Goal: Information Seeking & Learning: Check status

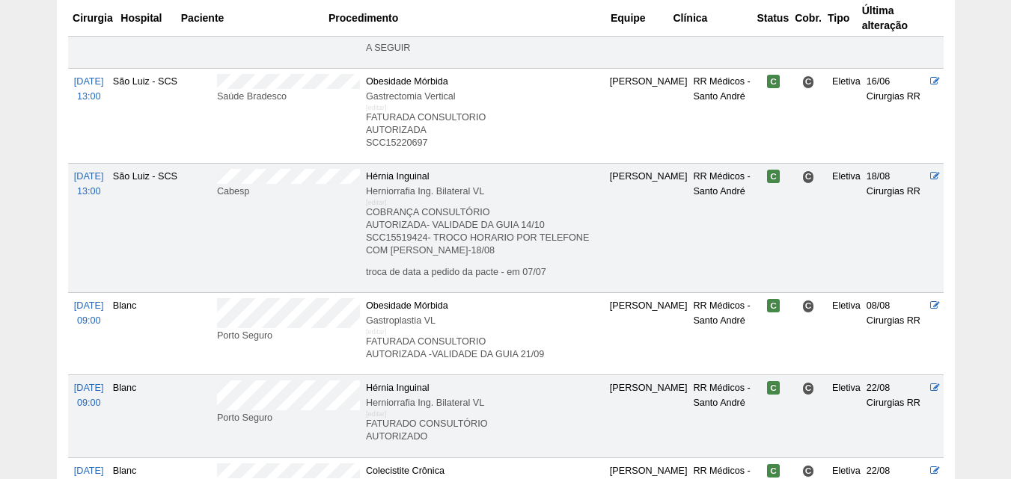
scroll to position [2027, 0]
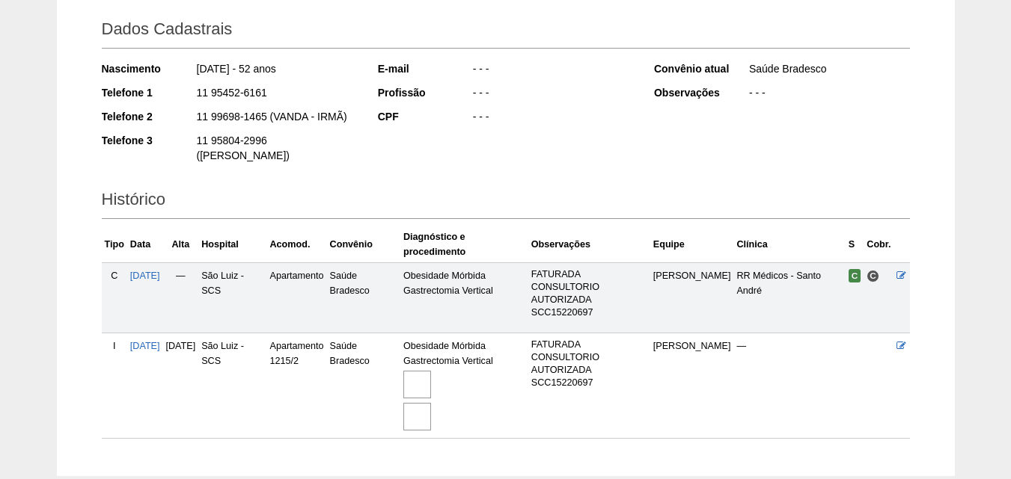
scroll to position [281, 0]
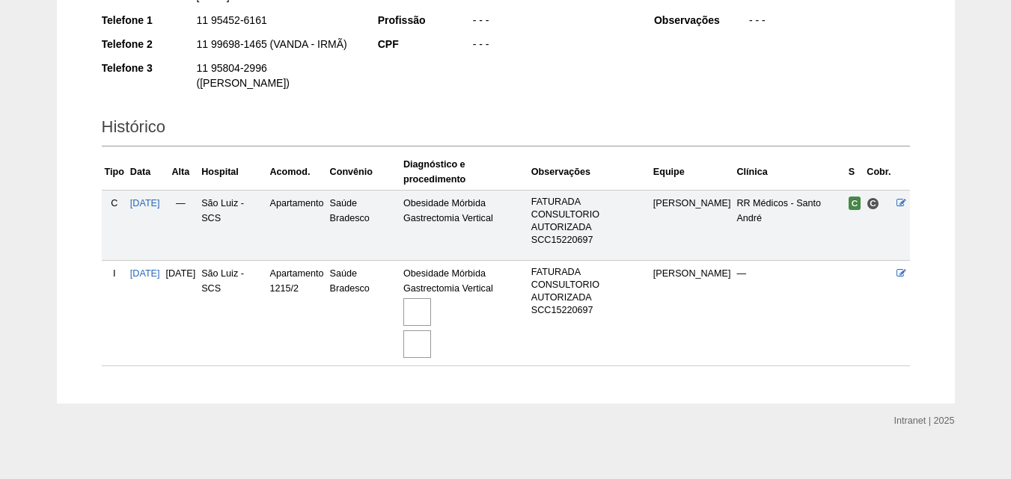
click at [431, 331] on img at bounding box center [417, 345] width 28 height 28
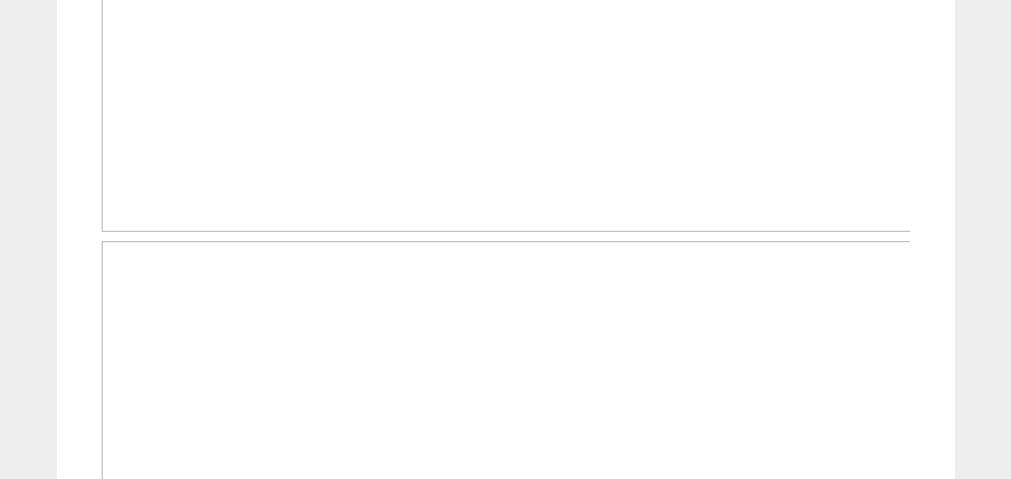
scroll to position [1047, 0]
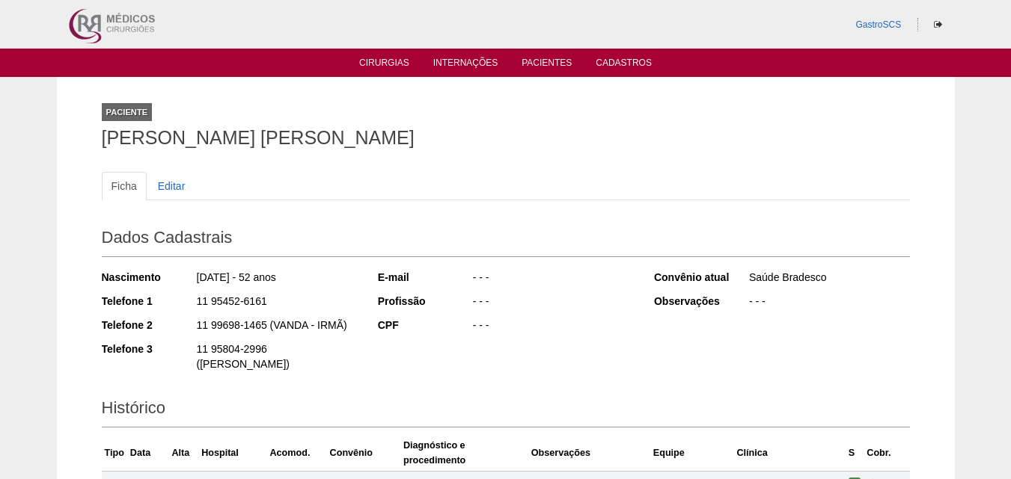
scroll to position [280, 0]
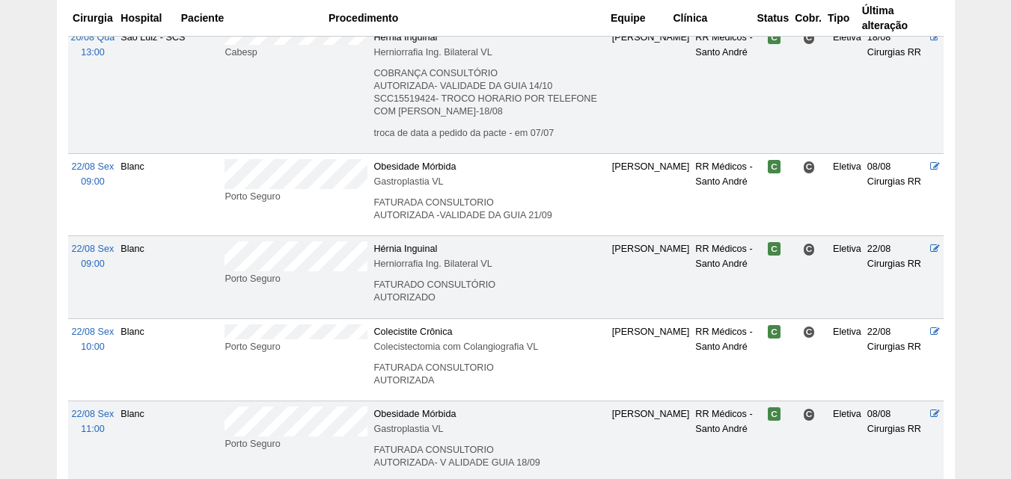
scroll to position [2177, 0]
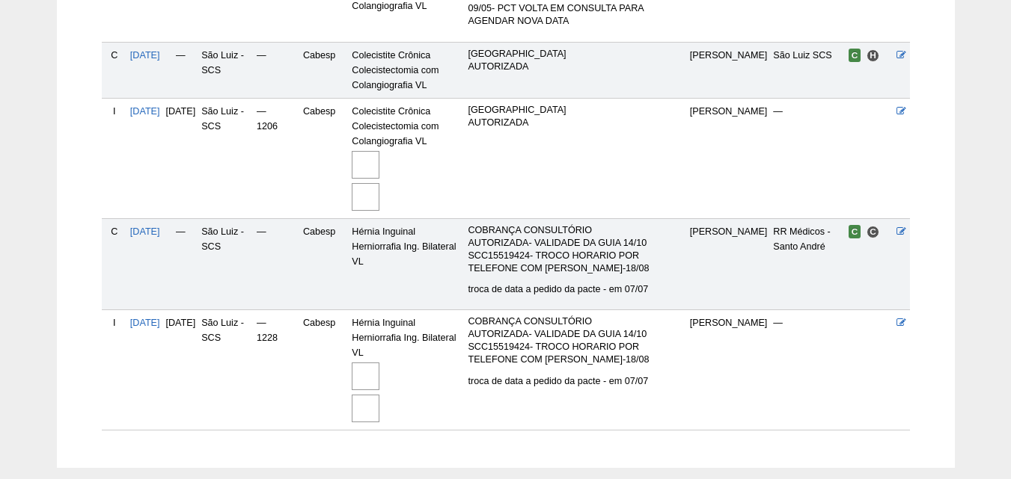
scroll to position [590, 0]
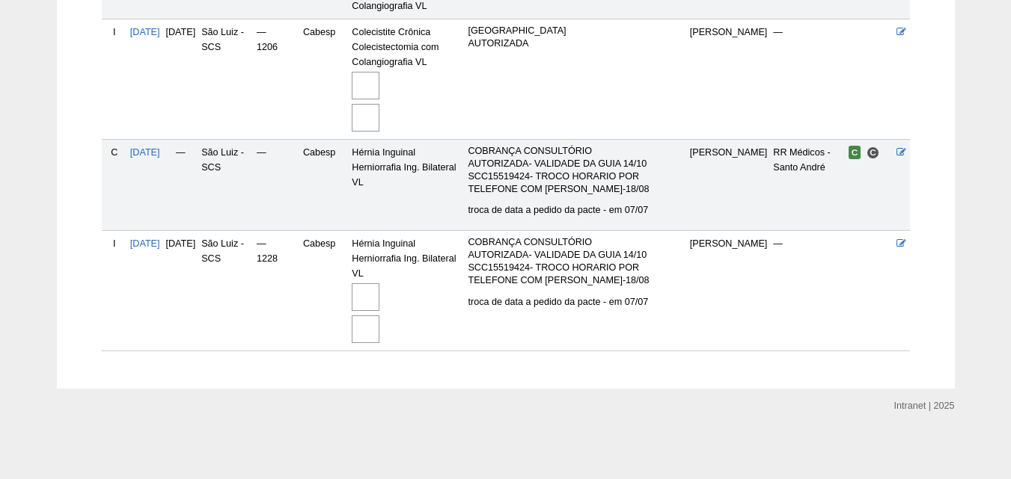
click at [379, 335] on img at bounding box center [366, 330] width 28 height 28
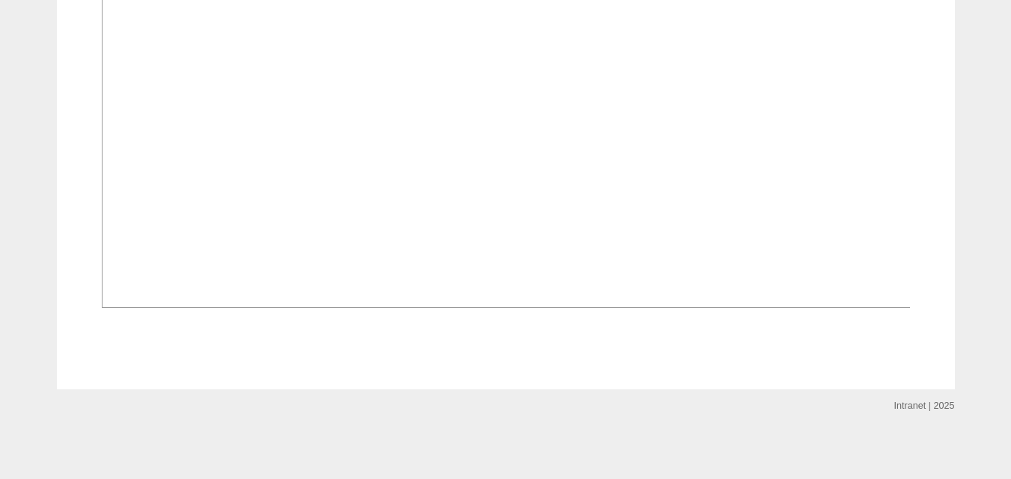
scroll to position [1421, 0]
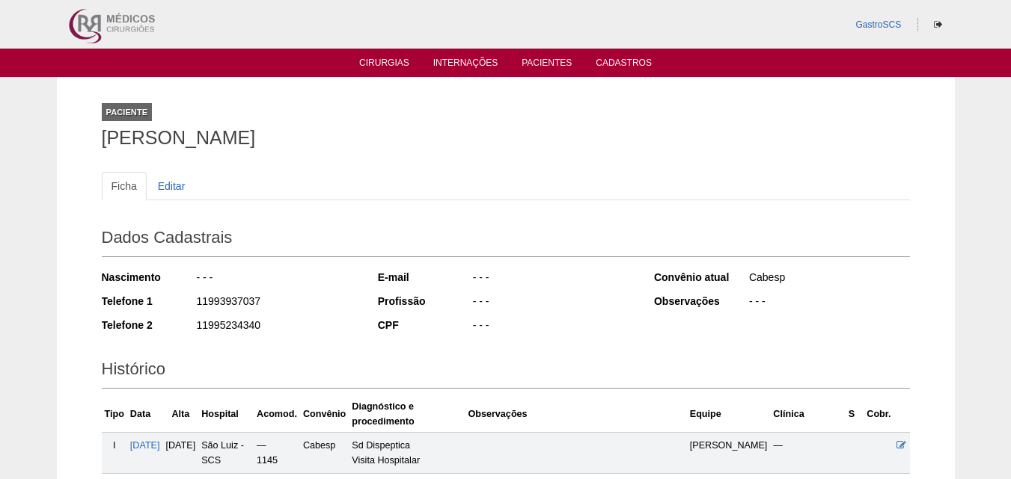
scroll to position [590, 0]
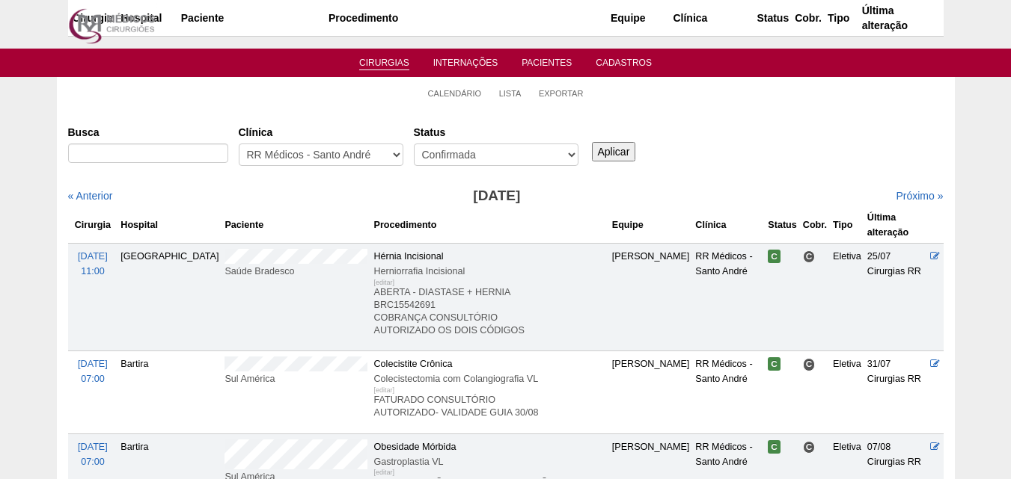
scroll to position [2177, 0]
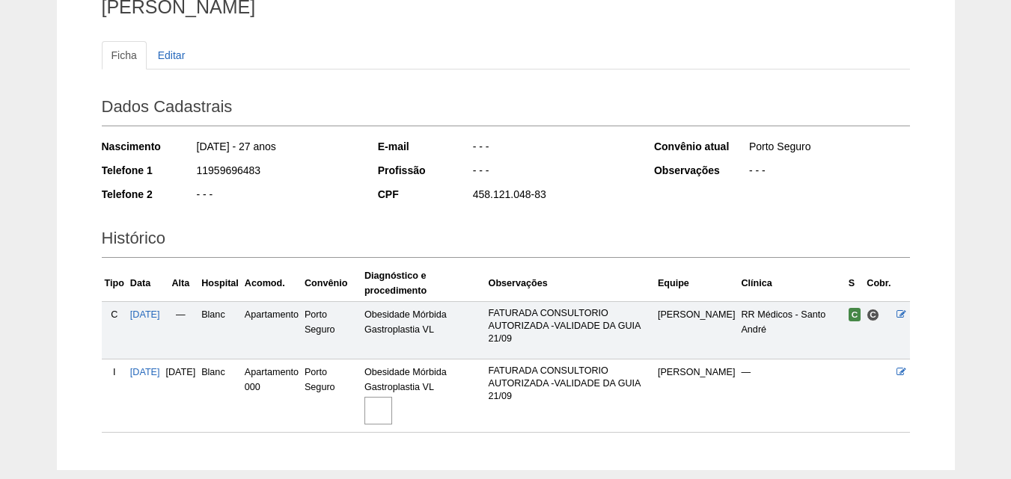
scroll to position [212, 0]
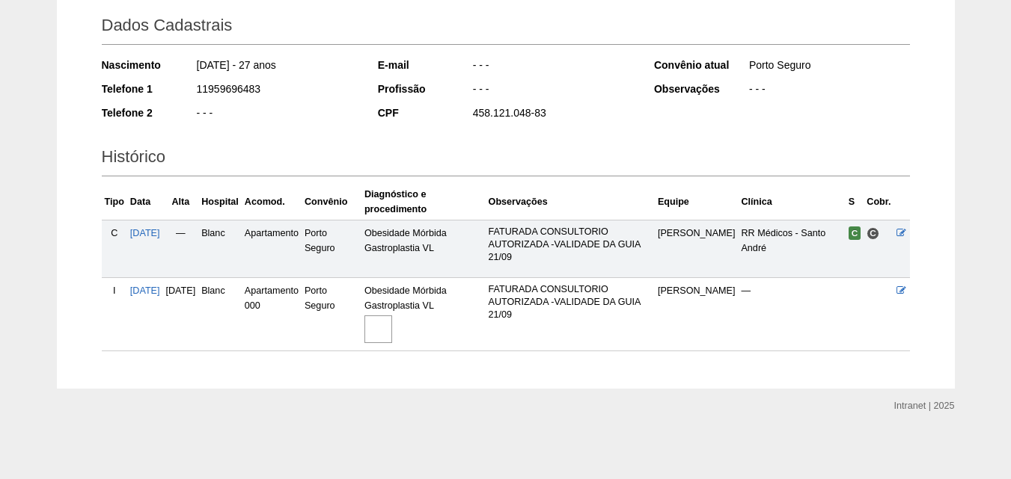
click at [392, 327] on img at bounding box center [378, 330] width 28 height 28
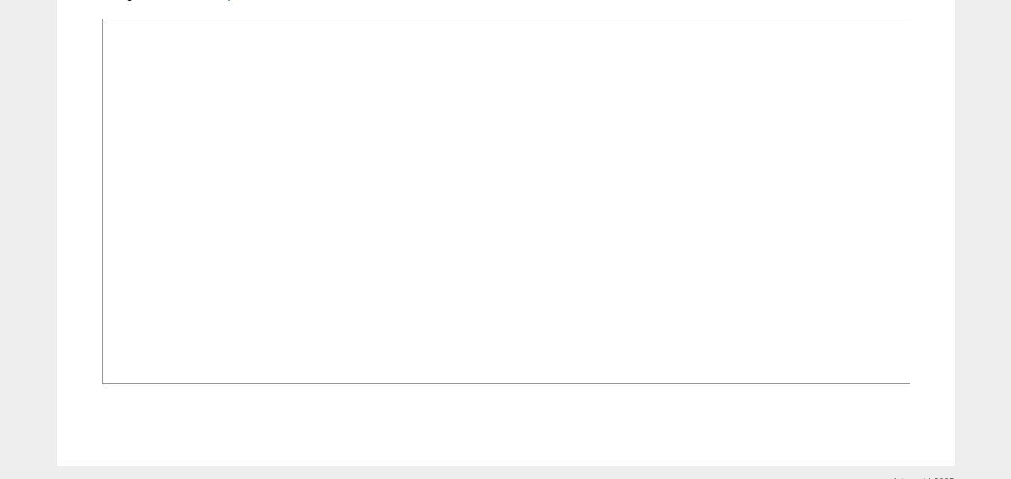
scroll to position [560, 0]
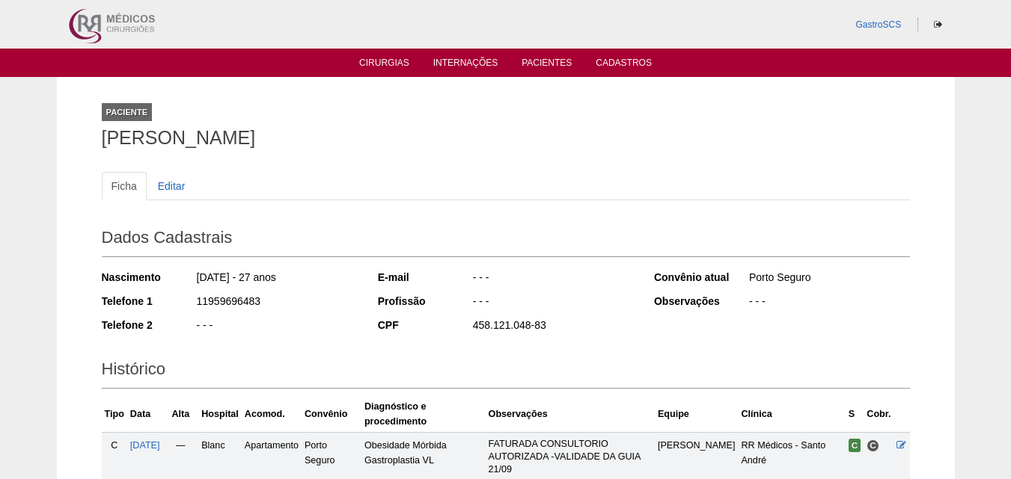
scroll to position [212, 0]
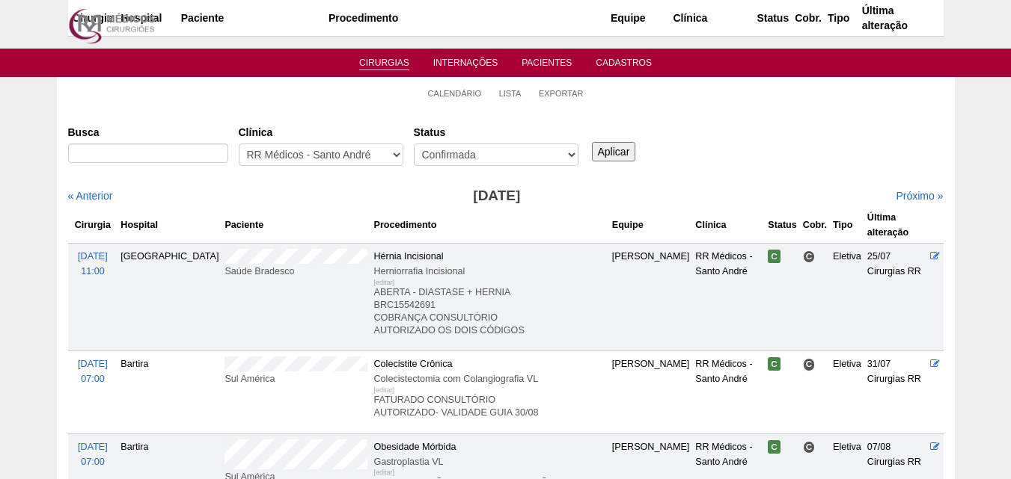
scroll to position [2177, 0]
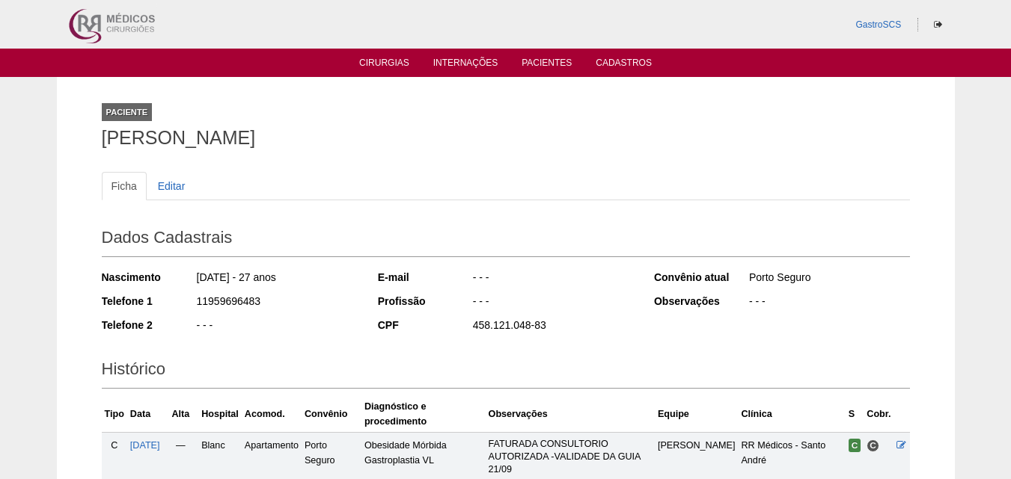
scroll to position [212, 0]
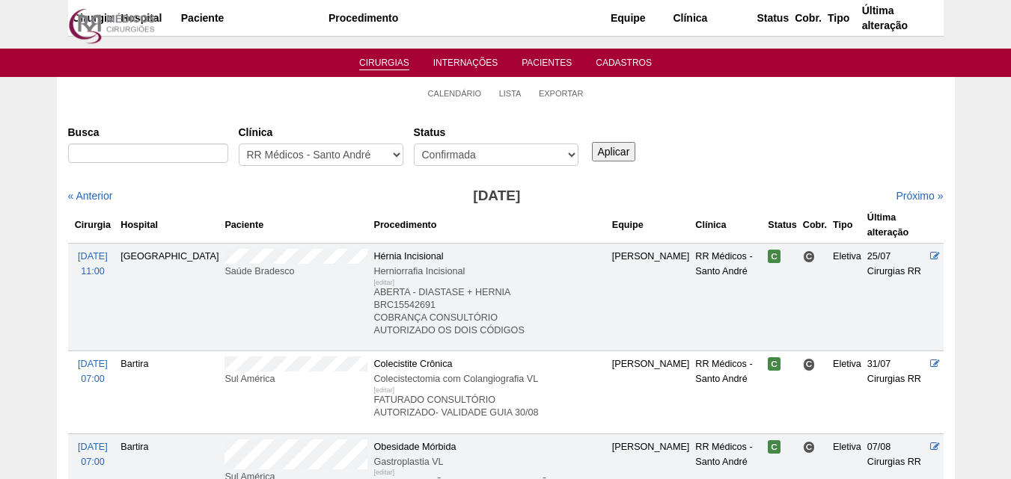
scroll to position [2177, 0]
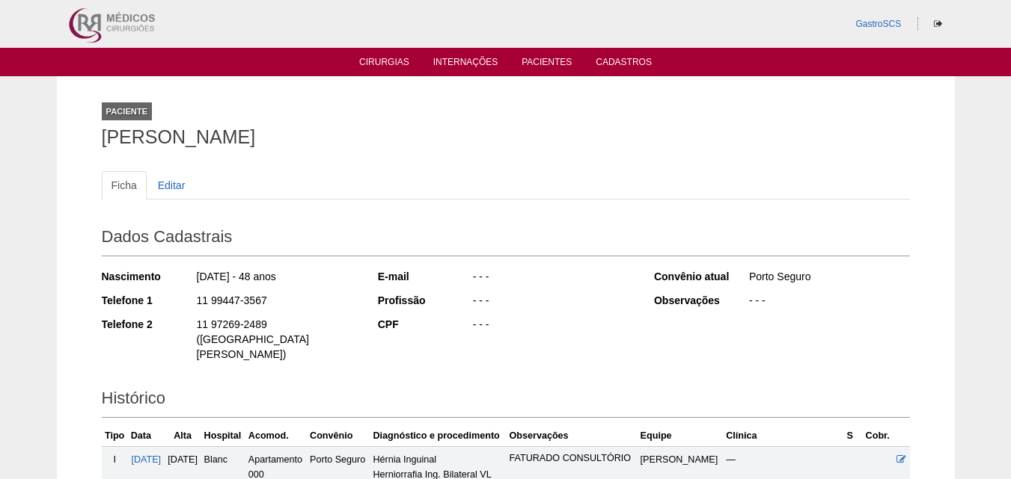
scroll to position [200, 0]
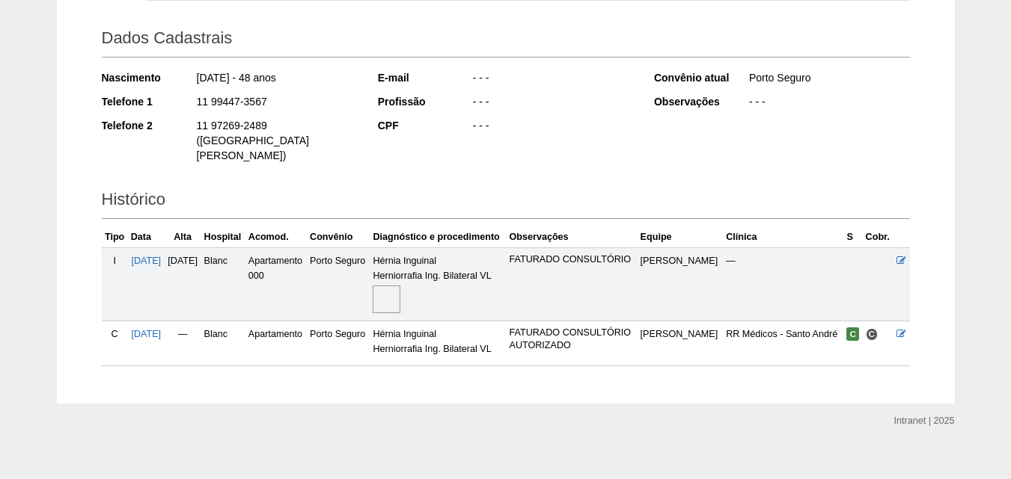
click at [400, 286] on img at bounding box center [387, 300] width 28 height 28
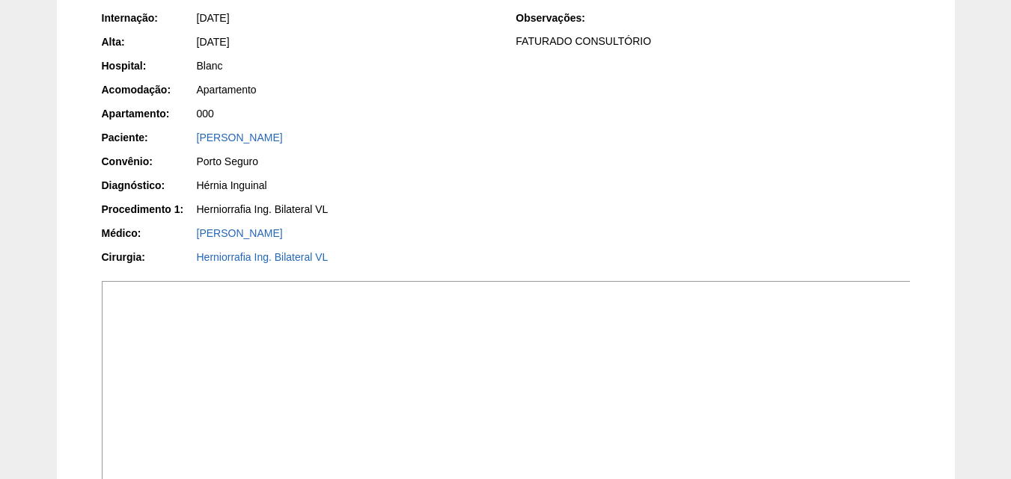
scroll to position [374, 0]
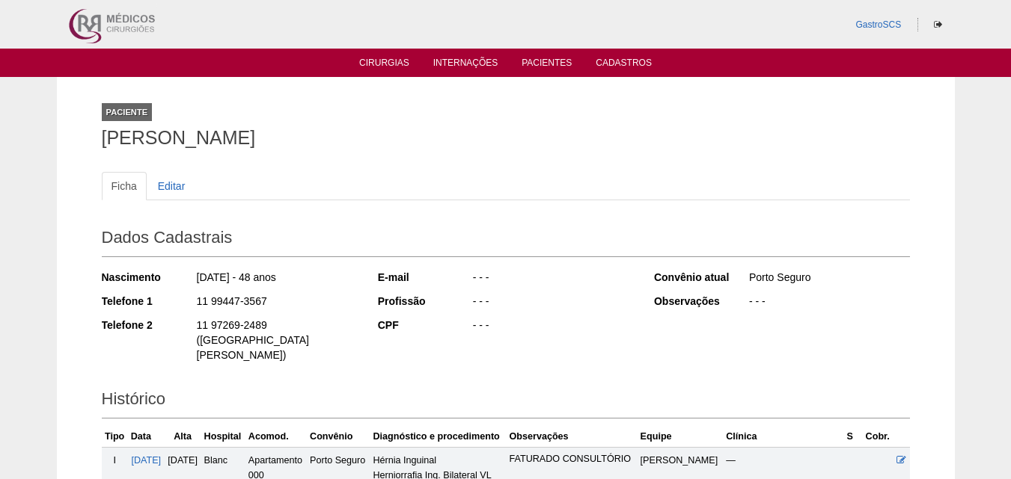
scroll to position [200, 0]
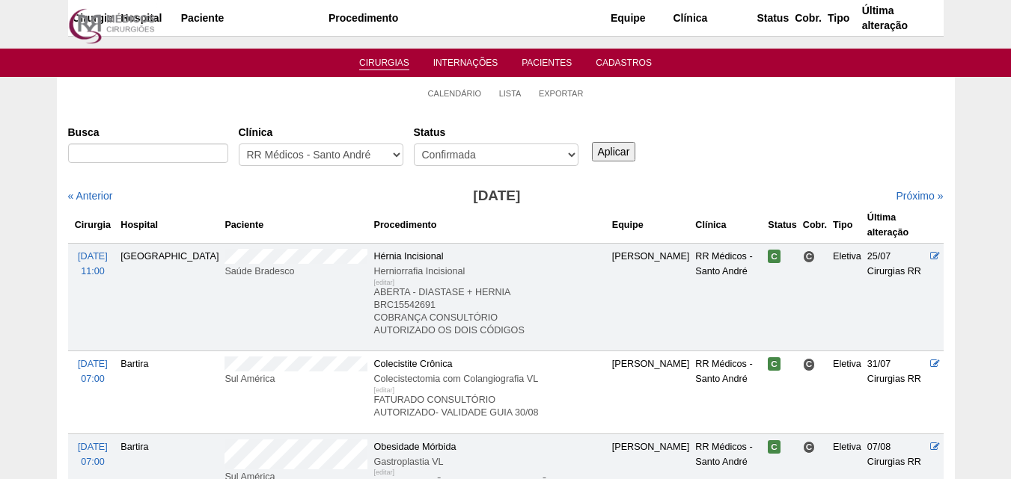
scroll to position [2177, 0]
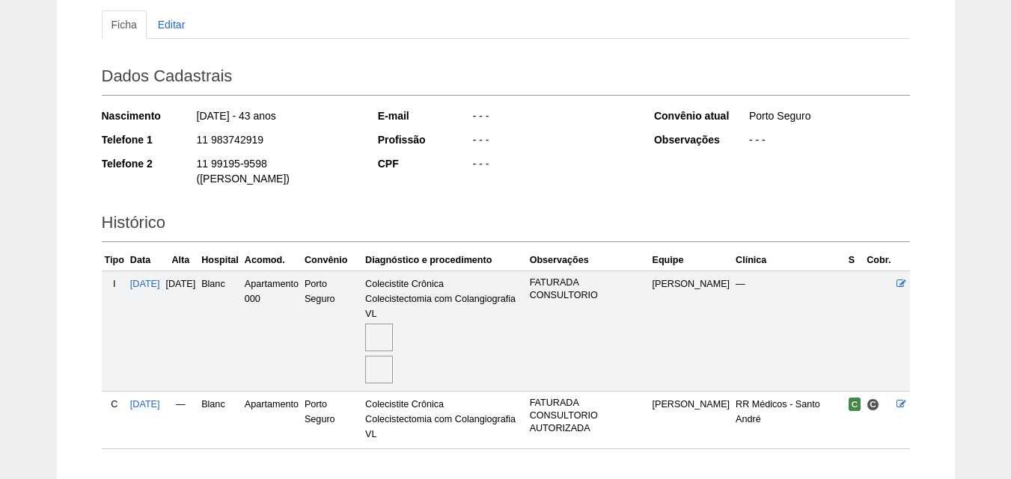
scroll to position [245, 0]
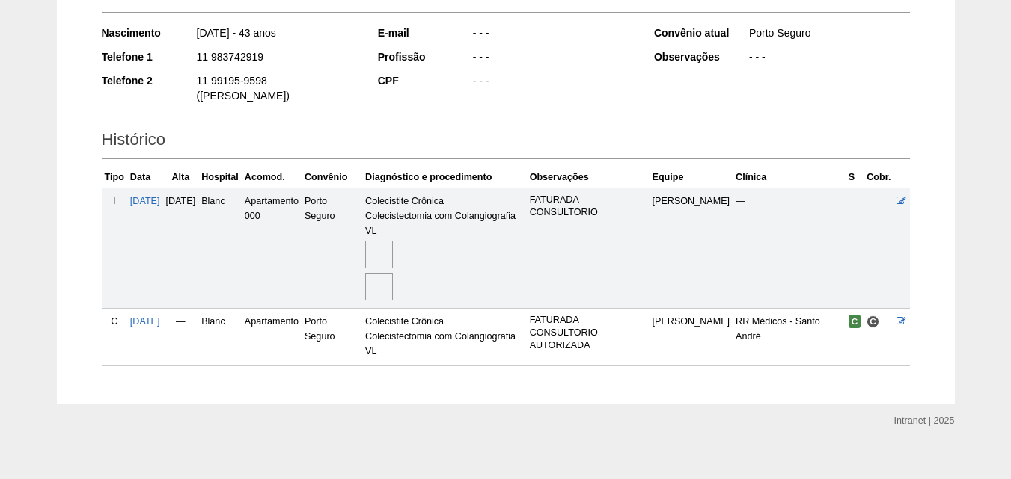
click at [393, 275] on img at bounding box center [379, 287] width 28 height 28
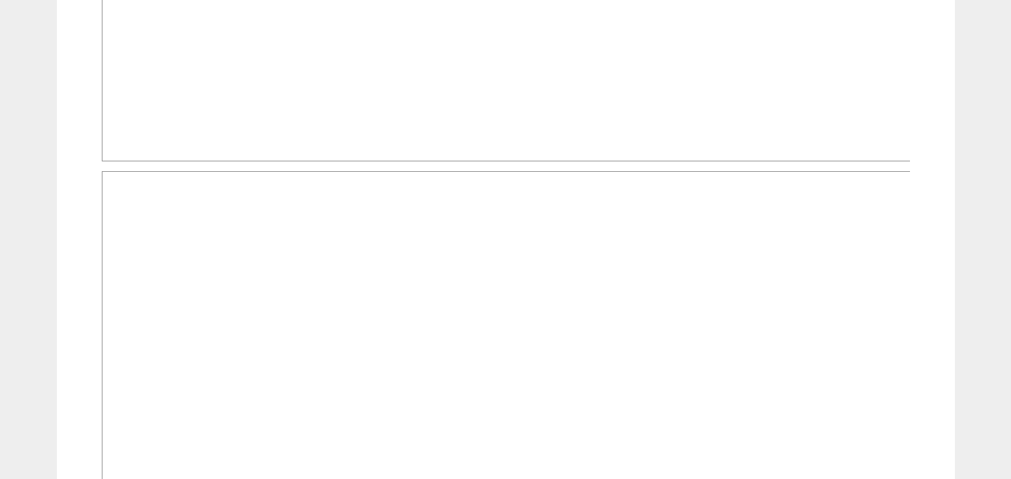
scroll to position [823, 0]
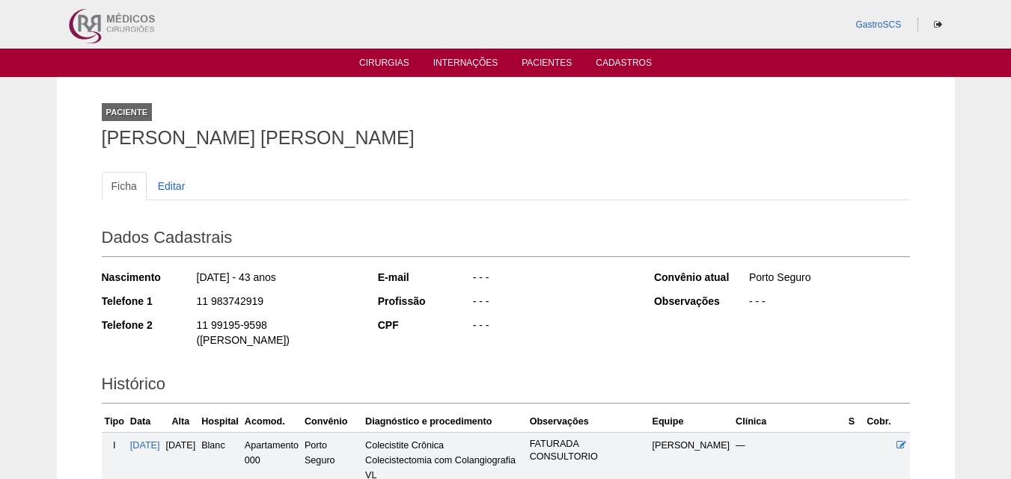
scroll to position [239, 0]
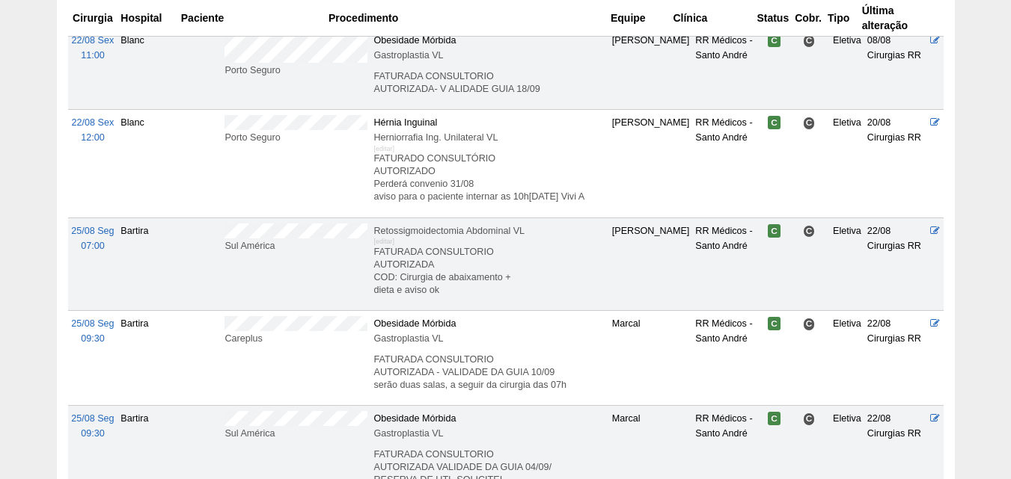
scroll to position [2476, 0]
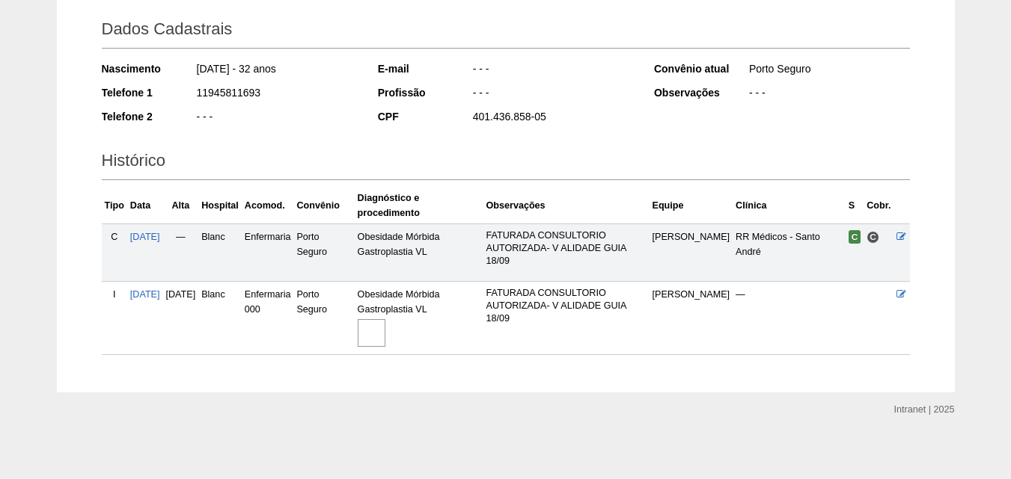
scroll to position [212, 0]
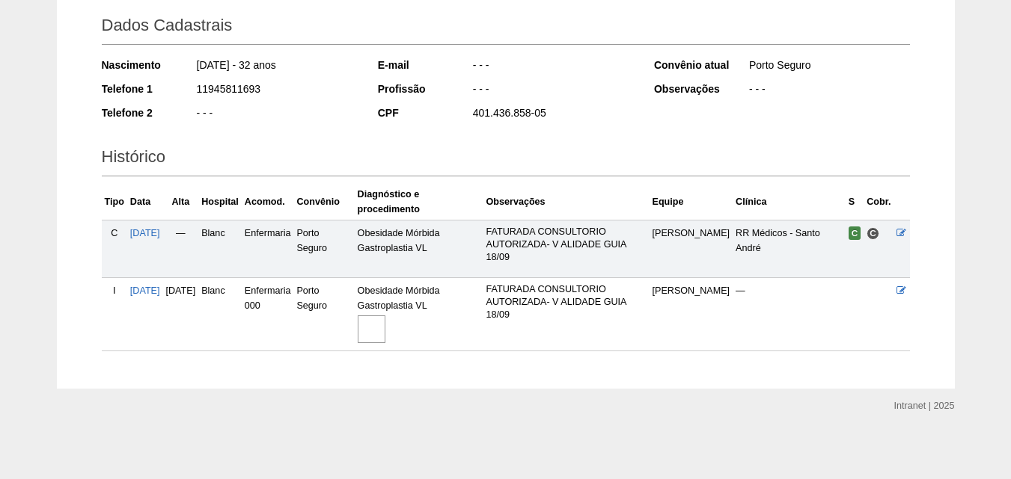
click at [385, 330] on img at bounding box center [372, 330] width 28 height 28
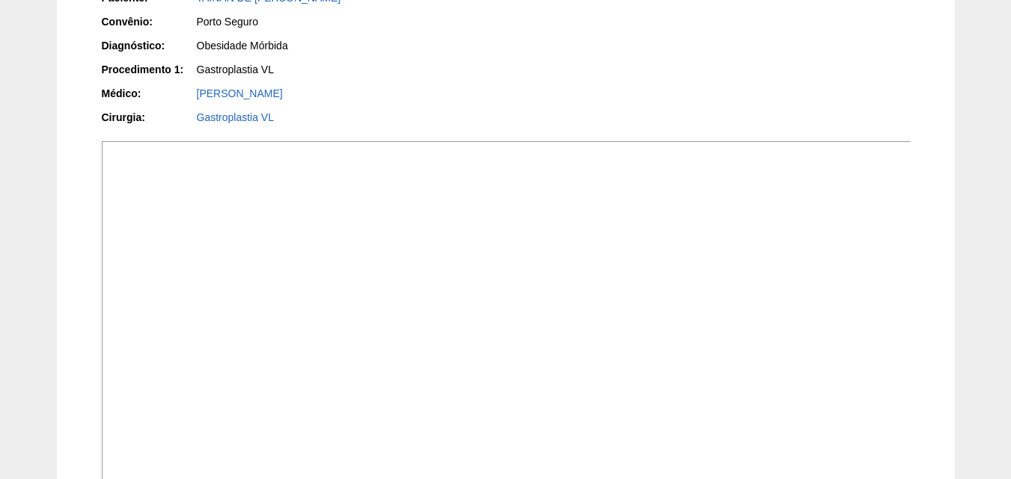
scroll to position [374, 0]
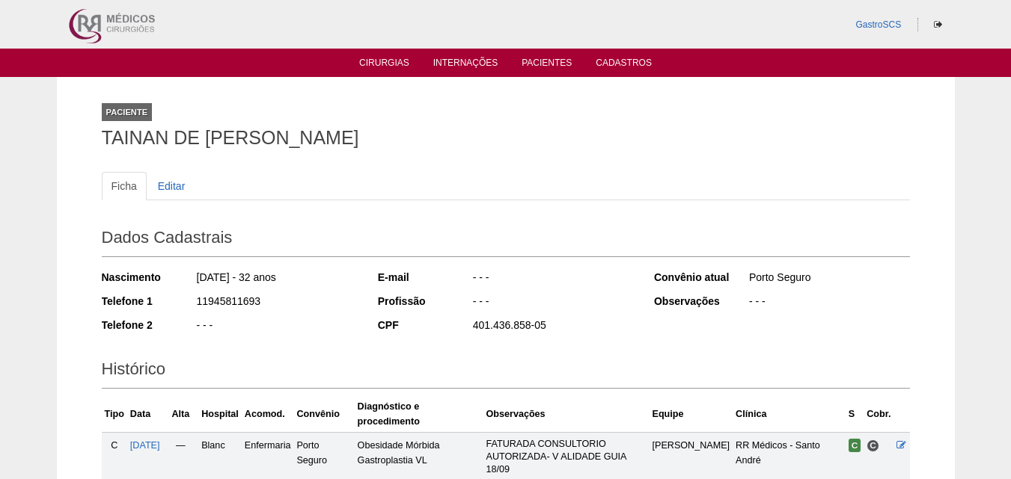
scroll to position [212, 0]
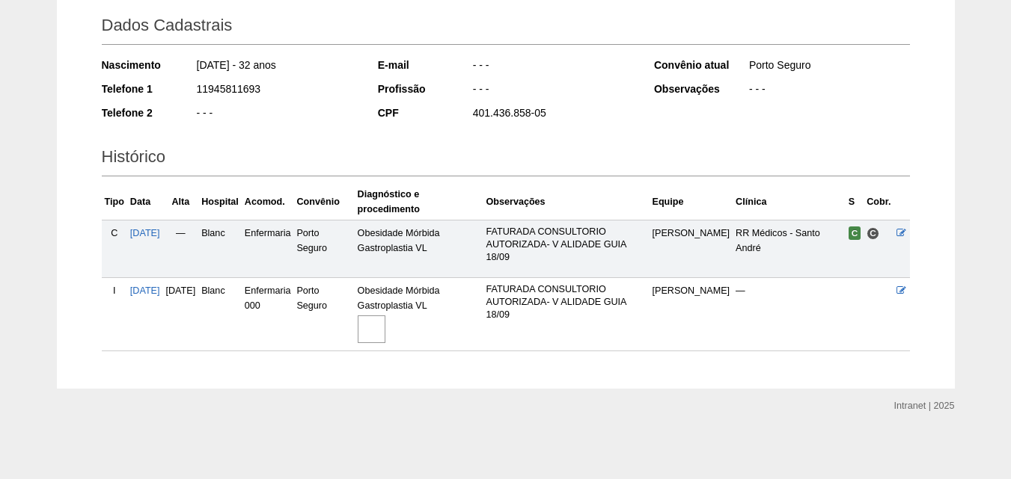
click at [385, 331] on img at bounding box center [372, 330] width 28 height 28
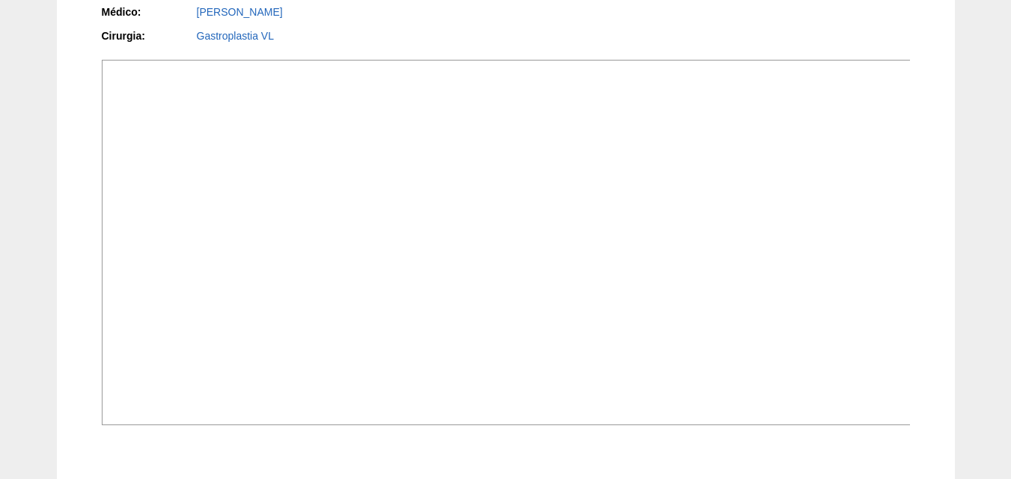
scroll to position [336, 0]
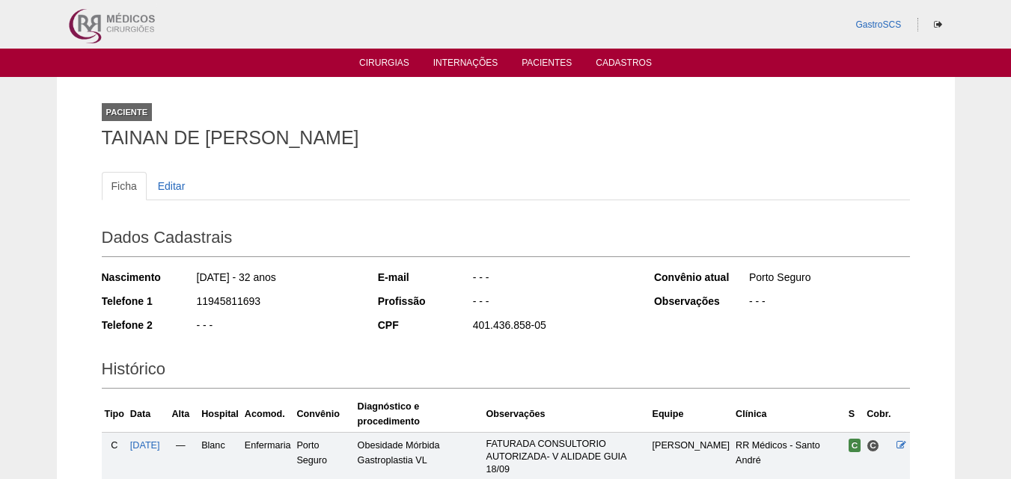
scroll to position [212, 0]
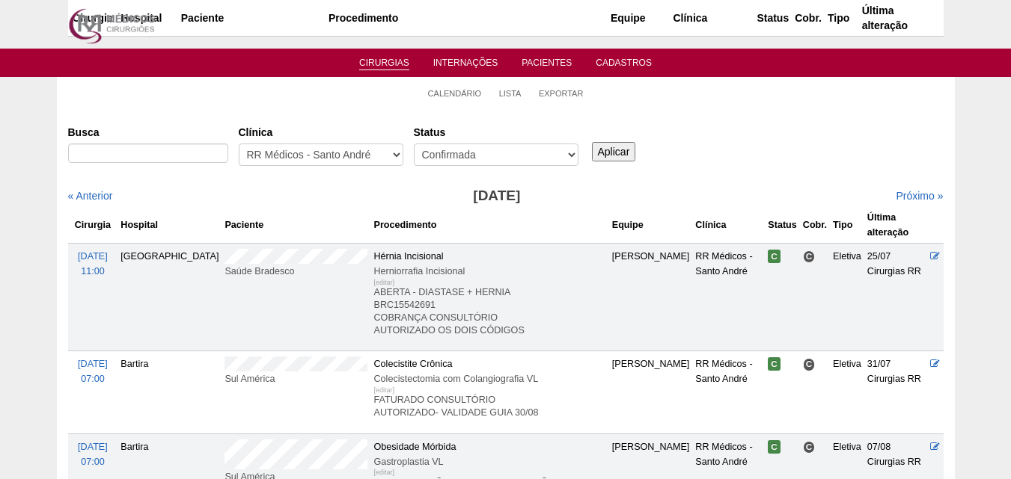
scroll to position [2476, 0]
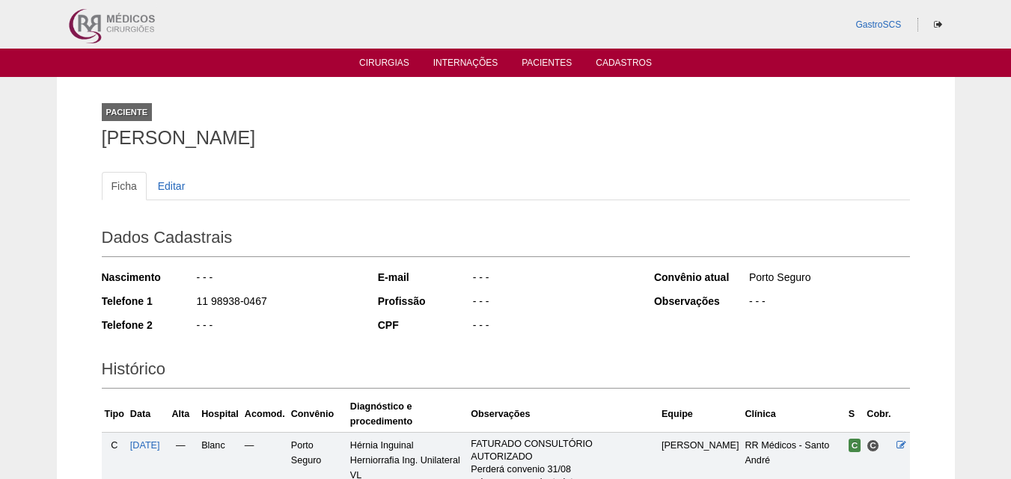
scroll to position [299, 0]
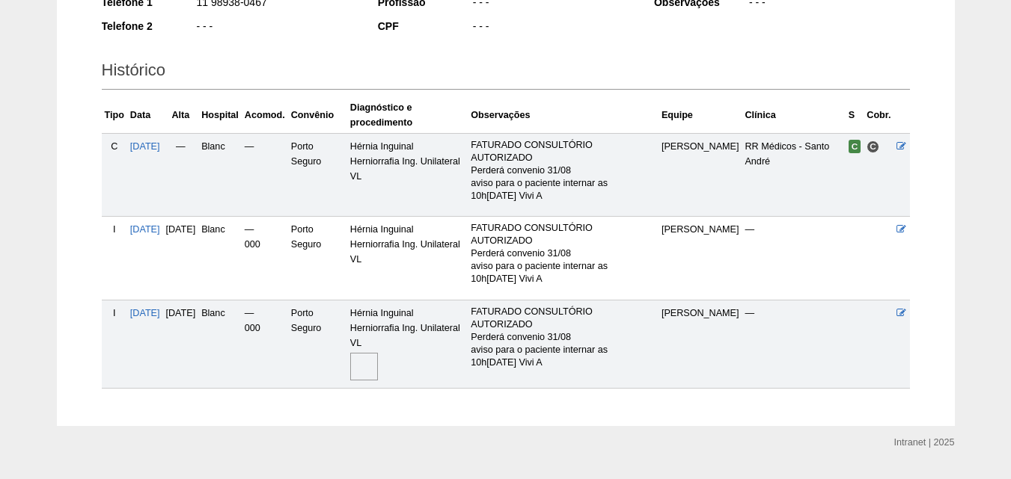
click at [378, 369] on img at bounding box center [364, 367] width 28 height 28
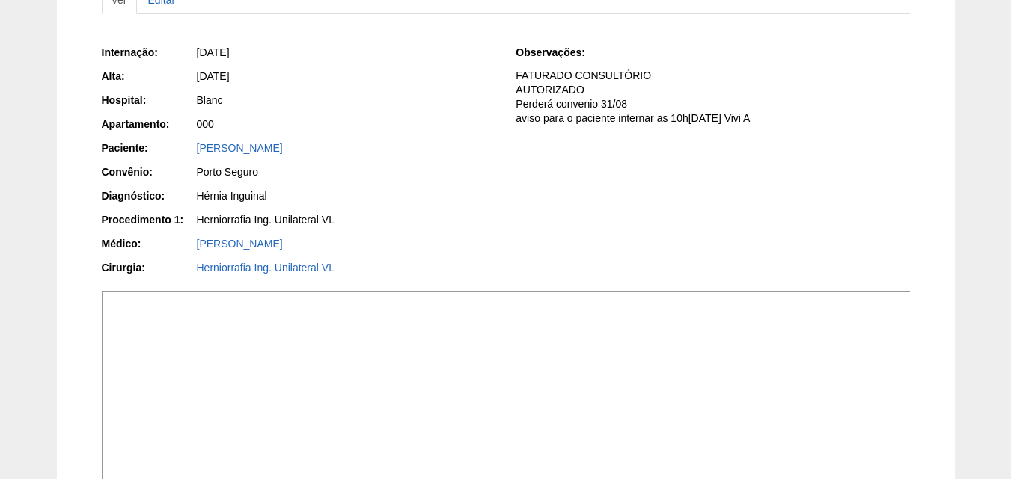
scroll to position [150, 0]
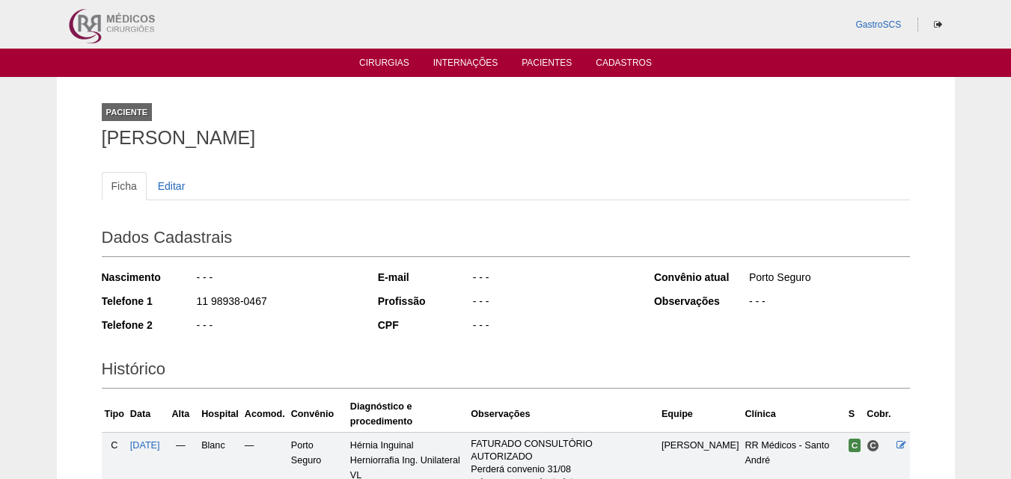
scroll to position [298, 0]
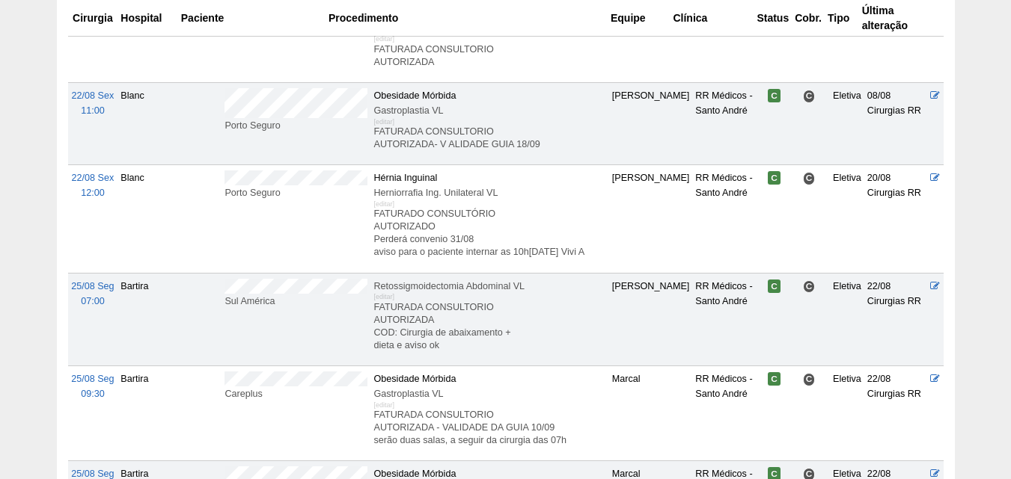
scroll to position [2626, 0]
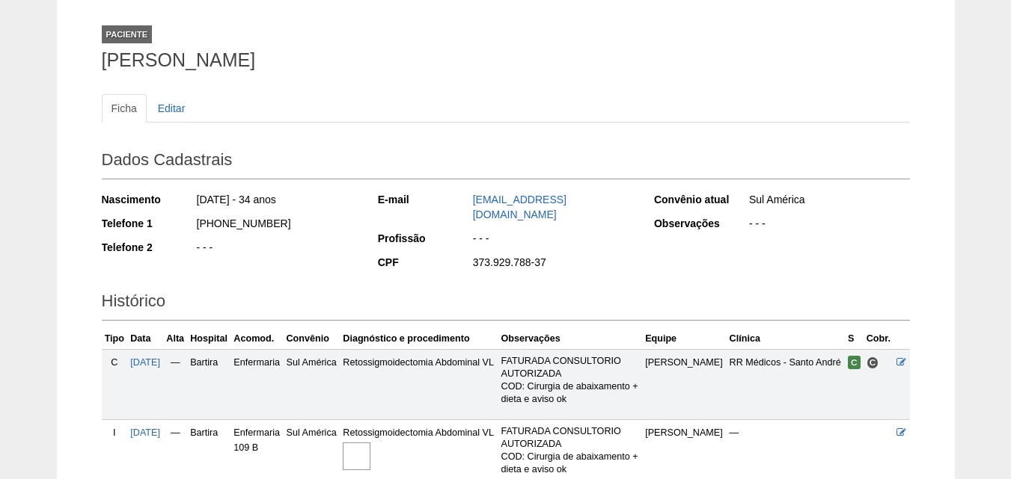
scroll to position [207, 0]
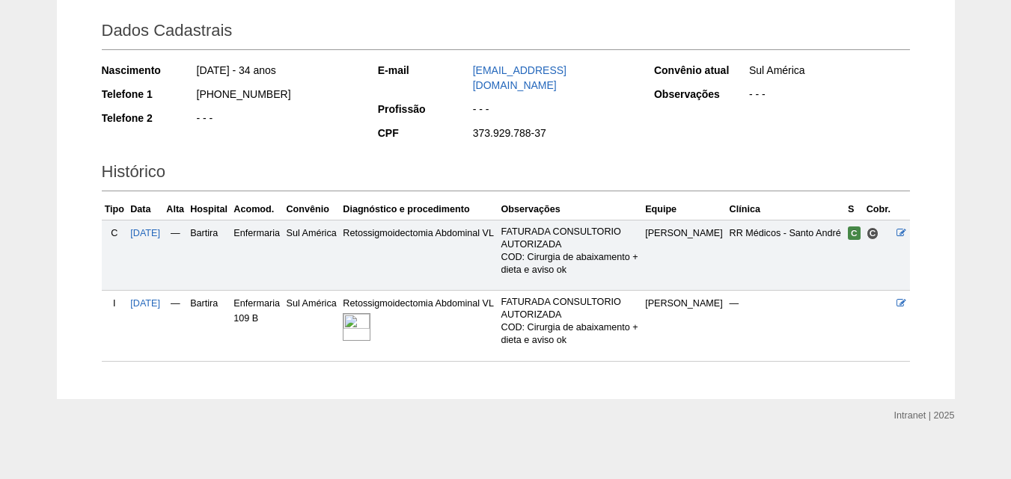
click at [370, 316] on img at bounding box center [357, 327] width 28 height 28
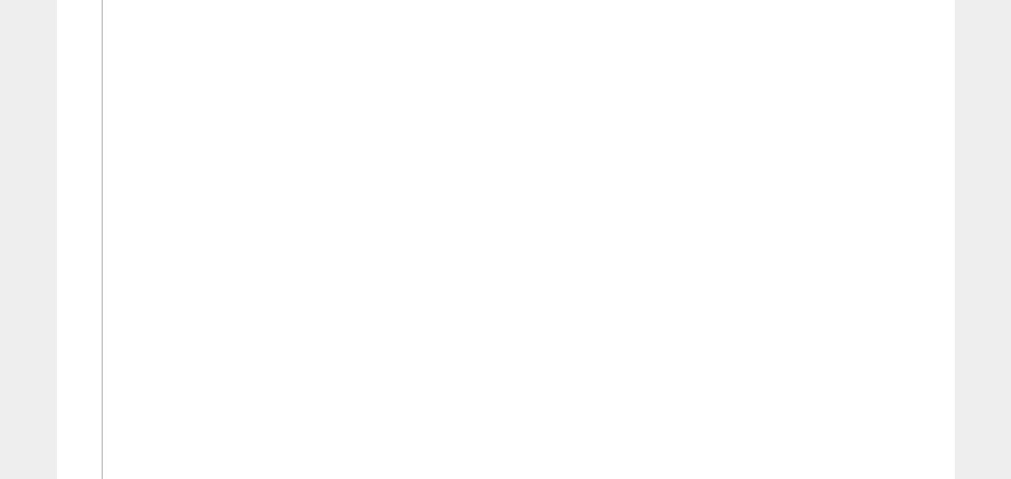
scroll to position [524, 0]
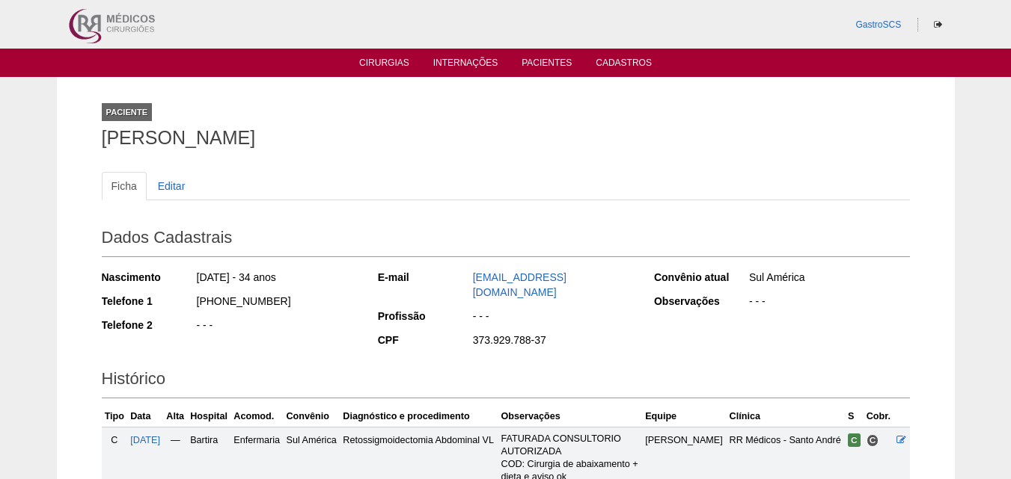
scroll to position [207, 0]
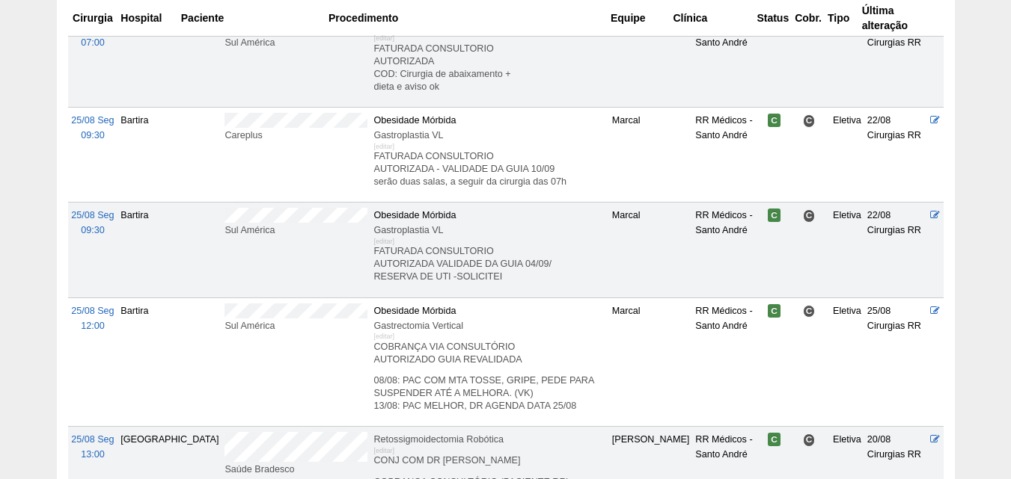
scroll to position [2850, 0]
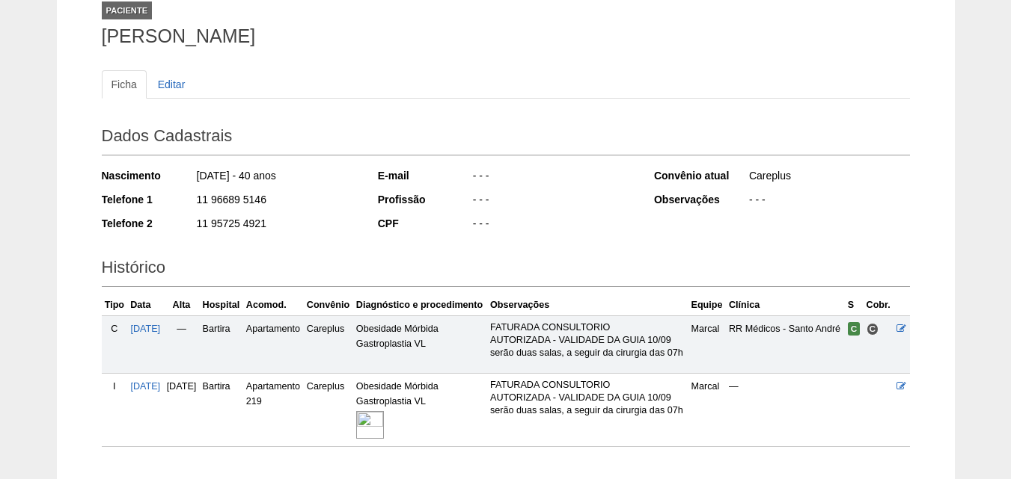
scroll to position [150, 0]
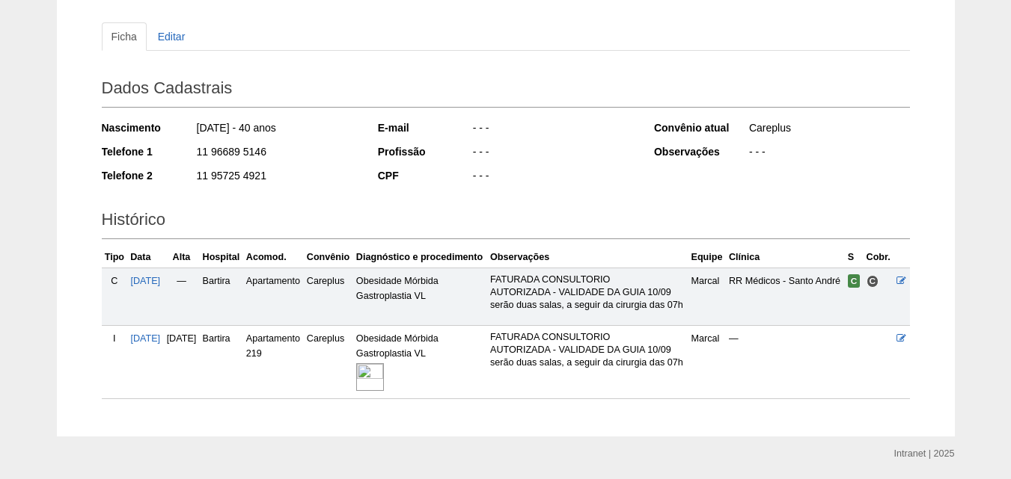
click at [384, 391] on img at bounding box center [370, 378] width 28 height 28
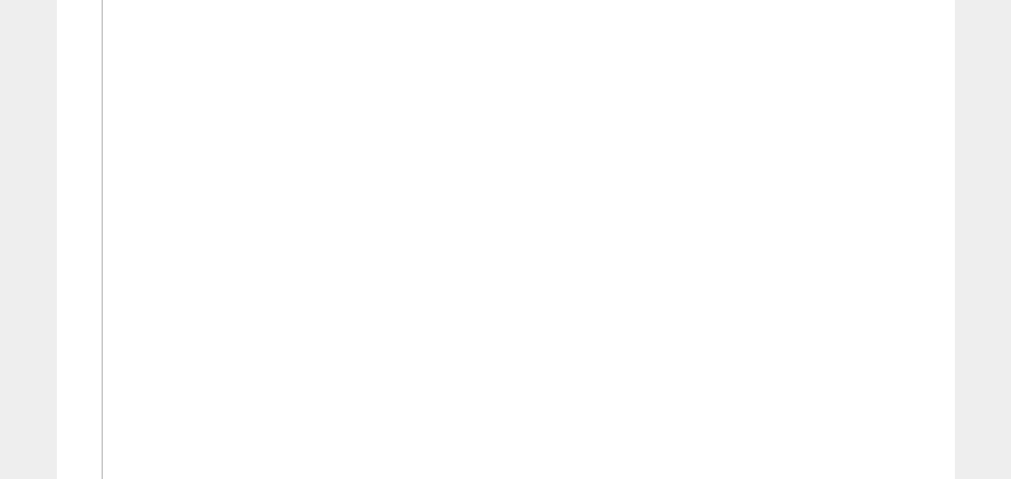
scroll to position [673, 0]
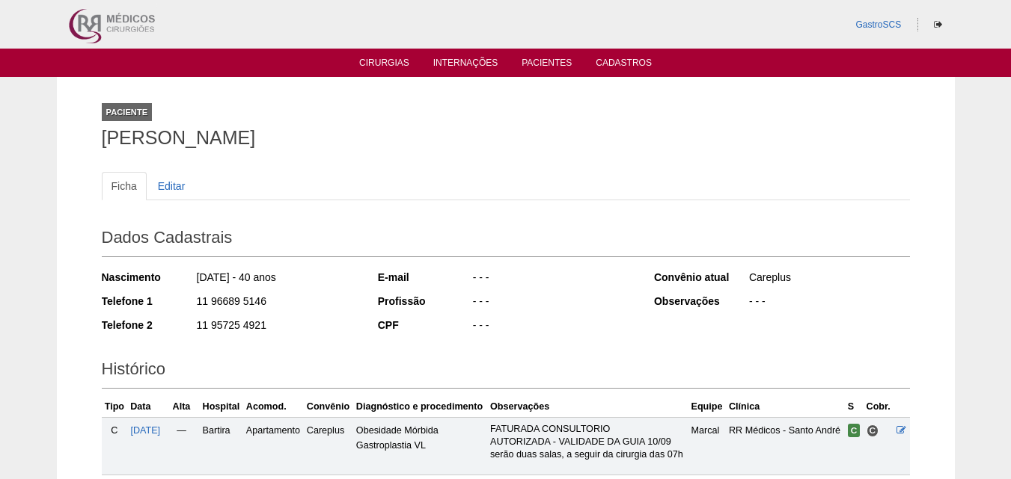
scroll to position [150, 0]
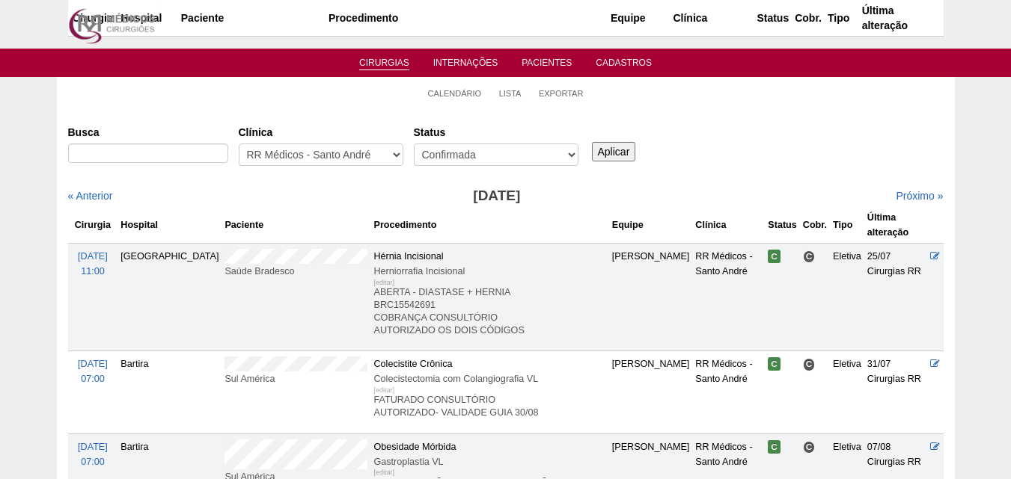
scroll to position [2850, 0]
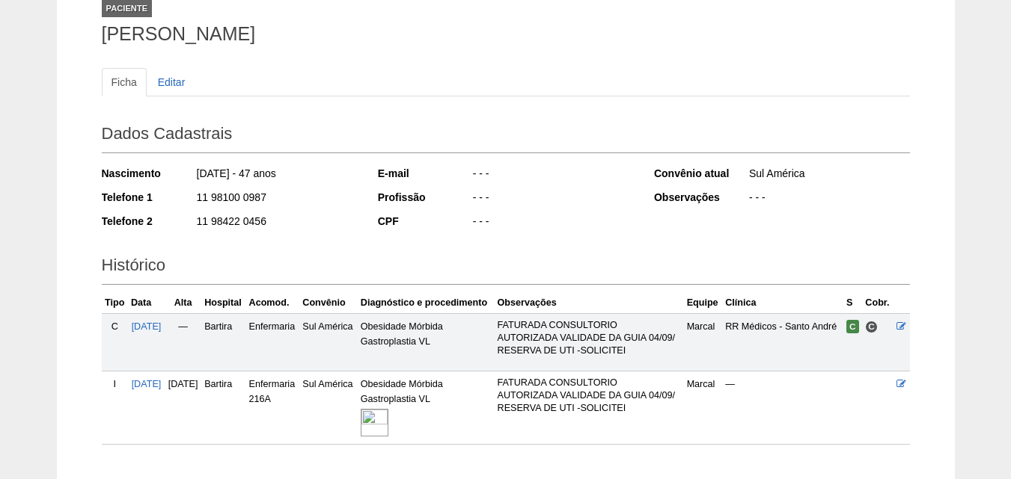
scroll to position [225, 0]
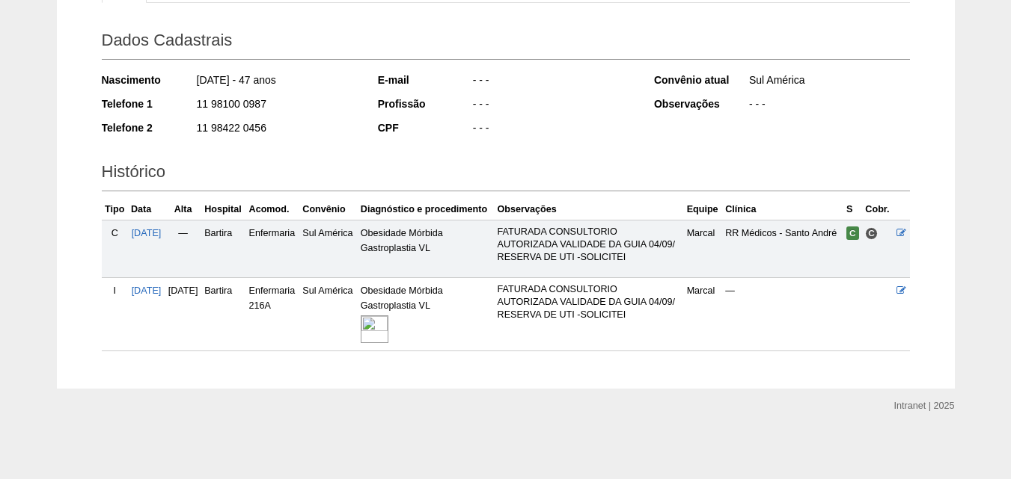
click at [388, 328] on img at bounding box center [375, 330] width 28 height 28
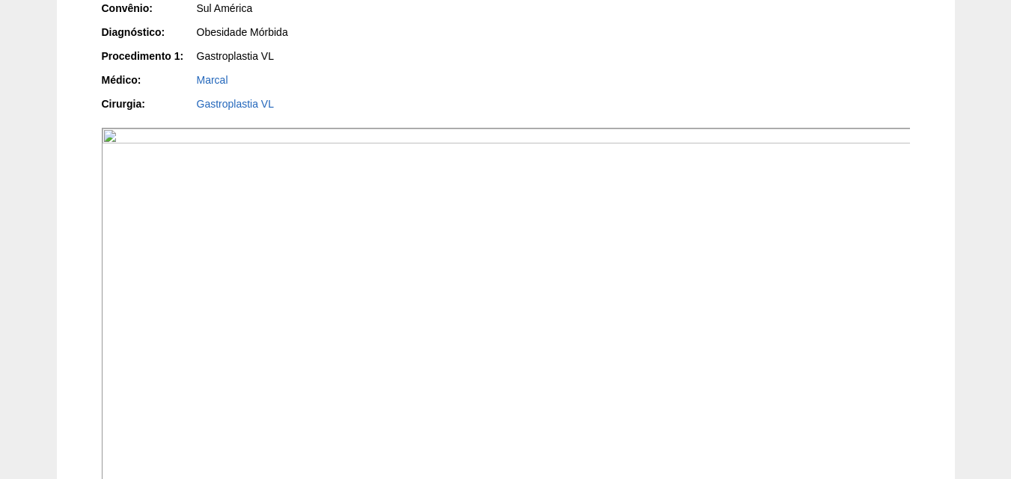
scroll to position [598, 0]
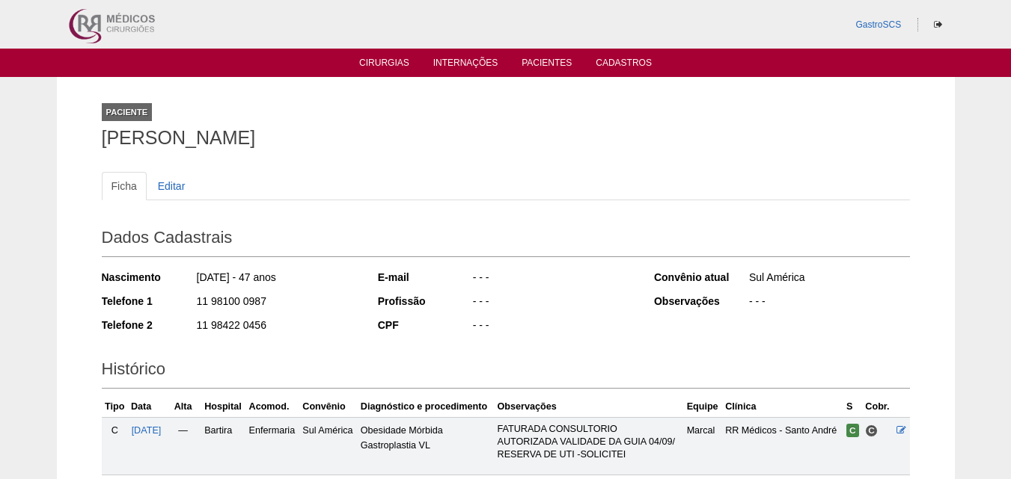
scroll to position [225, 0]
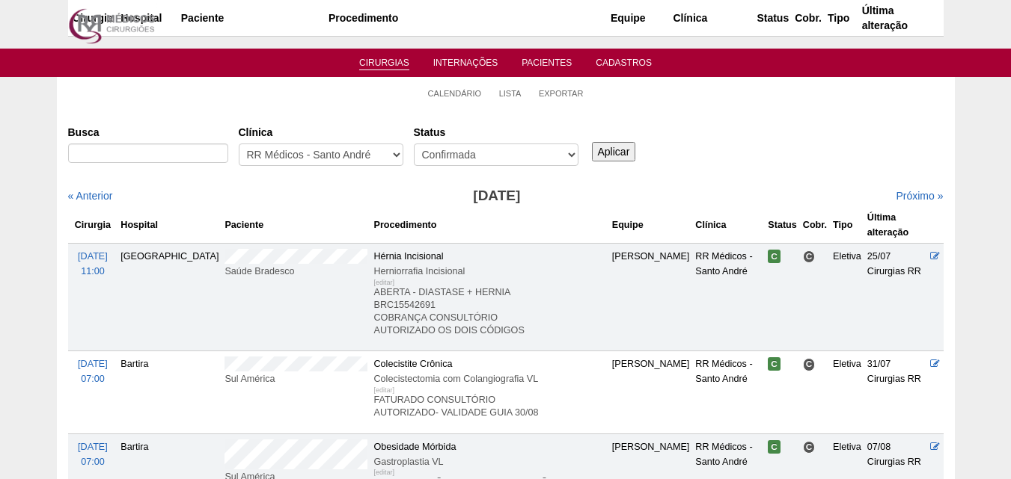
scroll to position [2850, 0]
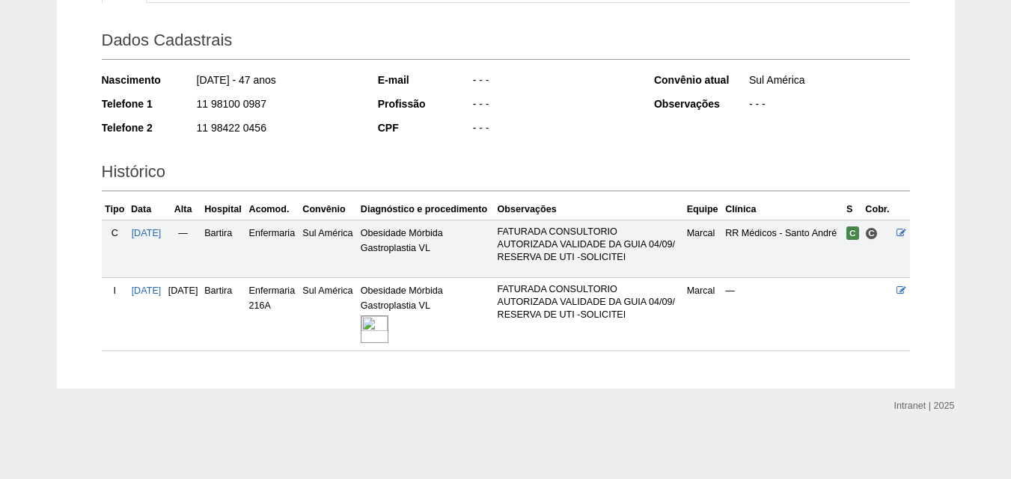
scroll to position [225, 0]
click at [388, 322] on img at bounding box center [375, 330] width 28 height 28
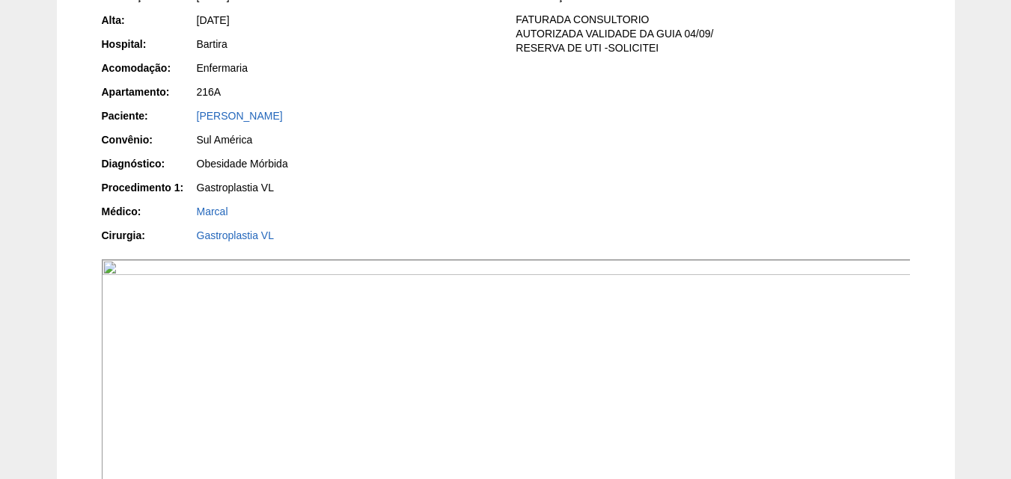
scroll to position [449, 0]
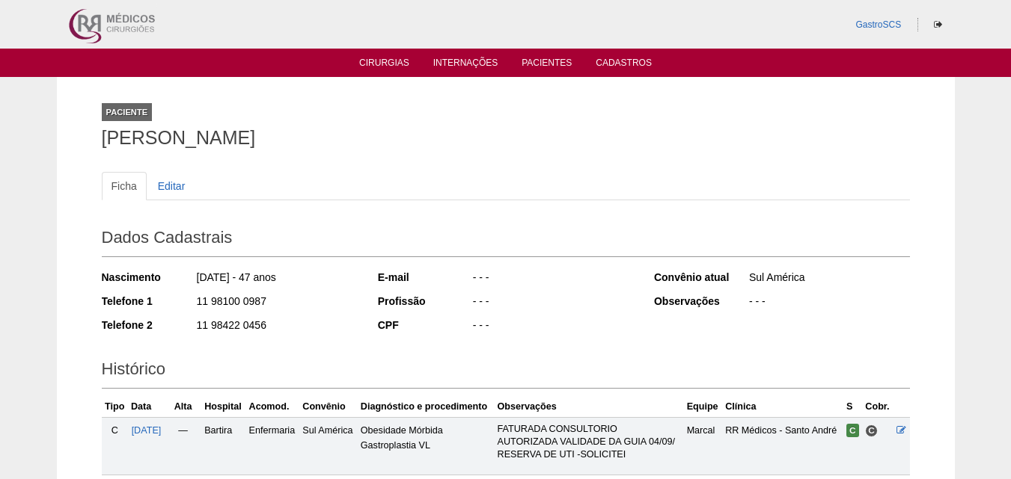
scroll to position [225, 0]
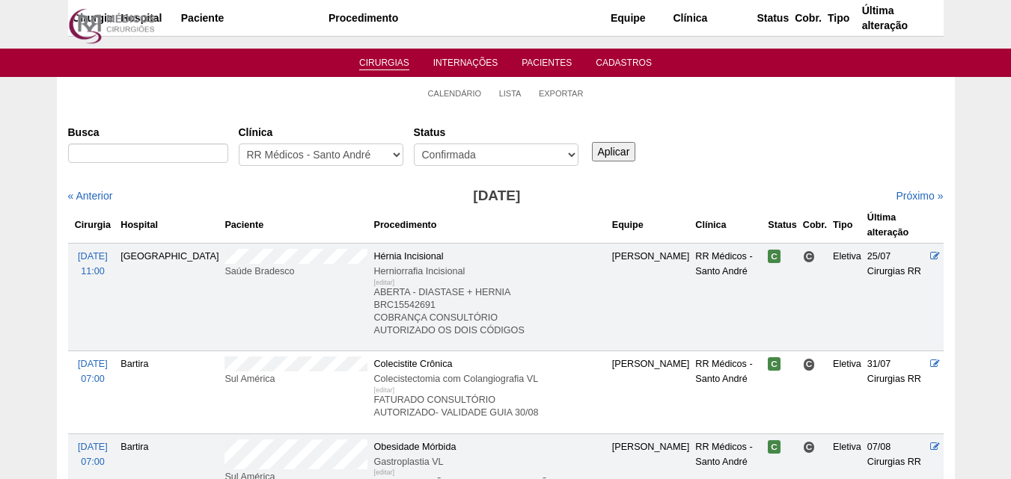
scroll to position [2850, 0]
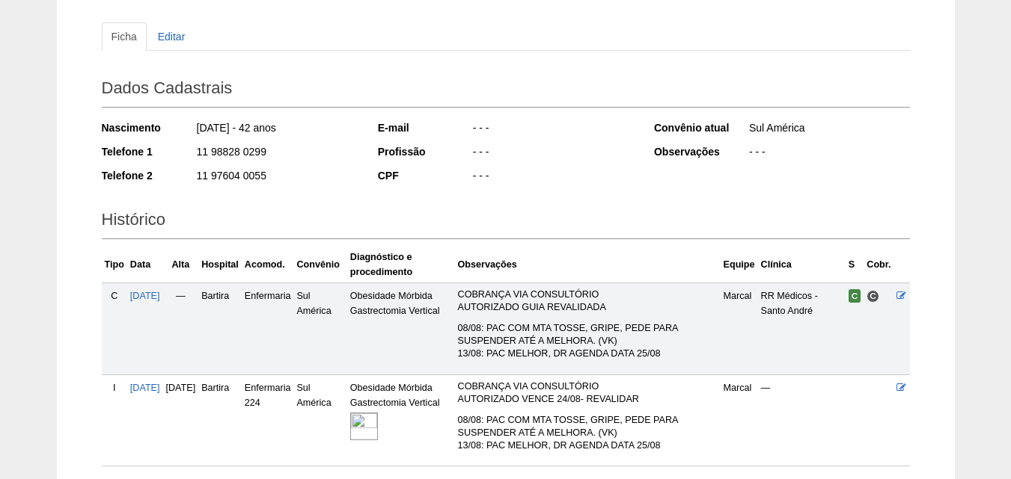
scroll to position [265, 0]
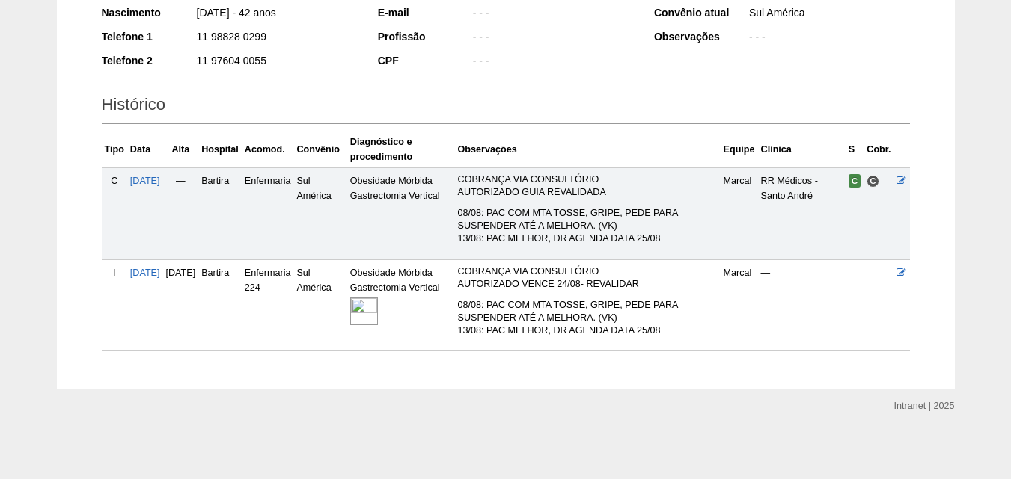
click at [378, 310] on img at bounding box center [364, 312] width 28 height 28
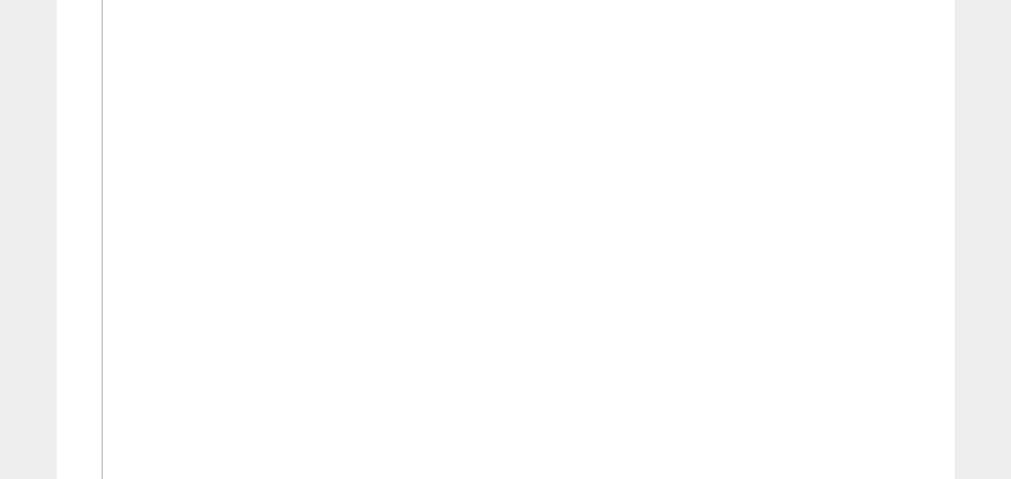
scroll to position [524, 0]
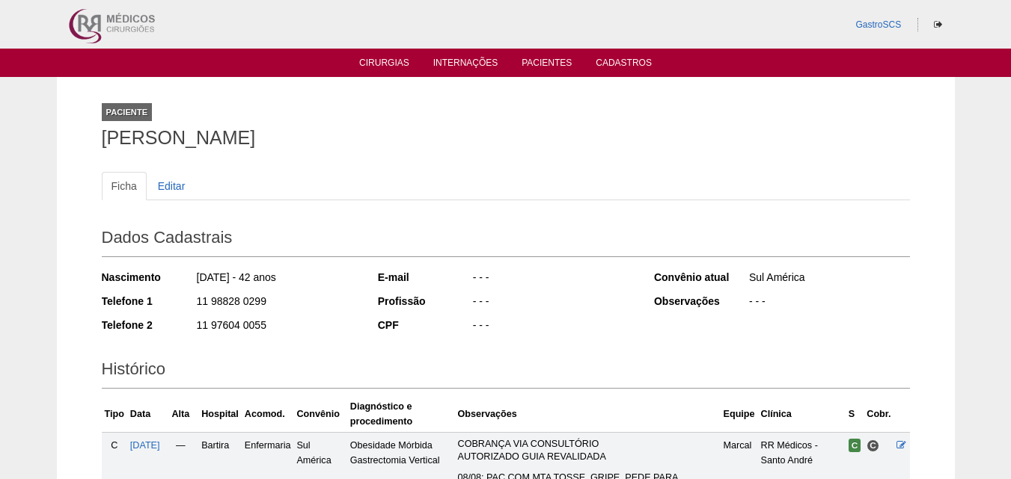
scroll to position [265, 0]
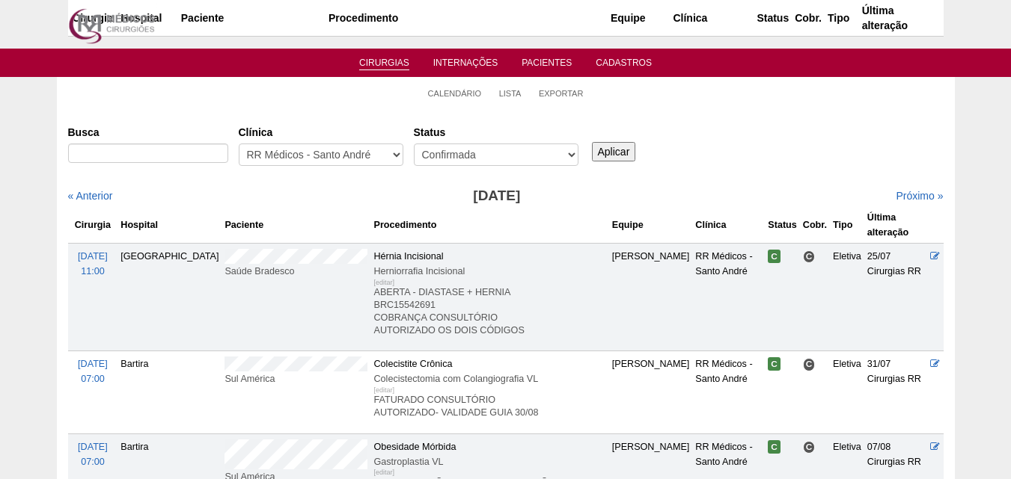
scroll to position [2850, 0]
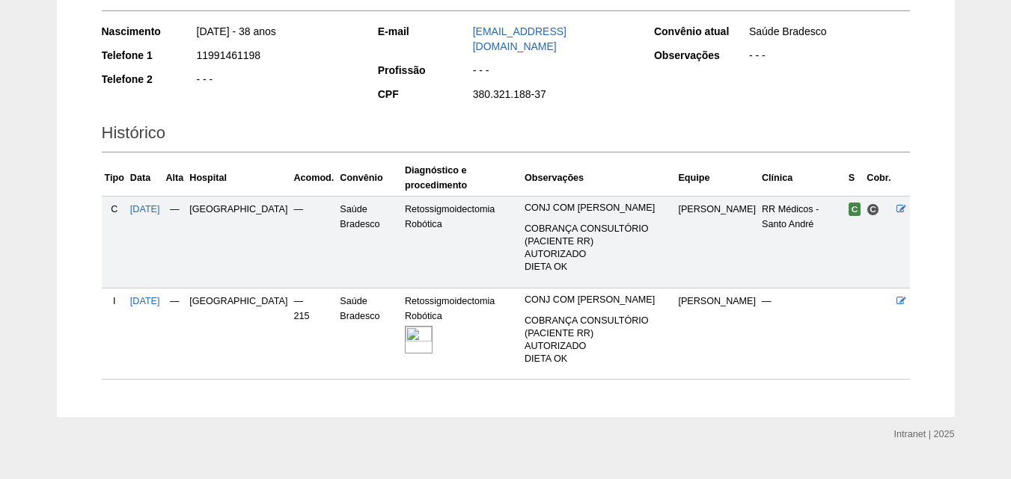
scroll to position [250, 0]
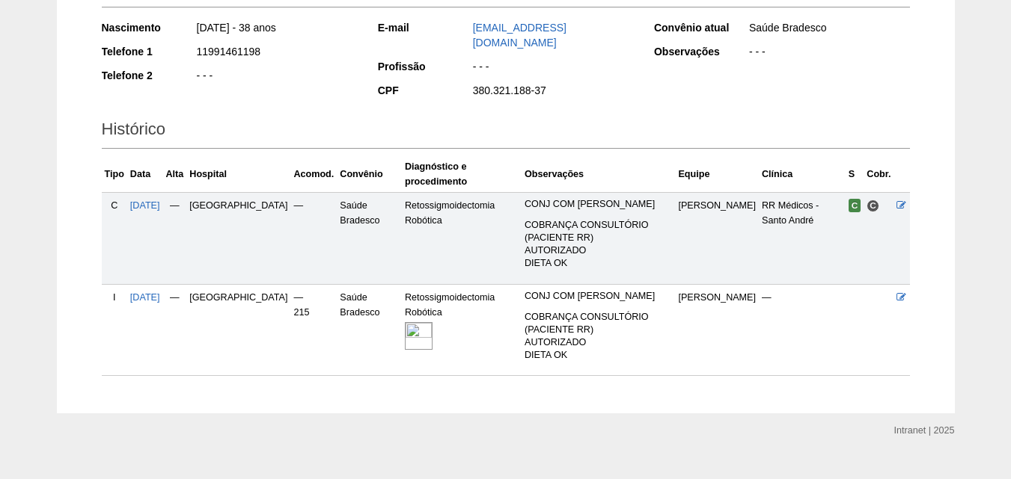
click at [405, 322] on img at bounding box center [419, 336] width 28 height 28
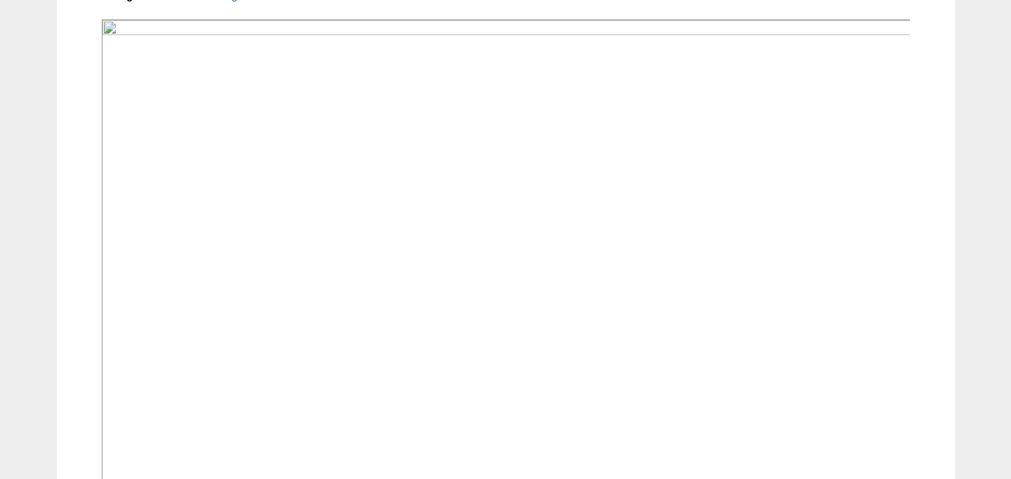
scroll to position [374, 0]
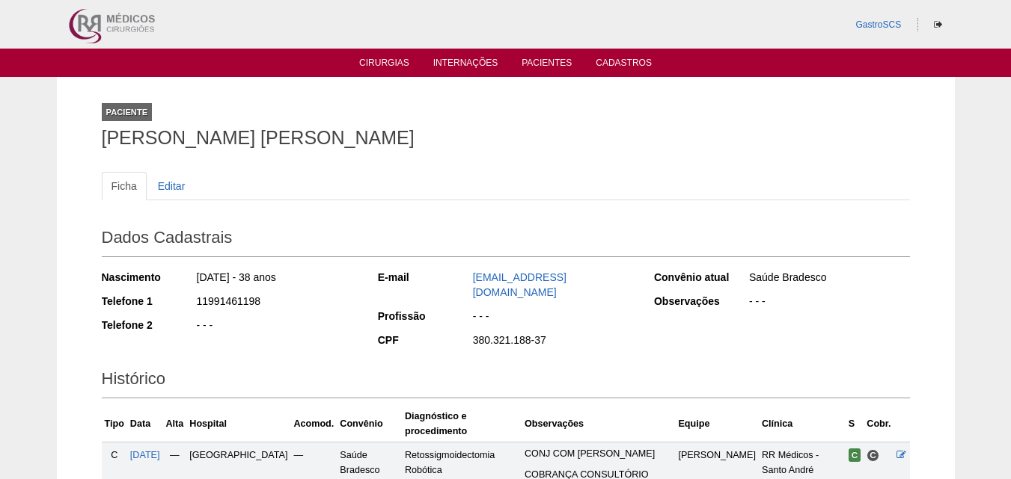
scroll to position [250, 0]
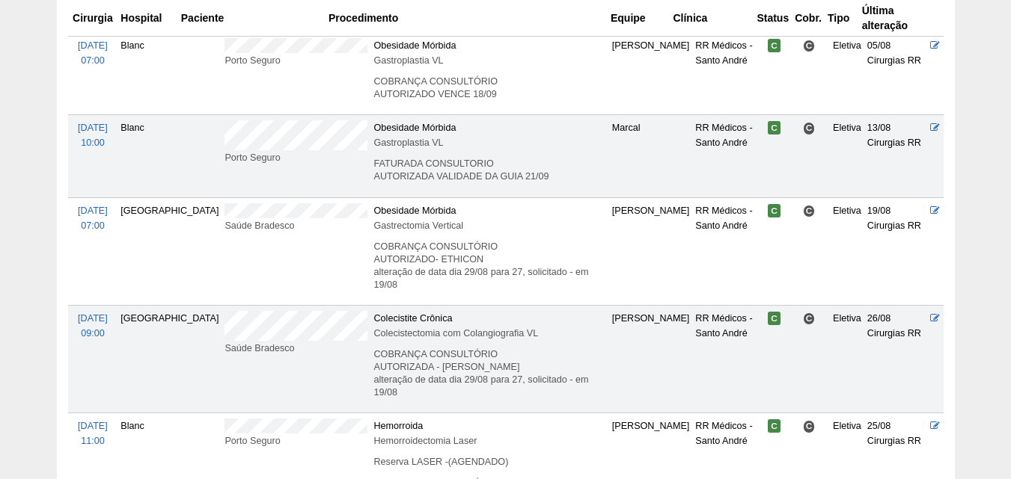
scroll to position [3299, 0]
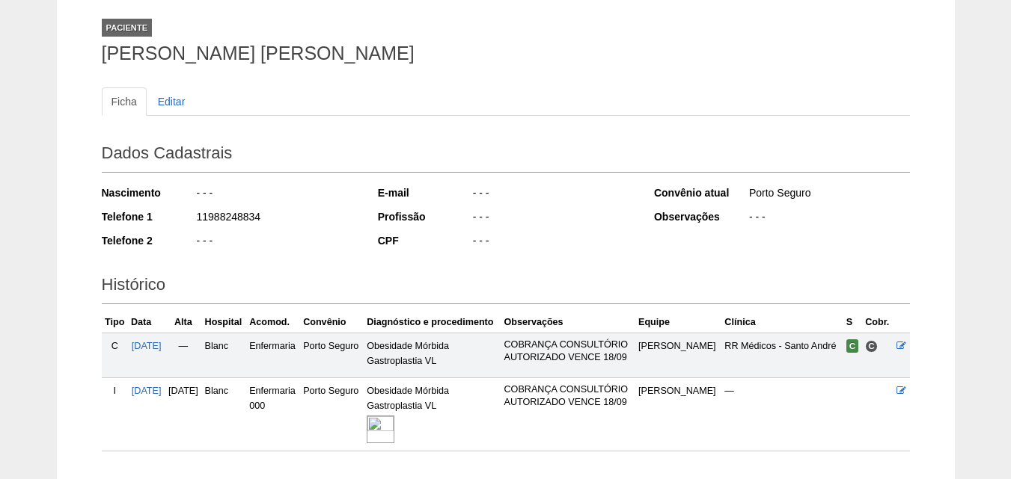
scroll to position [185, 0]
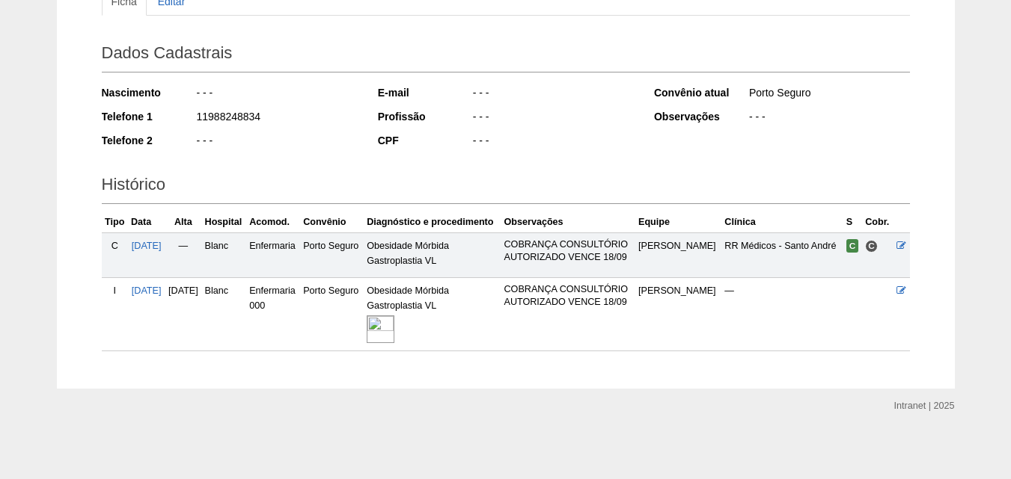
click at [394, 331] on img at bounding box center [381, 330] width 28 height 28
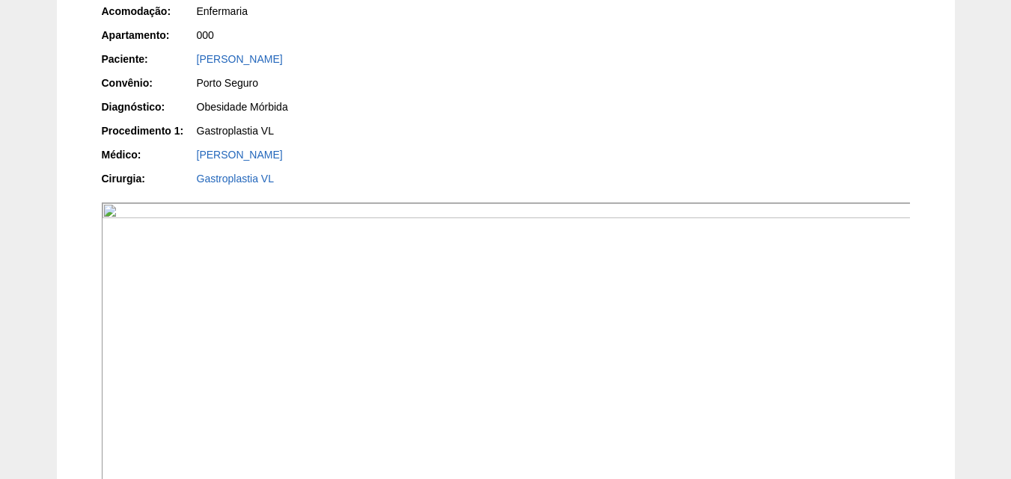
scroll to position [224, 0]
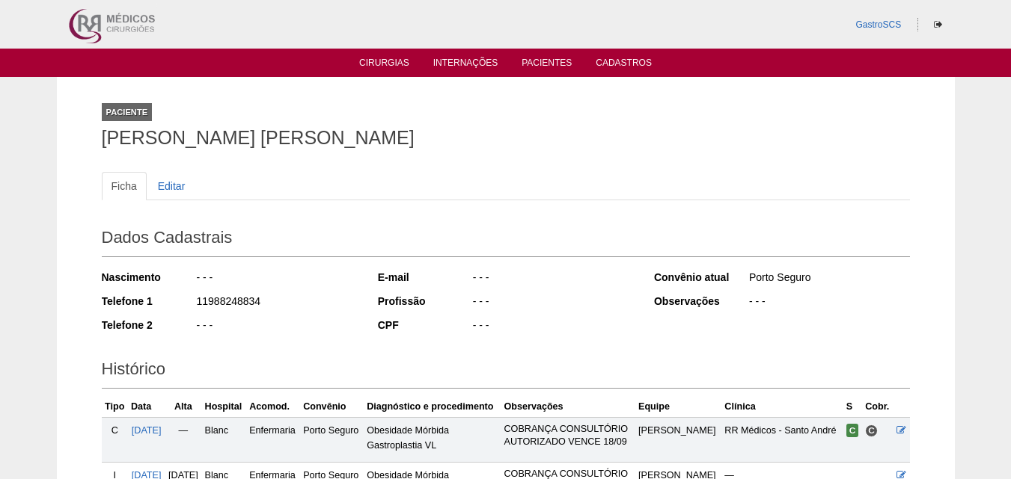
scroll to position [185, 0]
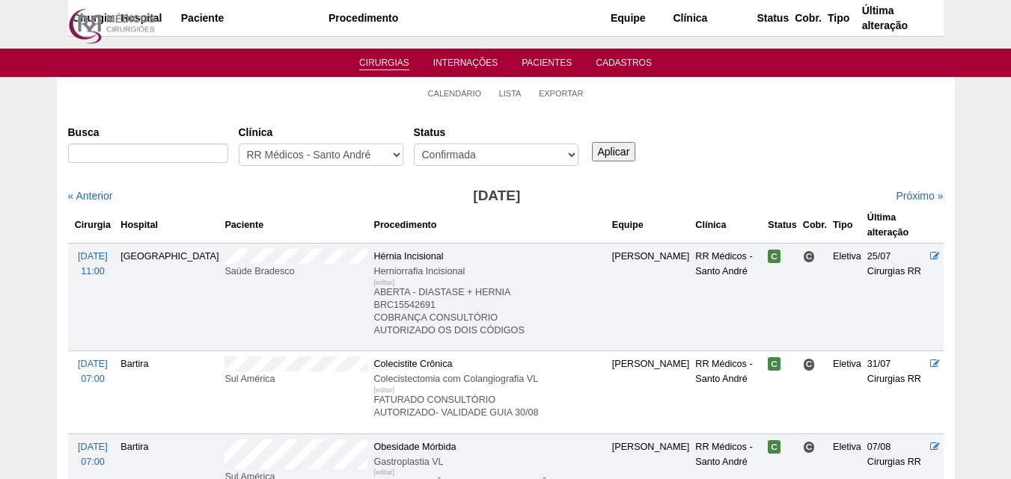
scroll to position [3299, 0]
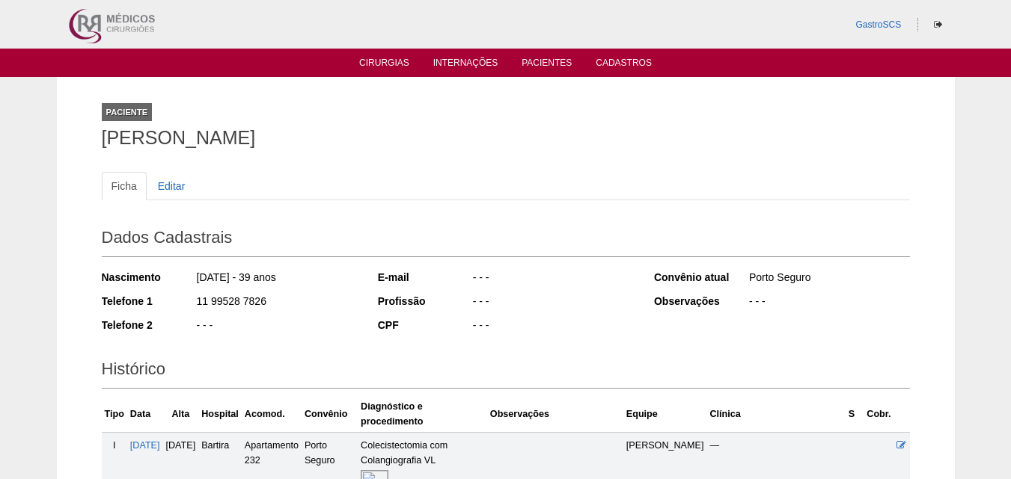
scroll to position [359, 0]
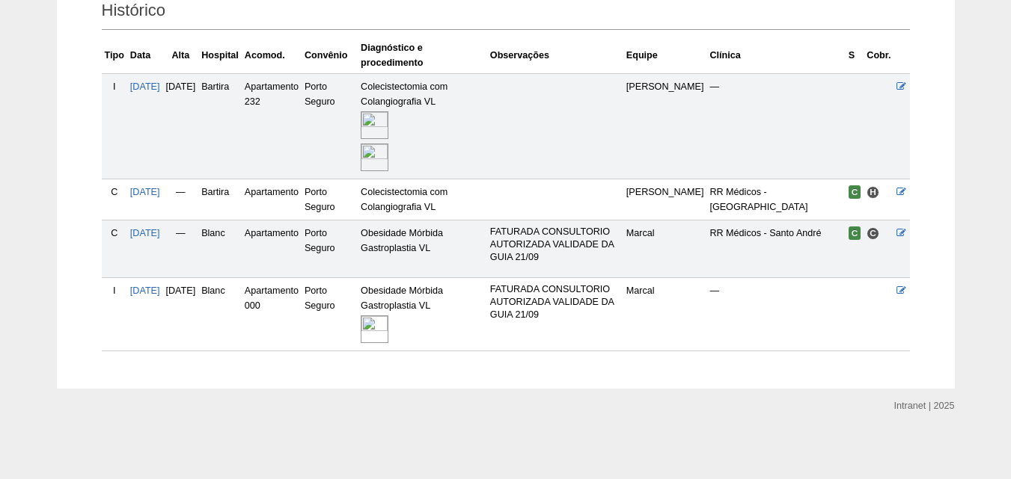
click at [388, 321] on img at bounding box center [375, 330] width 28 height 28
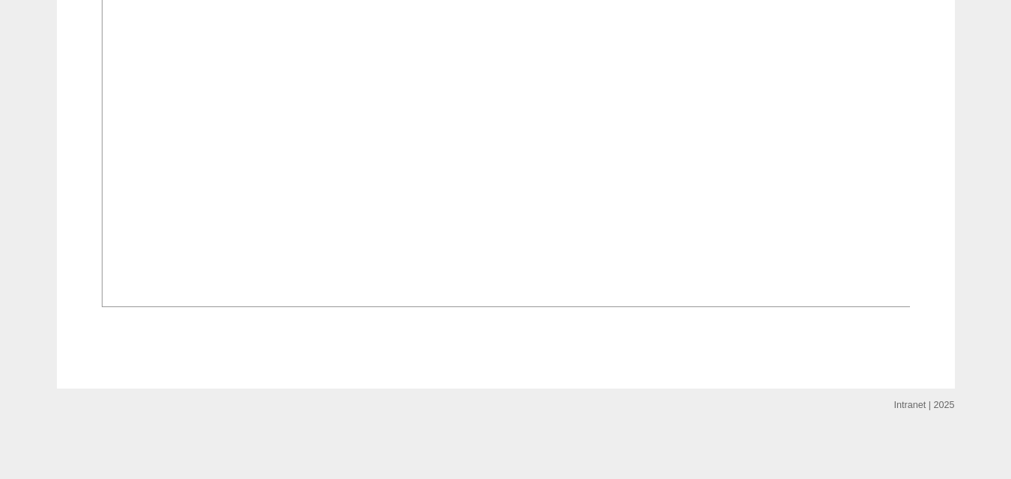
scroll to position [899, 0]
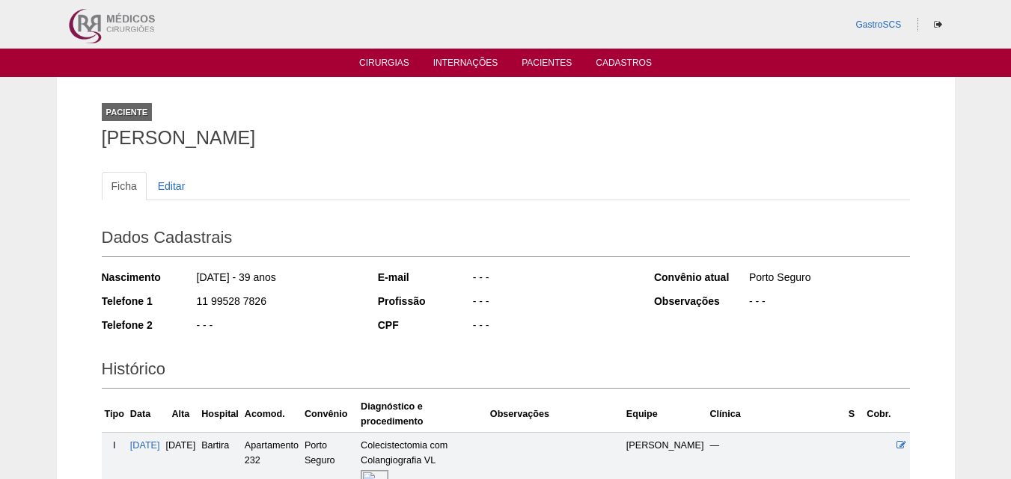
scroll to position [354, 0]
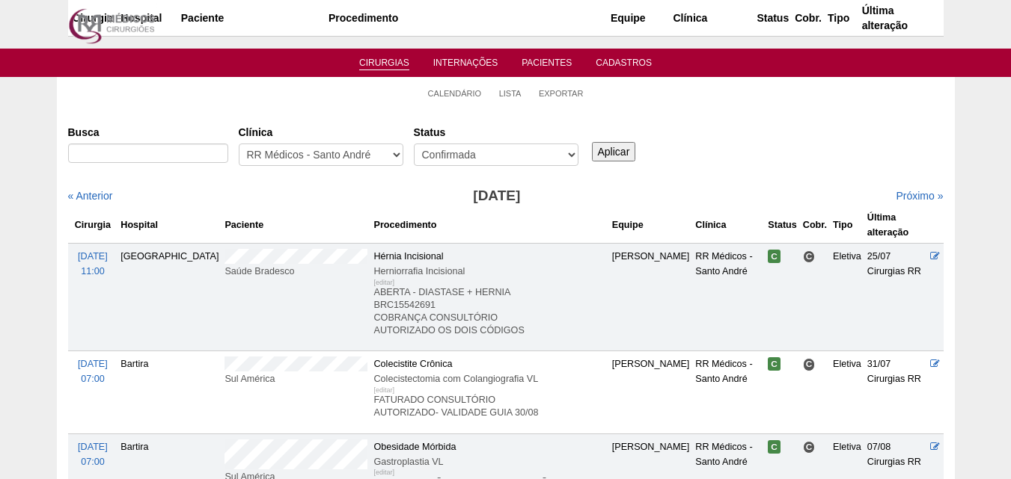
scroll to position [3299, 0]
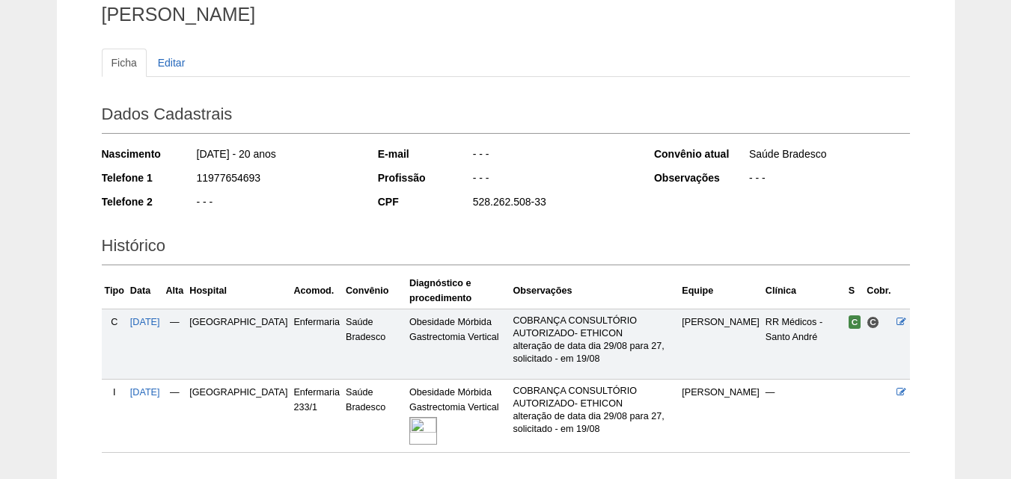
scroll to position [225, 0]
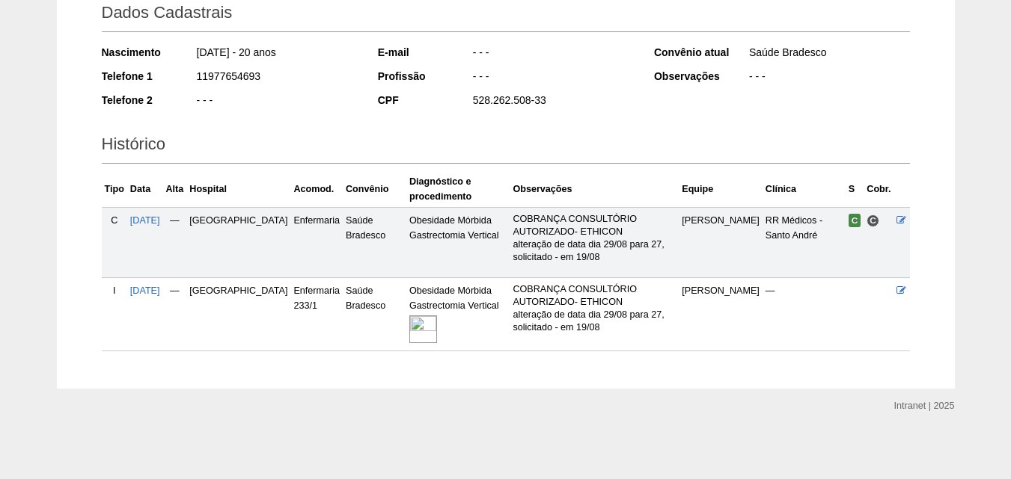
click at [409, 323] on img at bounding box center [423, 330] width 28 height 28
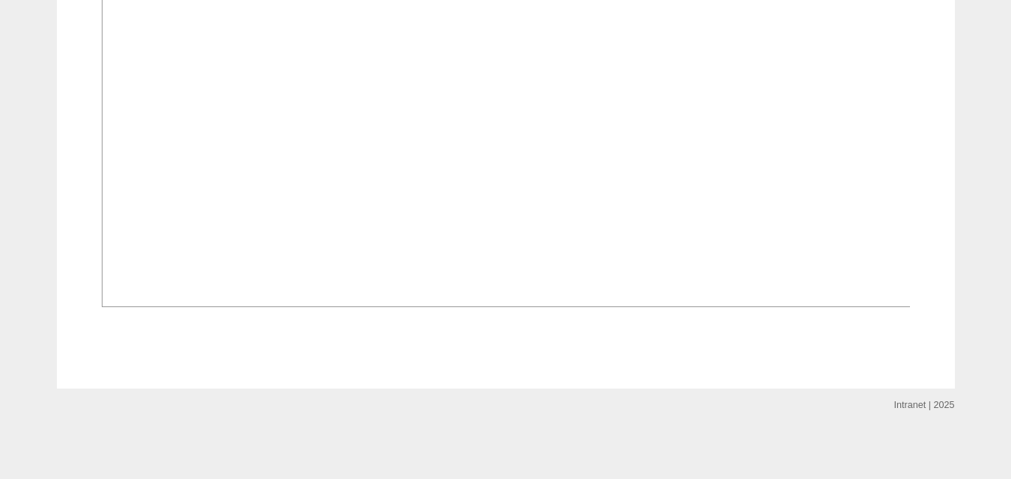
scroll to position [1122, 0]
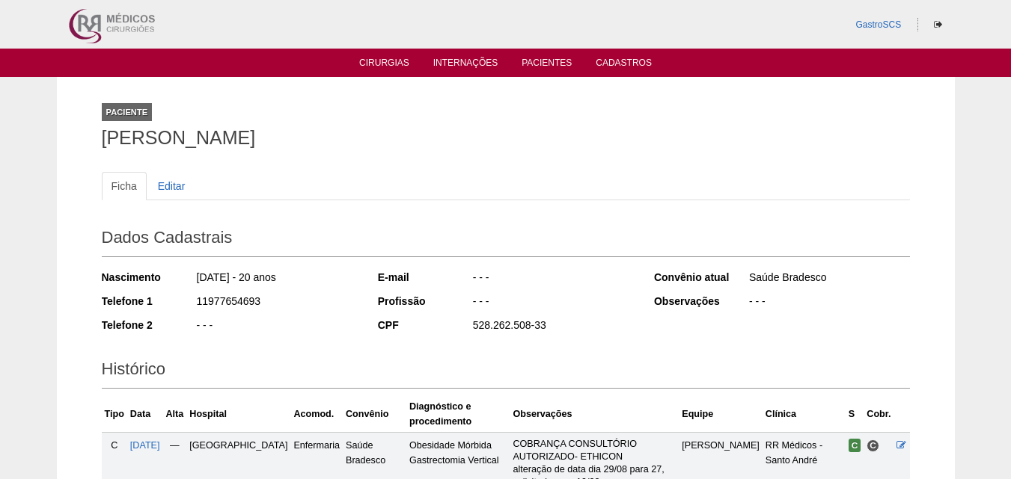
scroll to position [225, 0]
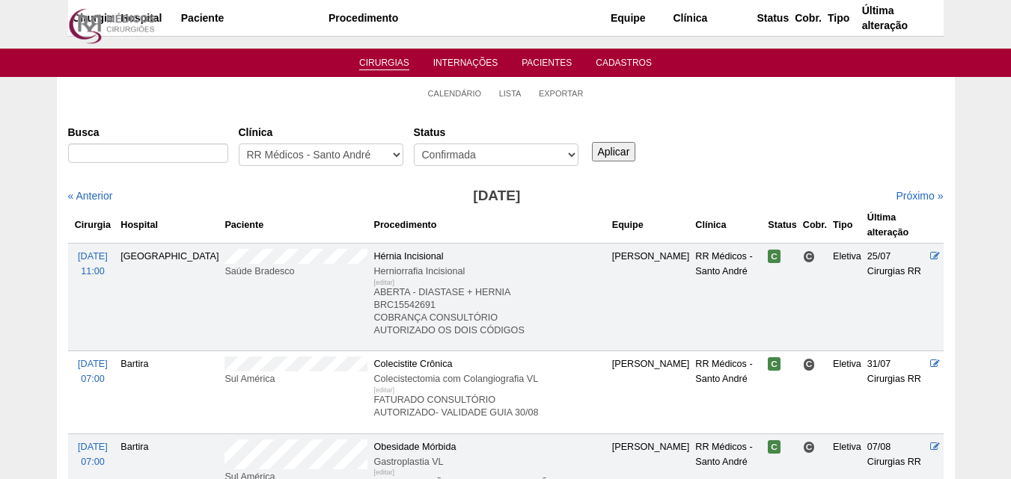
scroll to position [3299, 0]
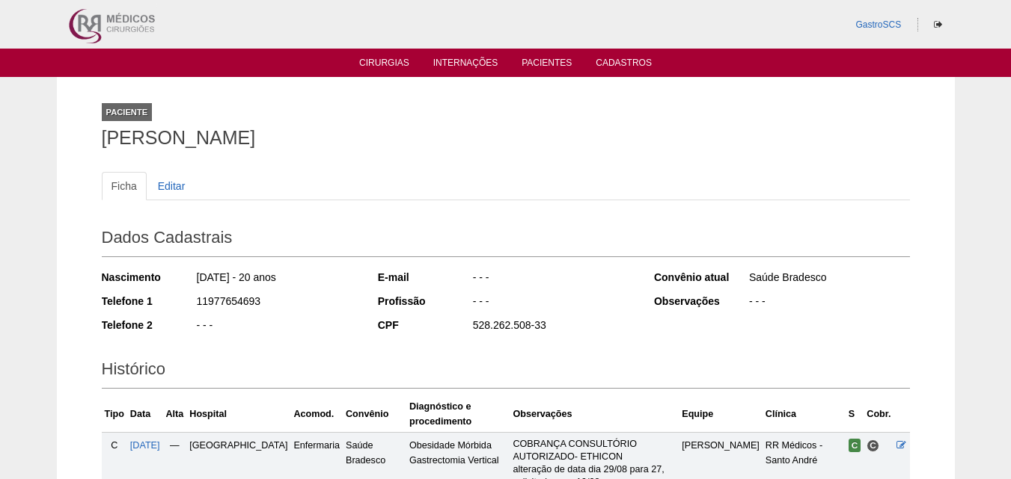
scroll to position [225, 0]
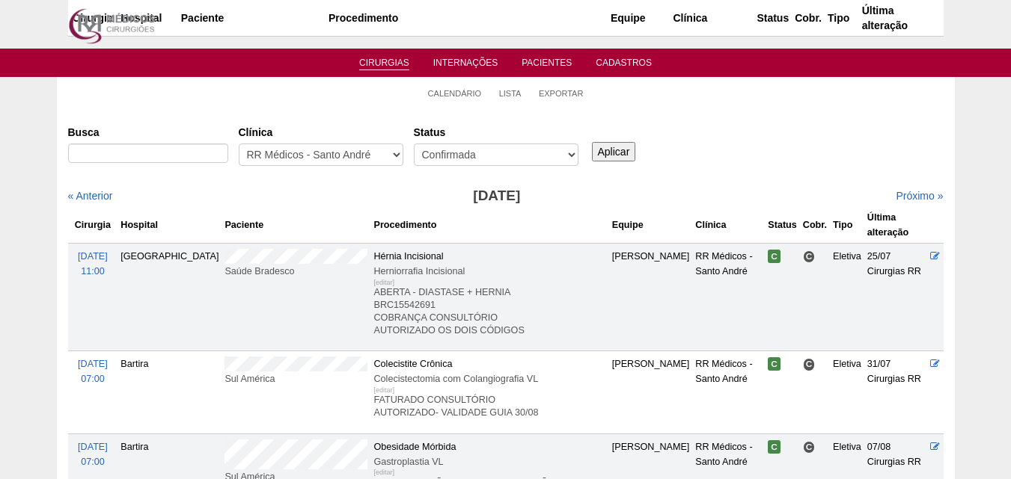
scroll to position [3299, 0]
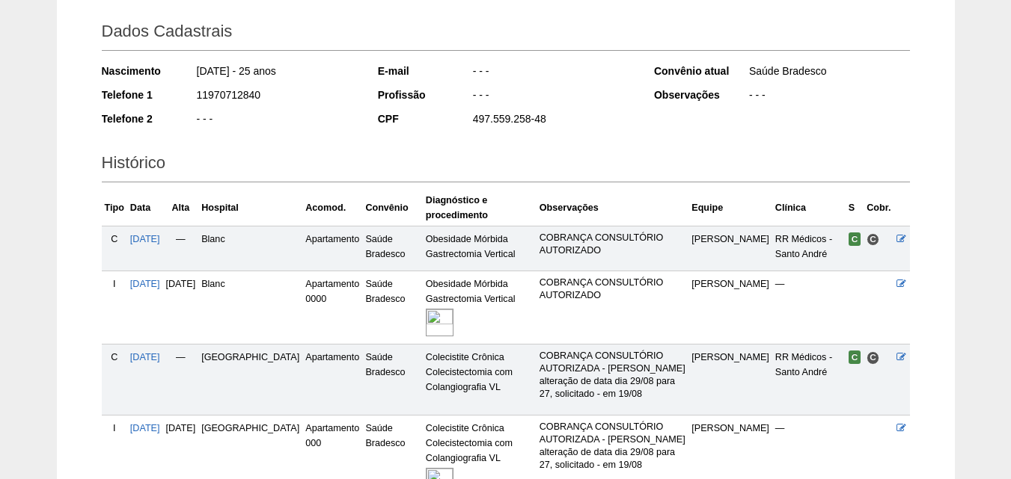
scroll to position [374, 0]
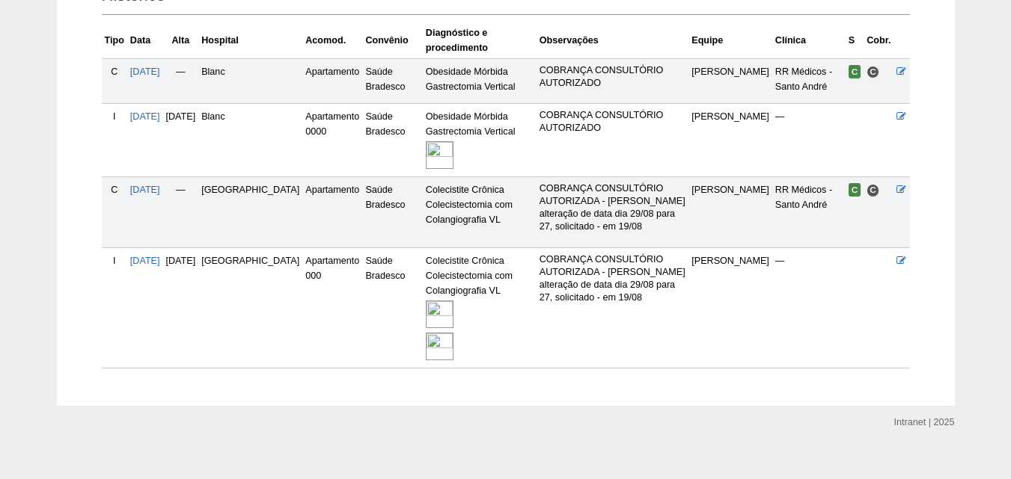
click at [426, 312] on img at bounding box center [440, 315] width 28 height 28
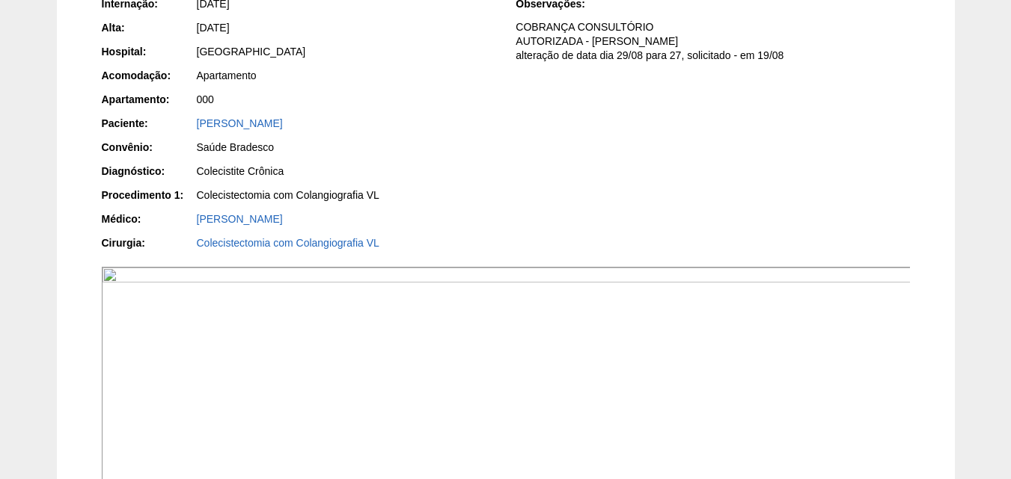
scroll to position [75, 0]
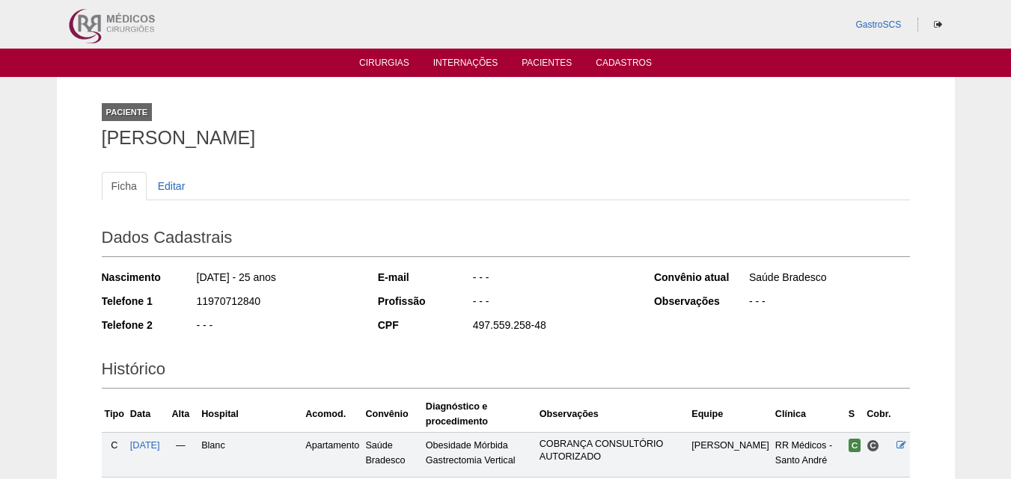
scroll to position [369, 0]
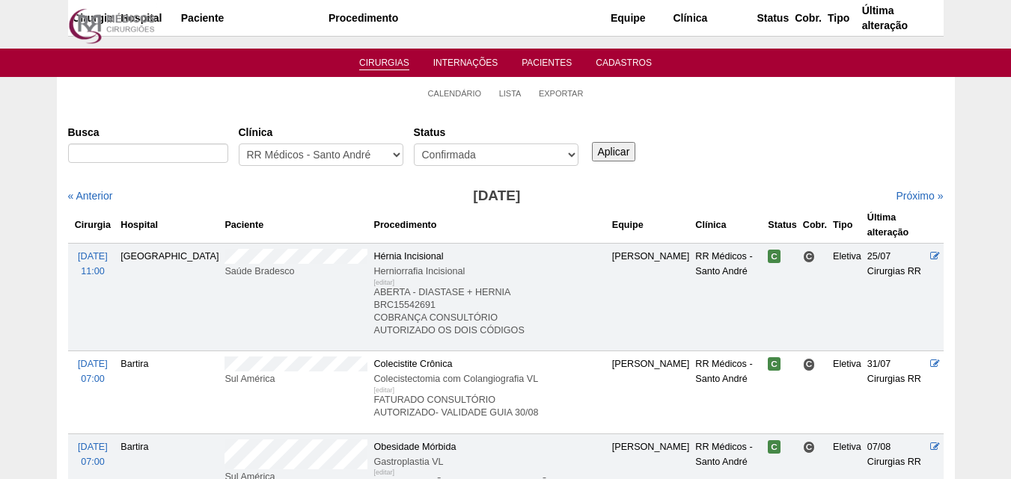
scroll to position [3299, 0]
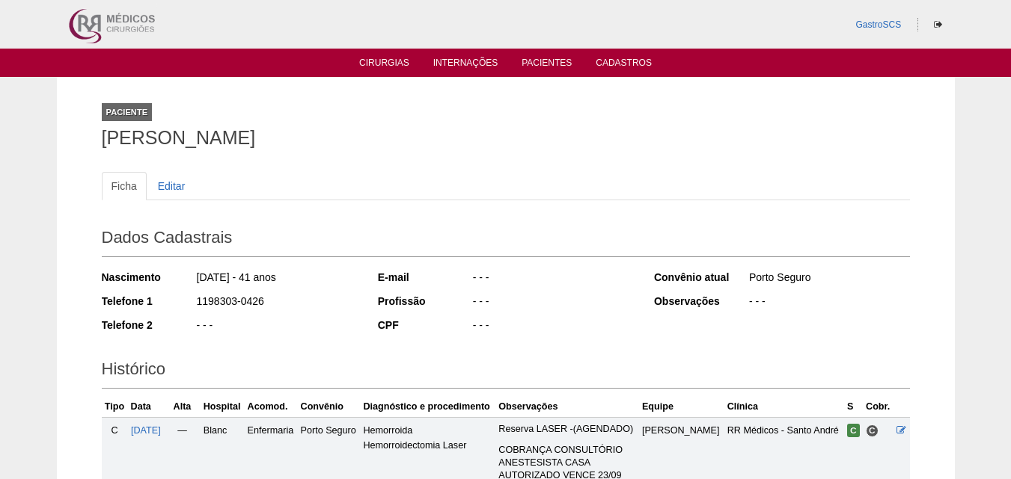
scroll to position [224, 0]
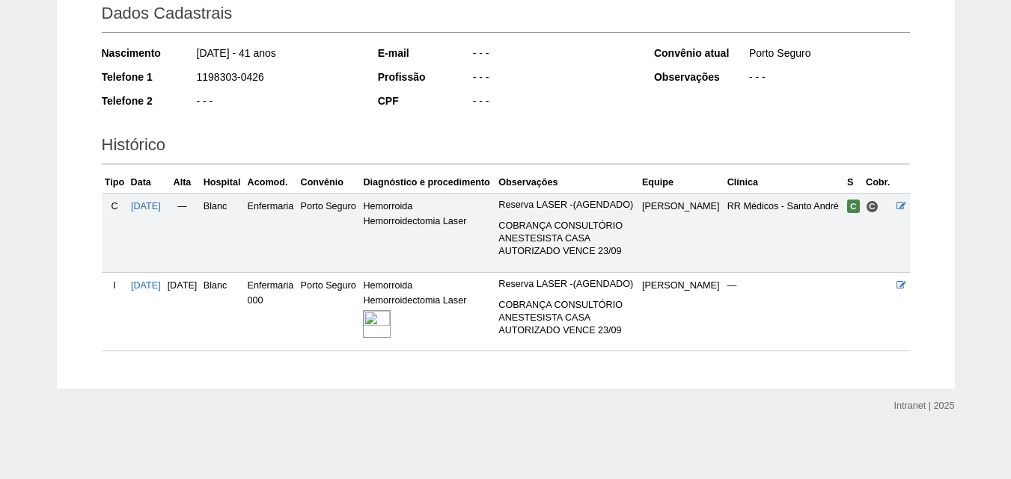
click at [390, 323] on img at bounding box center [377, 324] width 28 height 28
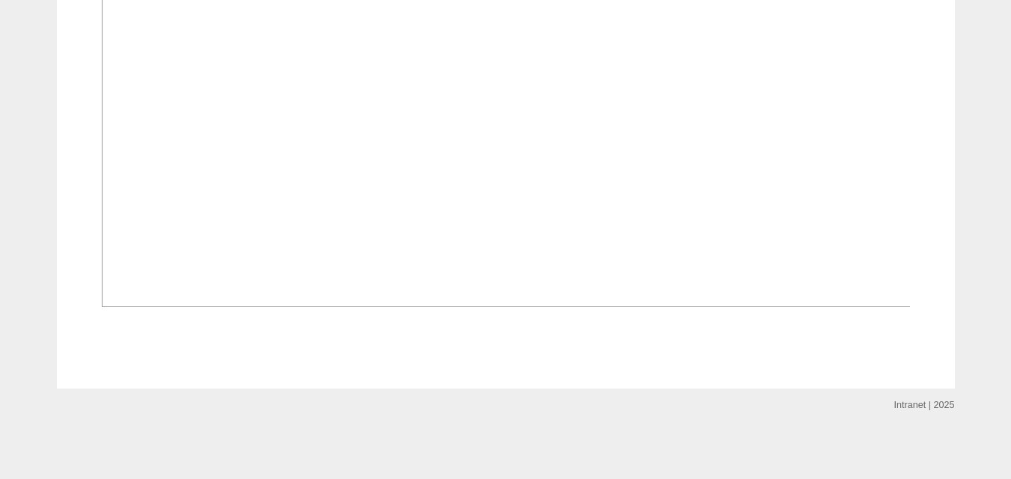
scroll to position [1272, 0]
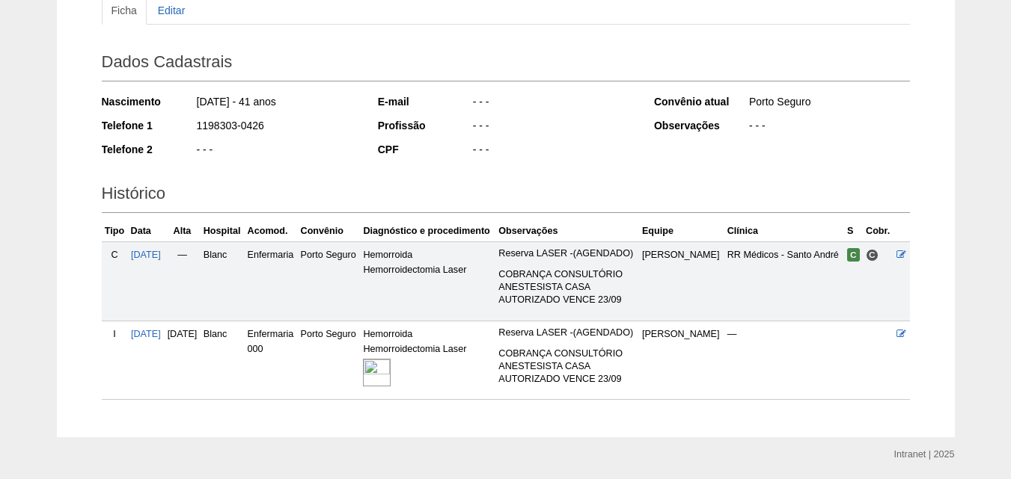
scroll to position [150, 0]
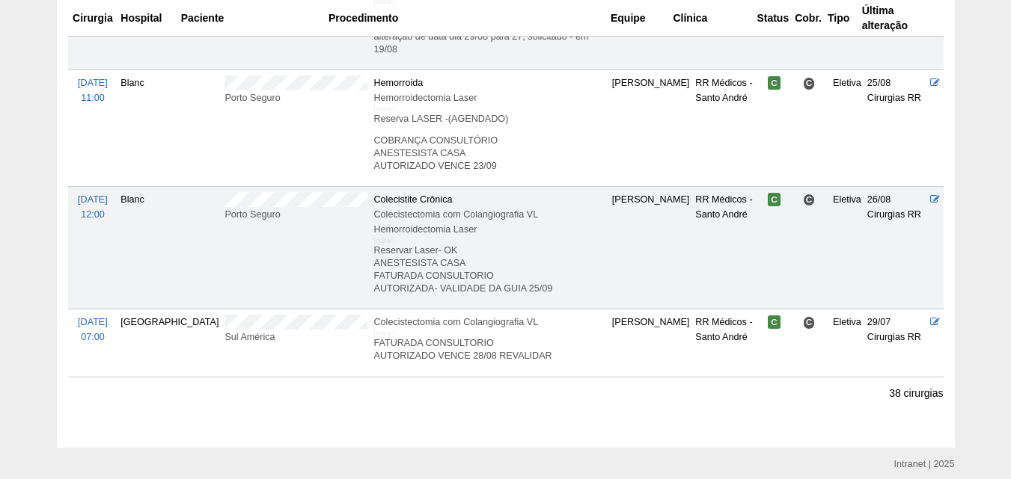
scroll to position [3673, 0]
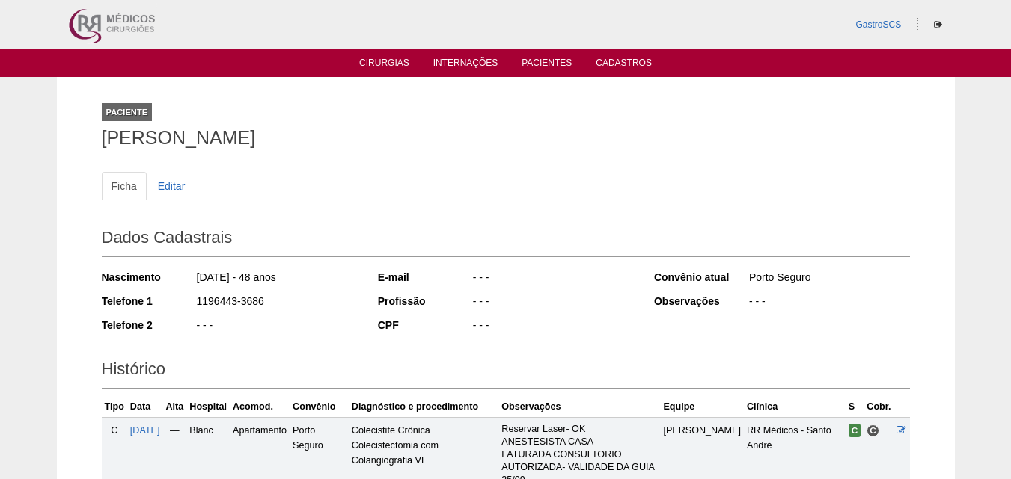
scroll to position [224, 0]
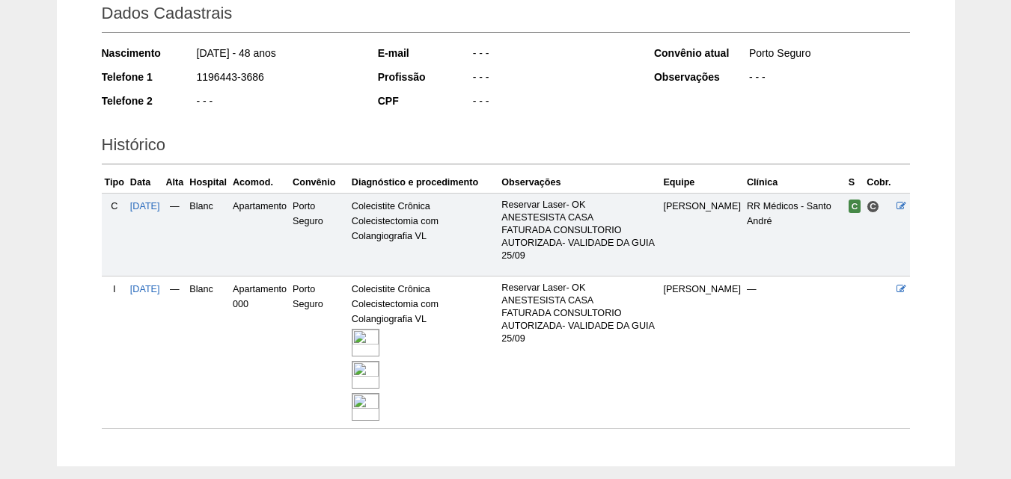
click at [372, 342] on img at bounding box center [366, 343] width 28 height 28
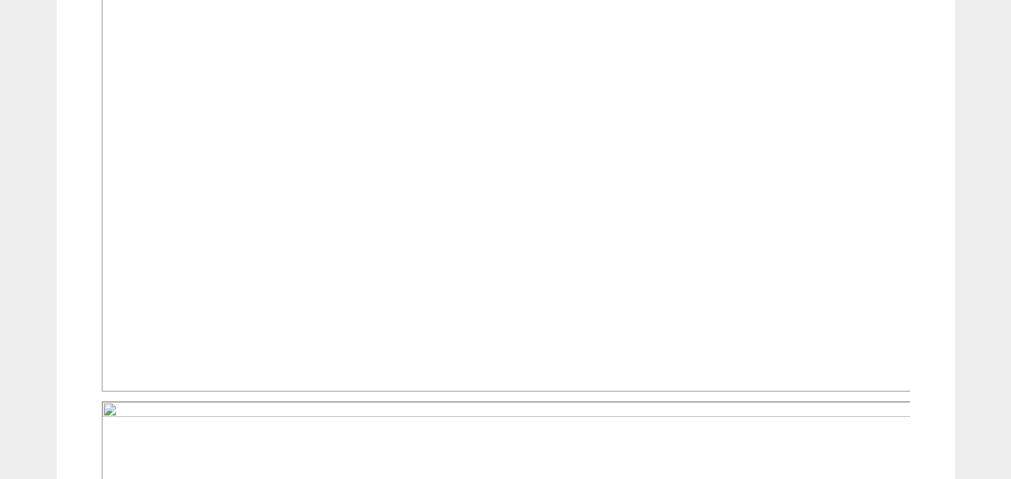
scroll to position [1571, 0]
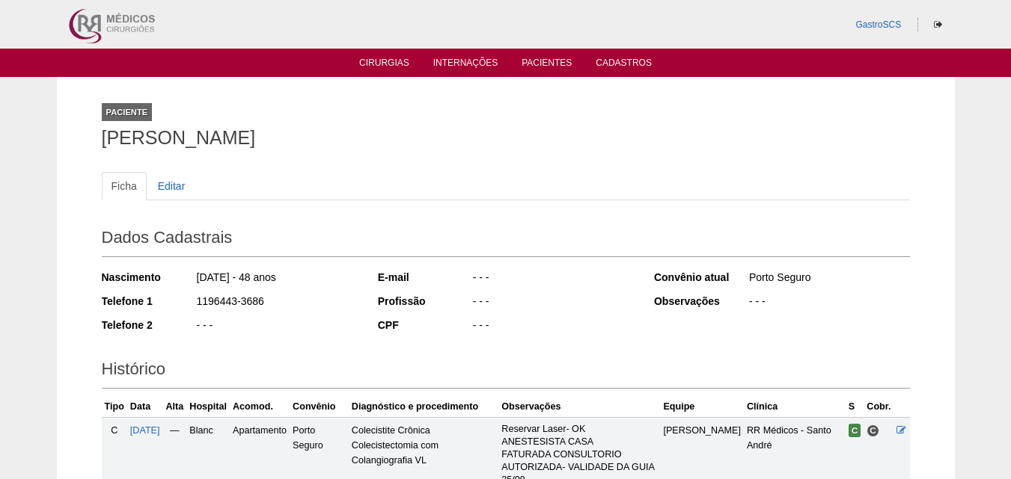
scroll to position [224, 0]
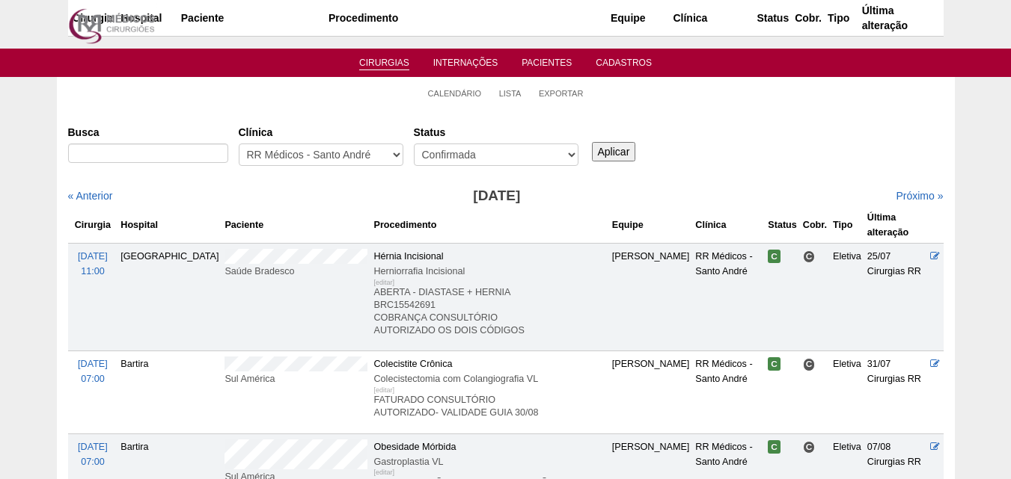
scroll to position [3673, 0]
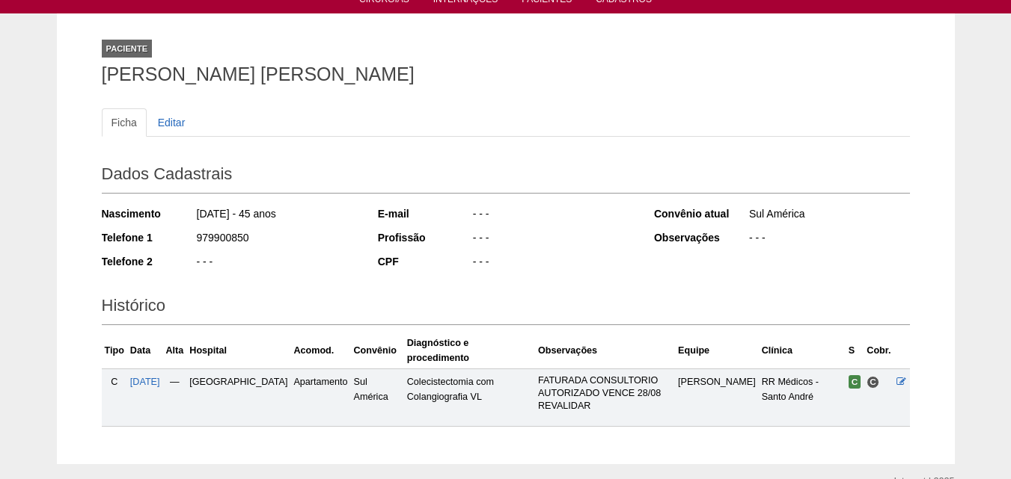
scroll to position [124, 0]
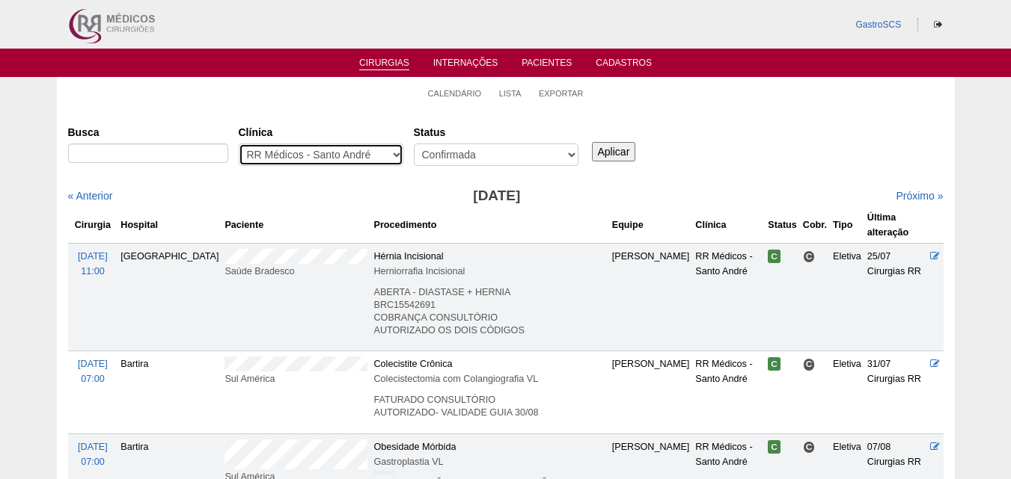
click at [331, 146] on select "- Qualquer - 6R Alphaville Assunção Bartira Brasil Christovão da Gama Cruz Azul…" at bounding box center [321, 155] width 165 height 22
click at [320, 154] on select "- Qualquer - 6R Alphaville Assunção Bartira Brasil Christovão da Gama Cruz Azul…" at bounding box center [321, 155] width 165 height 22
select select "22"
click at [239, 144] on select "- Qualquer - 6R Alphaville Assunção Bartira Brasil Christovão da Gama Cruz Azul…" at bounding box center [321, 155] width 165 height 22
click at [625, 159] on input "Aplicar" at bounding box center [614, 151] width 44 height 19
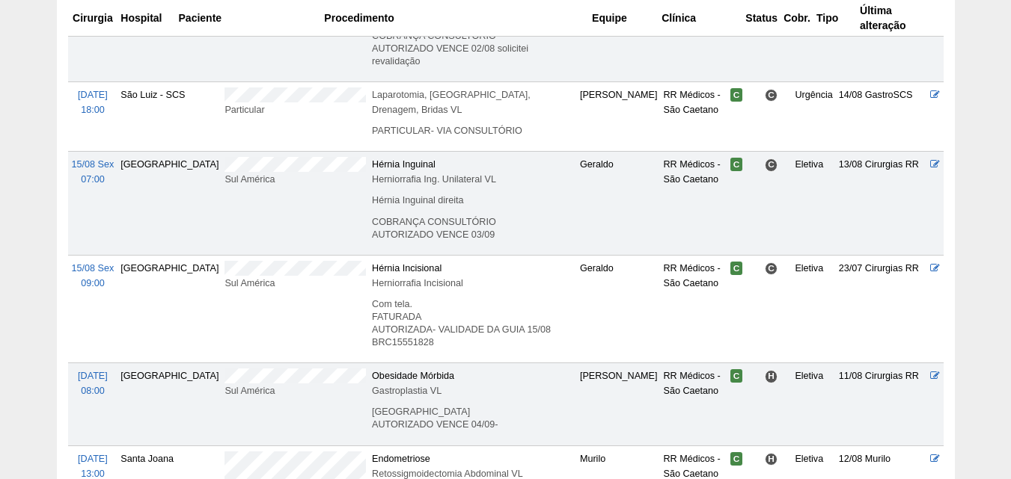
scroll to position [673, 0]
click at [221, 256] on td "Sul América" at bounding box center [294, 310] width 147 height 108
drag, startPoint x: 172, startPoint y: 334, endPoint x: 304, endPoint y: 328, distance: 131.8
click at [304, 364] on tr "18/08 Seg 08:00 Brasil Sul América Obesidade Mórbida Gastroplastia VL [editar] …" at bounding box center [505, 405] width 875 height 82
copy tr
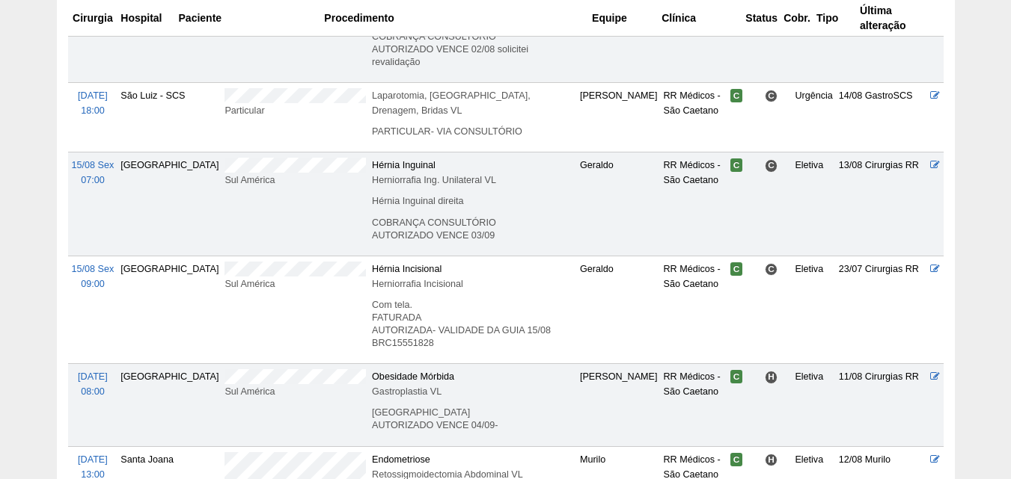
copy tr
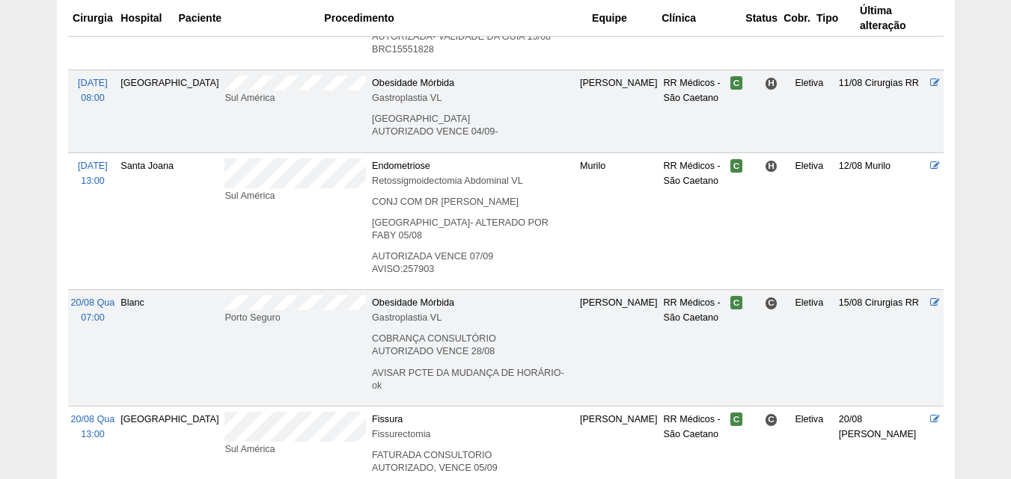
scroll to position [1047, 0]
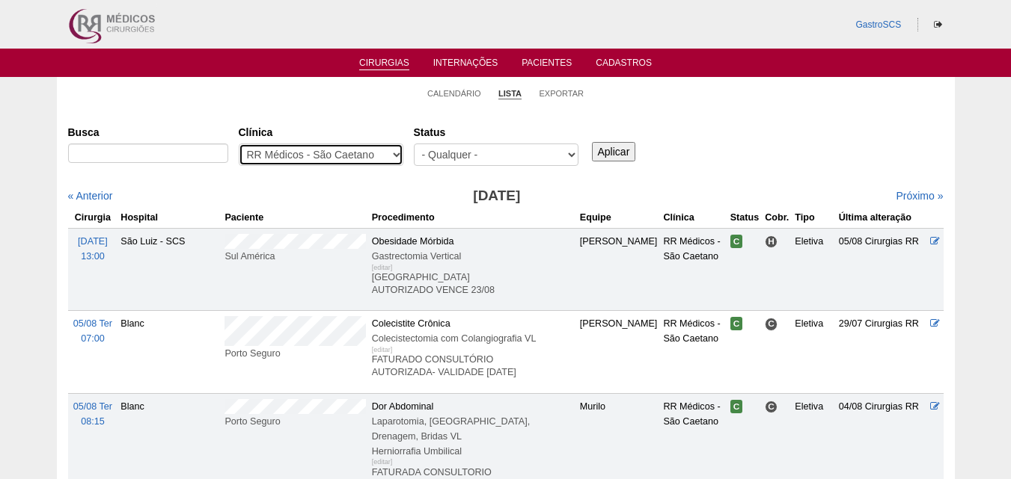
click at [354, 149] on select "- Qualquer - 6R Alphaville Assunção Bartira Brasil Christovão da Gama Cruz Azul…" at bounding box center [321, 155] width 165 height 22
click at [469, 142] on div "Status - Qualquer - Reservada Confirmada Suspensa Cancelada" at bounding box center [501, 147] width 175 height 54
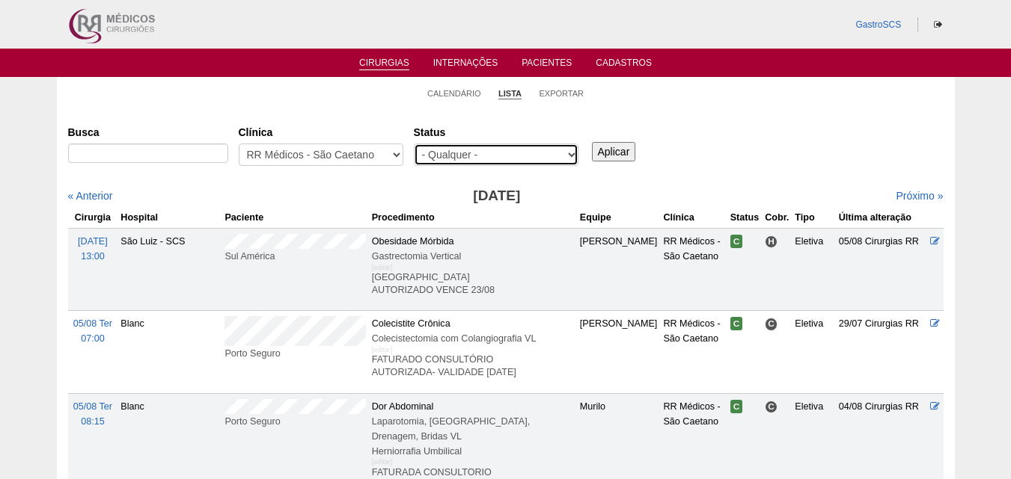
click at [469, 153] on select "- Qualquer - Reservada Confirmada Suspensa Cancelada" at bounding box center [496, 155] width 165 height 22
select select "conf"
click at [414, 144] on select "- Qualquer - Reservada Confirmada Suspensa Cancelada" at bounding box center [496, 155] width 165 height 22
click at [599, 153] on input "Aplicar" at bounding box center [614, 151] width 44 height 19
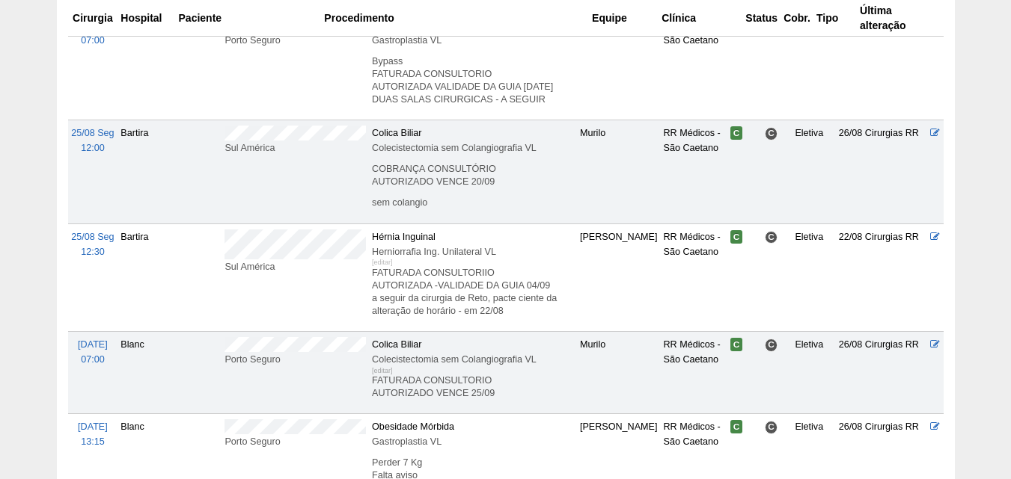
scroll to position [1626, 0]
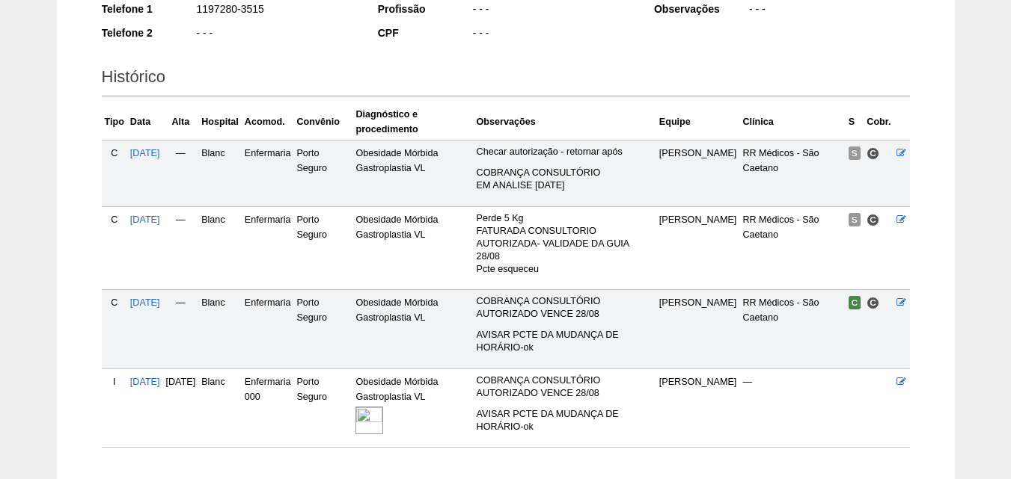
scroll to position [299, 0]
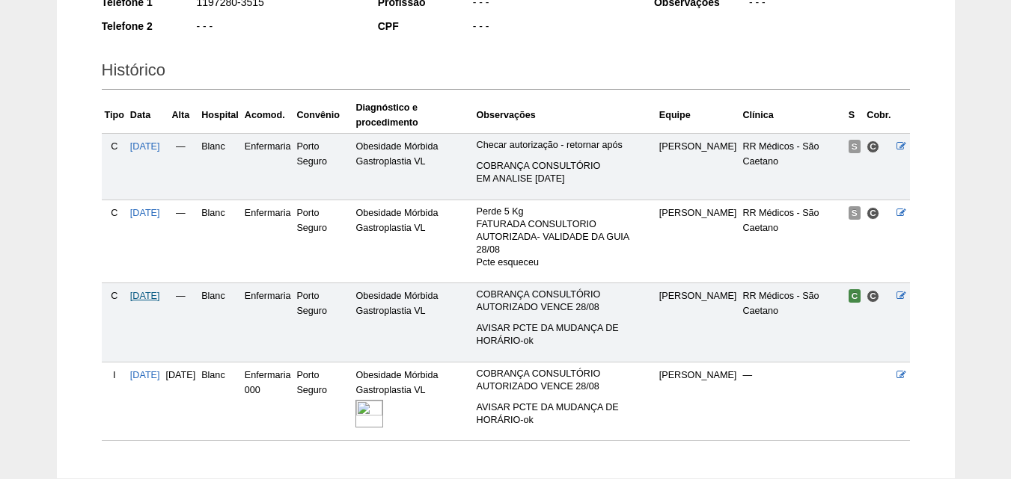
click at [159, 294] on span "20/08/2025" at bounding box center [145, 296] width 30 height 10
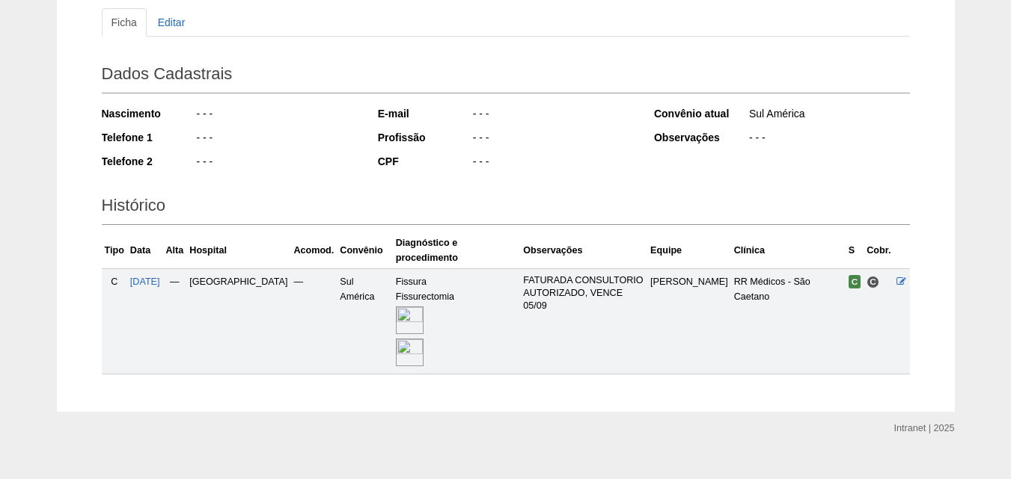
scroll to position [172, 0]
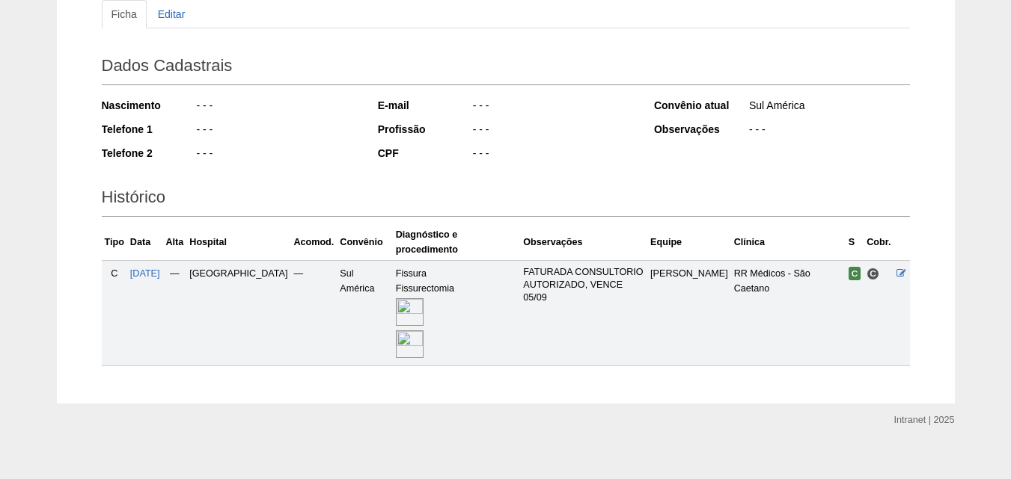
click at [396, 331] on img at bounding box center [410, 345] width 28 height 28
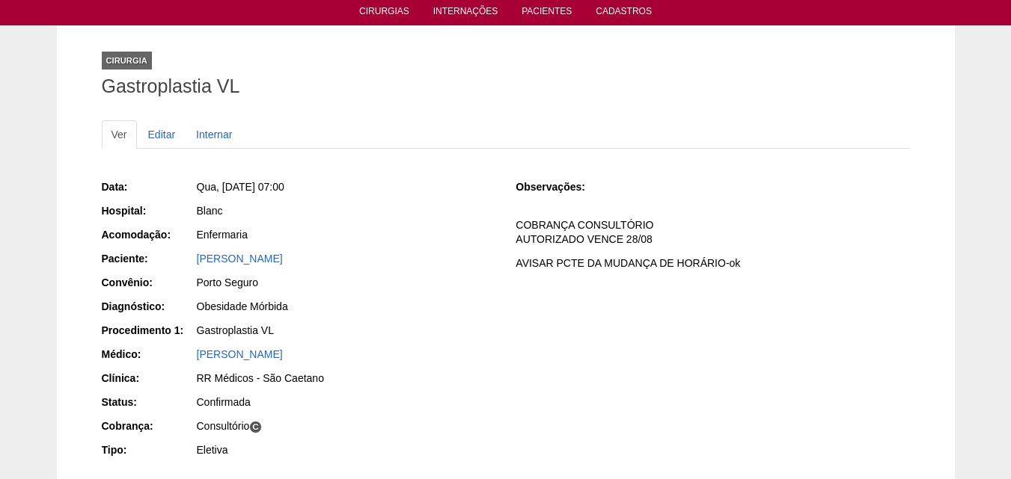
scroll to position [75, 0]
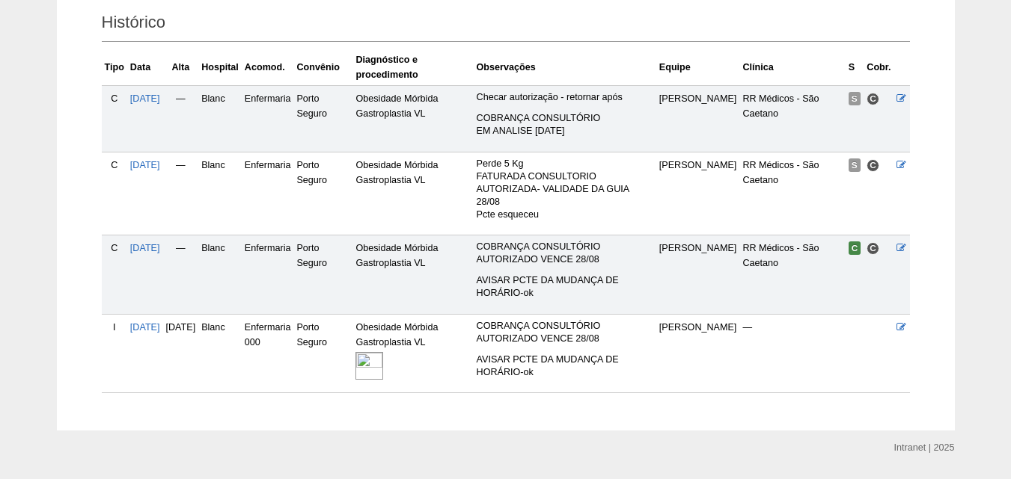
scroll to position [373, 0]
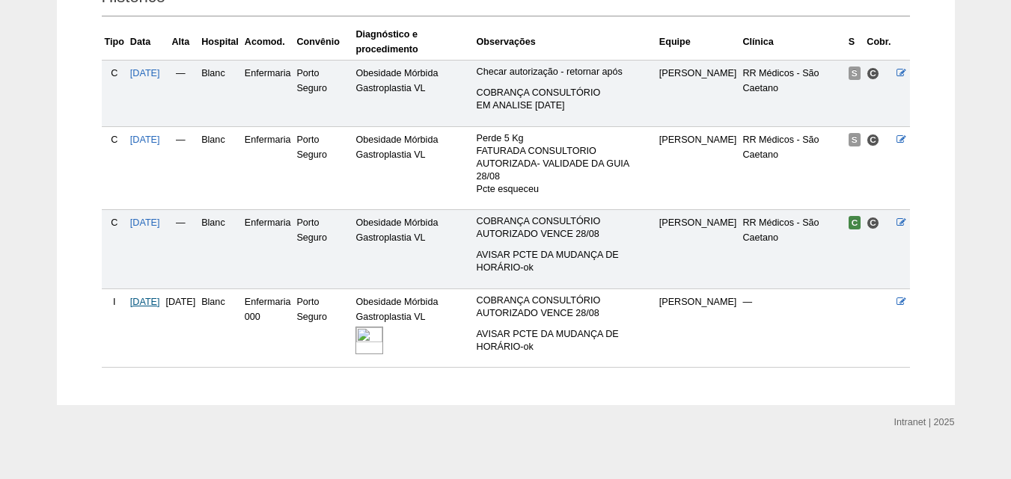
click at [160, 301] on span "[DATE]" at bounding box center [145, 302] width 30 height 10
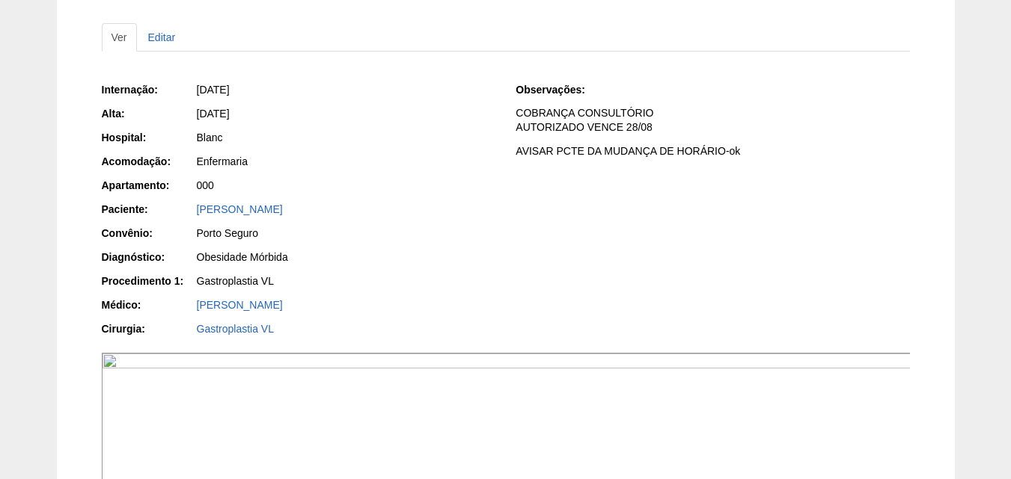
scroll to position [150, 0]
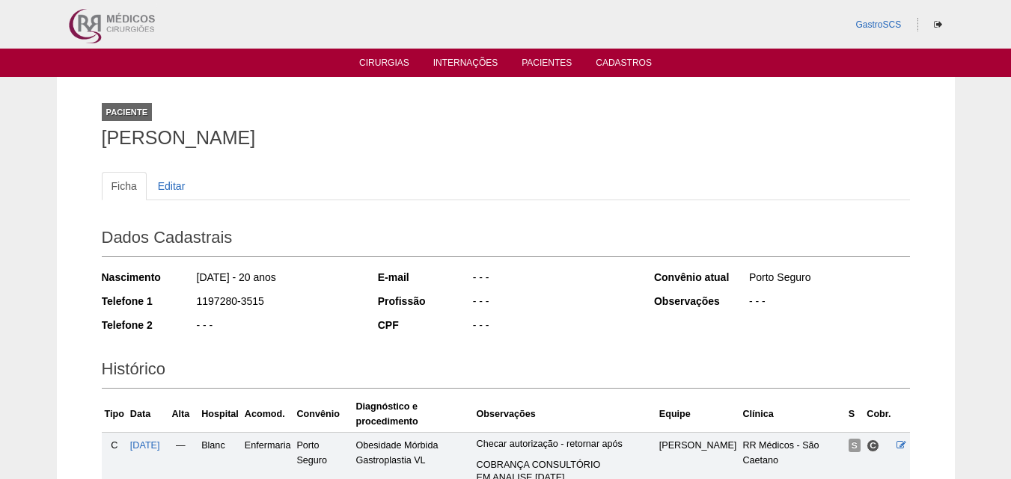
scroll to position [367, 0]
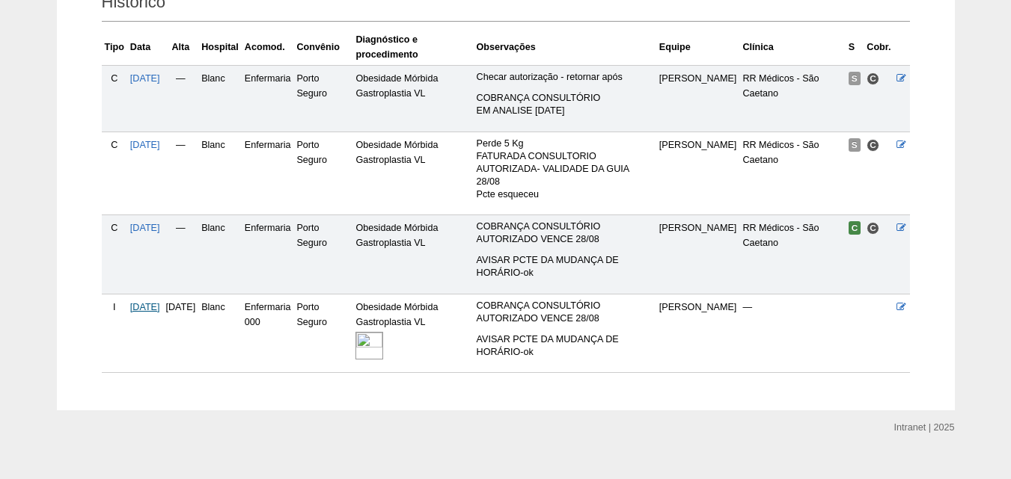
click at [136, 304] on span "[DATE]" at bounding box center [145, 307] width 30 height 10
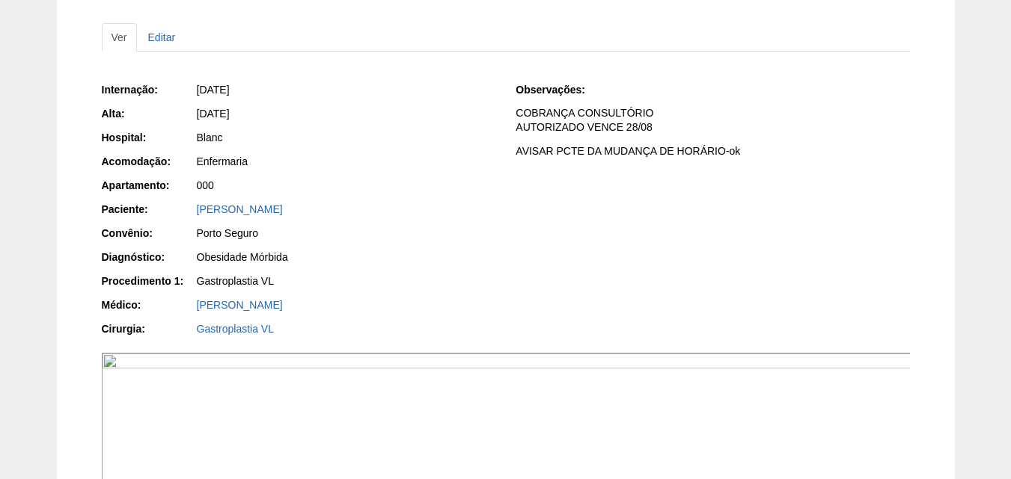
scroll to position [150, 0]
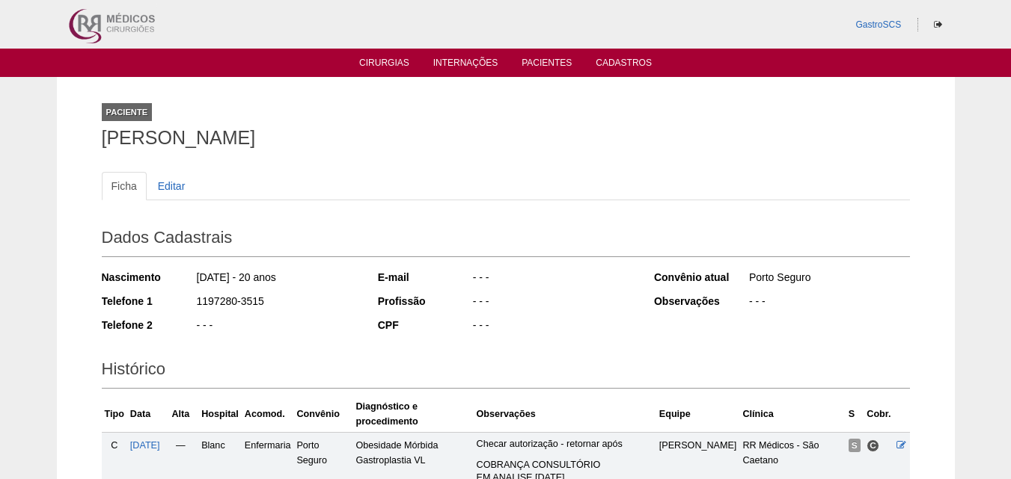
scroll to position [362, 0]
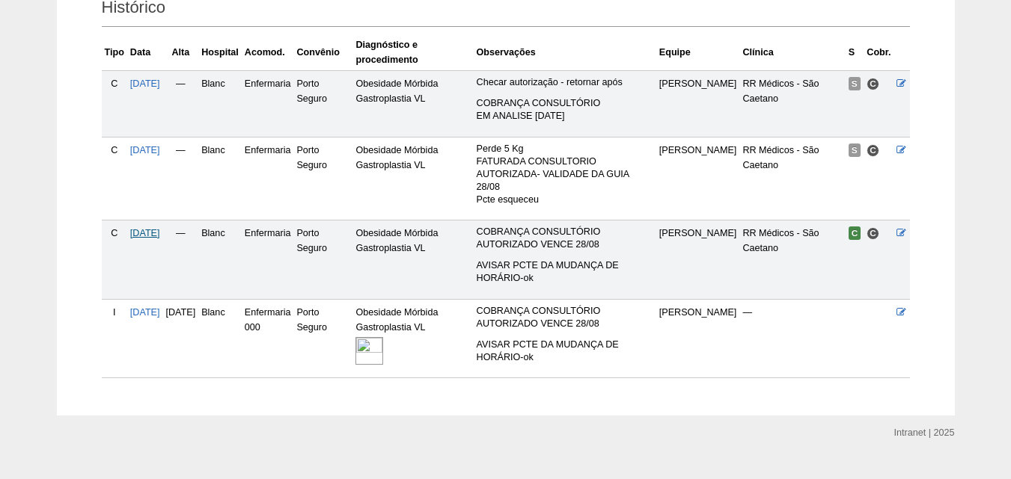
click at [148, 234] on span "[DATE]" at bounding box center [145, 233] width 30 height 10
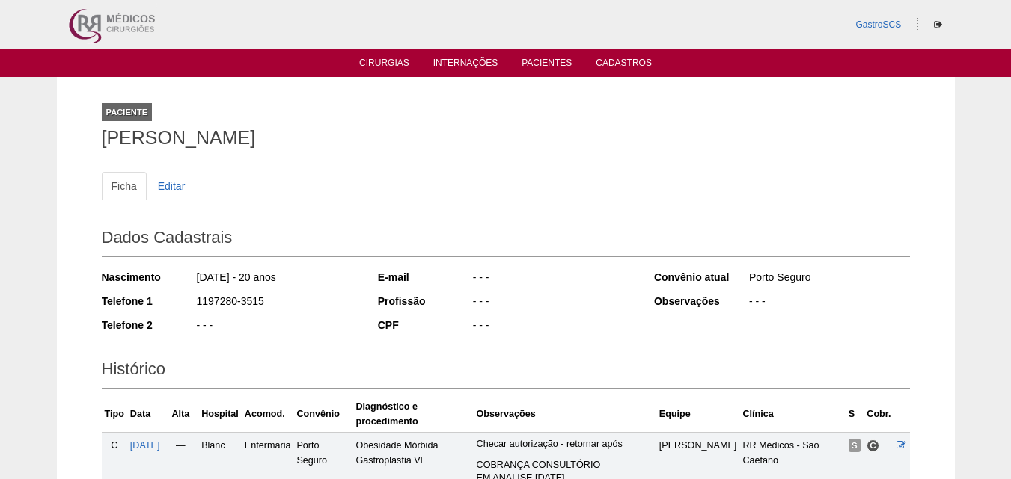
scroll to position [389, 0]
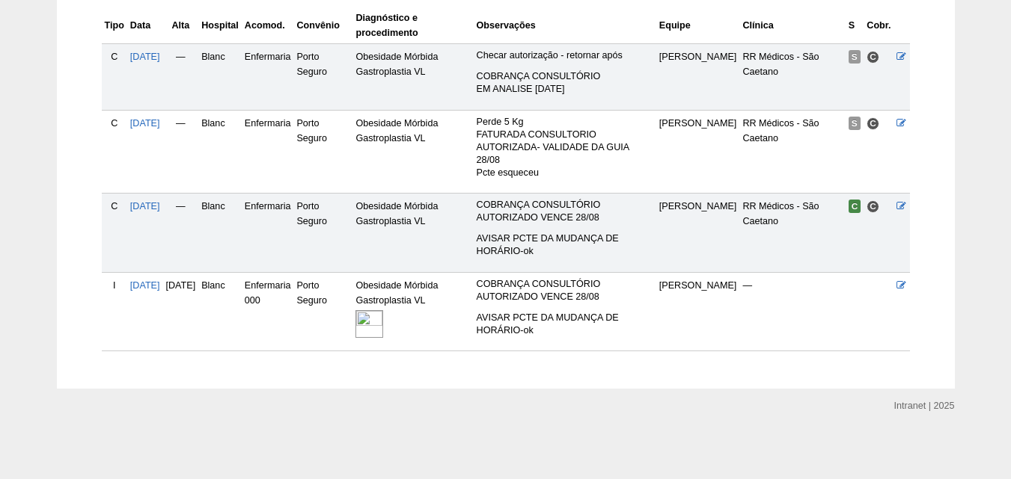
click at [383, 325] on img at bounding box center [369, 324] width 28 height 28
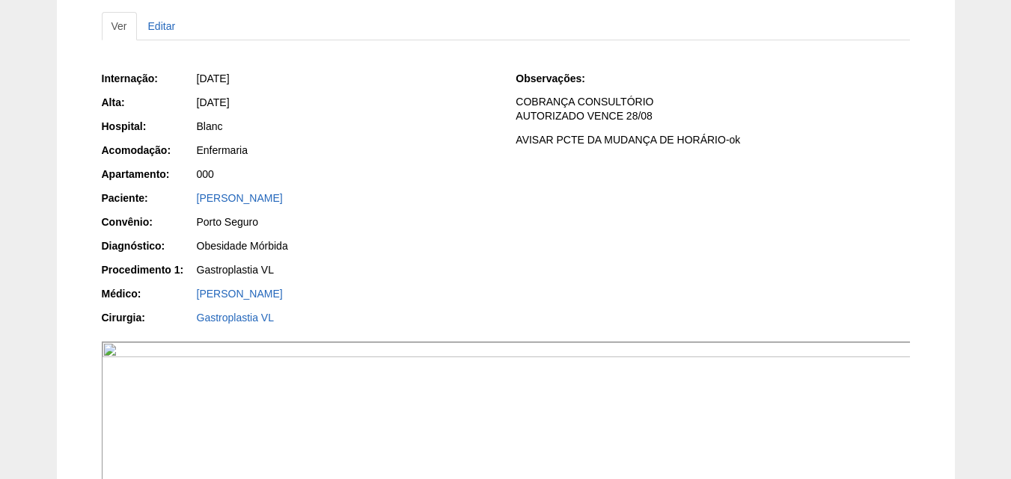
scroll to position [449, 0]
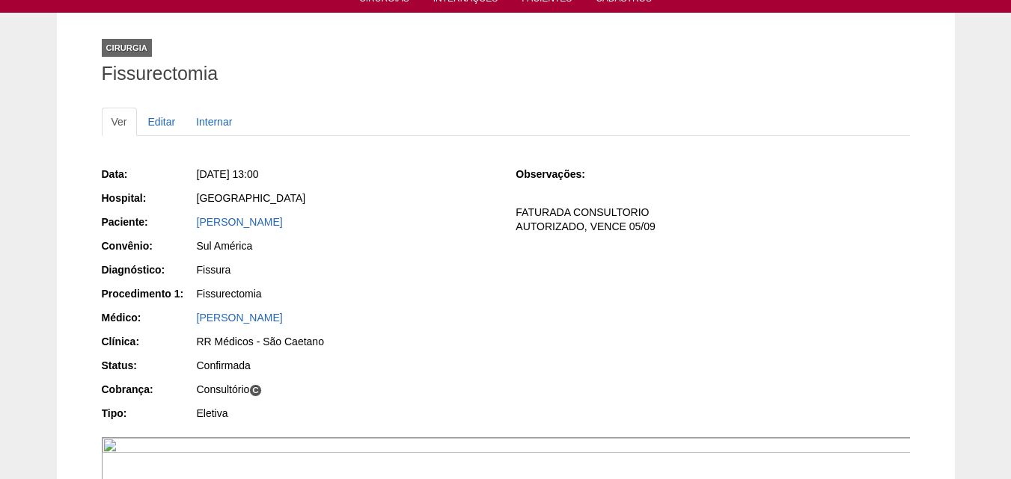
scroll to position [150, 0]
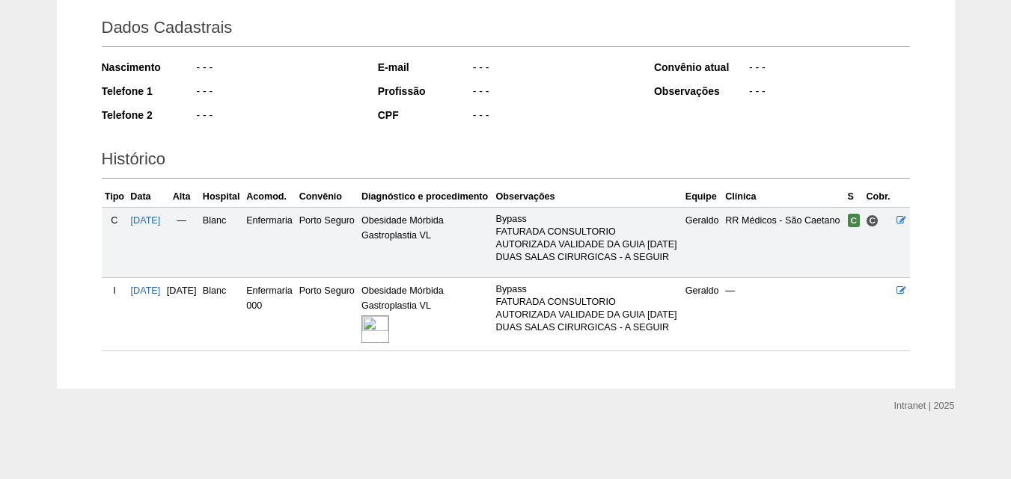
scroll to position [248, 0]
click at [161, 215] on span "[DATE]" at bounding box center [146, 220] width 30 height 10
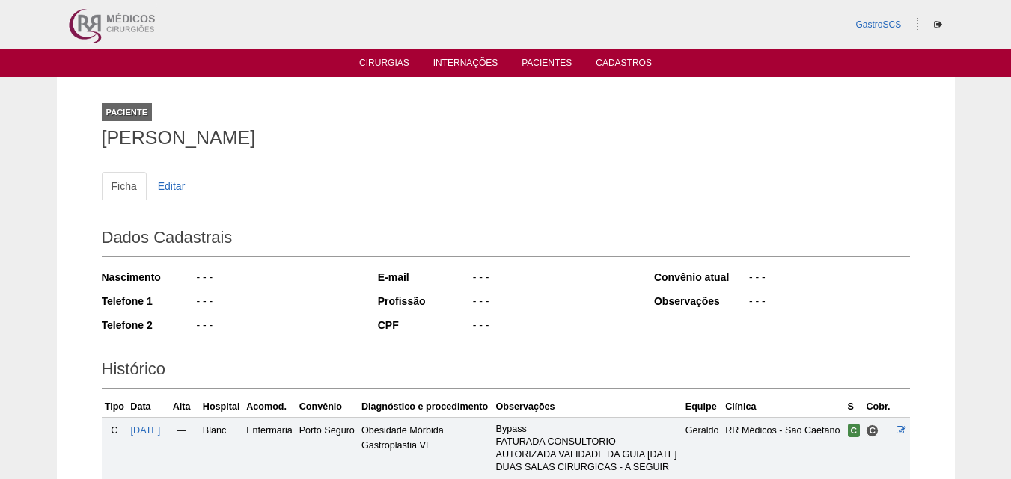
scroll to position [248, 0]
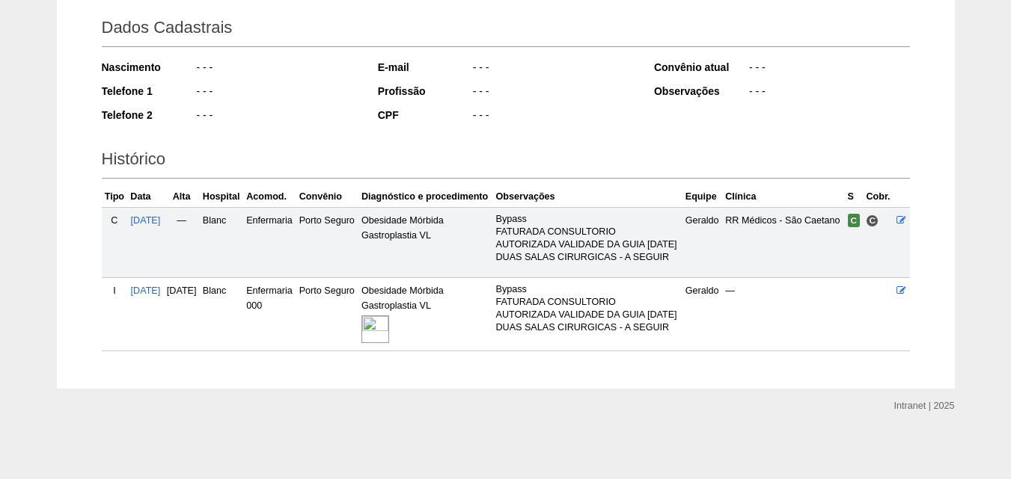
click at [389, 319] on img at bounding box center [375, 330] width 28 height 28
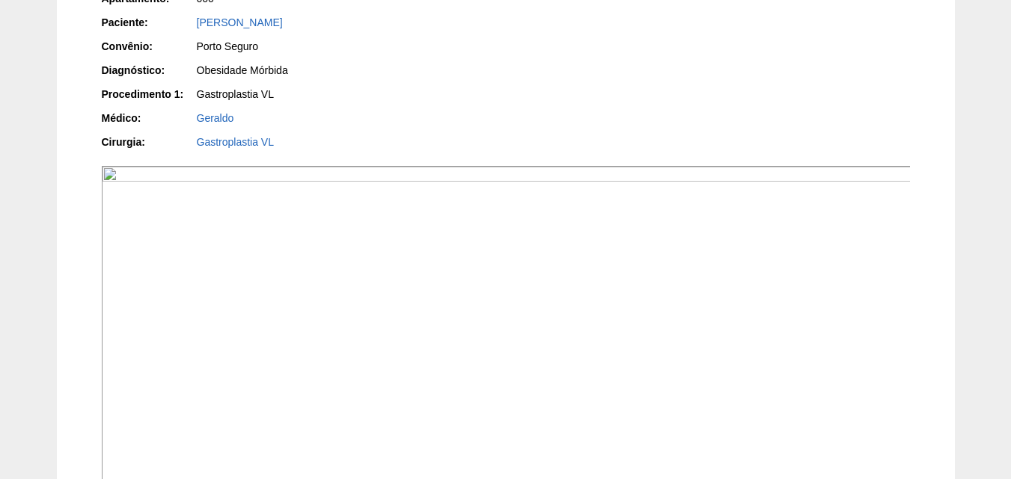
scroll to position [485, 0]
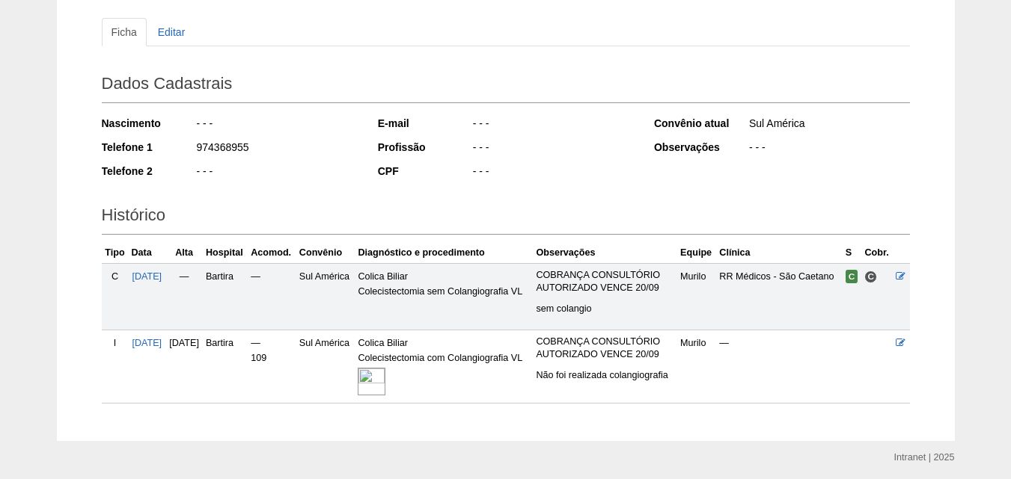
scroll to position [221, 0]
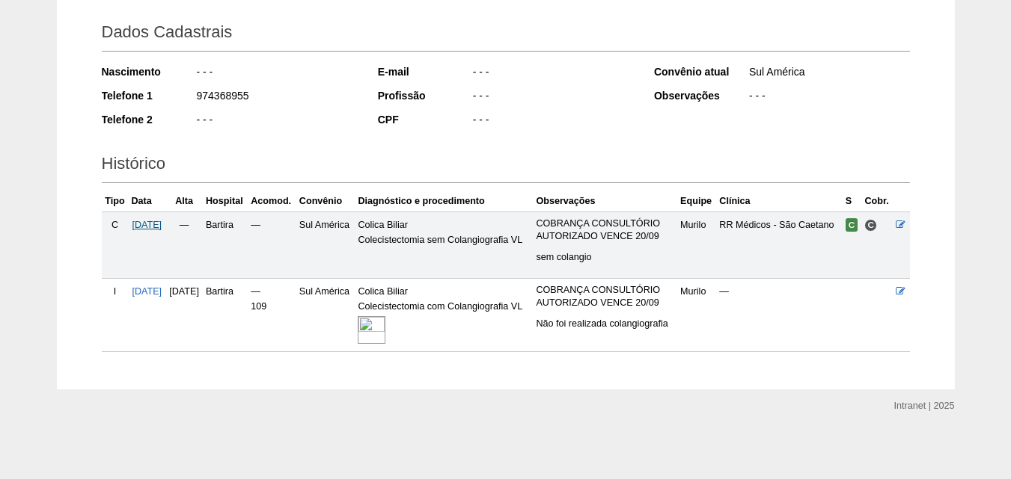
click at [157, 220] on span "25/08/2025" at bounding box center [147, 225] width 30 height 10
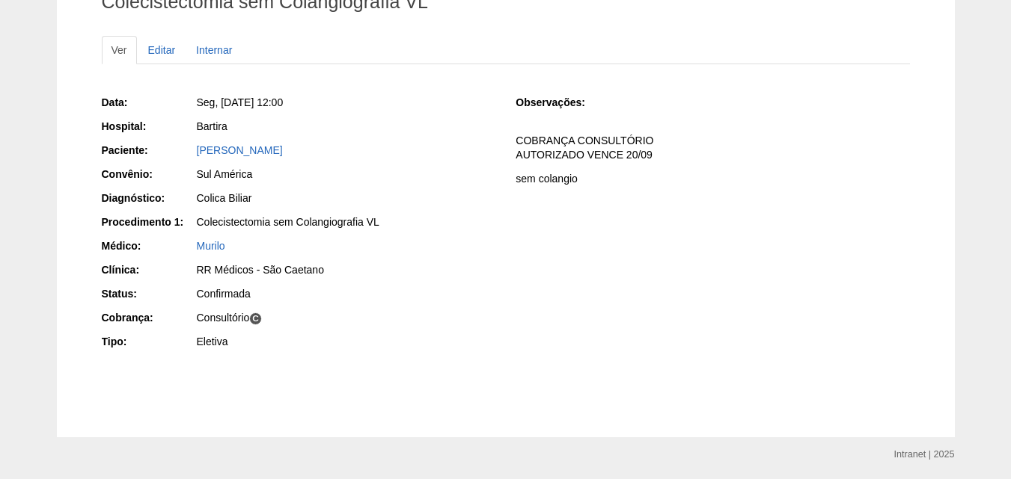
scroll to position [110, 0]
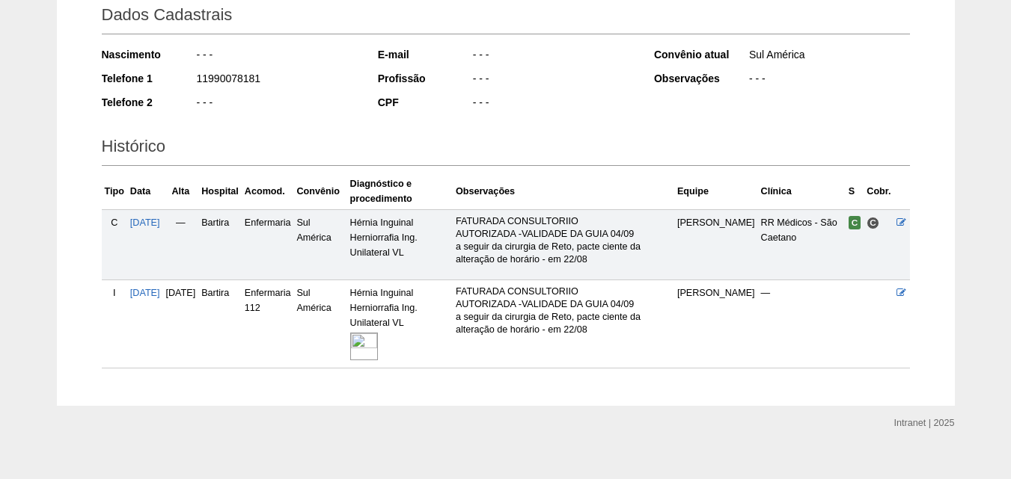
scroll to position [240, 0]
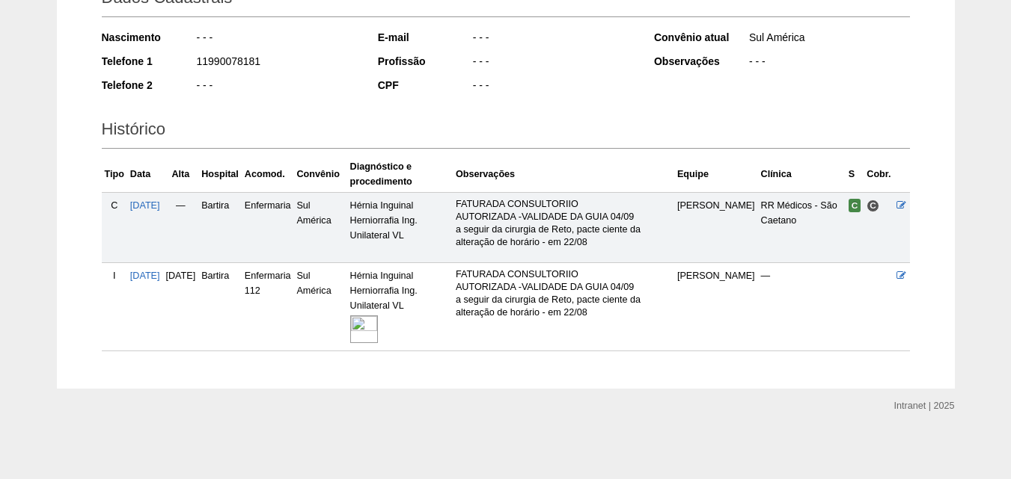
click at [149, 199] on td "[DATE]" at bounding box center [145, 227] width 36 height 70
click at [149, 204] on span "25/08/2025" at bounding box center [145, 205] width 30 height 10
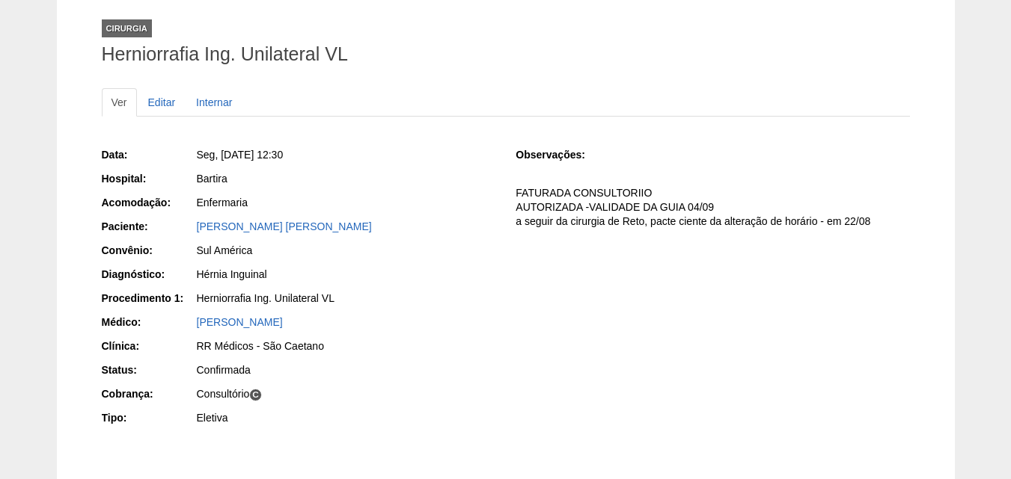
scroll to position [209, 0]
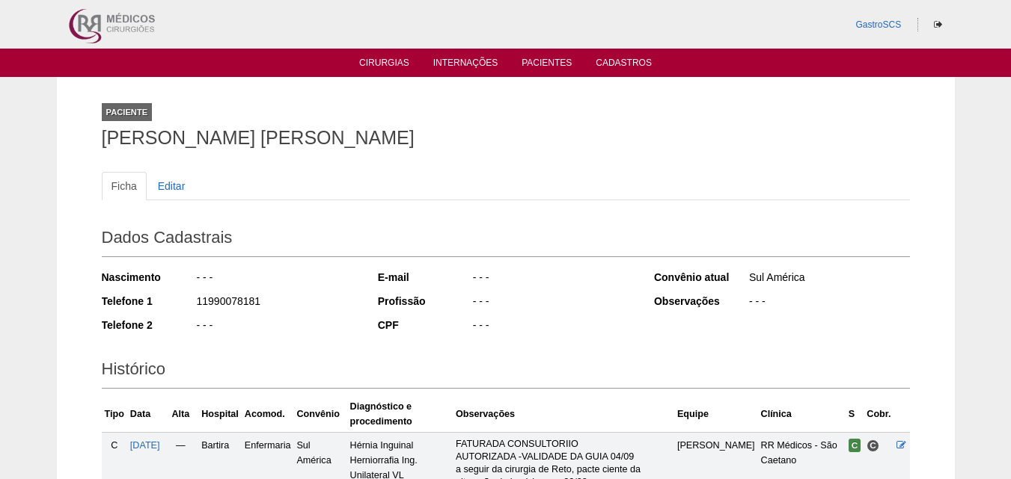
scroll to position [235, 0]
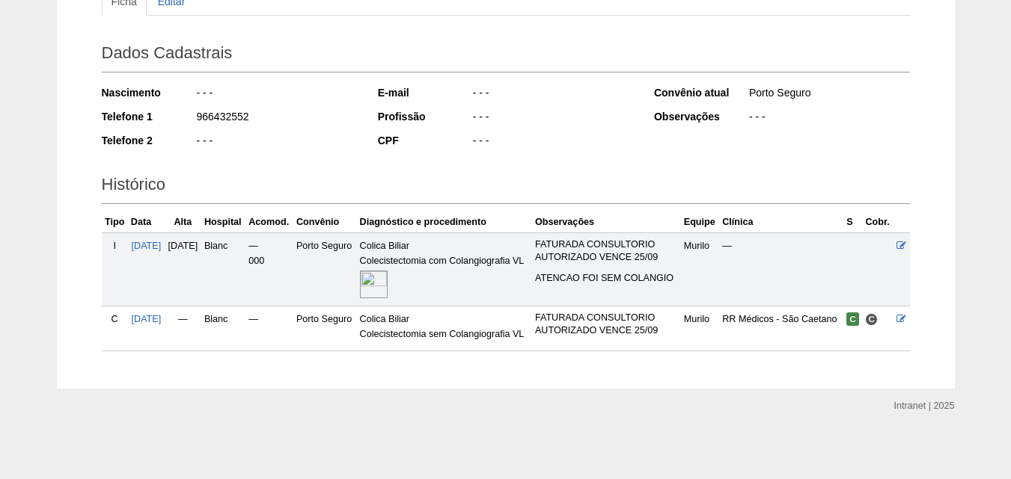
scroll to position [211, 0]
click at [387, 275] on img at bounding box center [374, 285] width 28 height 28
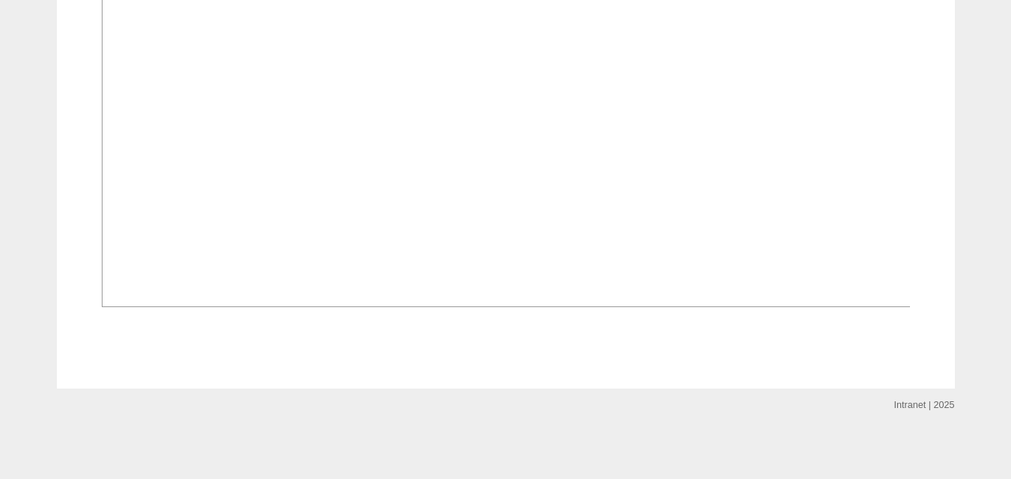
scroll to position [1249, 0]
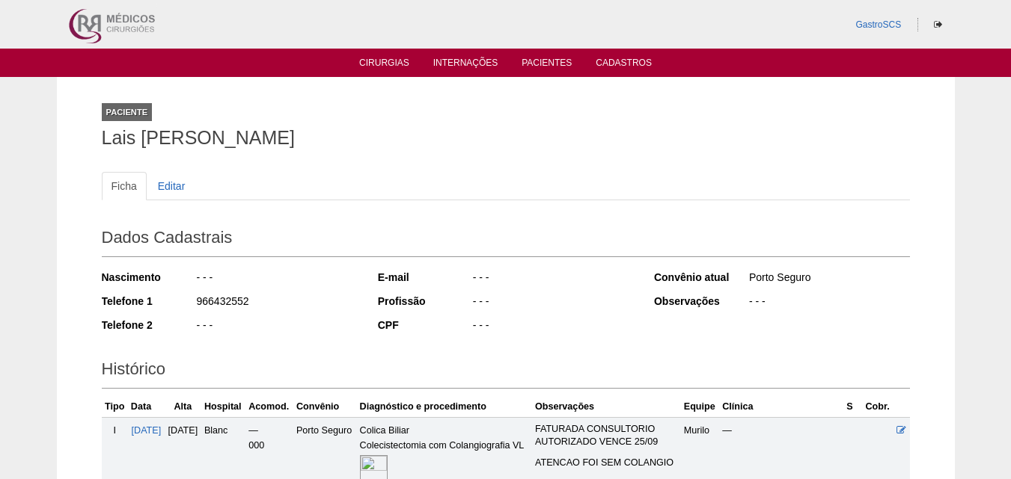
scroll to position [211, 0]
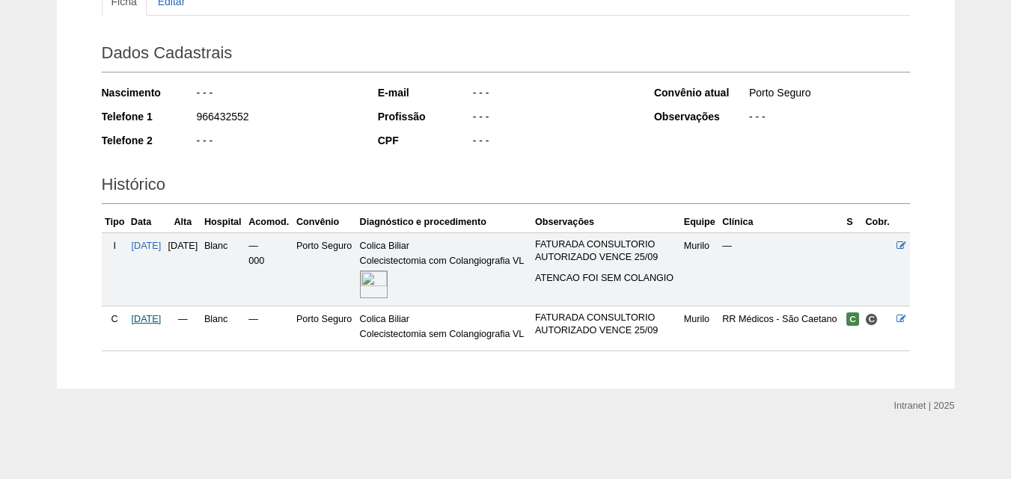
click at [152, 314] on span "[DATE]" at bounding box center [147, 319] width 30 height 10
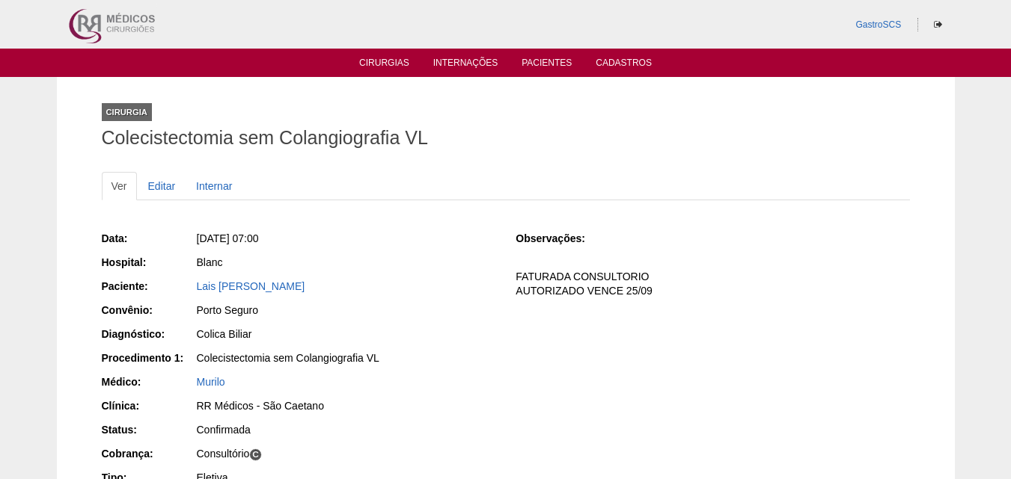
scroll to position [150, 0]
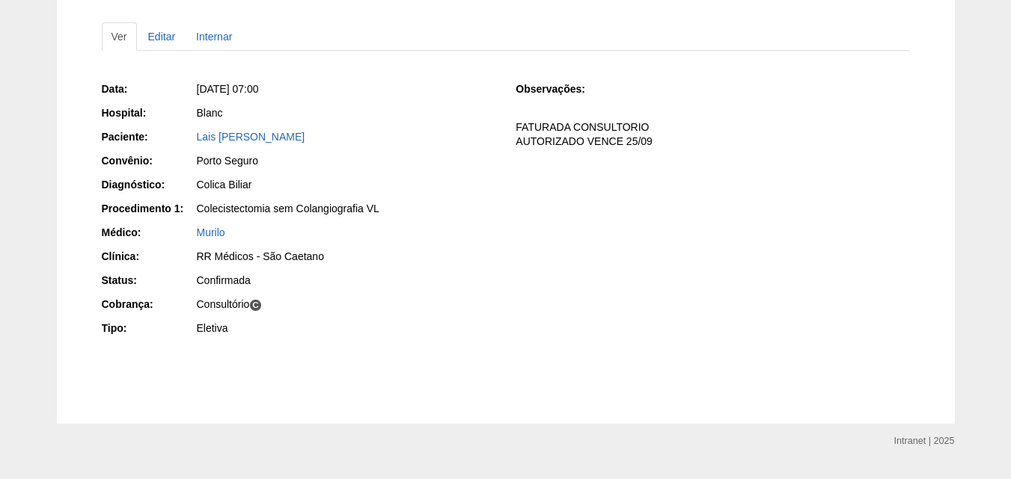
drag, startPoint x: 392, startPoint y: 305, endPoint x: 369, endPoint y: 384, distance: 81.9
drag, startPoint x: 369, startPoint y: 384, endPoint x: 818, endPoint y: 289, distance: 459.5
click at [818, 289] on div "Data: Ter, 26/08/2025 - 07:00 Hospital: Blanc Paciente: Lais Persechino Mombell…" at bounding box center [506, 210] width 808 height 269
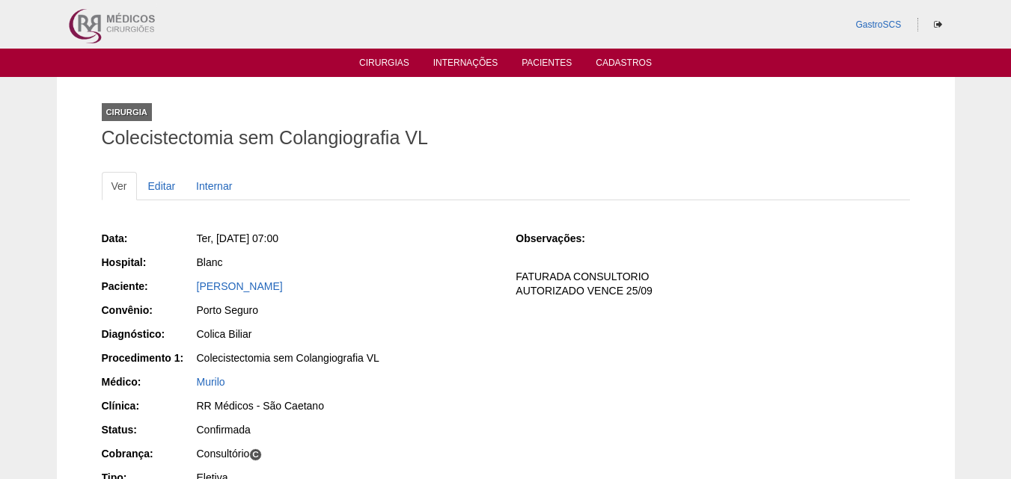
scroll to position [150, 0]
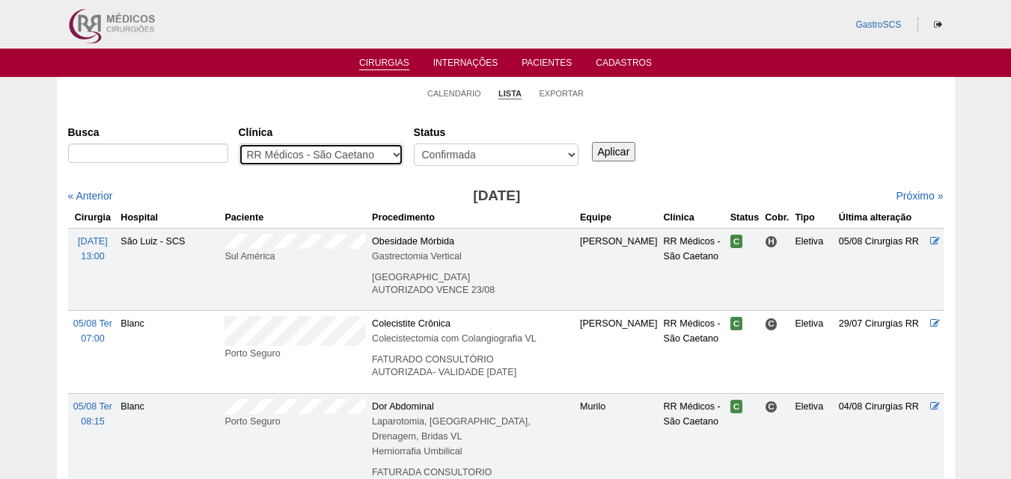
click at [366, 156] on select "- Qualquer - 6R Alphaville Assunção Bartira Brasil Christovão da Gama Cruz Azul…" at bounding box center [321, 155] width 165 height 22
select select "25"
click at [239, 144] on select "- Qualquer - 6R Alphaville Assunção Bartira Brasil Christovão da Gama Cruz Azul…" at bounding box center [321, 155] width 165 height 22
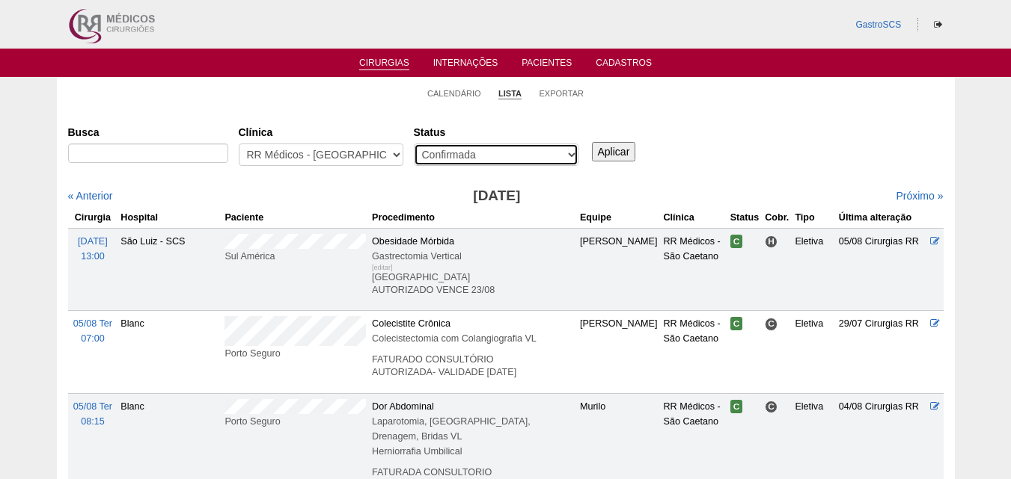
click at [471, 162] on select "- Qualquer - Reservada Confirmada Suspensa Cancelada" at bounding box center [496, 155] width 165 height 22
click at [612, 152] on input "Aplicar" at bounding box center [614, 151] width 44 height 19
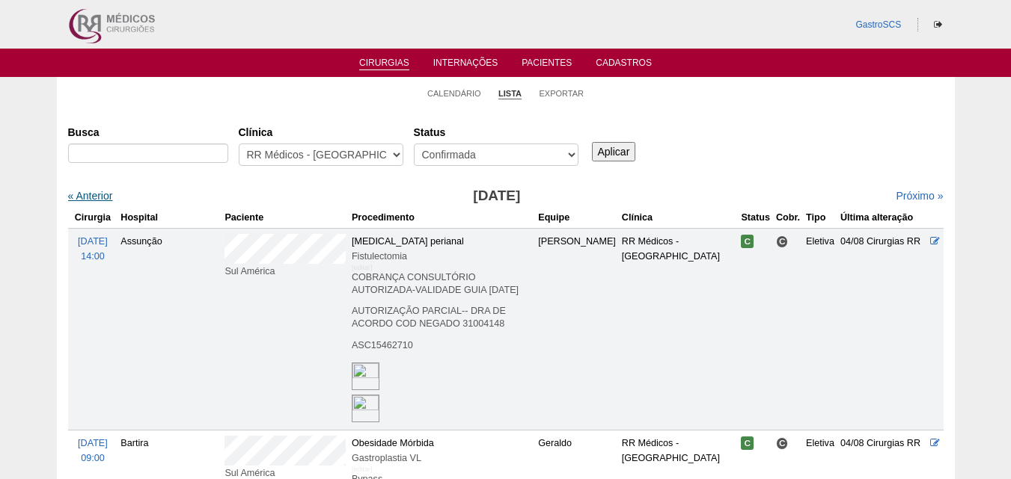
click at [89, 198] on link "« Anterior" at bounding box center [90, 196] width 45 height 12
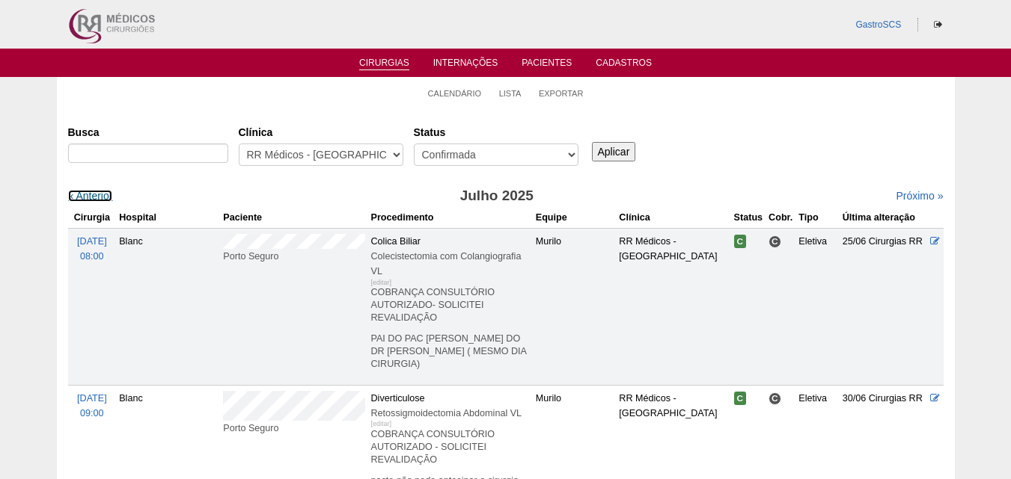
click at [89, 198] on link "« Anterior" at bounding box center [90, 196] width 45 height 12
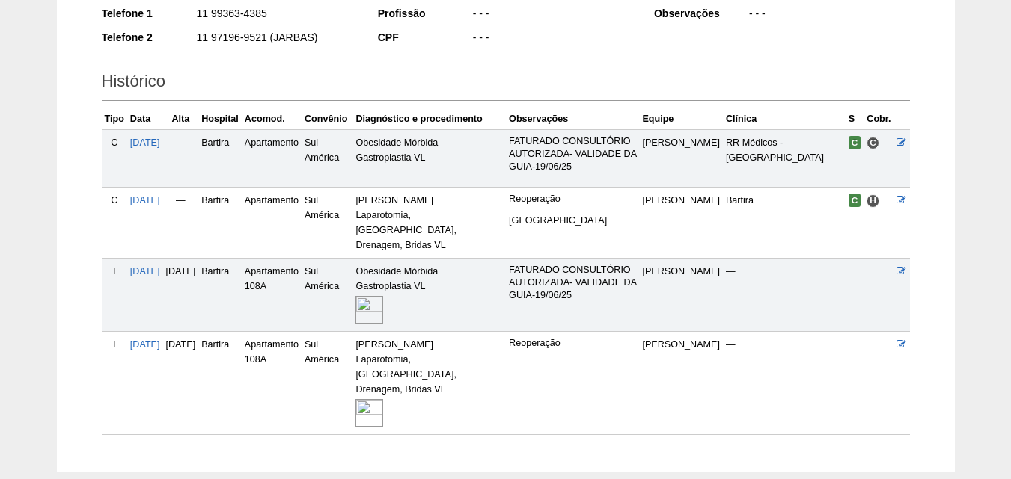
scroll to position [342, 0]
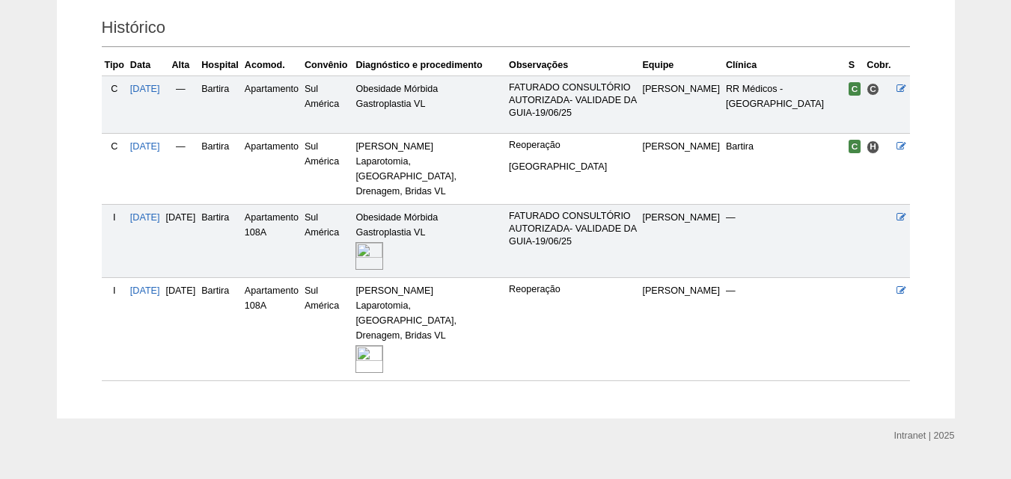
click at [383, 346] on img at bounding box center [369, 360] width 28 height 28
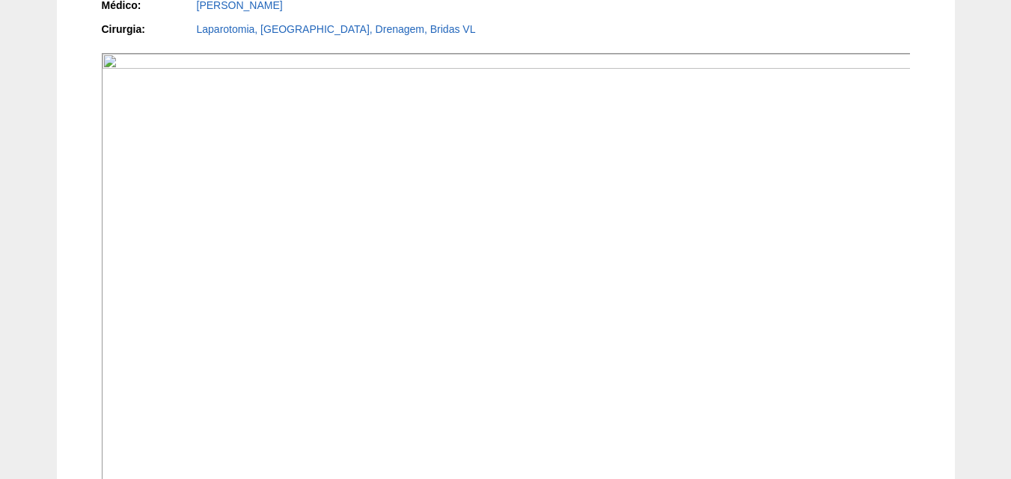
scroll to position [673, 0]
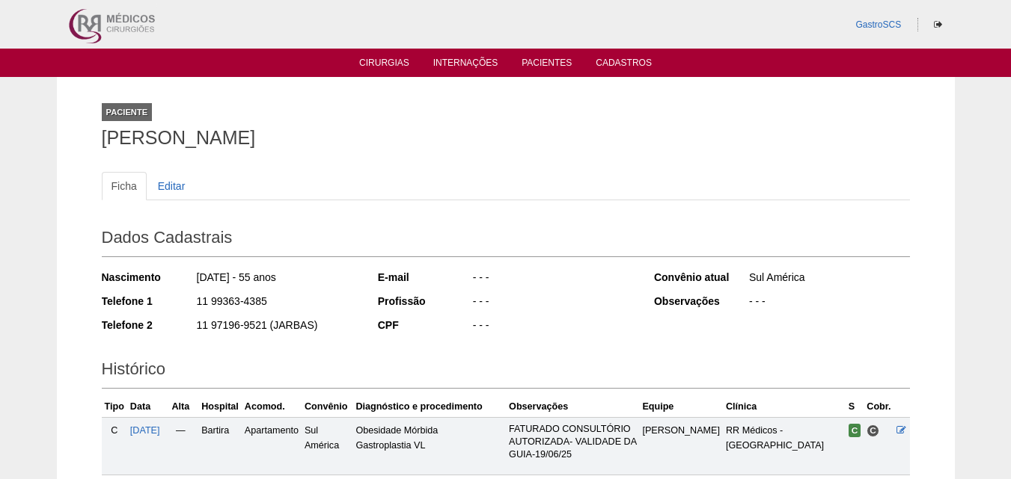
scroll to position [342, 0]
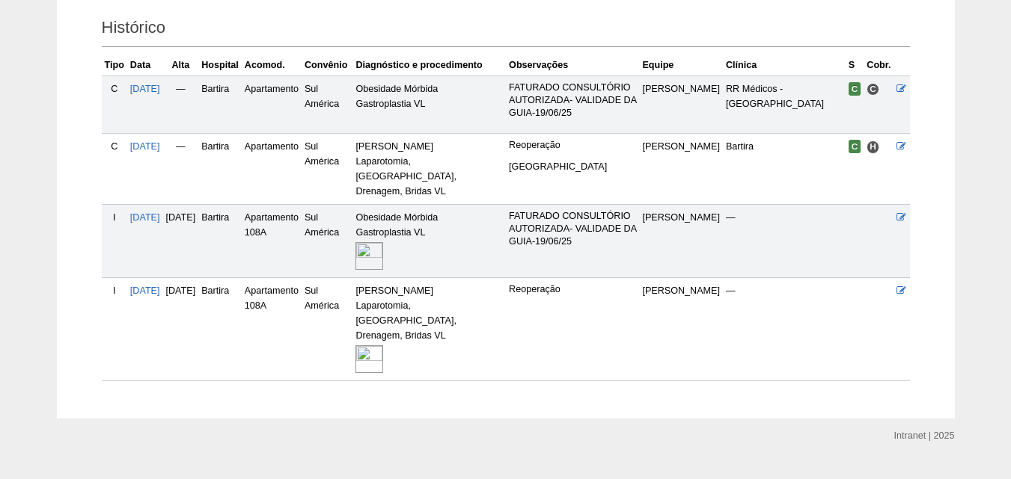
click at [383, 242] on img at bounding box center [369, 256] width 28 height 28
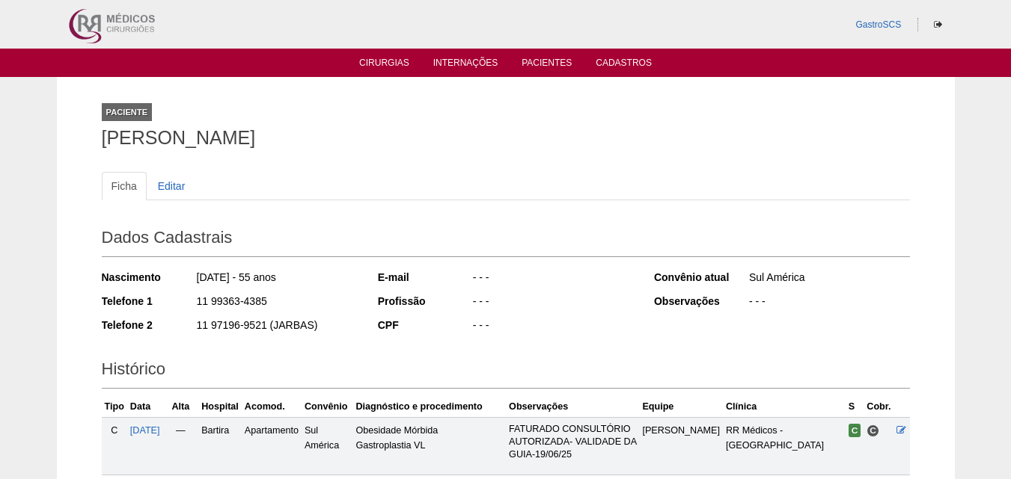
scroll to position [342, 0]
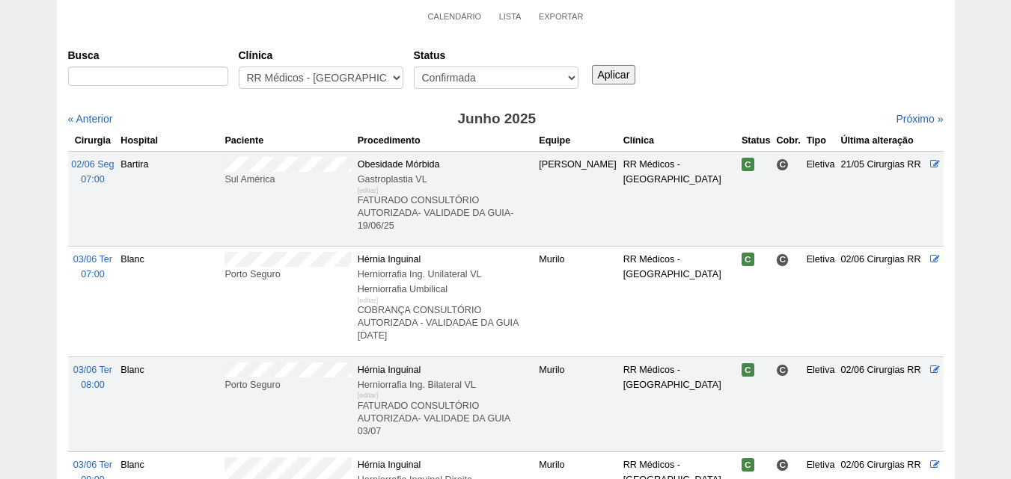
scroll to position [150, 0]
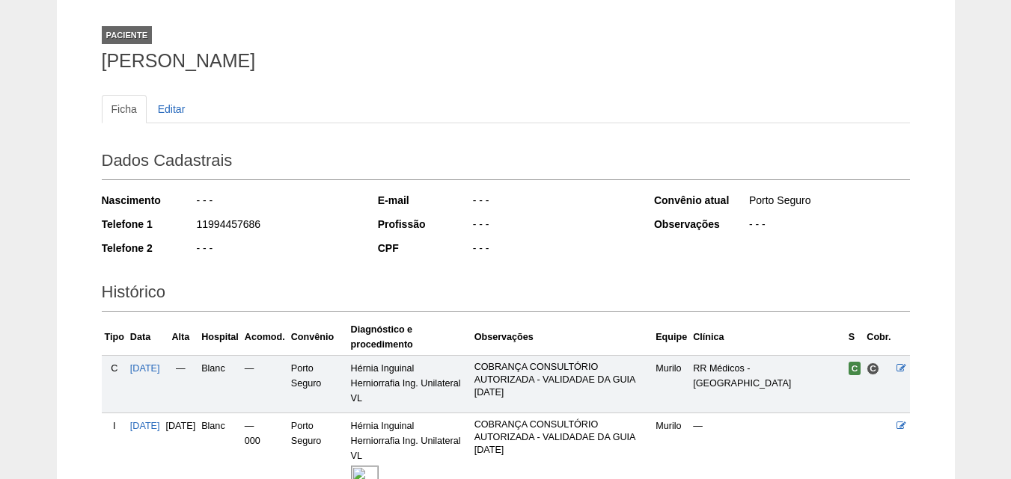
scroll to position [150, 0]
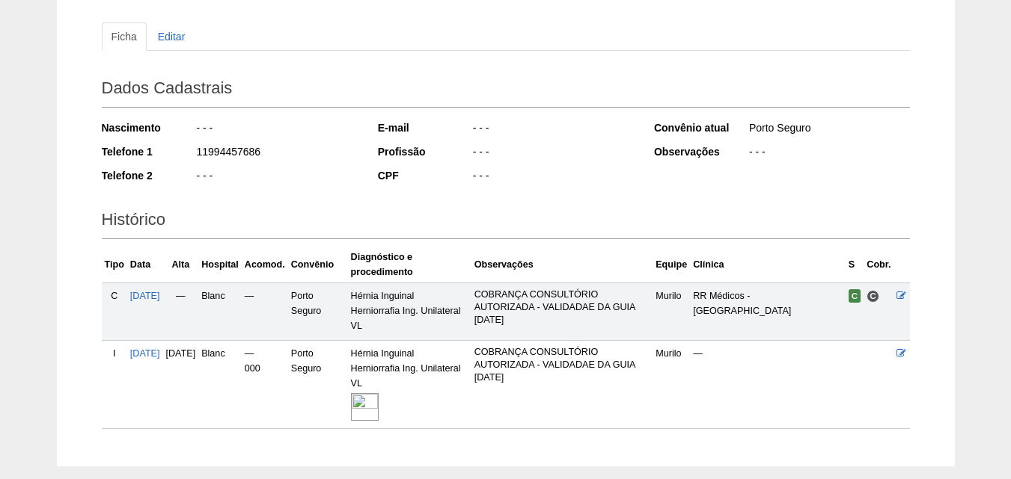
click at [379, 402] on img at bounding box center [365, 407] width 28 height 28
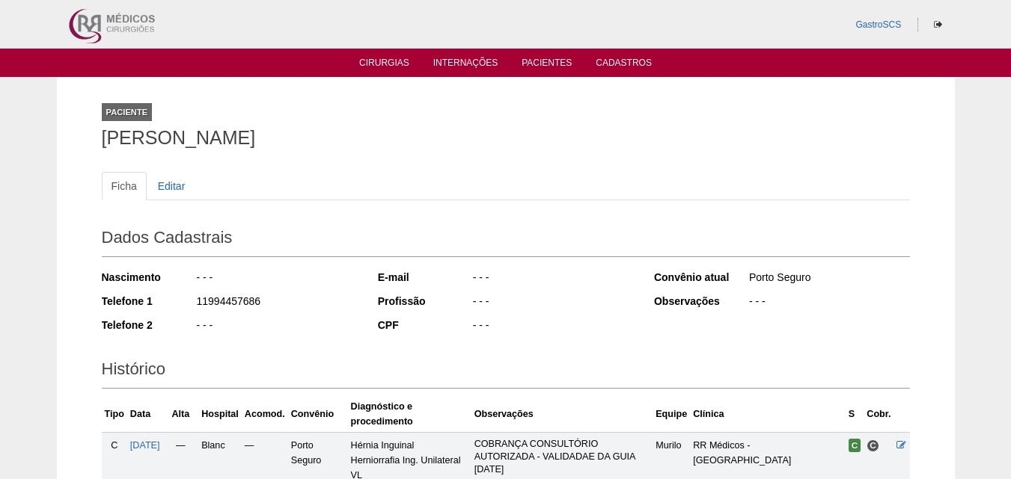
scroll to position [150, 0]
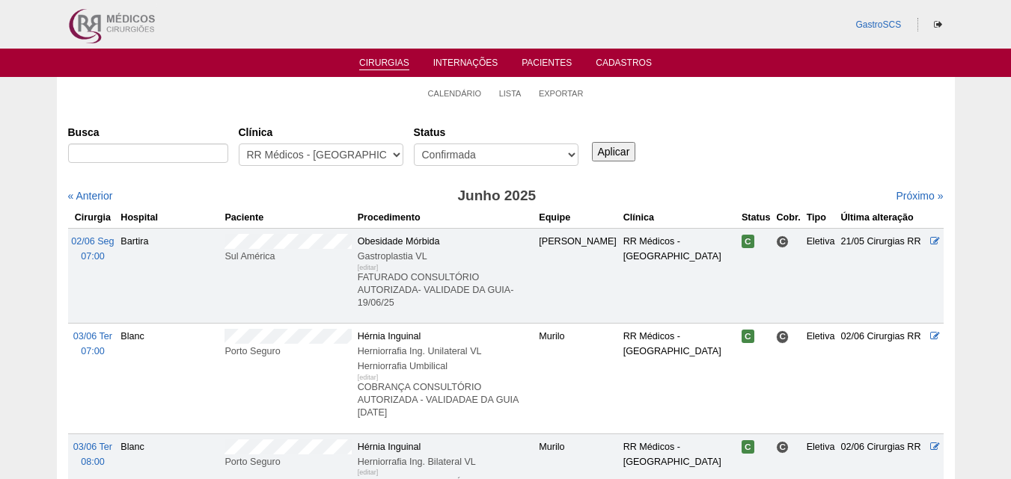
scroll to position [150, 0]
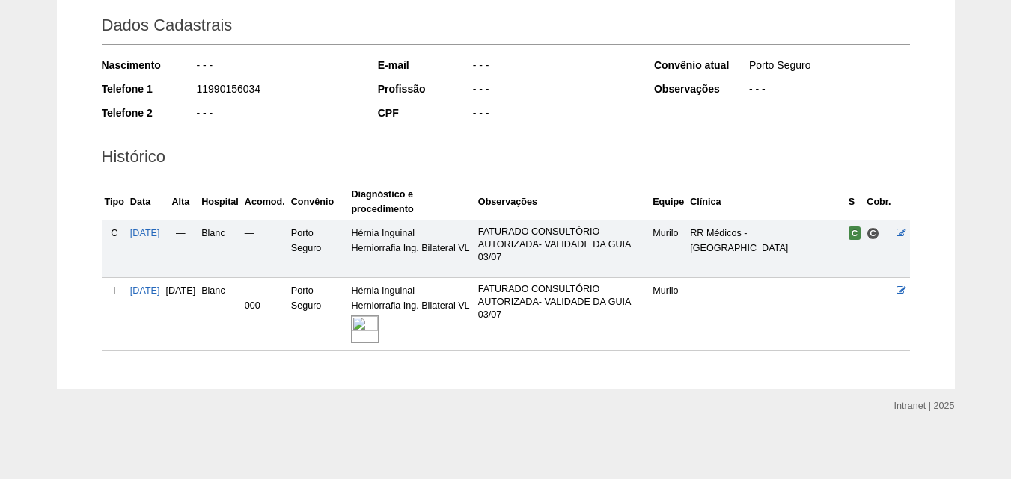
scroll to position [227, 0]
click at [379, 327] on img at bounding box center [365, 330] width 28 height 28
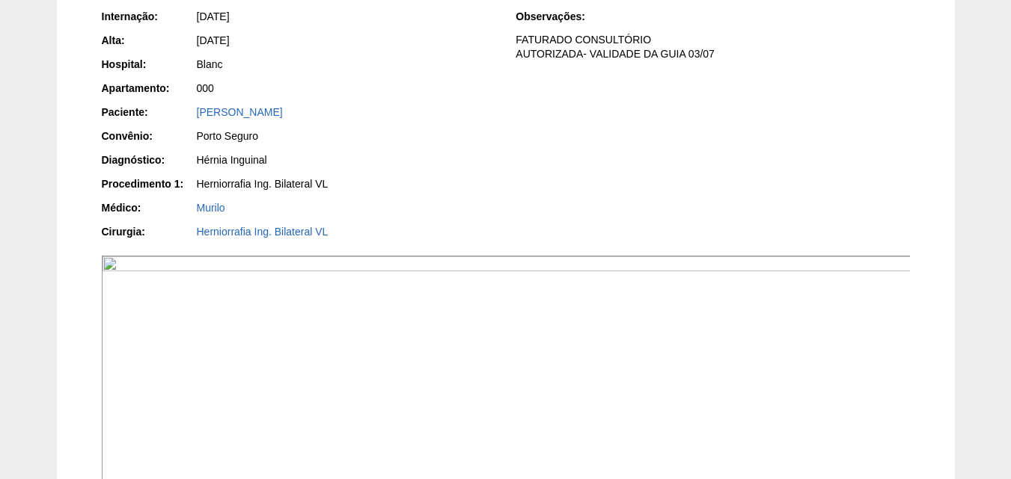
scroll to position [150, 0]
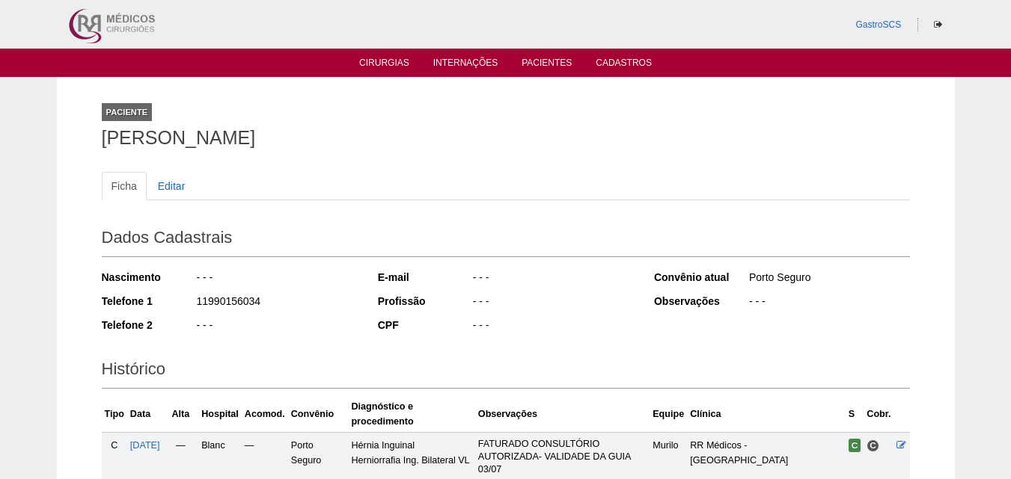
scroll to position [227, 0]
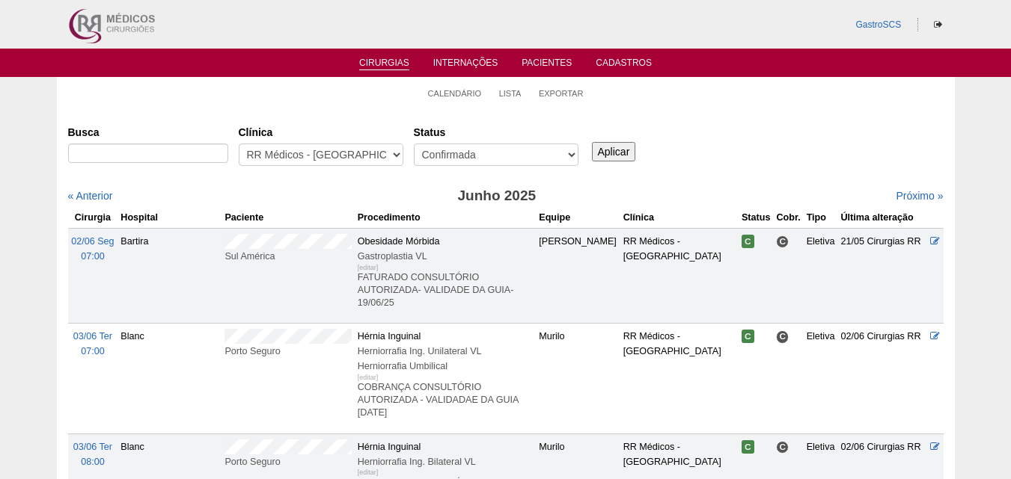
scroll to position [150, 0]
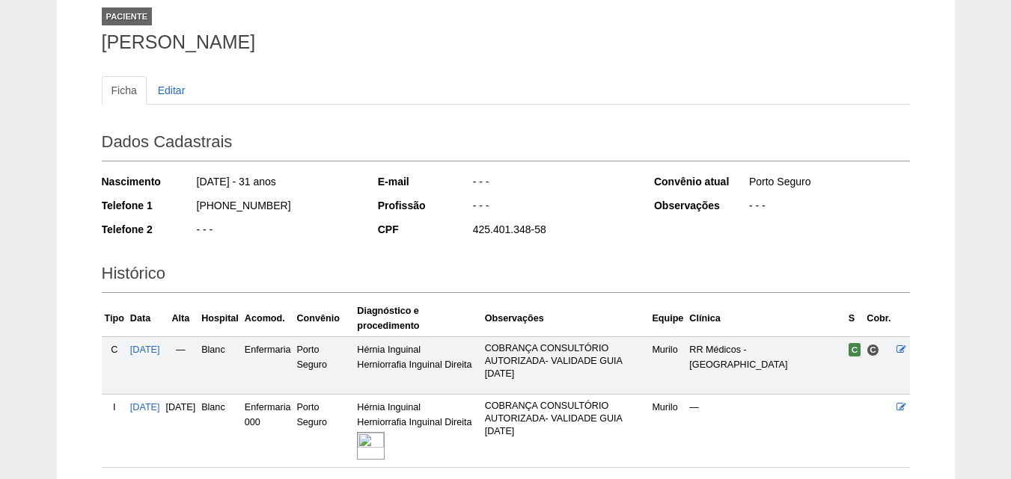
scroll to position [227, 0]
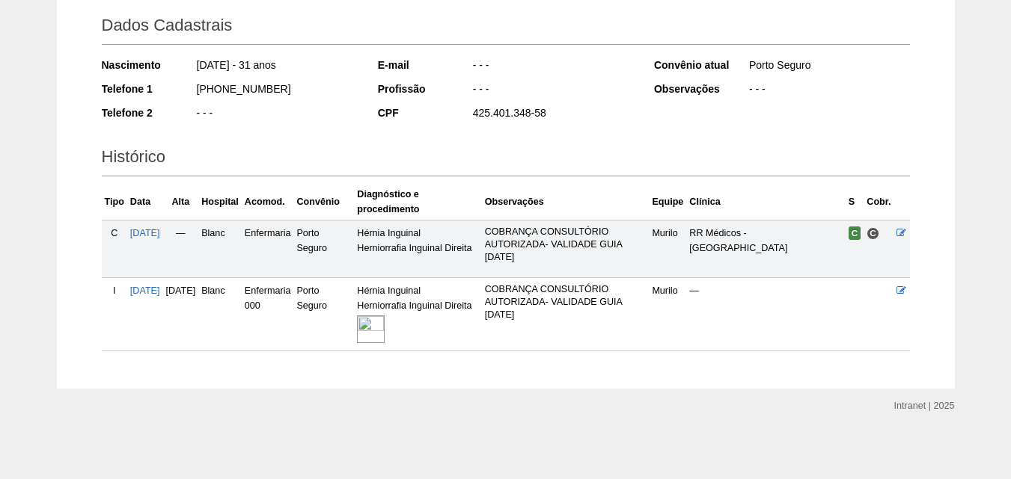
click at [384, 337] on img at bounding box center [371, 330] width 28 height 28
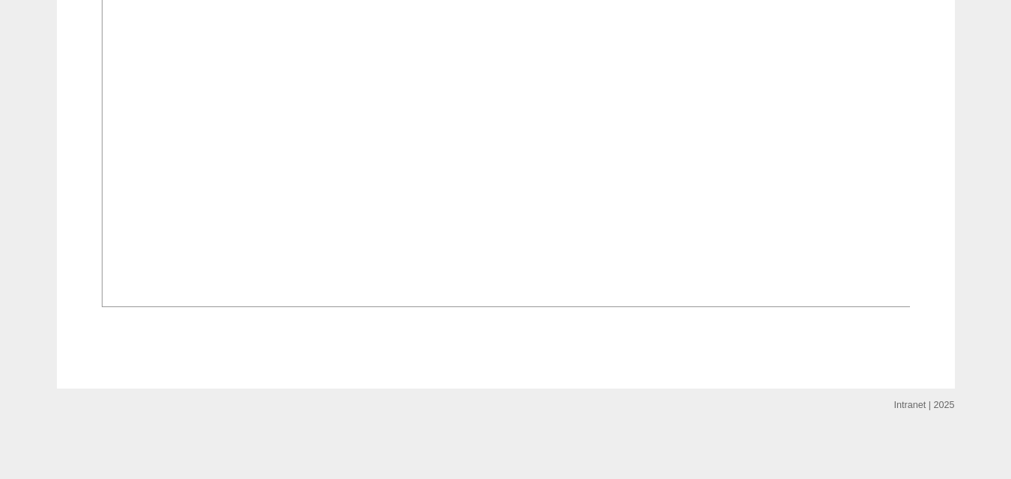
scroll to position [1197, 0]
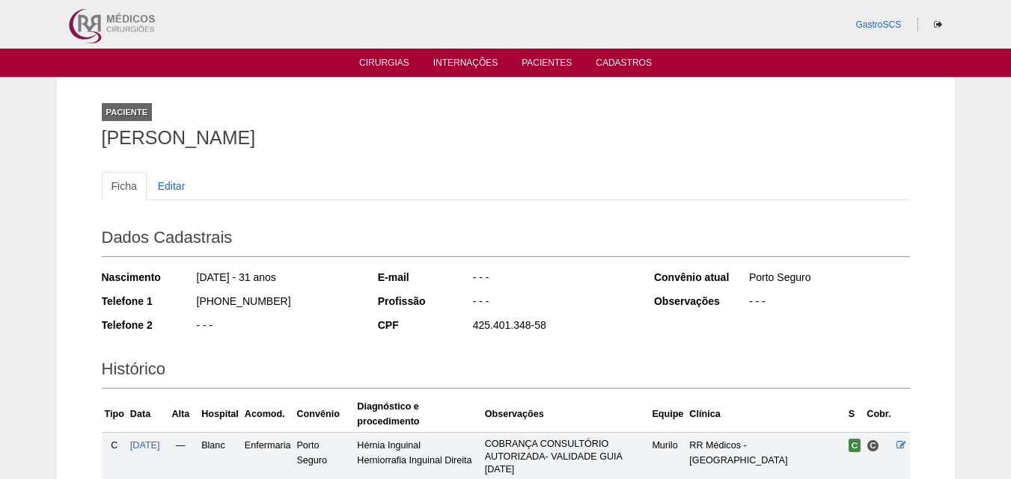
scroll to position [227, 0]
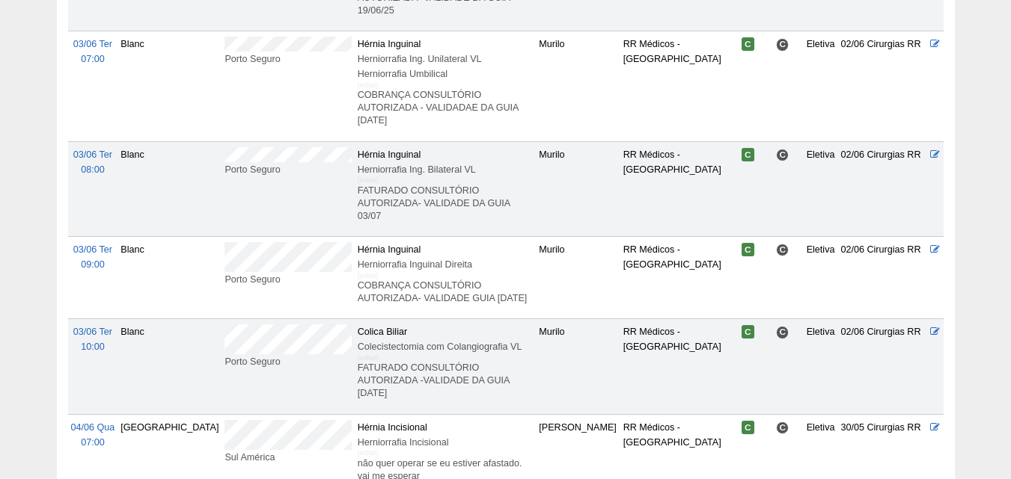
scroll to position [374, 0]
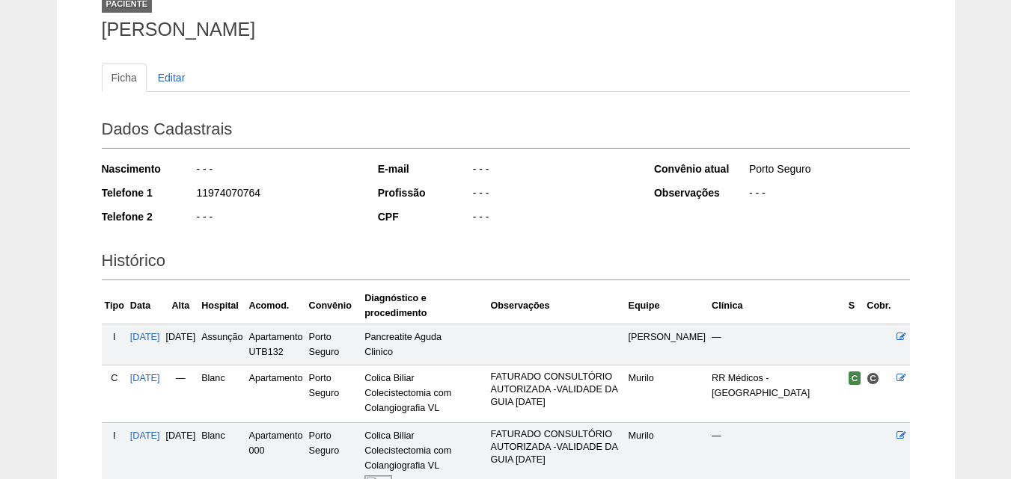
scroll to position [224, 0]
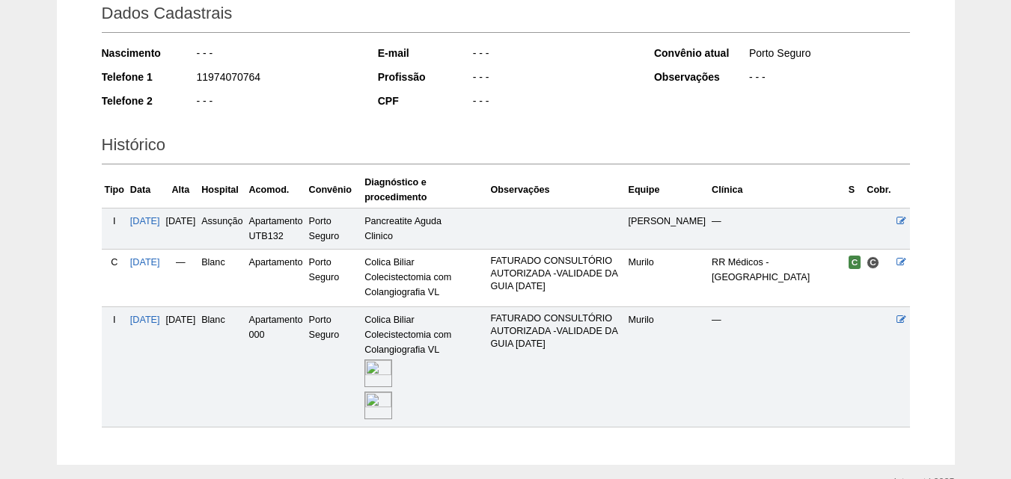
click at [392, 380] on img at bounding box center [378, 374] width 28 height 28
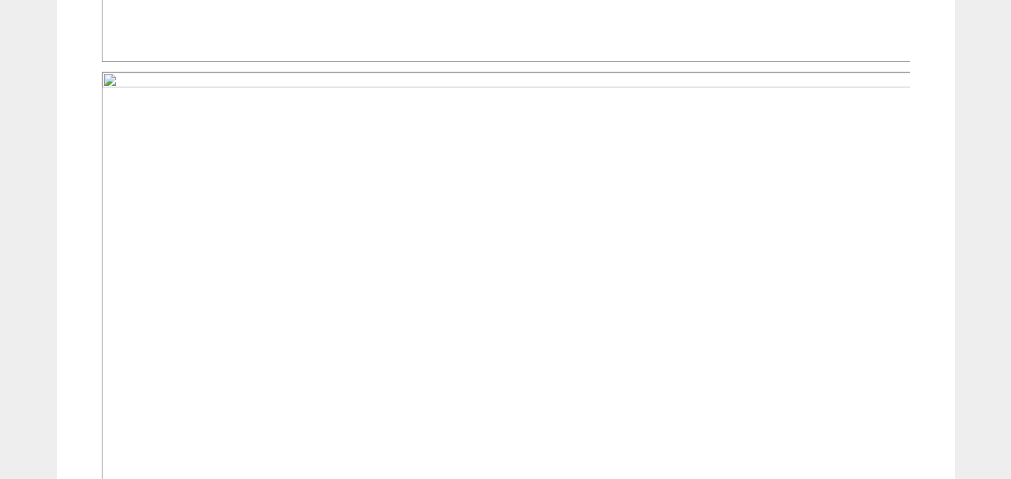
scroll to position [823, 0]
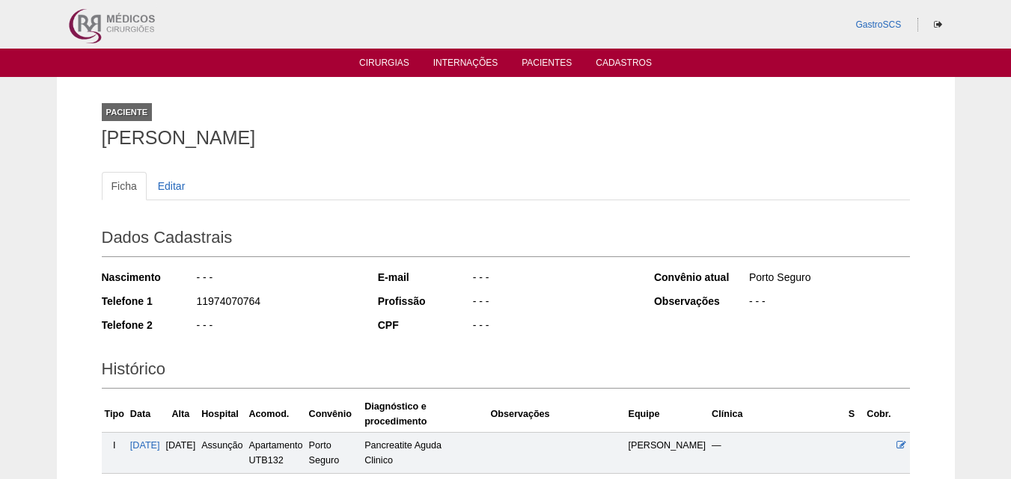
scroll to position [224, 0]
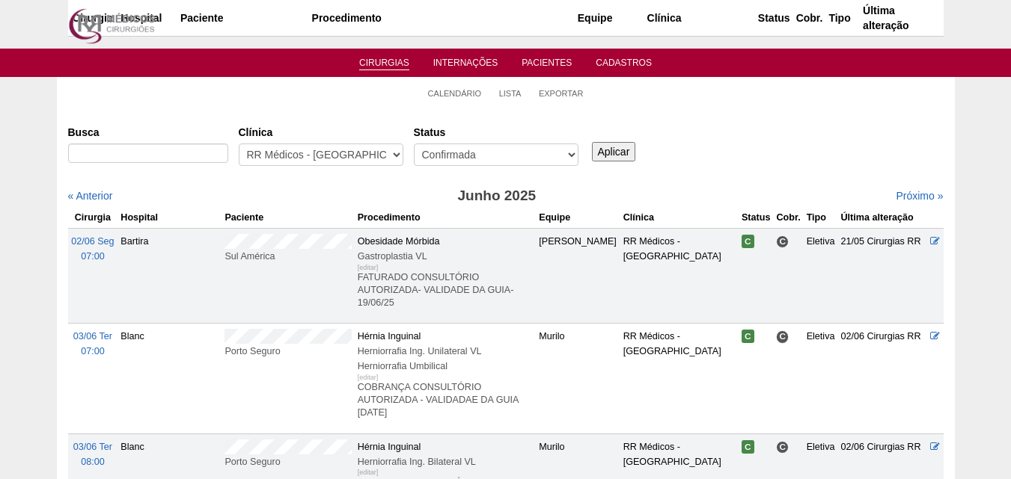
scroll to position [374, 0]
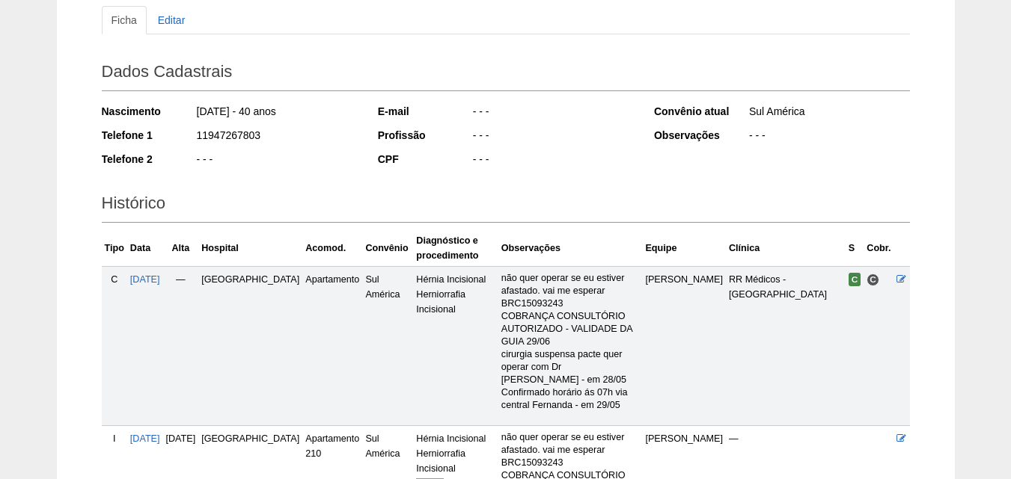
scroll to position [299, 0]
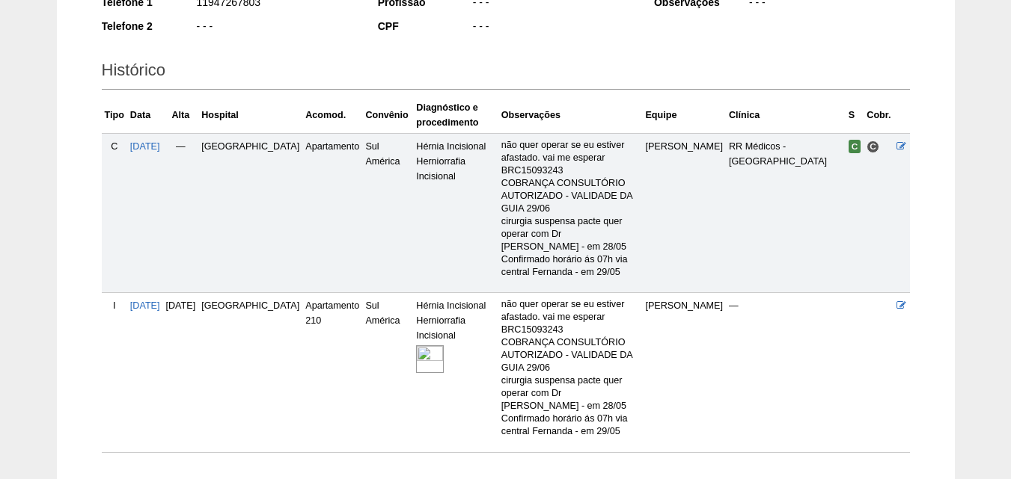
click at [416, 346] on img at bounding box center [430, 360] width 28 height 28
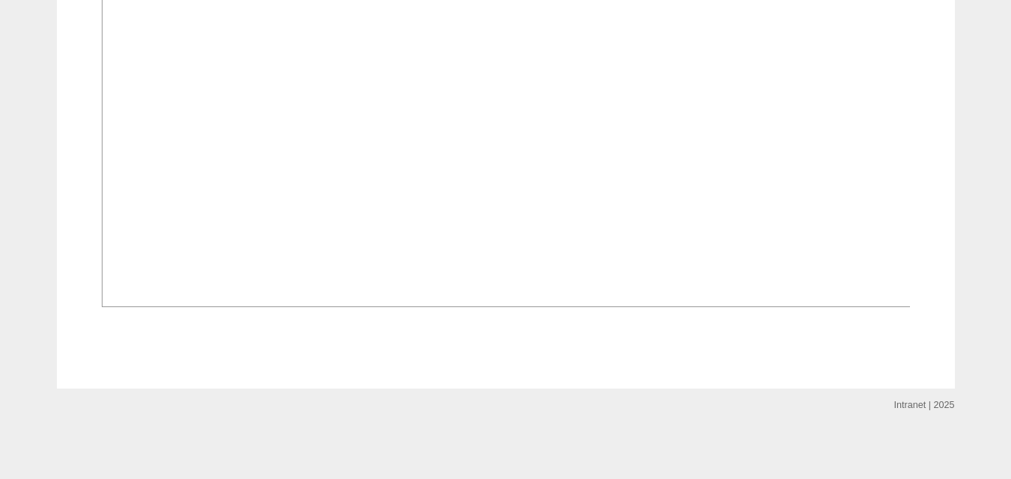
scroll to position [1197, 0]
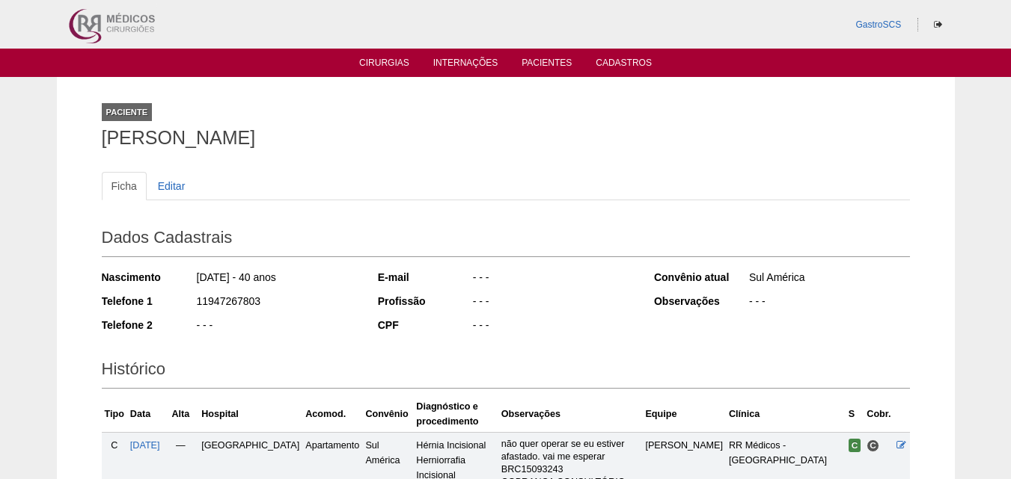
scroll to position [298, 0]
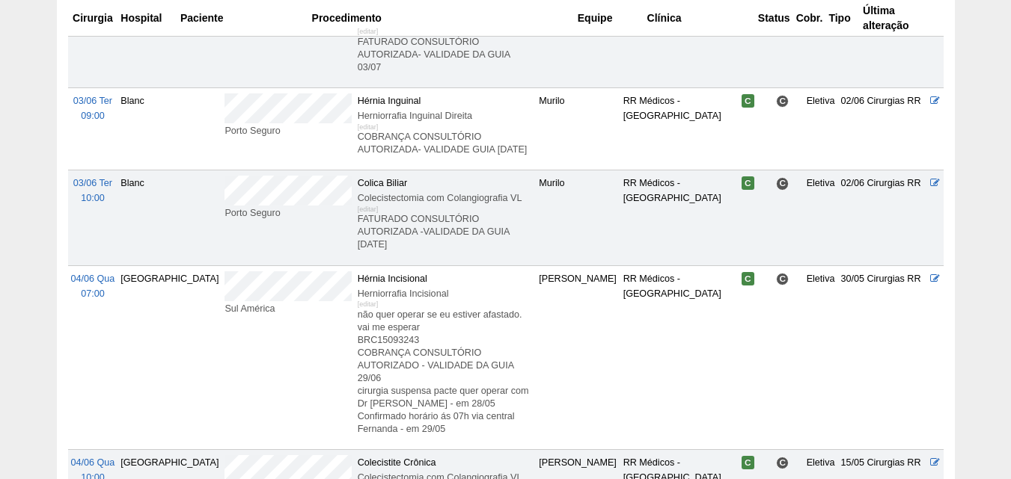
scroll to position [598, 0]
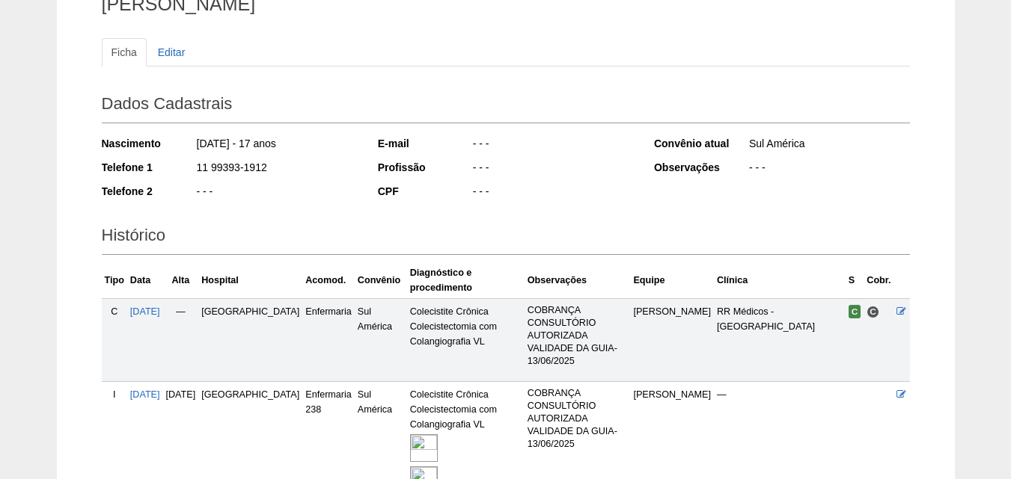
scroll to position [270, 0]
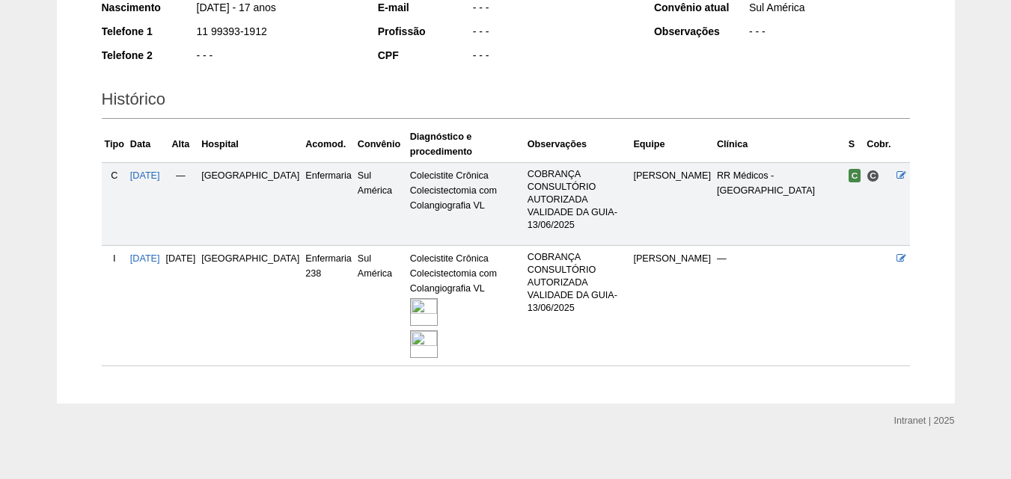
click at [410, 331] on img at bounding box center [424, 345] width 28 height 28
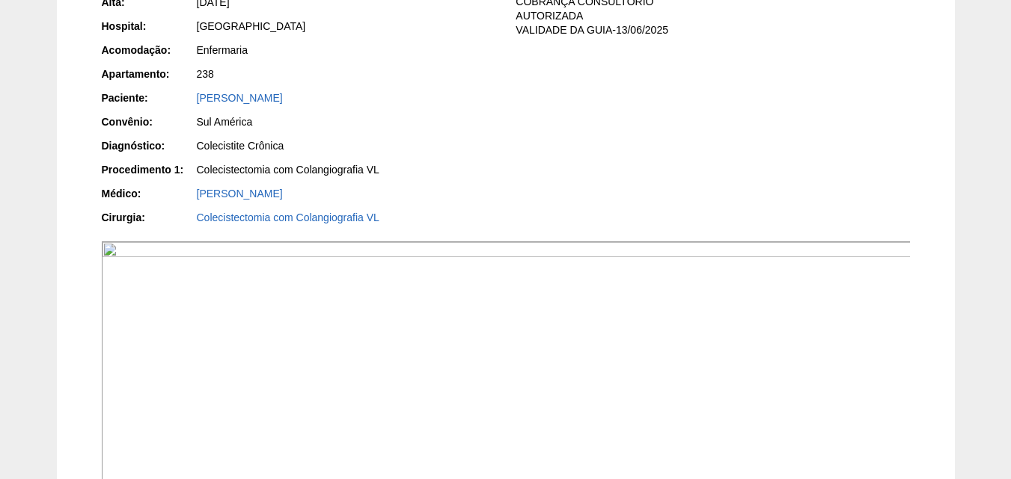
scroll to position [75, 0]
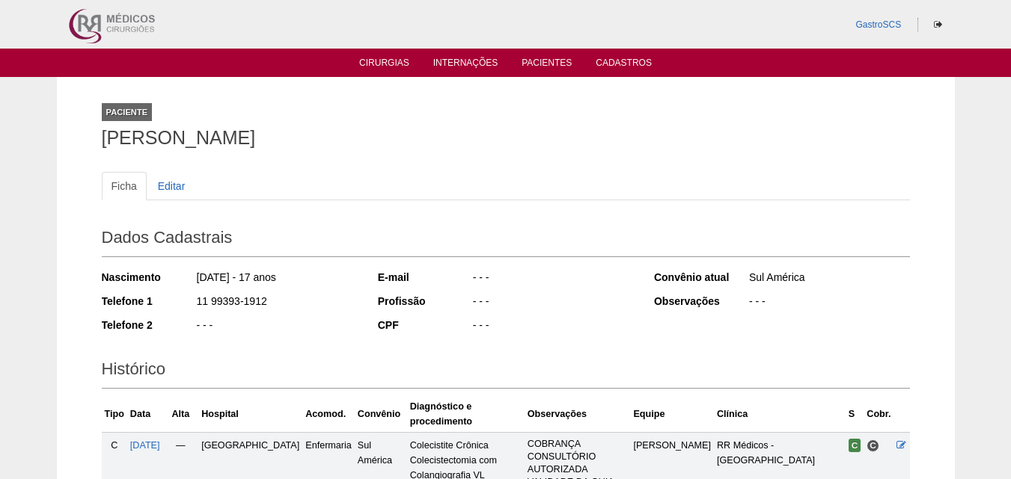
scroll to position [269, 0]
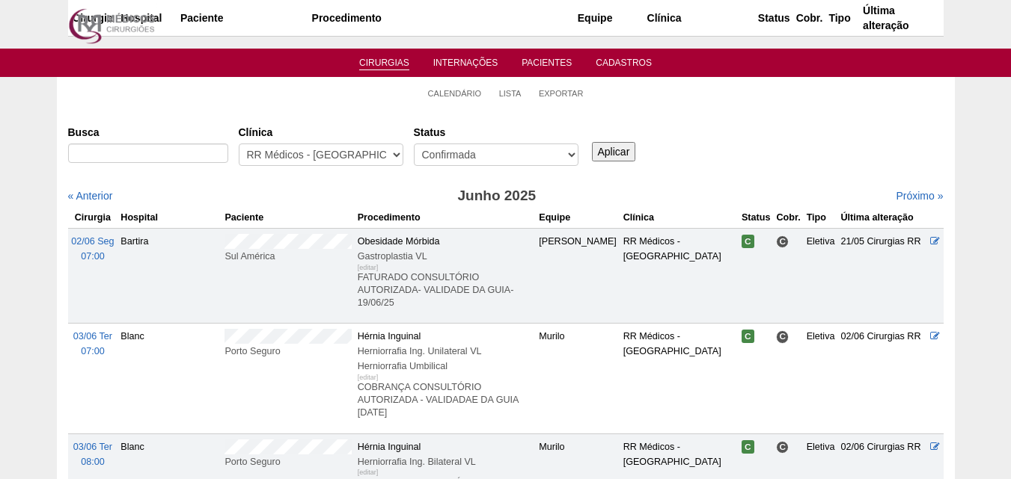
scroll to position [598, 0]
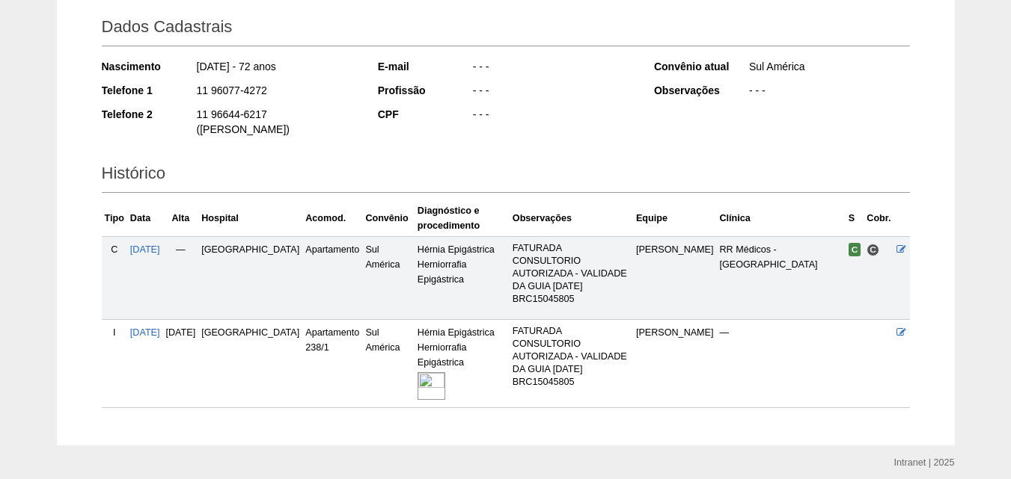
scroll to position [225, 0]
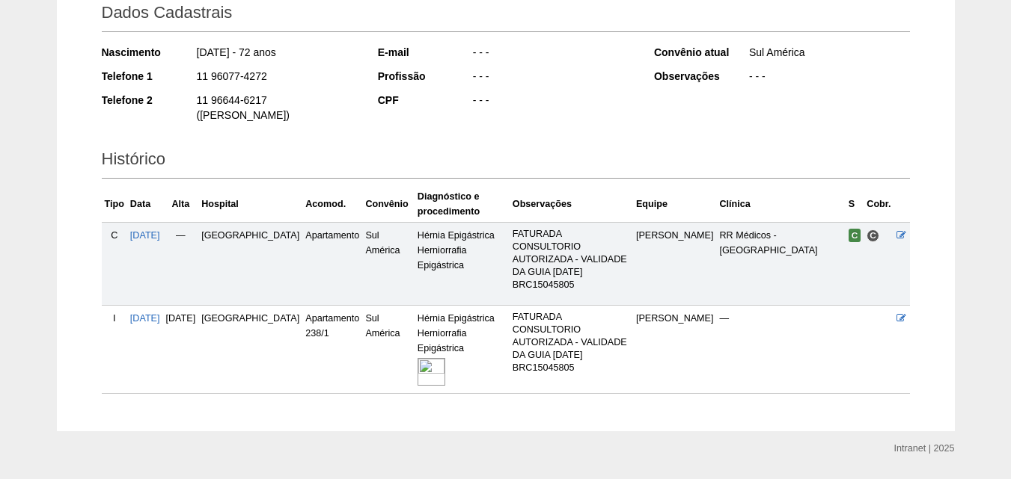
click at [417, 358] on img at bounding box center [431, 372] width 28 height 28
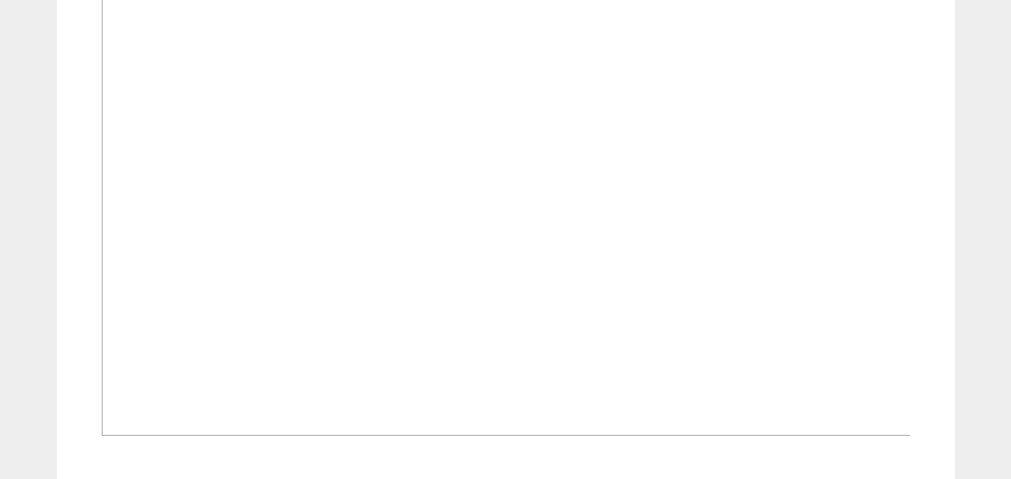
scroll to position [449, 0]
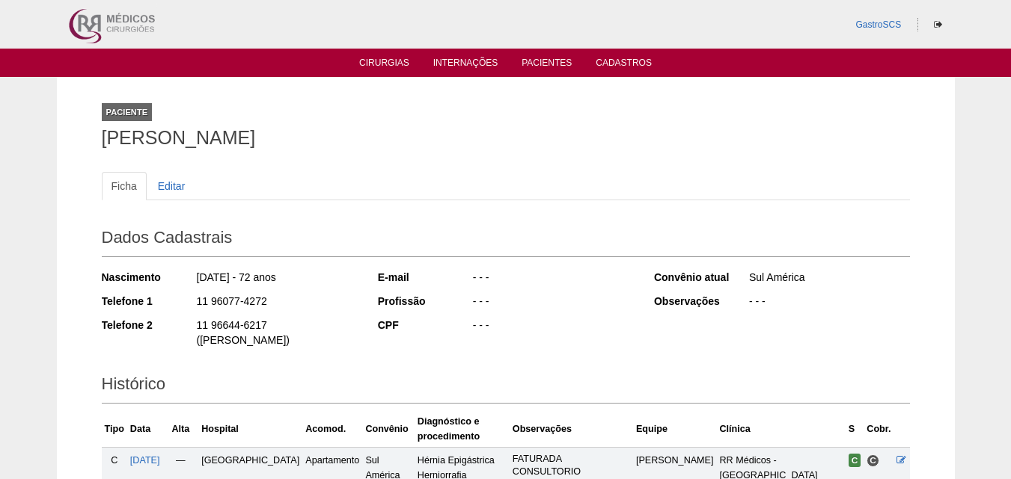
scroll to position [225, 0]
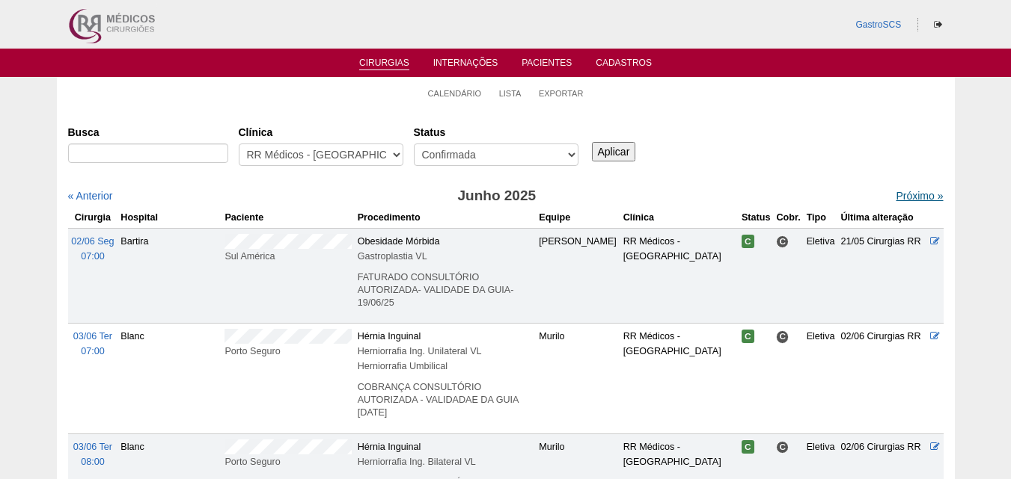
click at [904, 194] on link "Próximo »" at bounding box center [918, 196] width 47 height 12
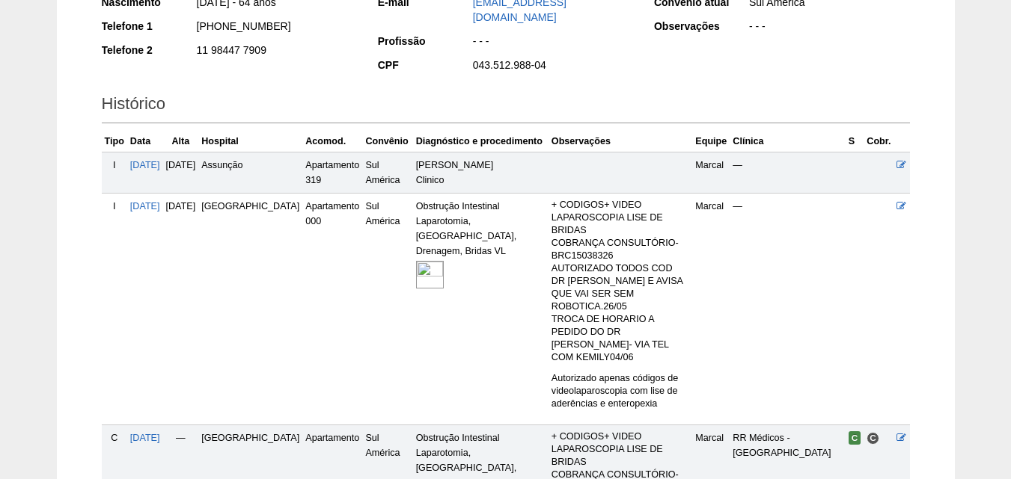
scroll to position [263, 0]
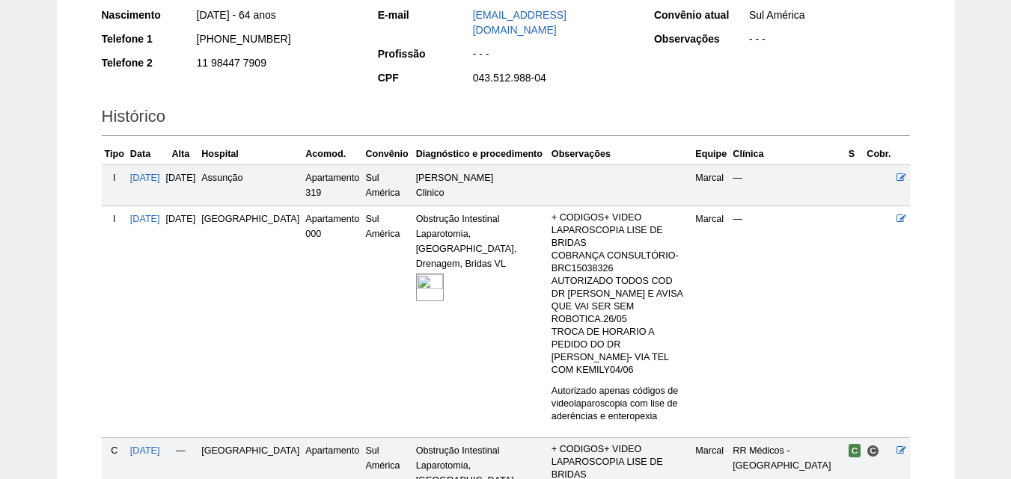
click at [416, 274] on img at bounding box center [430, 288] width 28 height 28
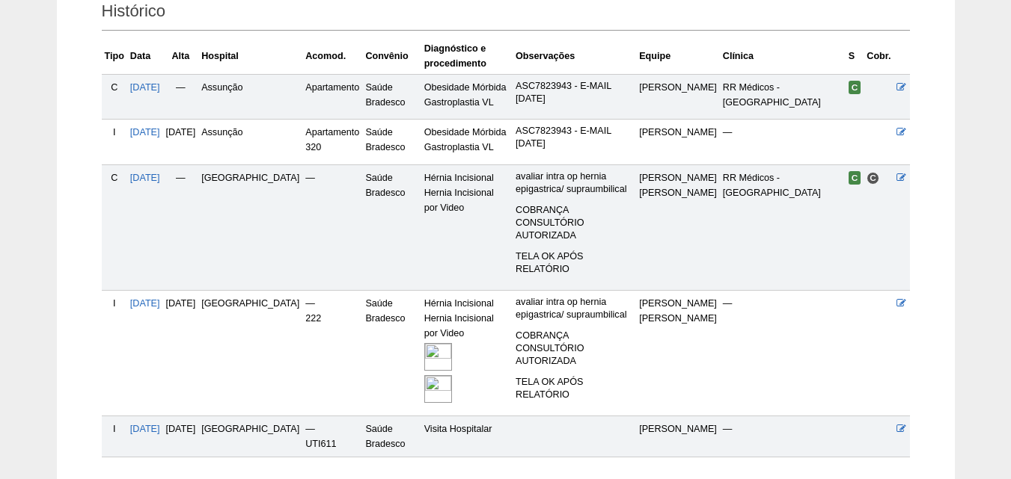
scroll to position [426, 0]
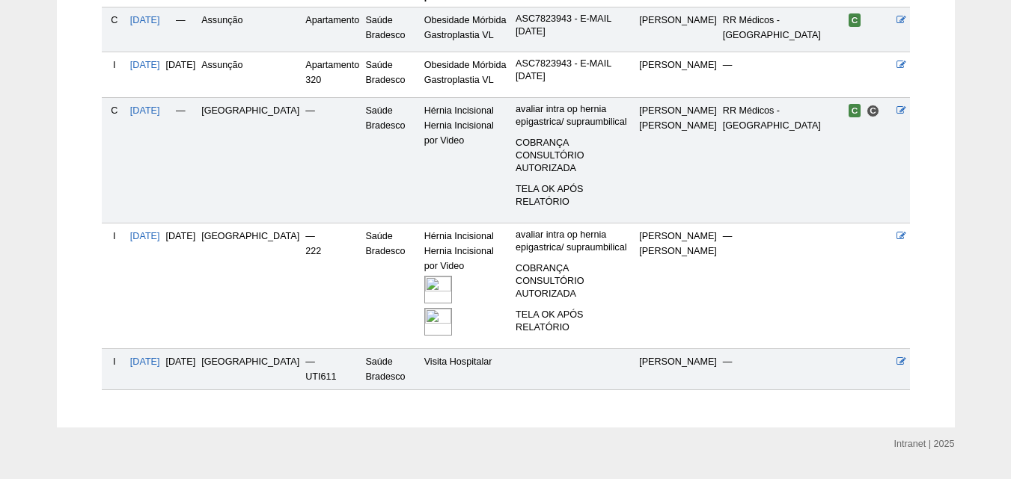
click at [424, 276] on img at bounding box center [438, 290] width 28 height 28
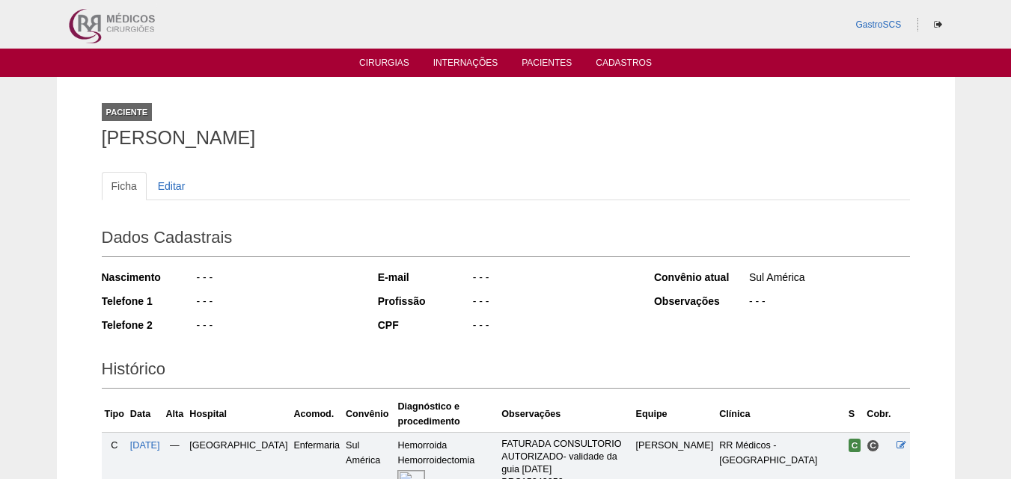
scroll to position [187, 0]
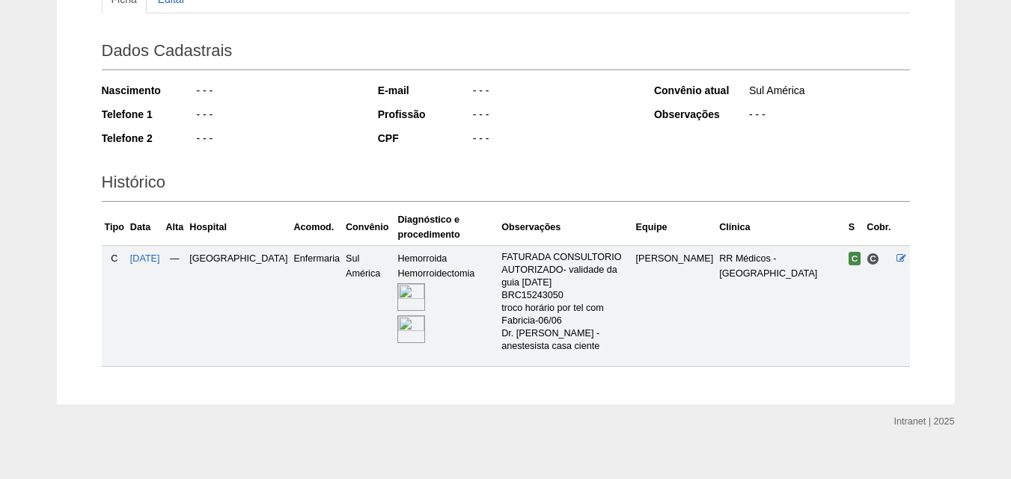
click at [397, 329] on img at bounding box center [411, 330] width 28 height 28
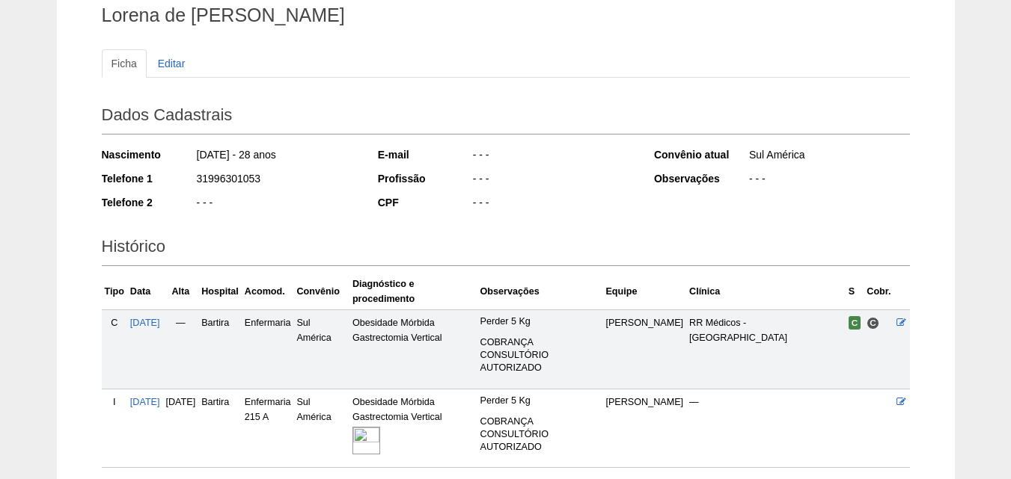
scroll to position [239, 0]
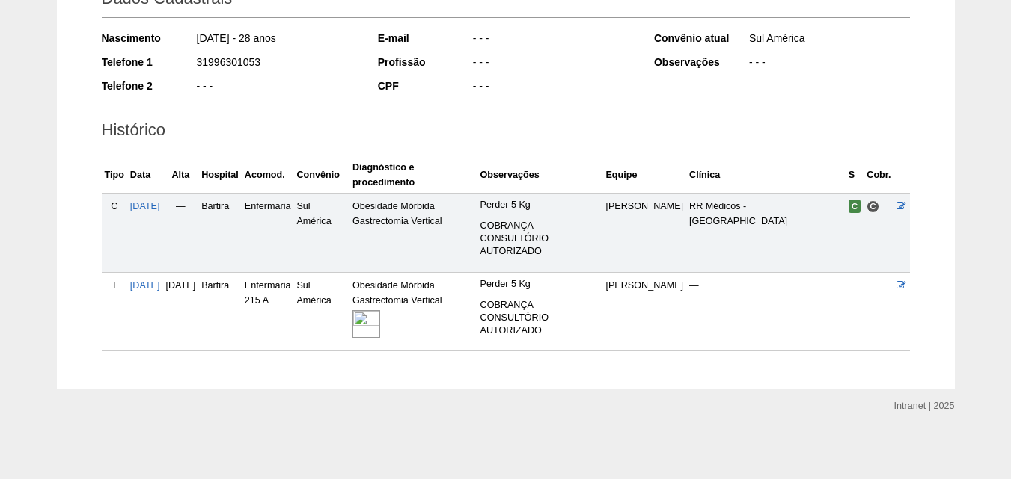
click at [380, 328] on img at bounding box center [366, 324] width 28 height 28
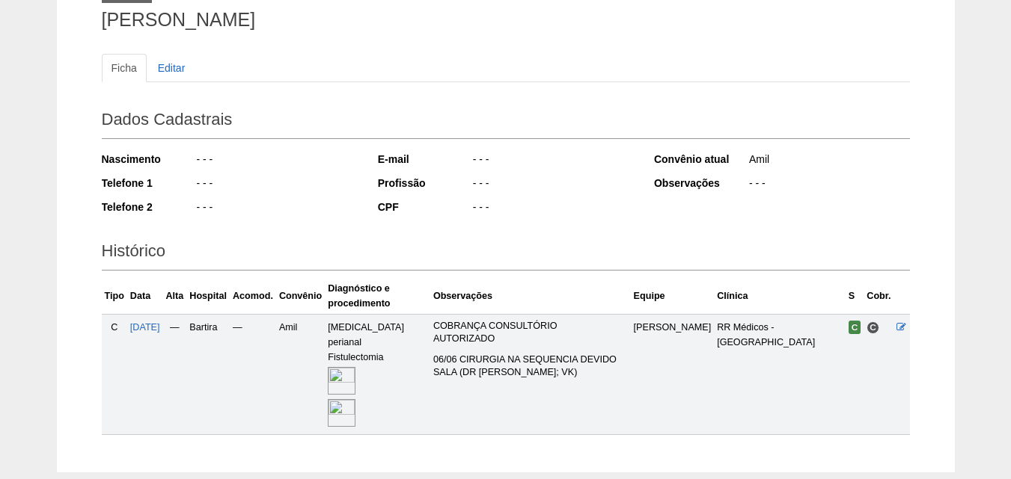
scroll to position [187, 0]
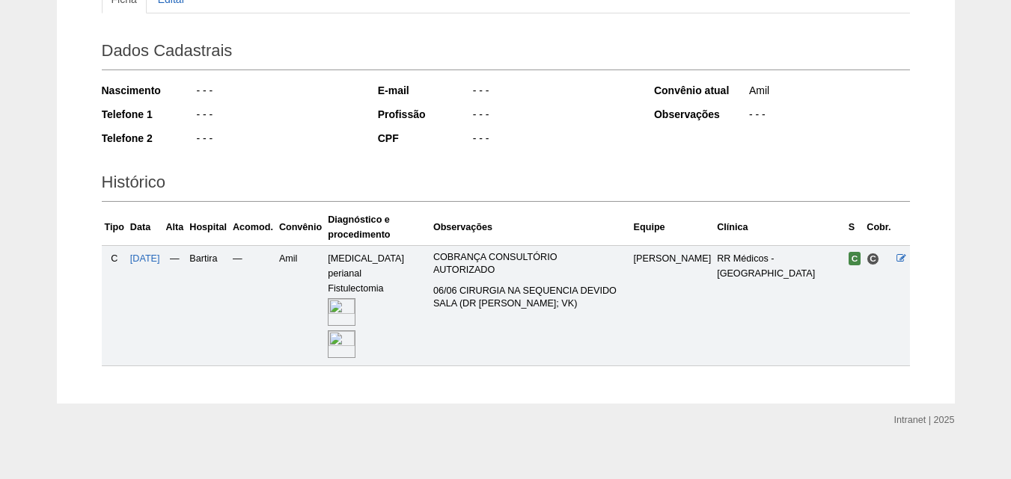
click at [355, 331] on img at bounding box center [342, 345] width 28 height 28
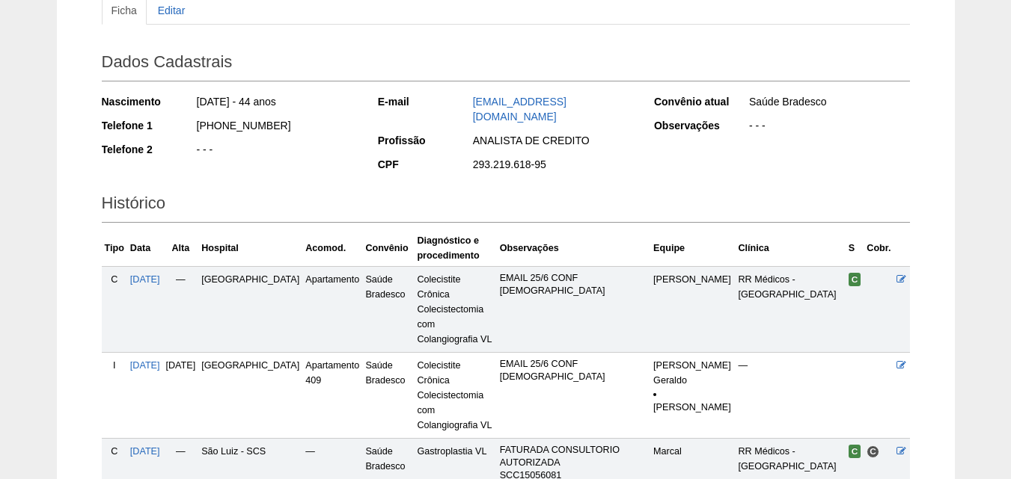
scroll to position [374, 0]
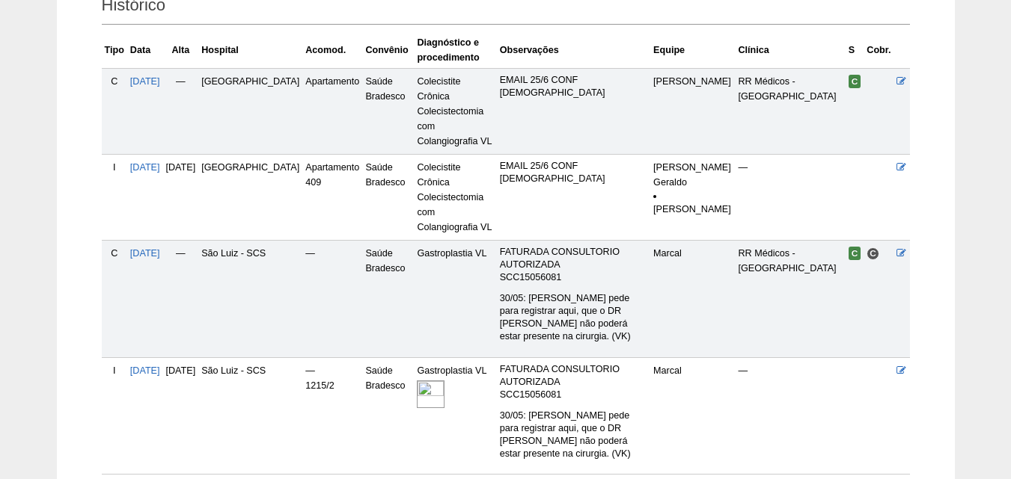
click at [420, 381] on img at bounding box center [431, 395] width 28 height 28
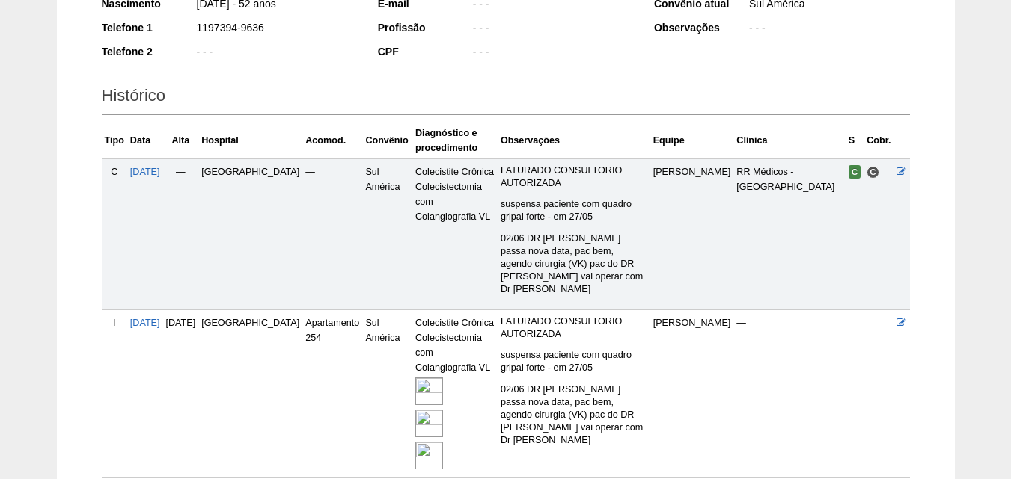
scroll to position [360, 0]
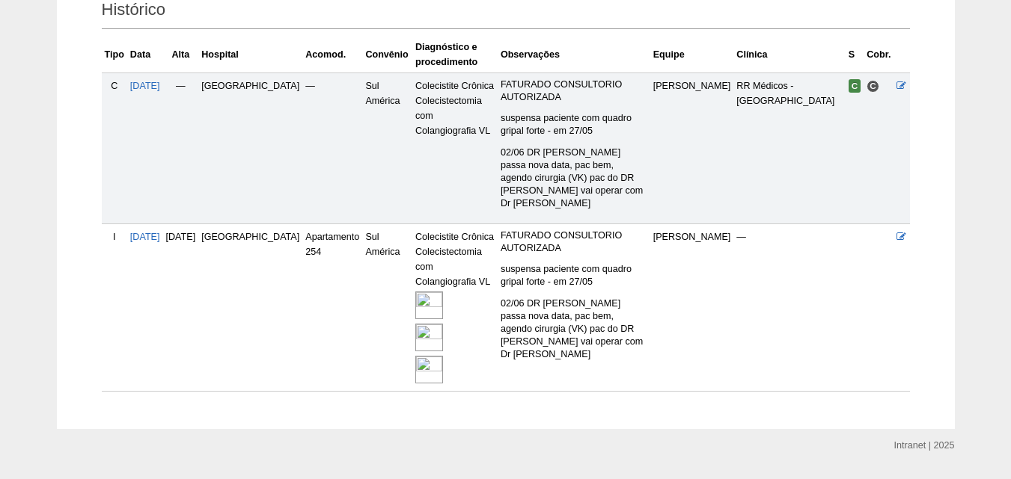
click at [415, 292] on img at bounding box center [429, 306] width 28 height 28
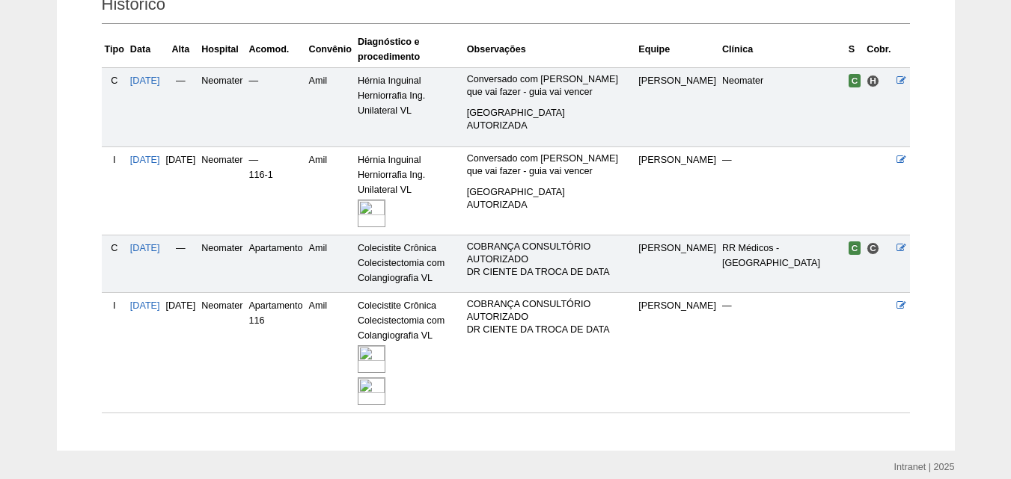
scroll to position [427, 0]
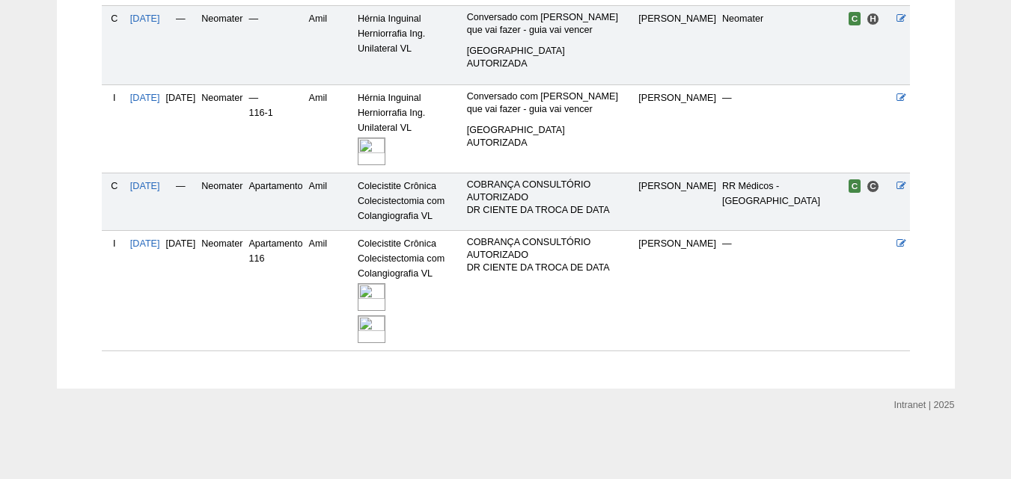
click at [385, 331] on img at bounding box center [372, 330] width 28 height 28
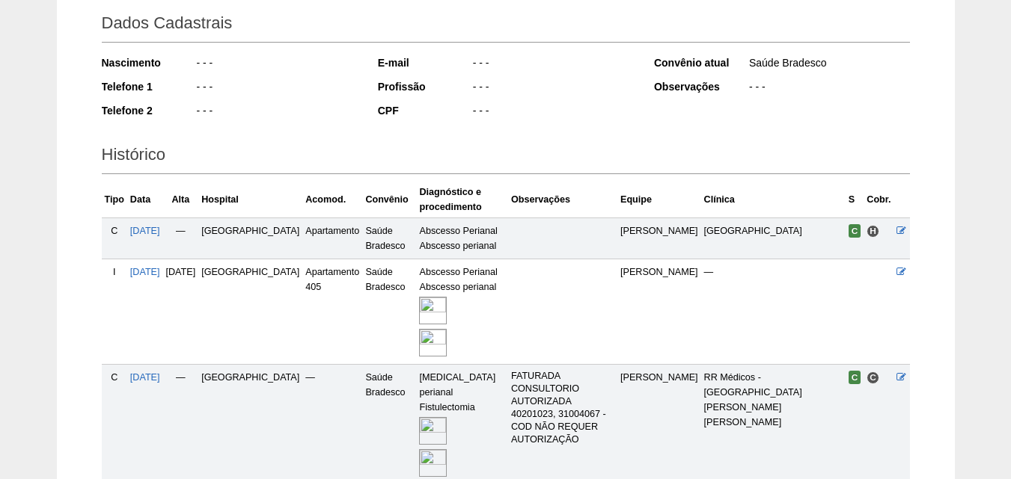
scroll to position [334, 0]
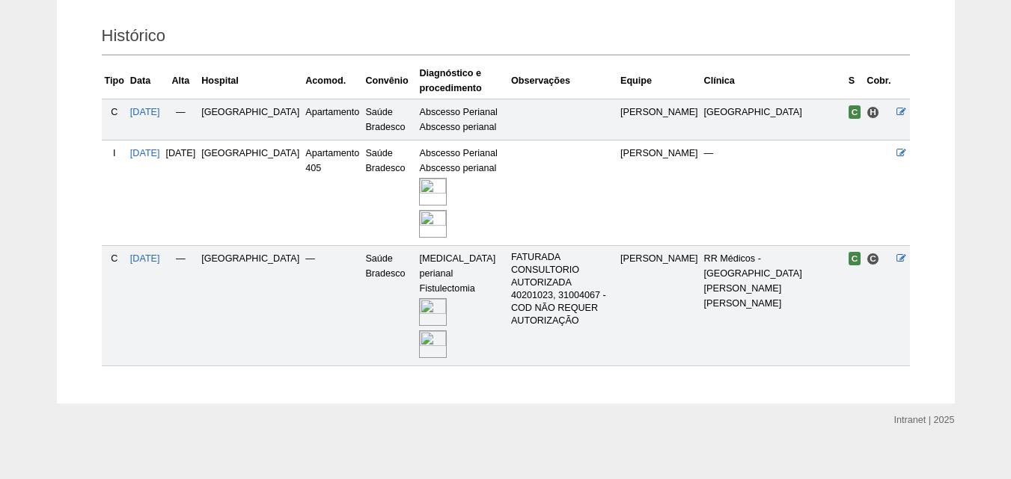
click at [419, 332] on img at bounding box center [433, 345] width 28 height 28
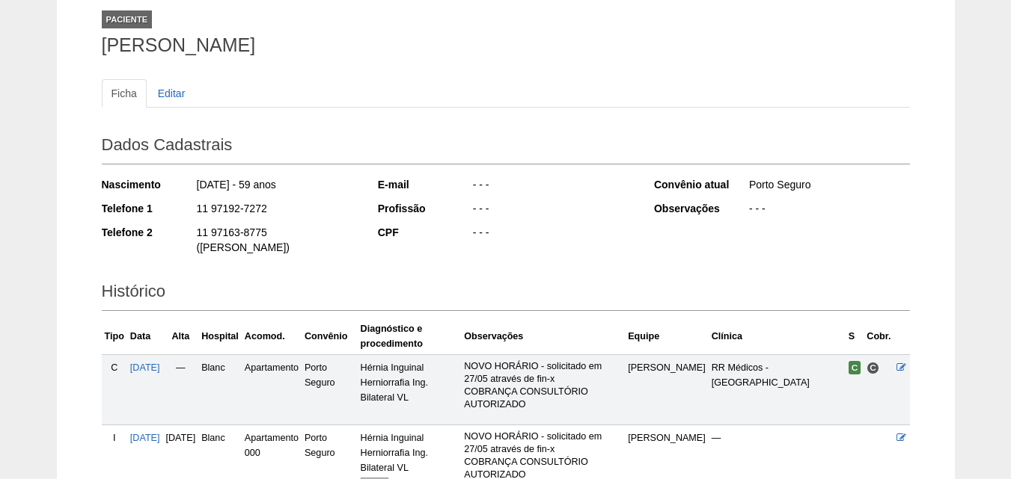
scroll to position [240, 0]
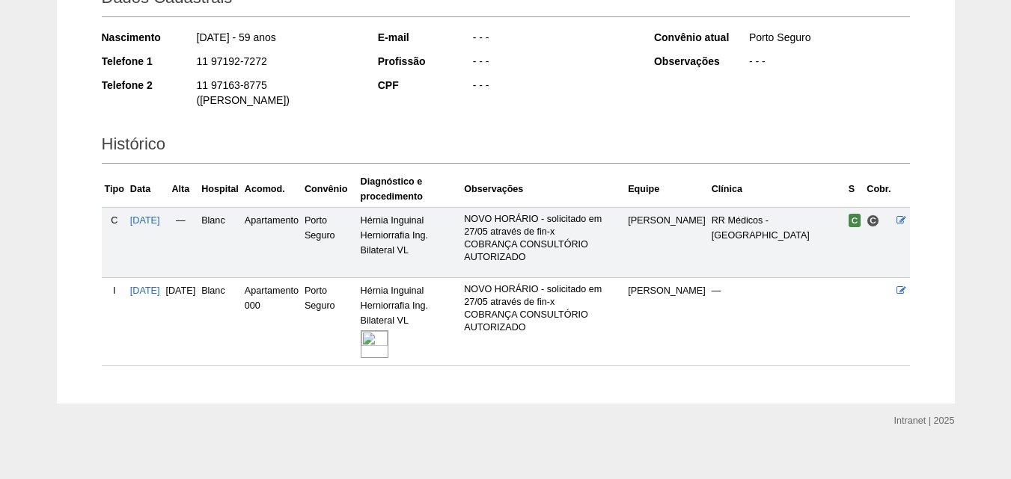
click at [388, 334] on img at bounding box center [375, 345] width 28 height 28
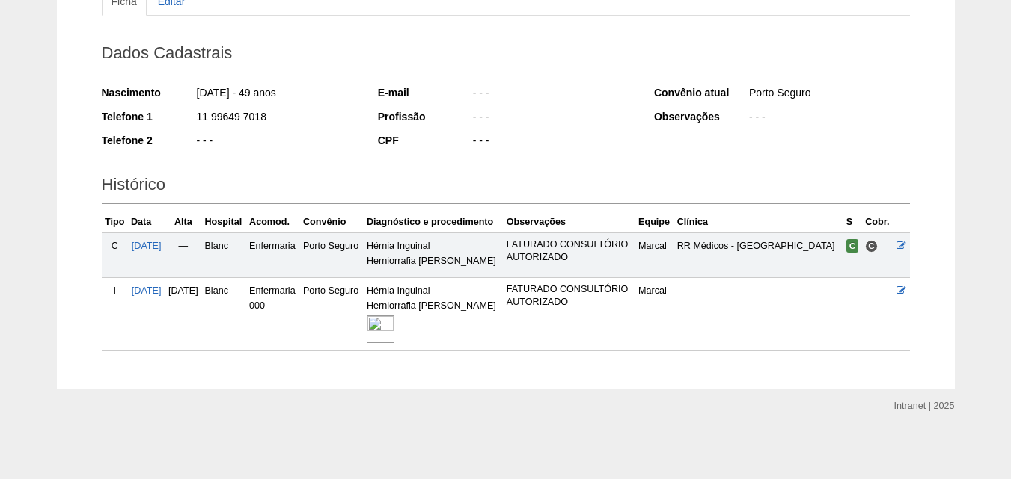
scroll to position [227, 0]
click at [394, 330] on img at bounding box center [381, 330] width 28 height 28
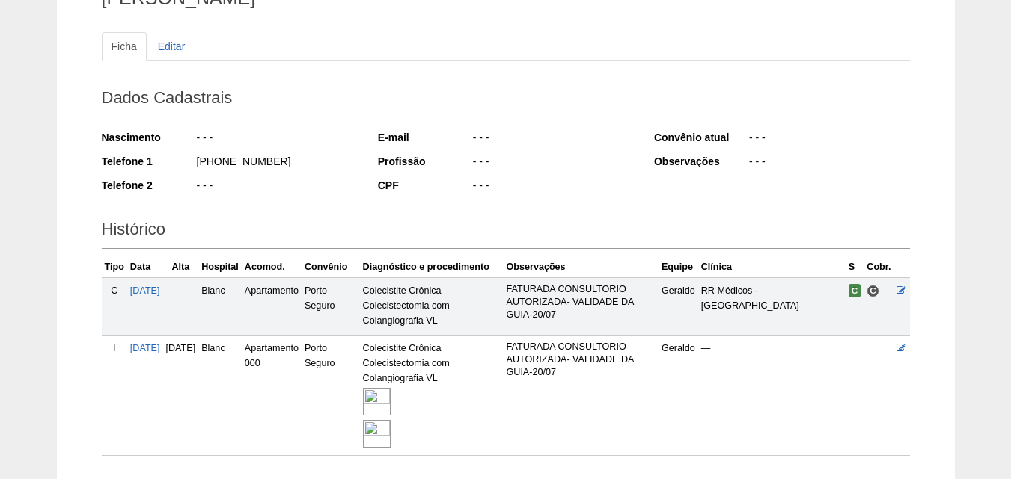
scroll to position [245, 0]
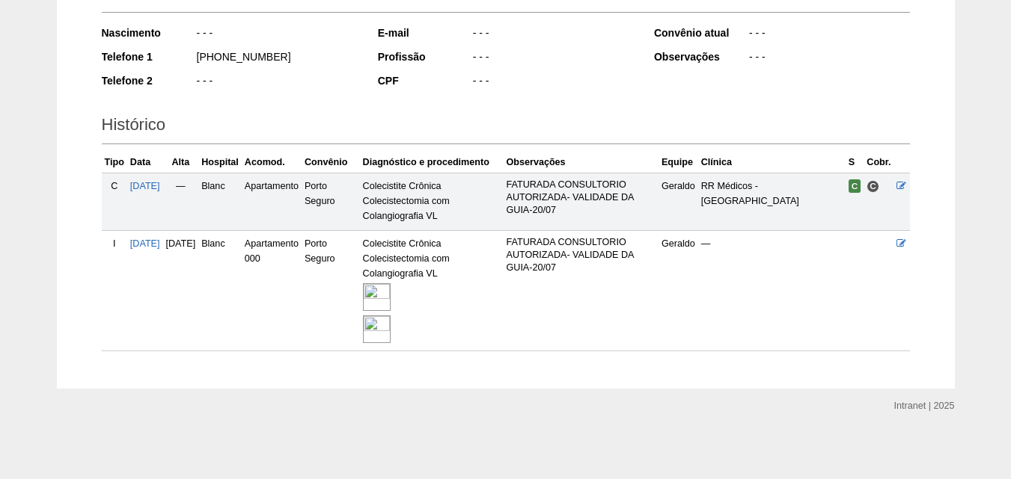
click at [390, 331] on img at bounding box center [377, 330] width 28 height 28
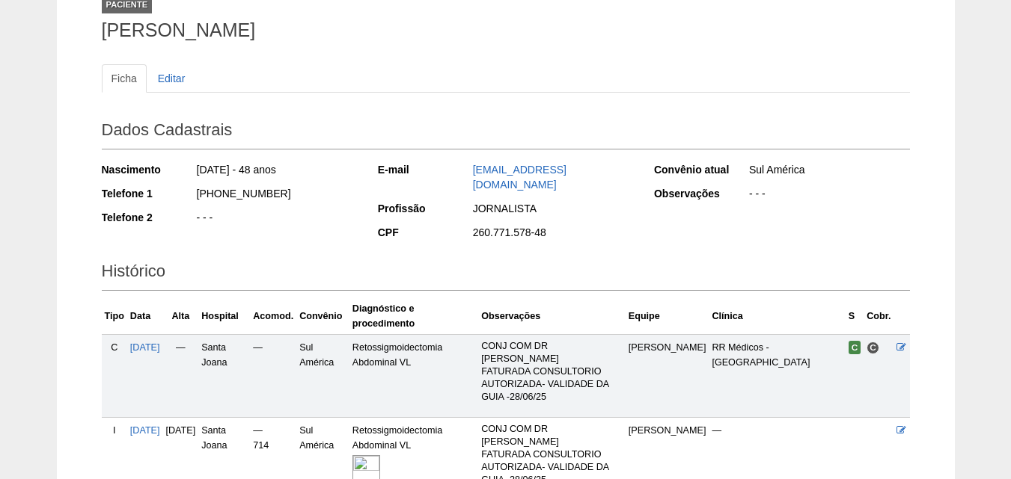
scroll to position [225, 0]
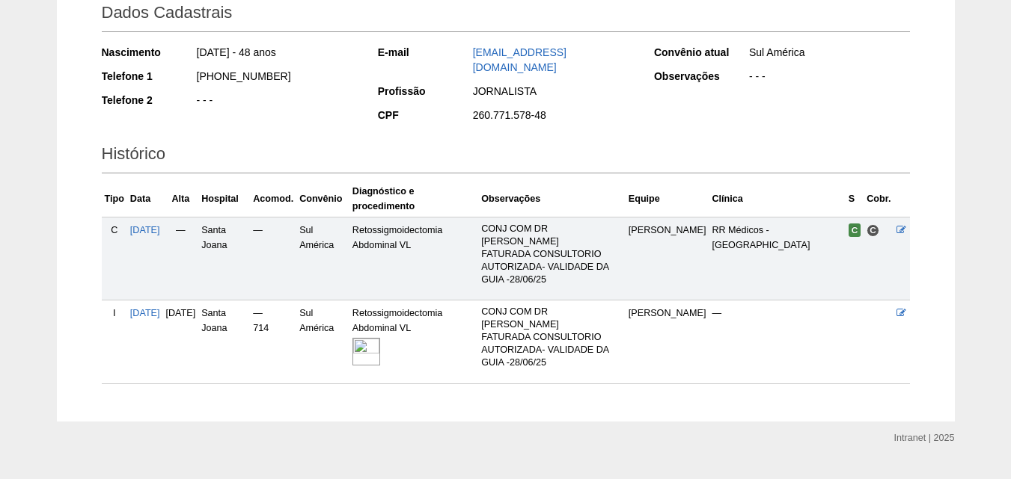
click at [380, 338] on img at bounding box center [366, 352] width 28 height 28
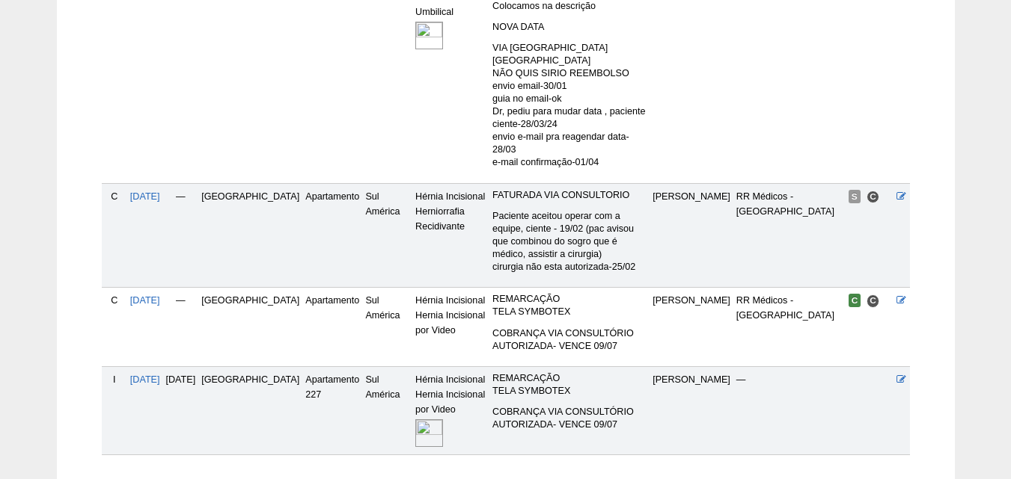
scroll to position [634, 0]
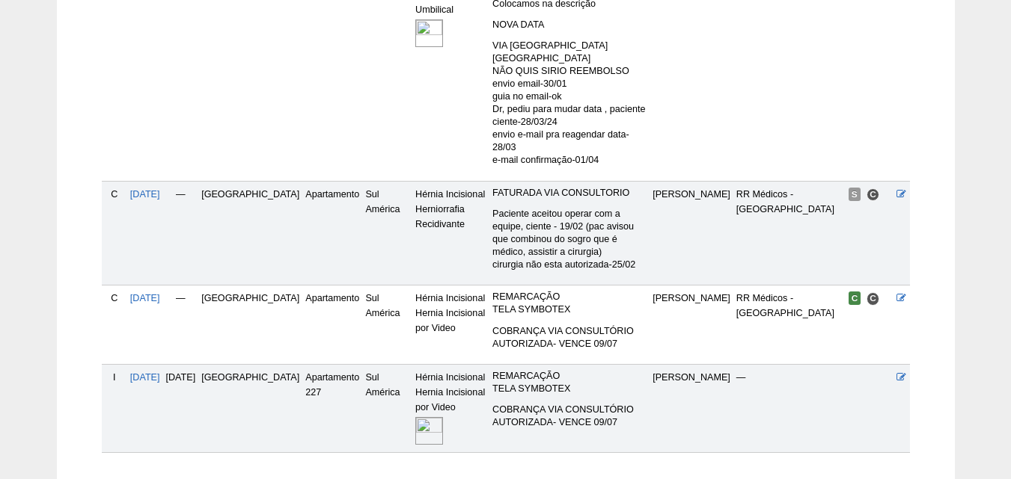
click at [415, 417] on img at bounding box center [429, 431] width 28 height 28
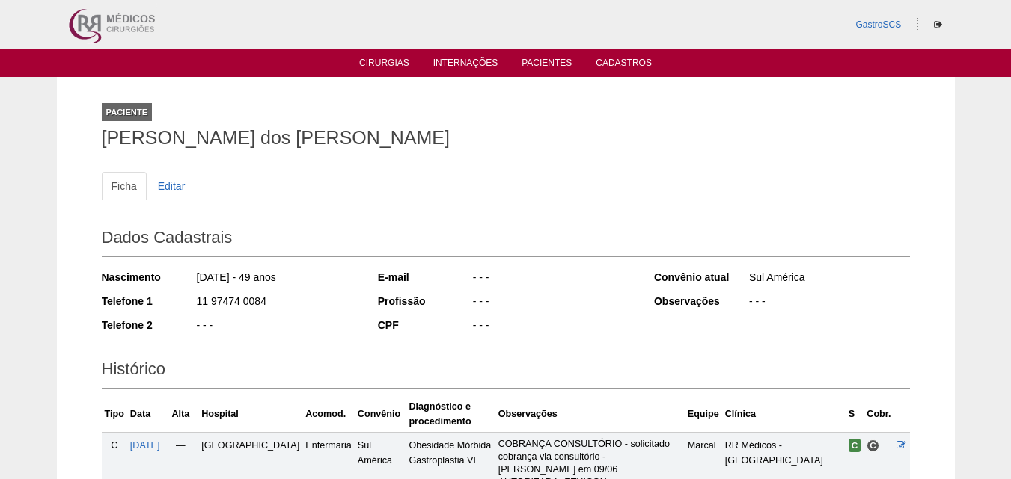
scroll to position [248, 0]
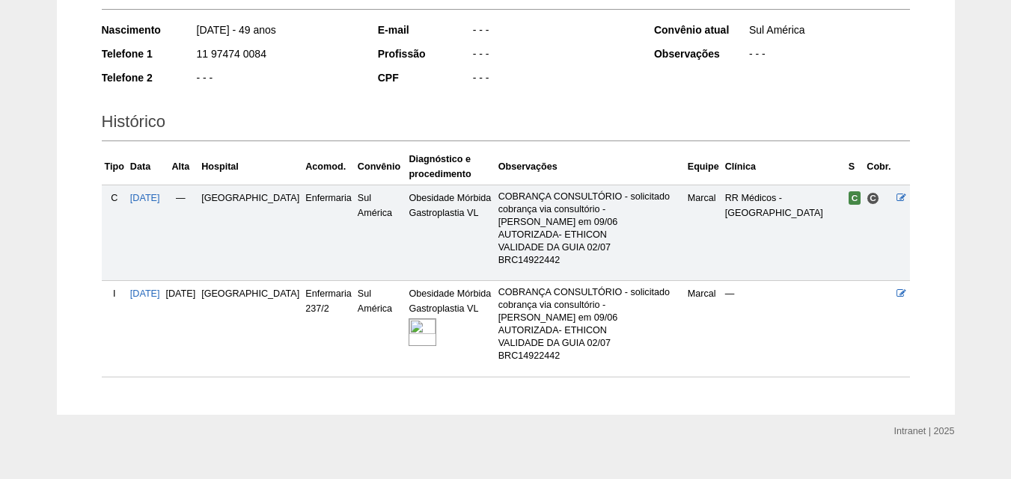
click at [408, 322] on img at bounding box center [422, 333] width 28 height 28
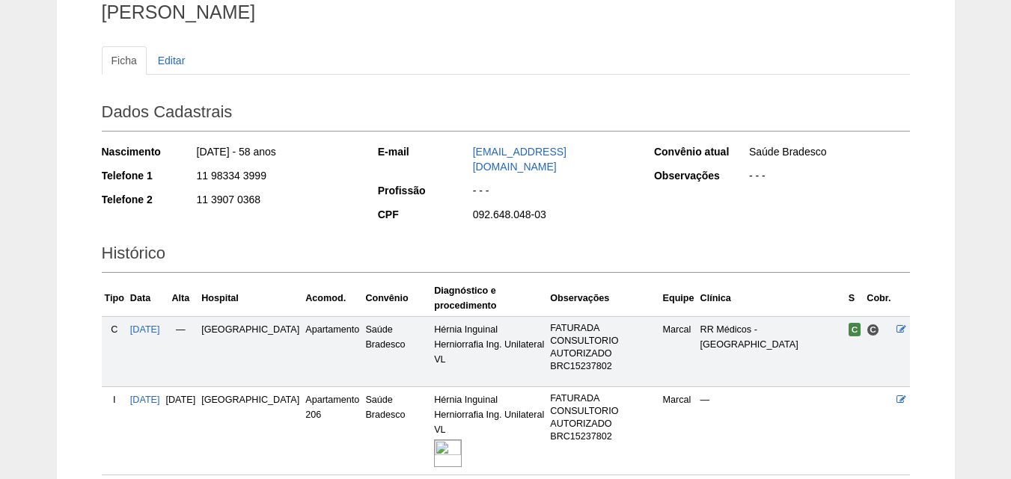
scroll to position [240, 0]
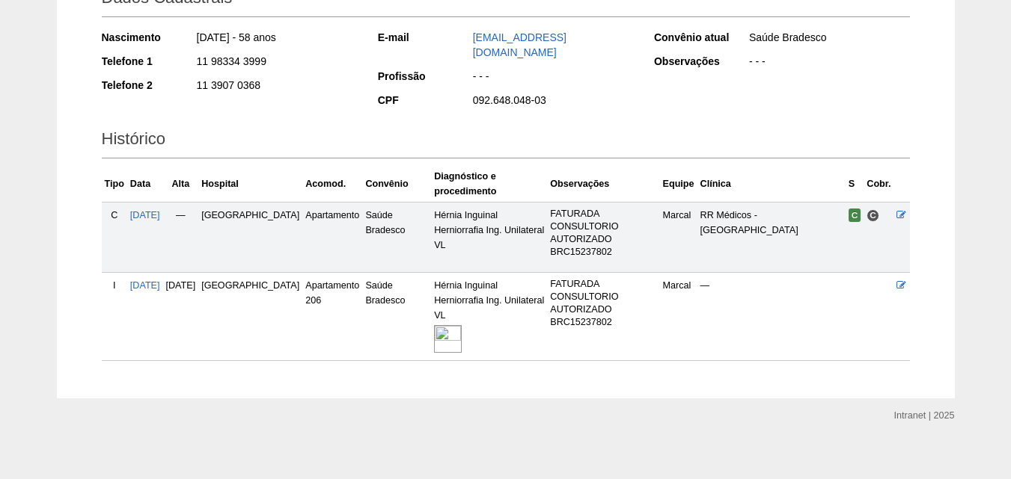
click at [434, 327] on img at bounding box center [448, 339] width 28 height 28
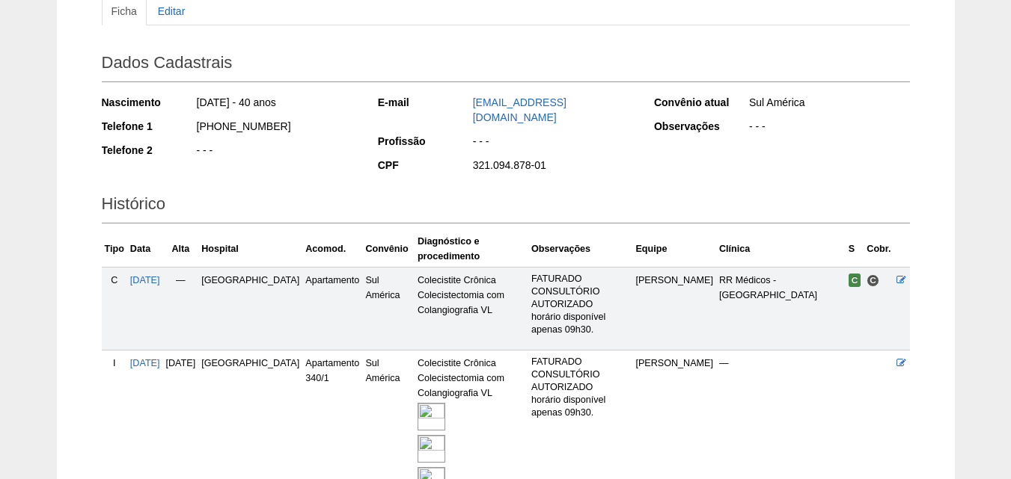
scroll to position [299, 0]
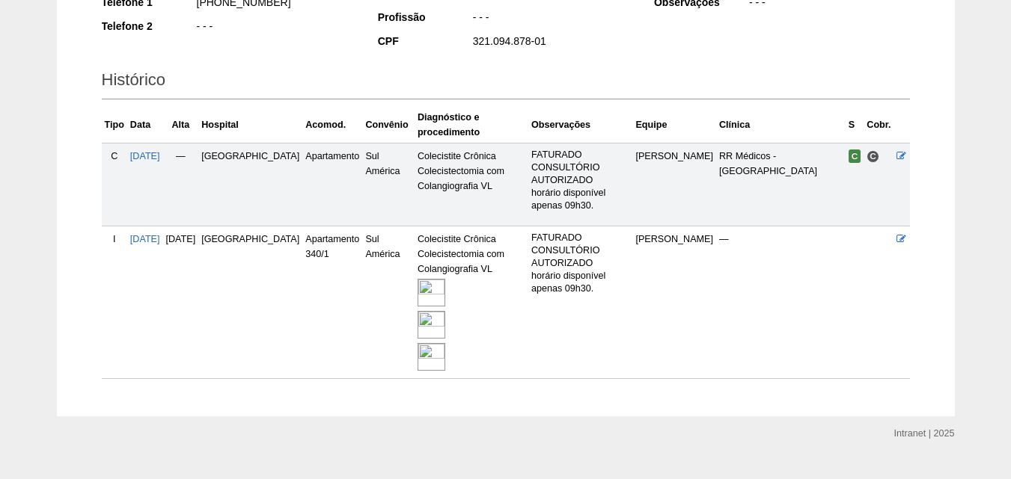
click at [417, 313] on img at bounding box center [431, 325] width 28 height 28
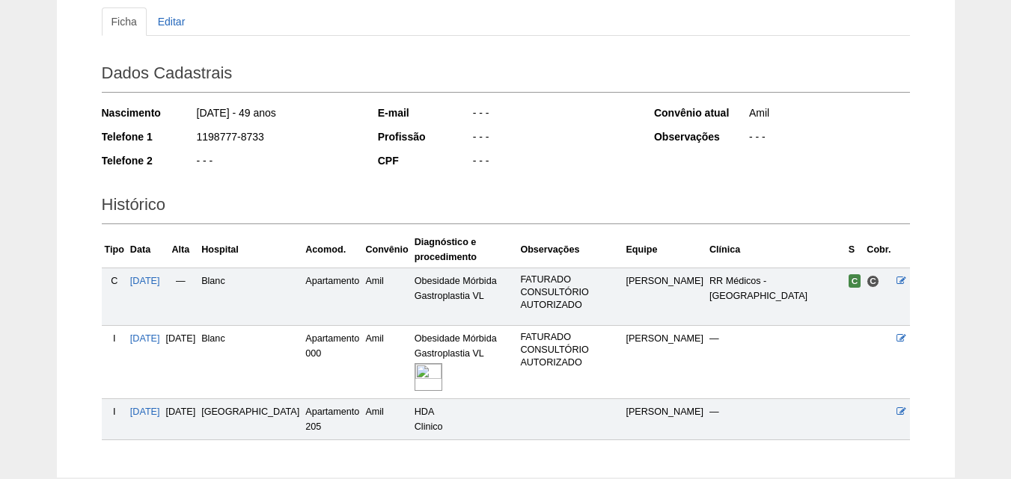
scroll to position [254, 0]
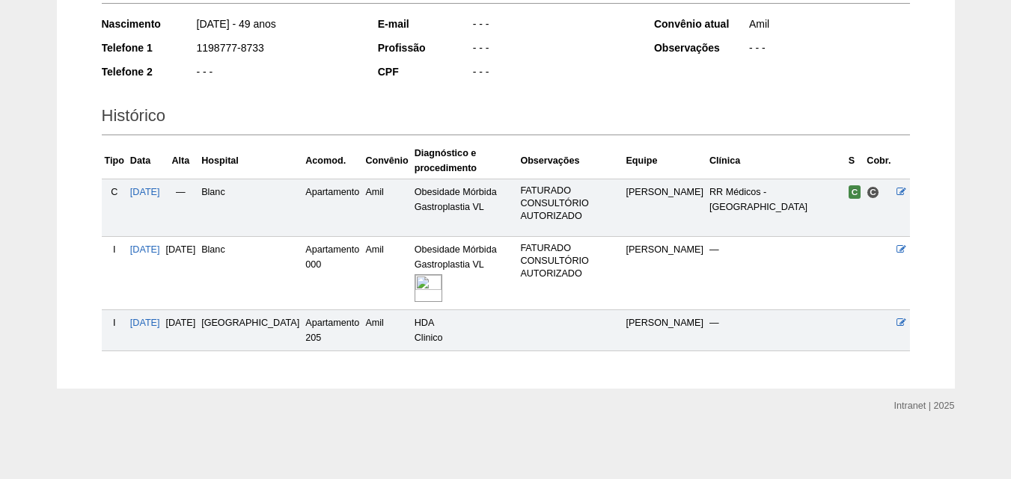
click at [414, 286] on img at bounding box center [428, 289] width 28 height 28
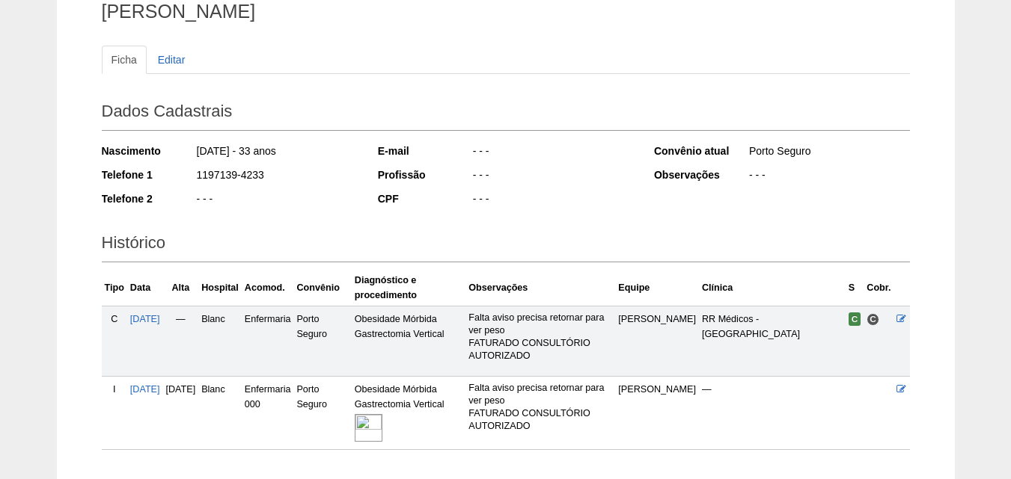
scroll to position [225, 0]
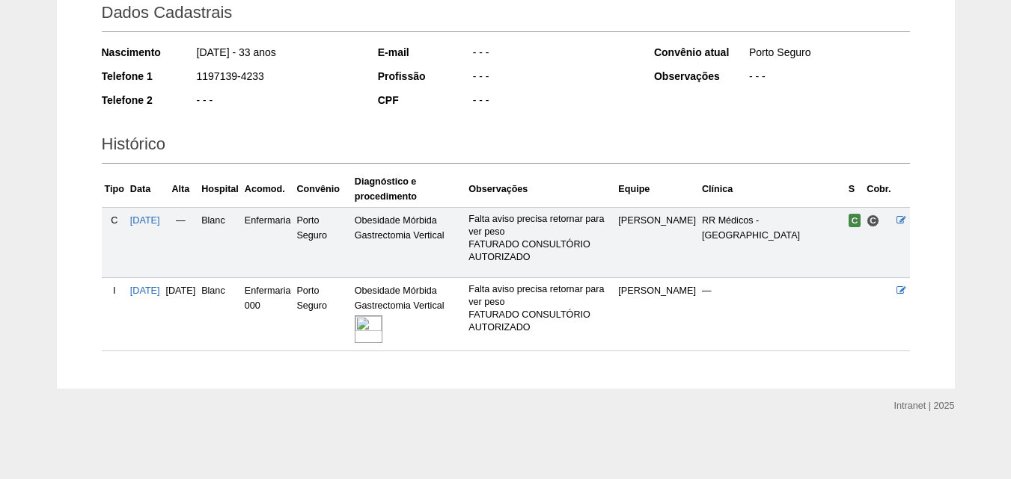
click at [382, 326] on img at bounding box center [369, 330] width 28 height 28
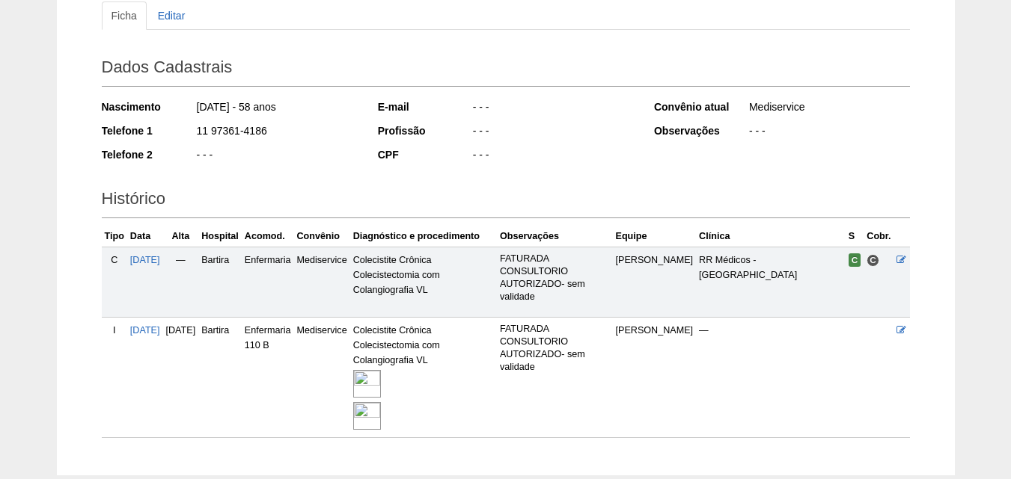
scroll to position [257, 0]
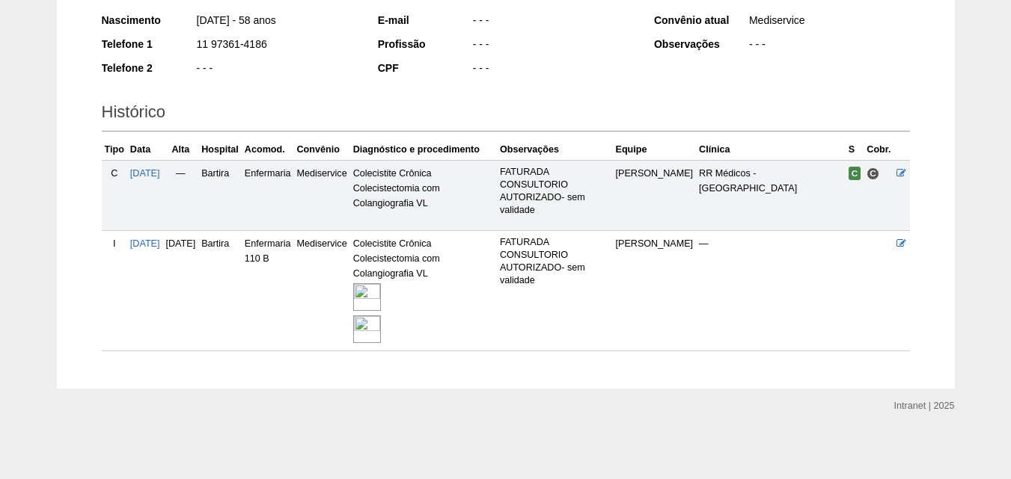
click at [381, 330] on img at bounding box center [367, 330] width 28 height 28
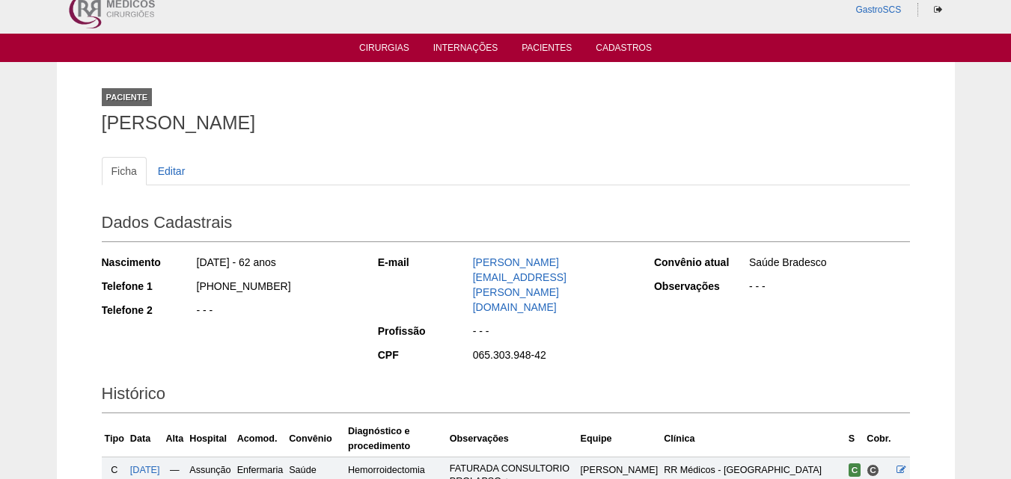
scroll to position [197, 0]
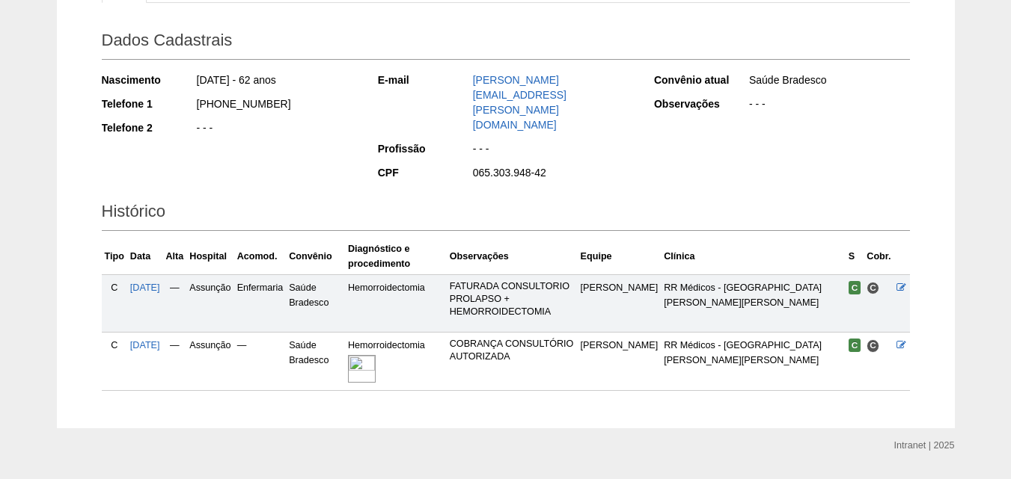
click at [376, 355] on img at bounding box center [362, 369] width 28 height 28
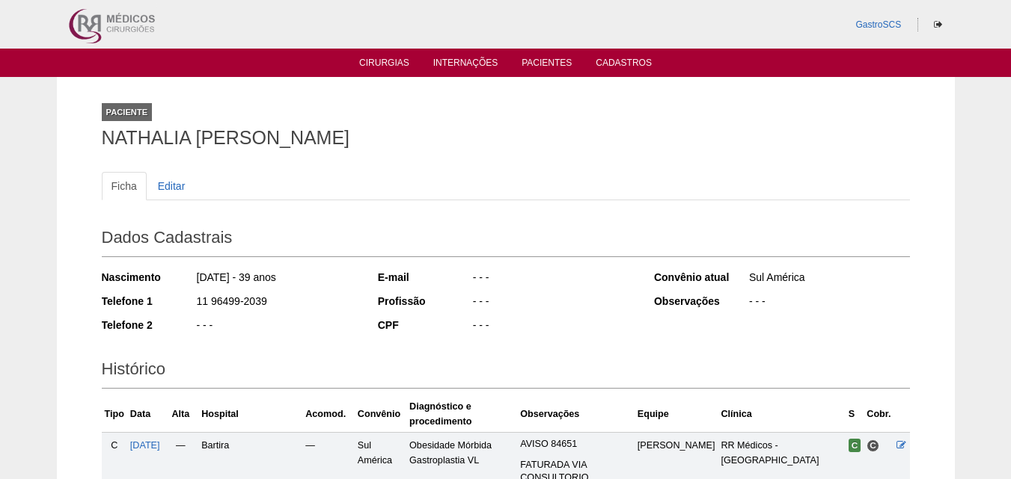
scroll to position [374, 0]
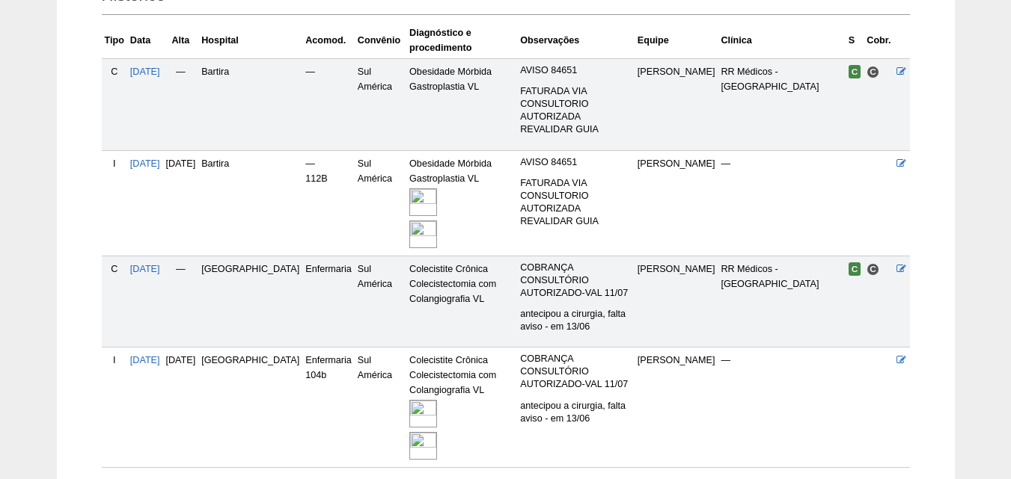
click at [409, 432] on img at bounding box center [423, 446] width 28 height 28
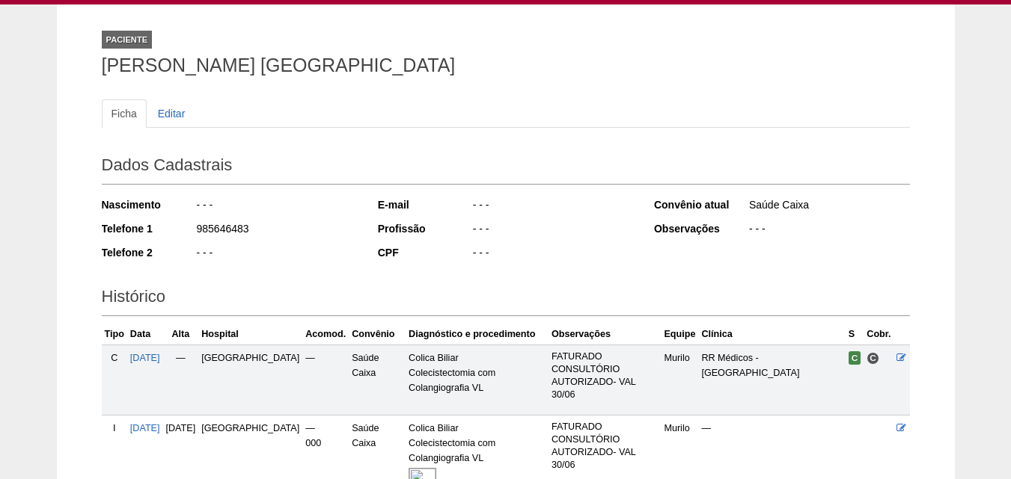
scroll to position [245, 0]
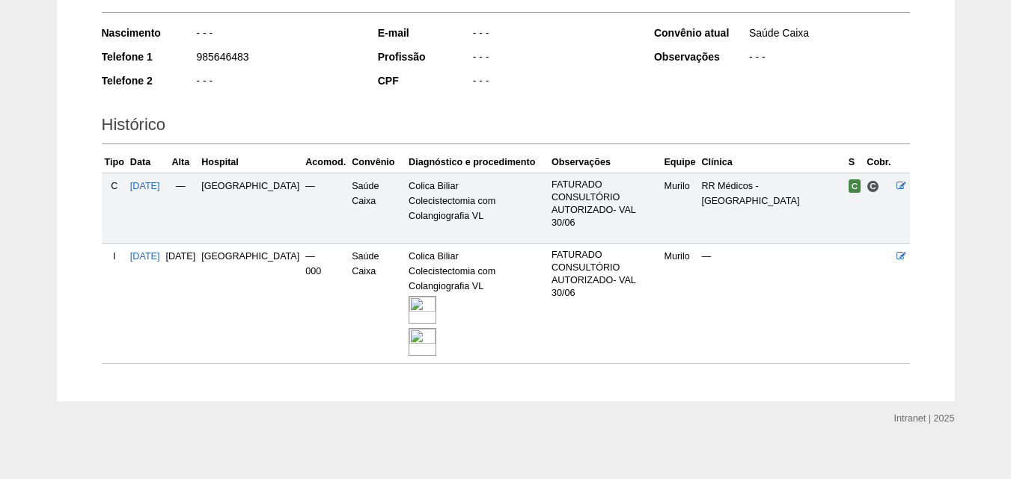
click at [408, 331] on img at bounding box center [422, 342] width 28 height 28
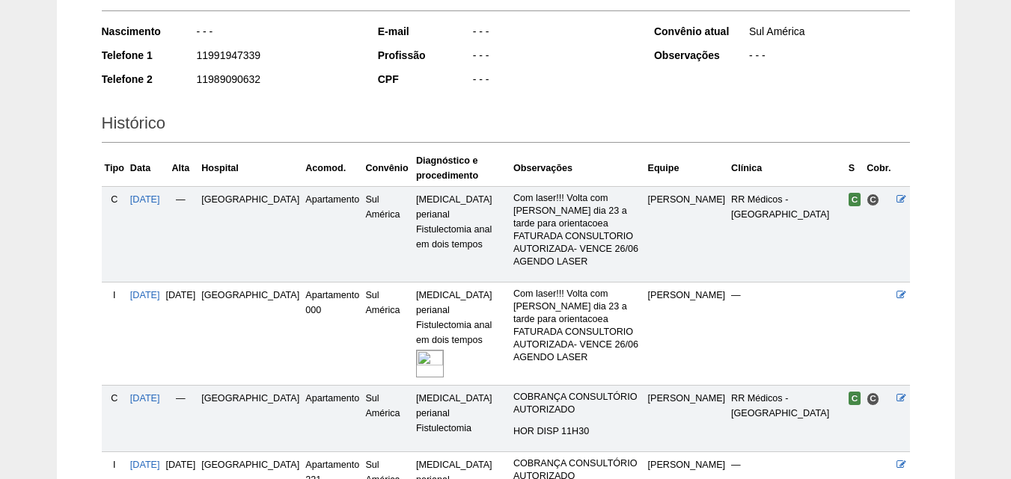
scroll to position [393, 0]
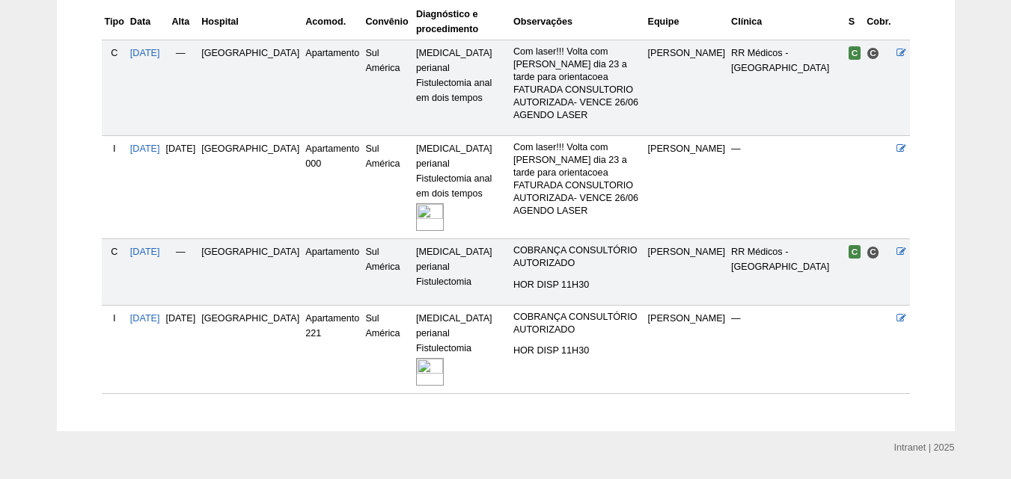
click at [416, 358] on img at bounding box center [430, 372] width 28 height 28
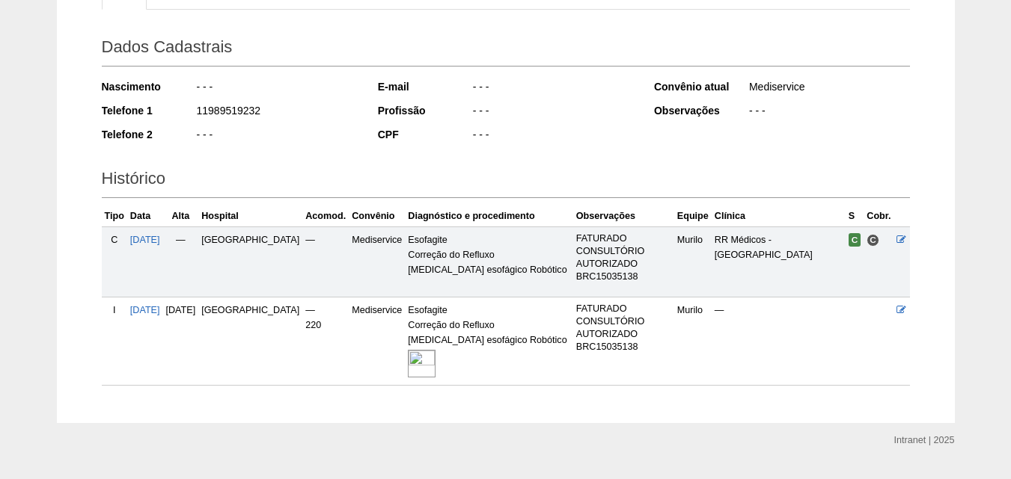
scroll to position [225, 0]
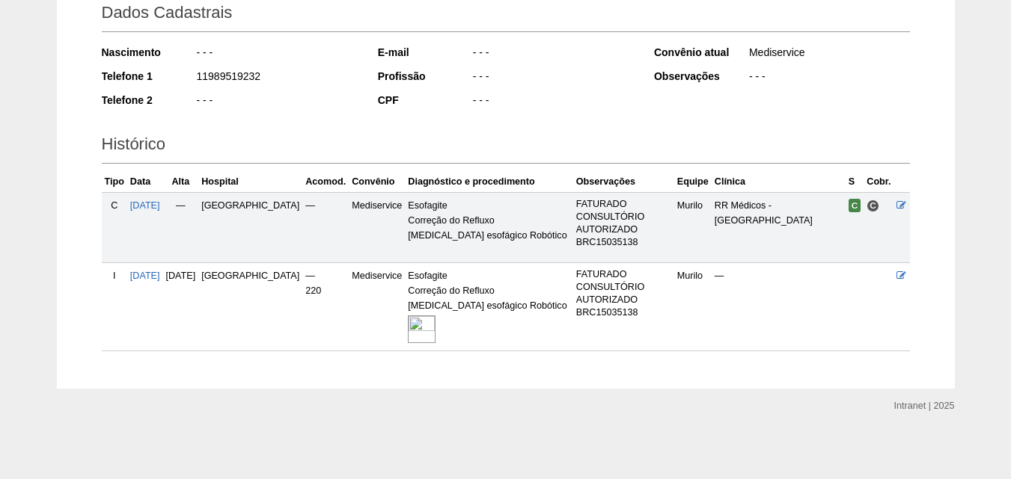
click at [408, 334] on img at bounding box center [422, 330] width 28 height 28
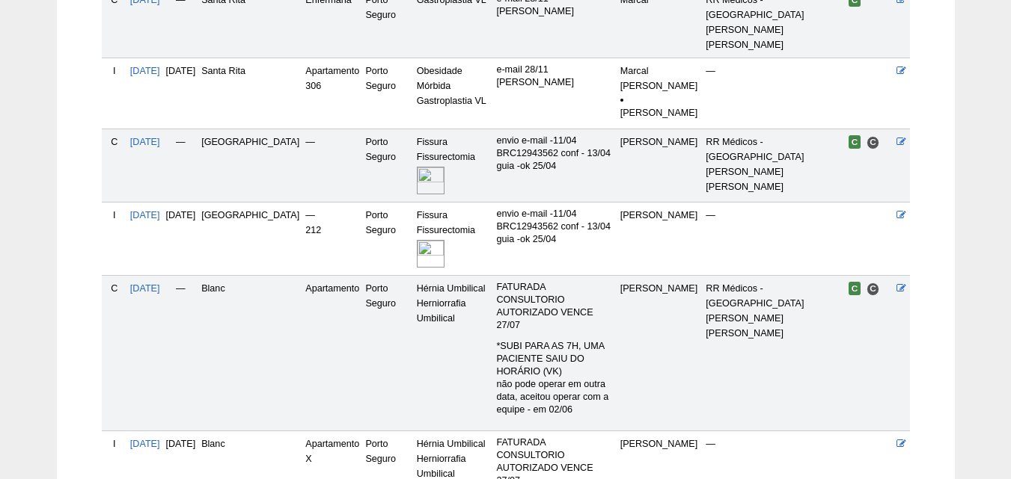
scroll to position [588, 0]
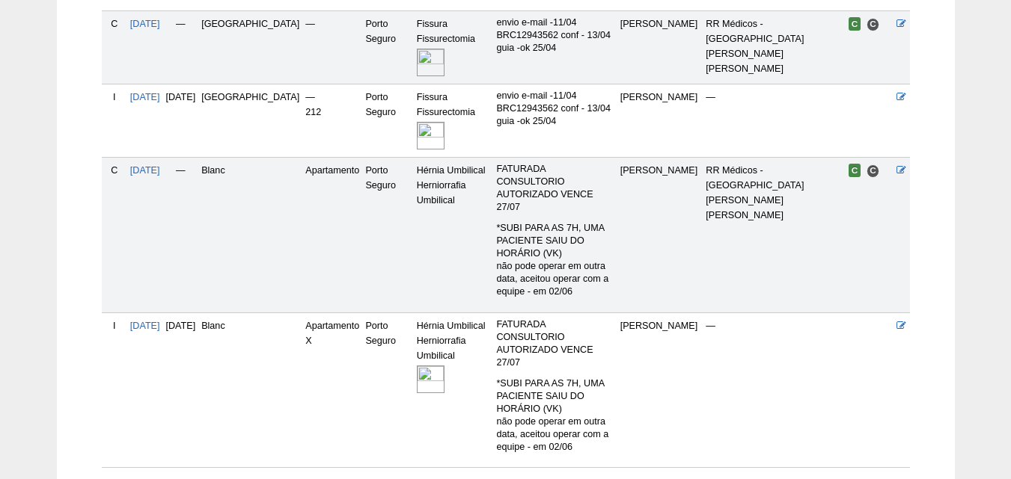
click at [417, 366] on img at bounding box center [431, 380] width 28 height 28
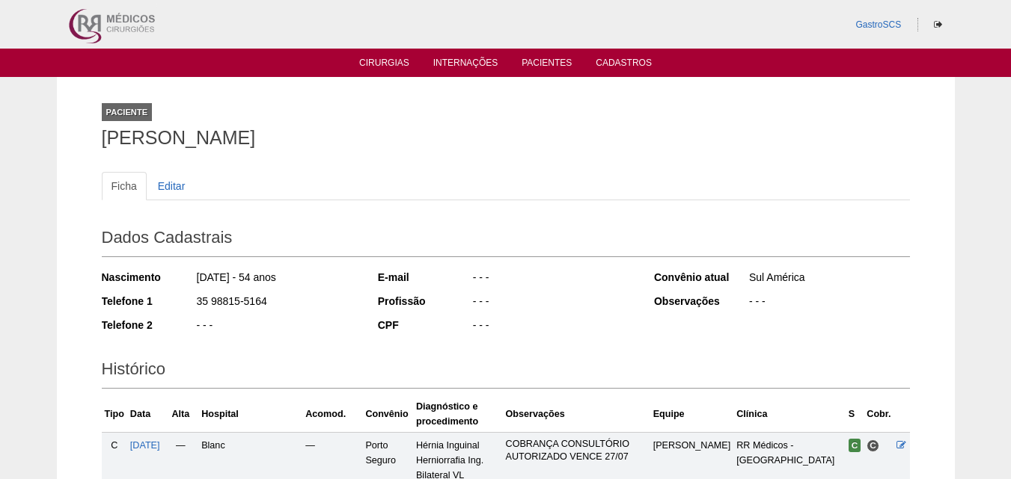
scroll to position [322, 0]
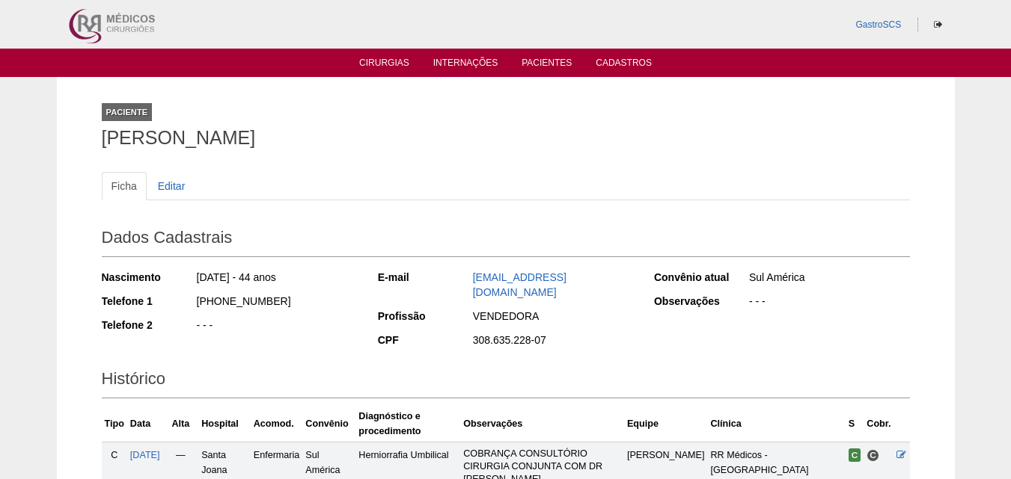
scroll to position [222, 0]
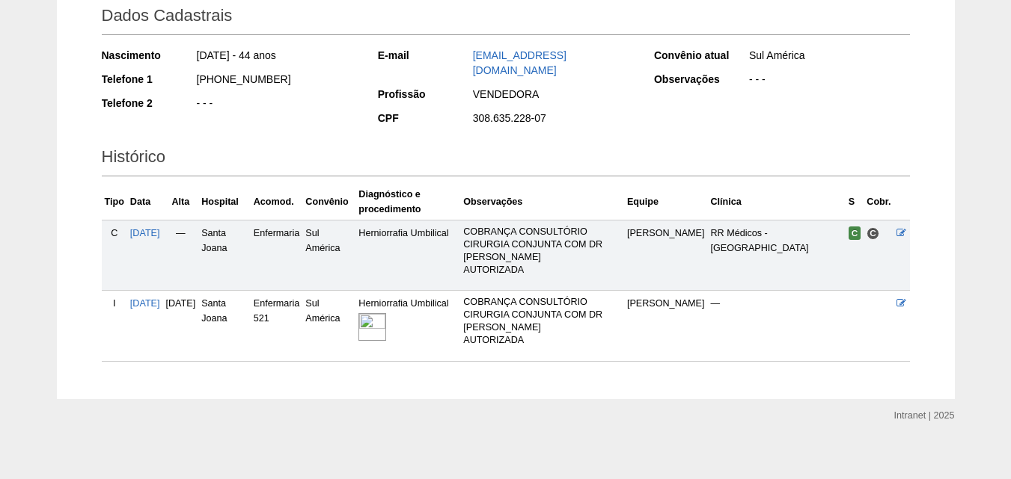
click at [386, 313] on img at bounding box center [372, 327] width 28 height 28
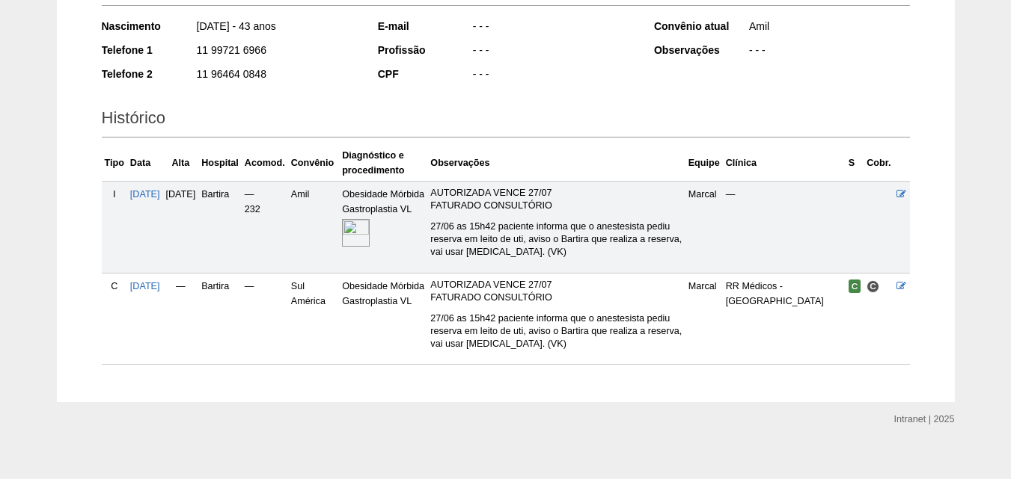
scroll to position [265, 0]
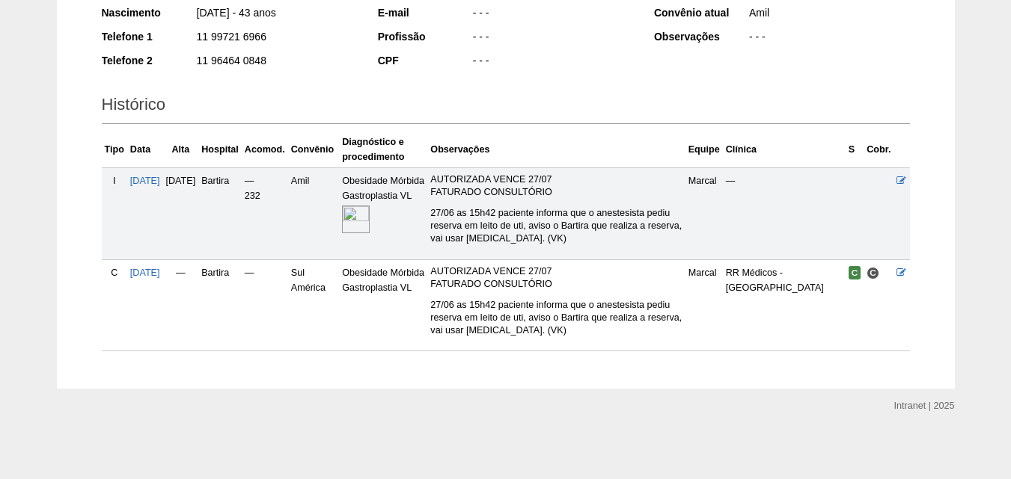
click at [370, 219] on img at bounding box center [356, 220] width 28 height 28
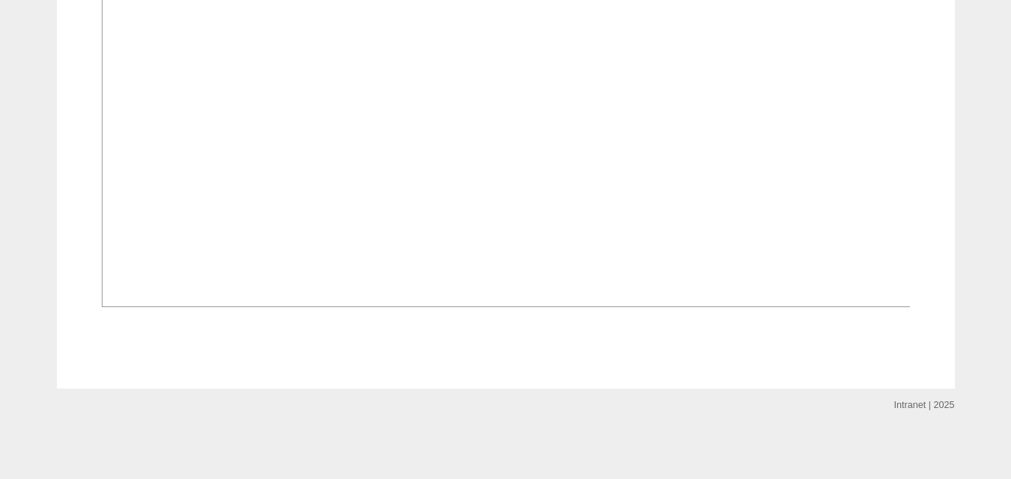
scroll to position [1273, 0]
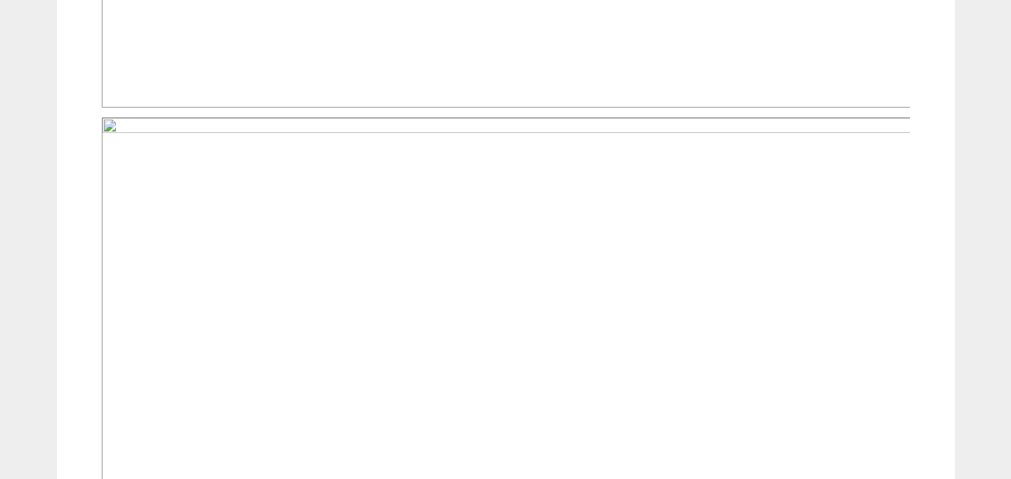
scroll to position [823, 0]
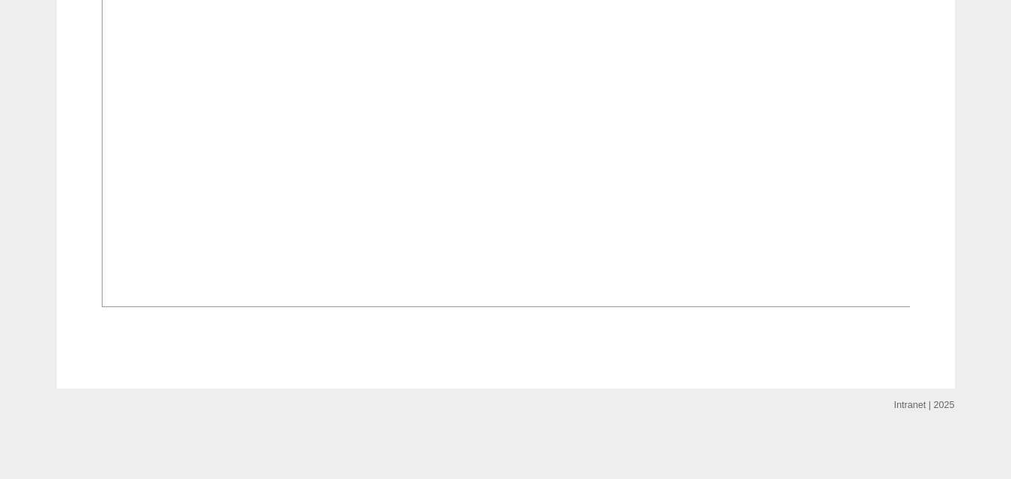
scroll to position [1225, 0]
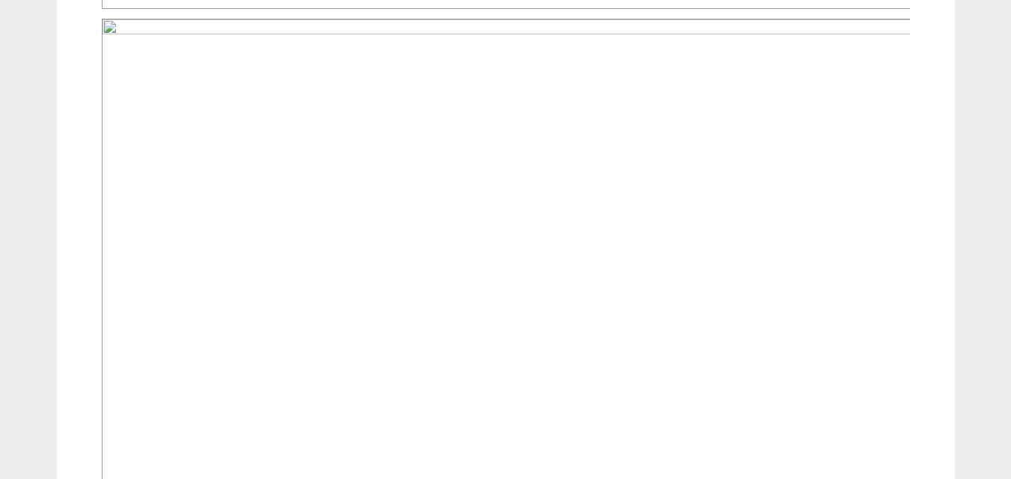
scroll to position [1945, 0]
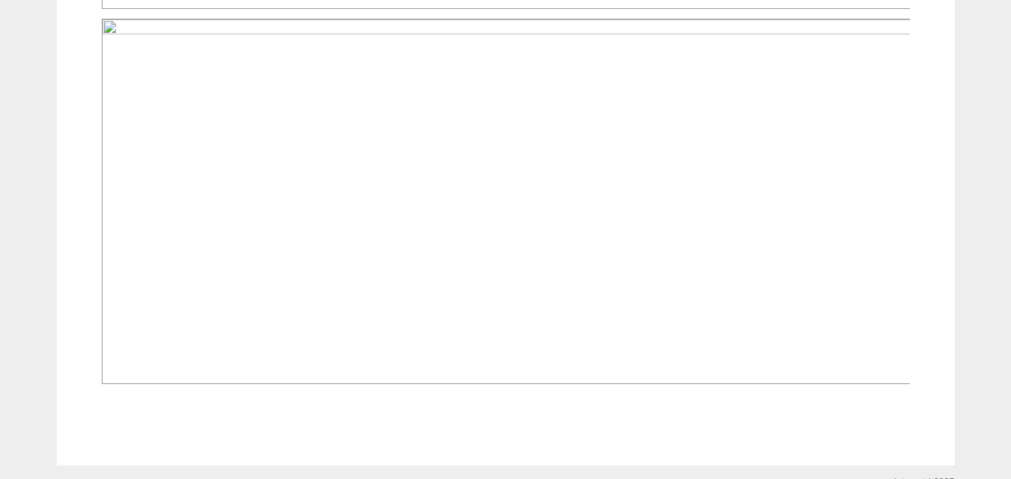
scroll to position [1028, 0]
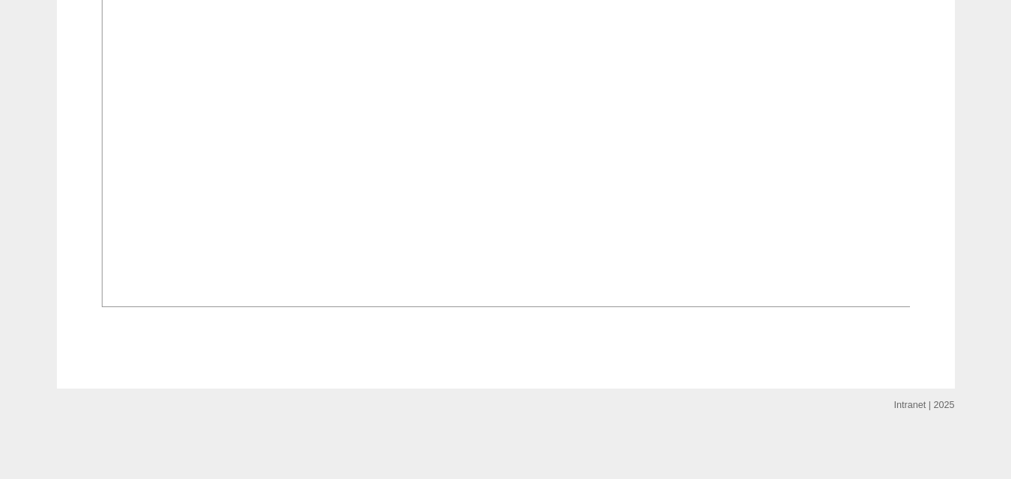
scroll to position [1346, 0]
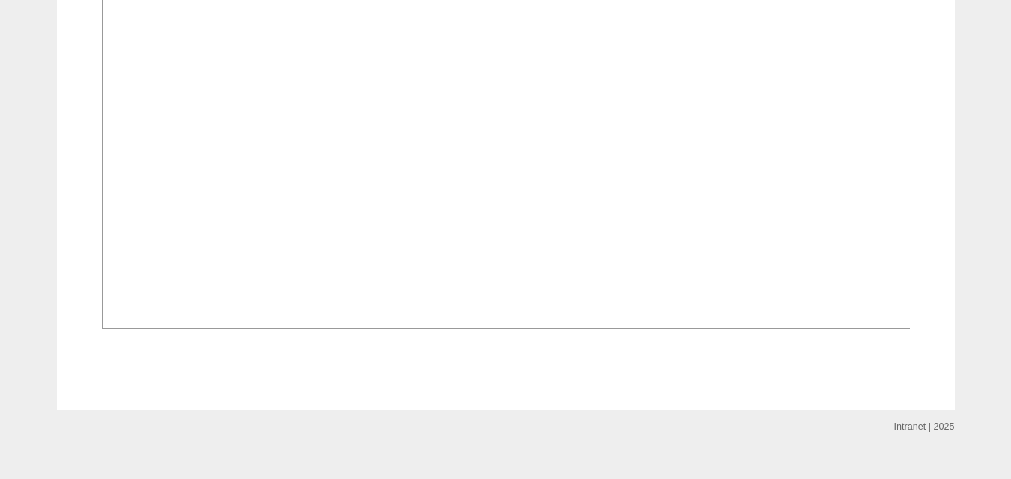
scroll to position [1047, 0]
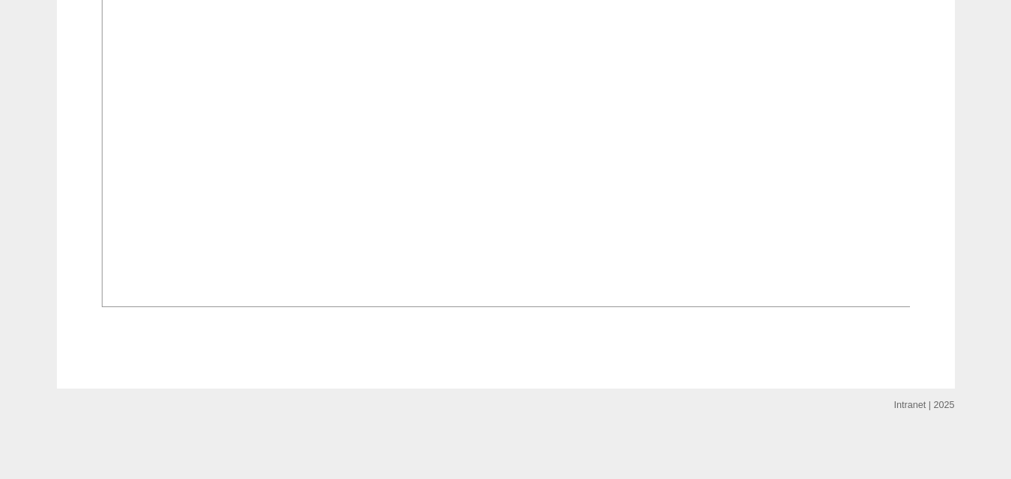
scroll to position [972, 0]
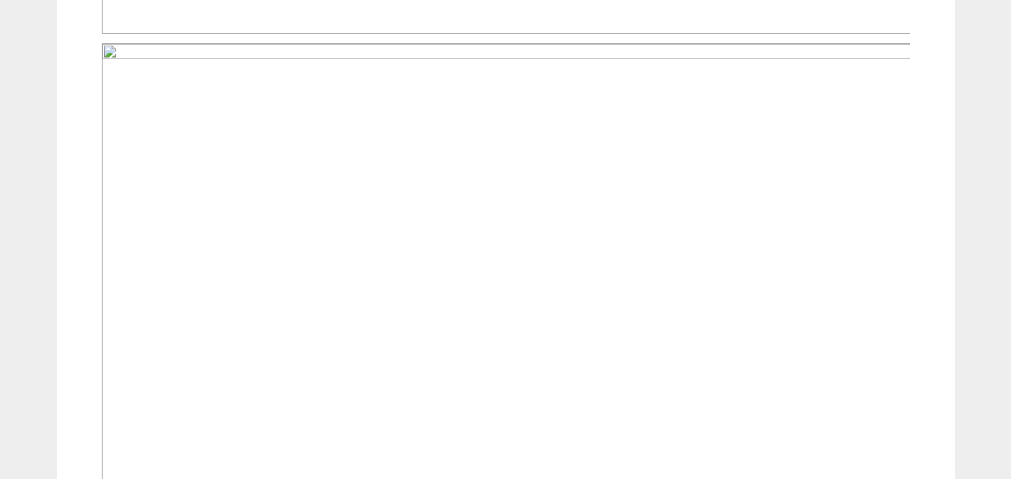
scroll to position [1197, 0]
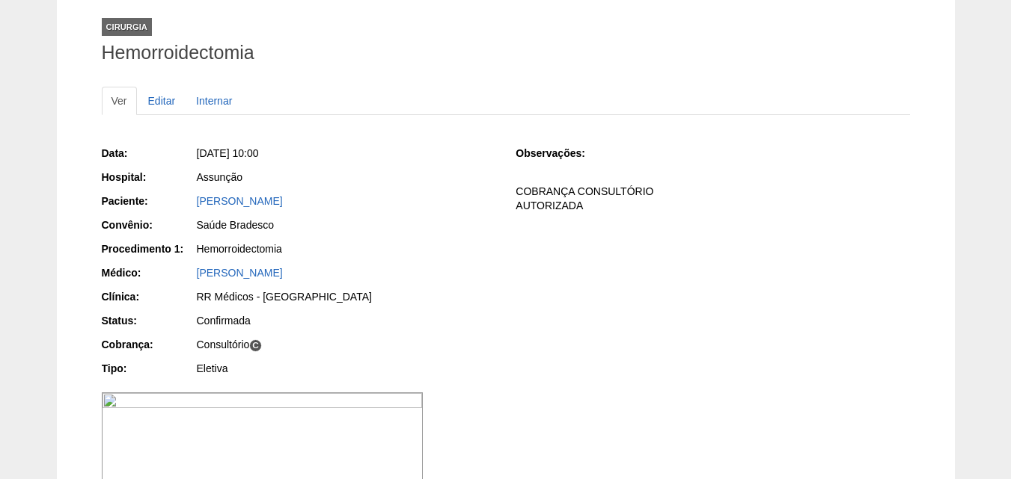
scroll to position [83, 0]
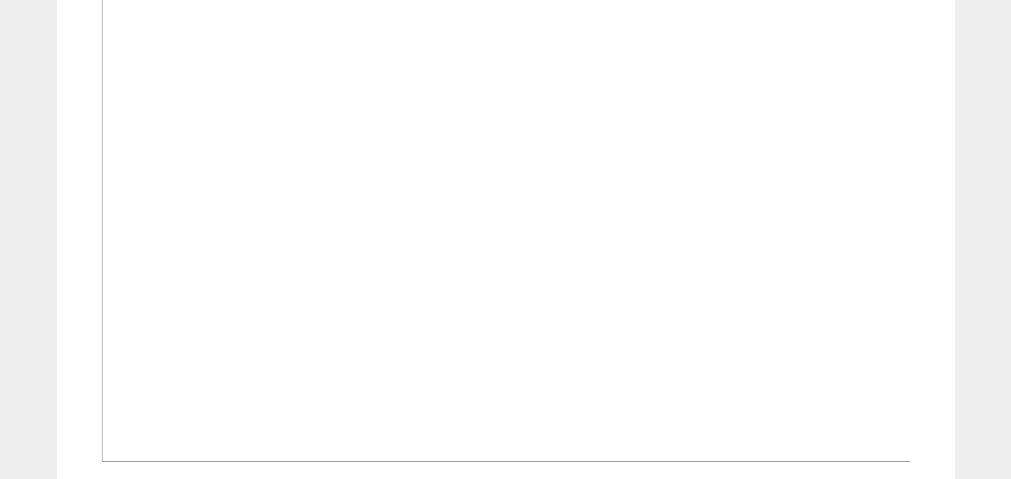
scroll to position [1496, 0]
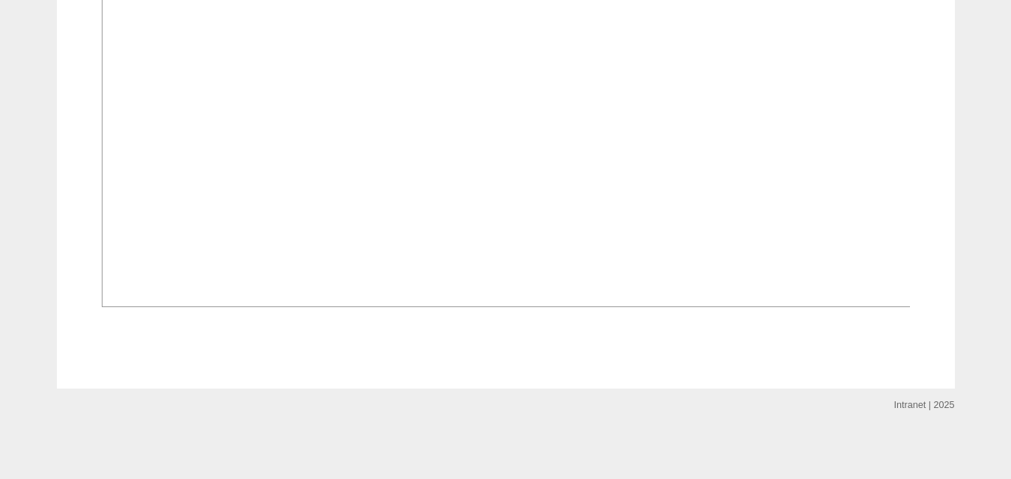
scroll to position [3516, 0]
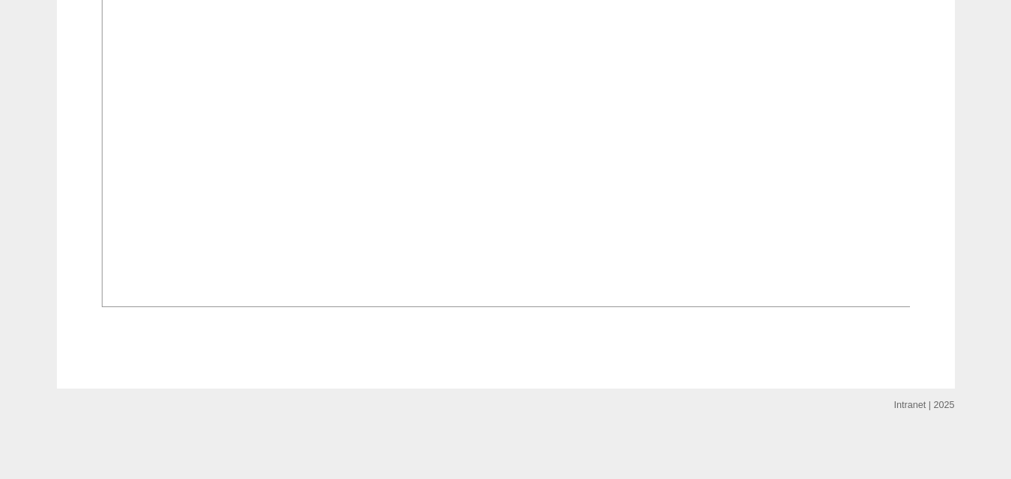
scroll to position [1249, 0]
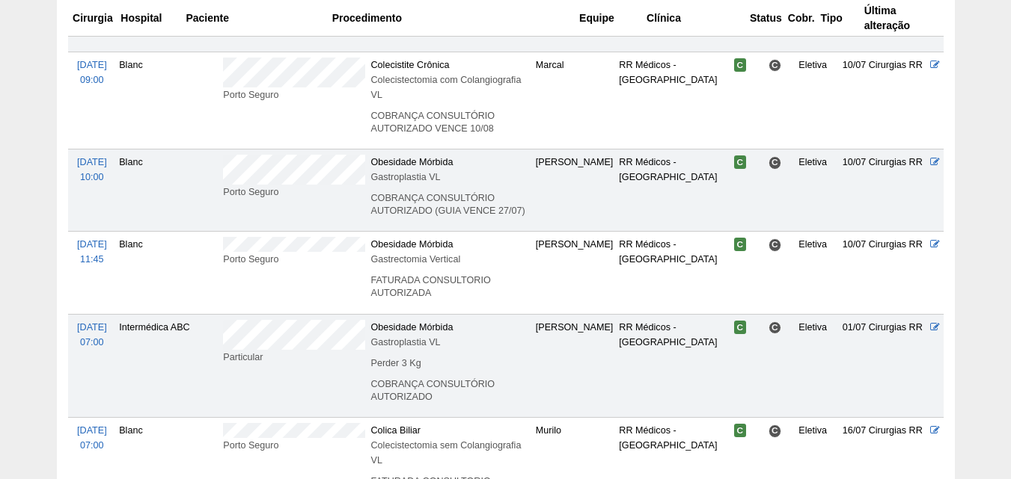
scroll to position [2156, 0]
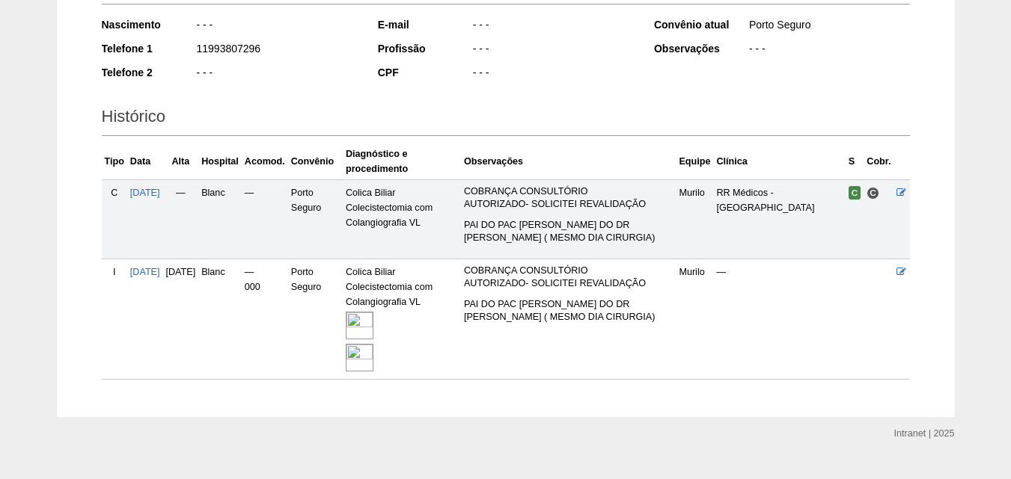
scroll to position [281, 0]
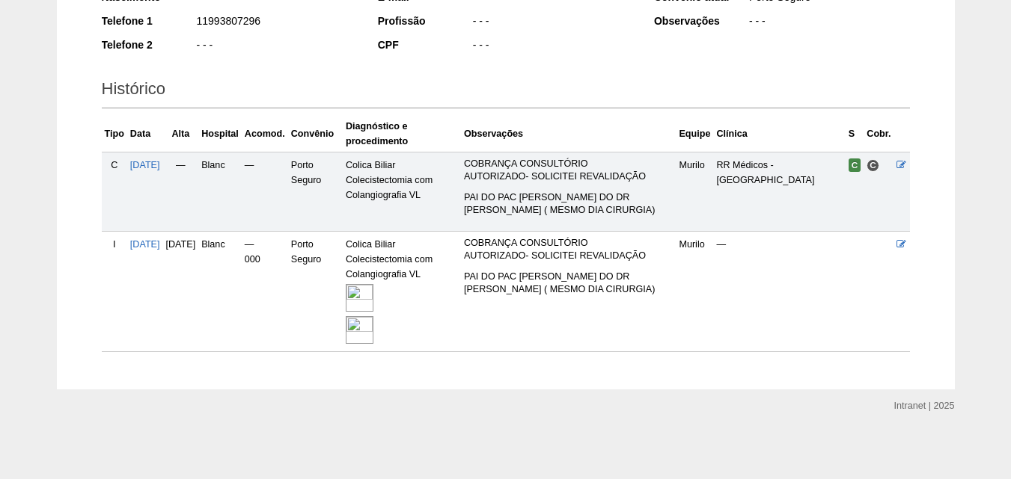
click at [373, 304] on img at bounding box center [360, 298] width 28 height 28
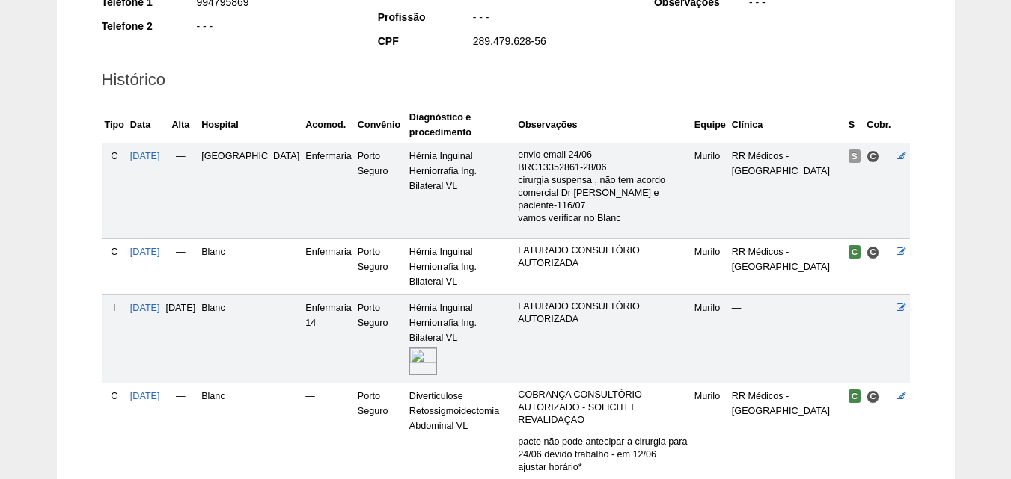
scroll to position [524, 0]
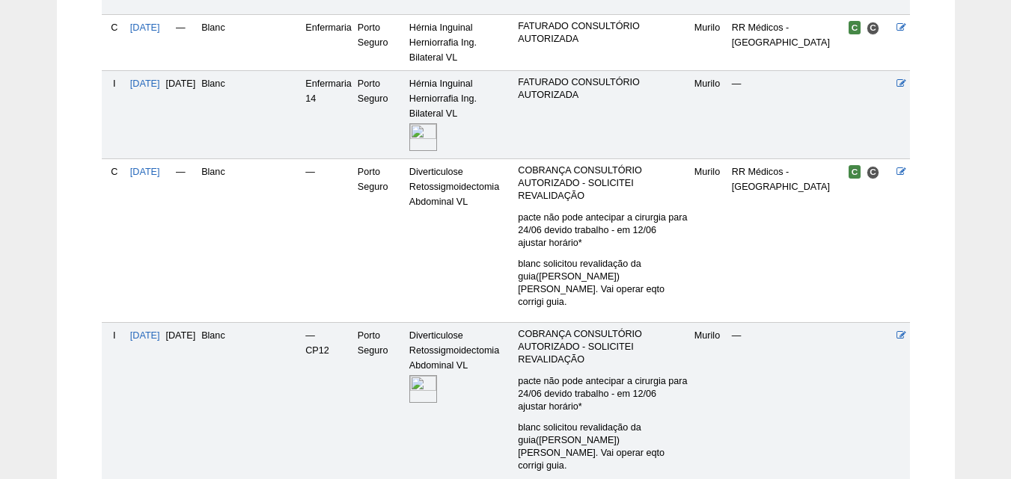
click at [409, 376] on img at bounding box center [423, 390] width 28 height 28
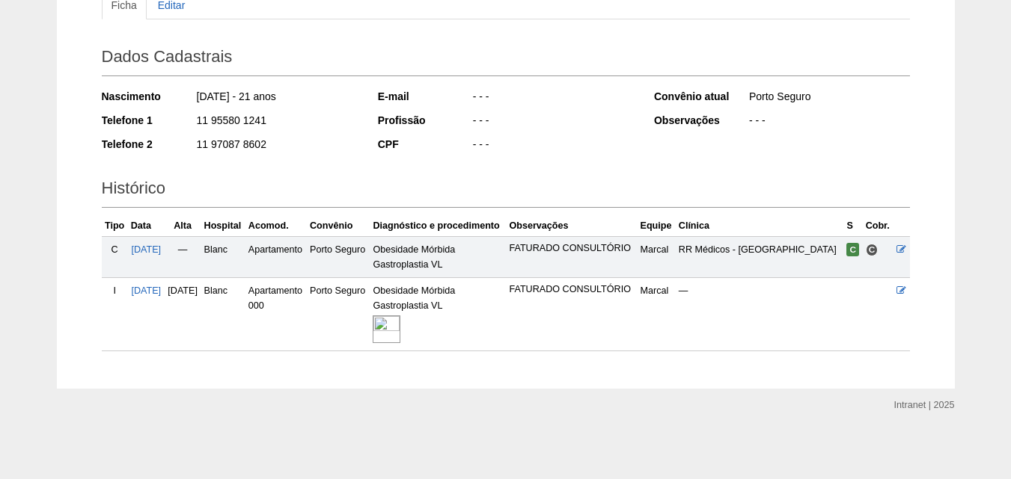
scroll to position [200, 0]
click at [400, 330] on img at bounding box center [387, 330] width 28 height 28
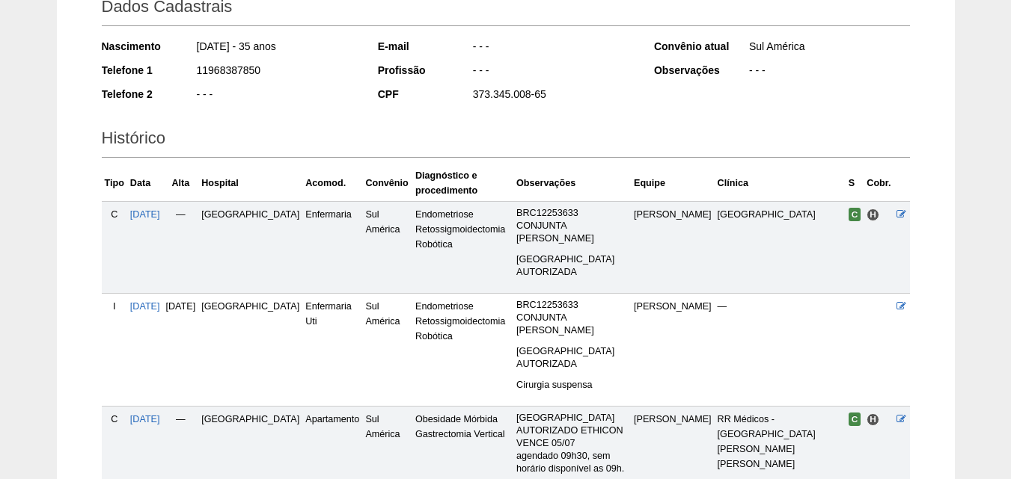
scroll to position [374, 0]
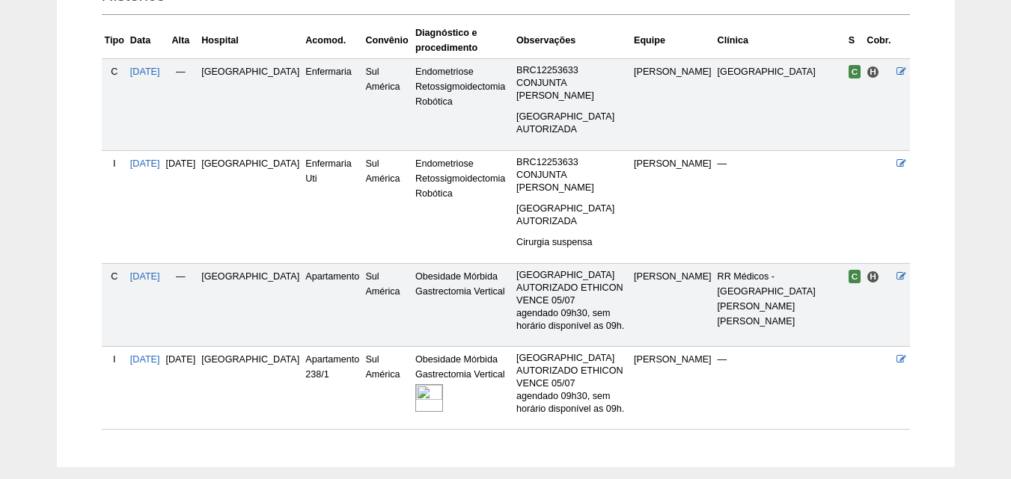
click at [415, 384] on img at bounding box center [429, 398] width 28 height 28
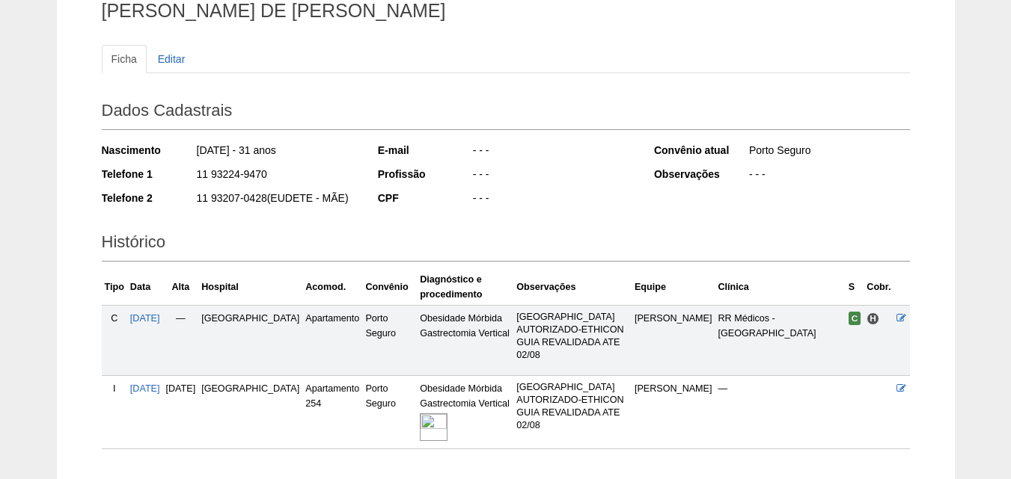
scroll to position [225, 0]
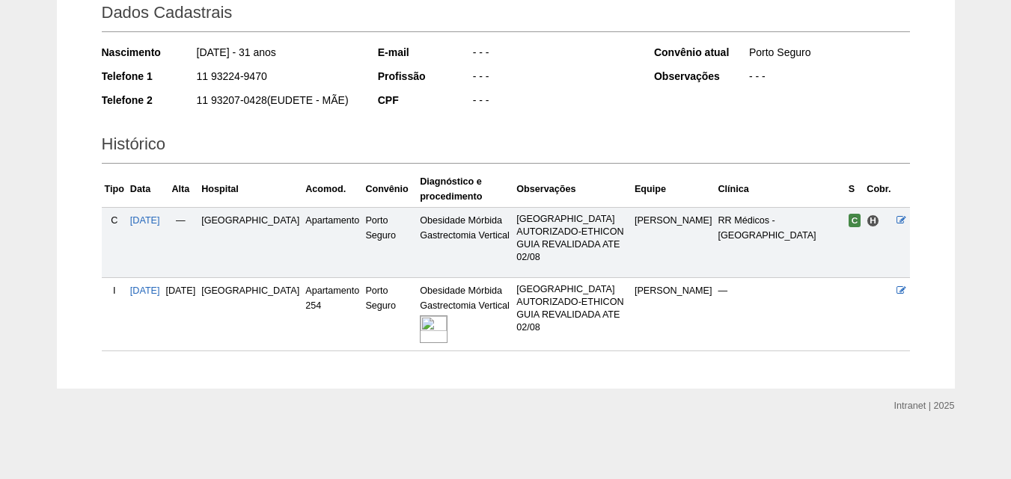
click at [420, 337] on img at bounding box center [434, 330] width 28 height 28
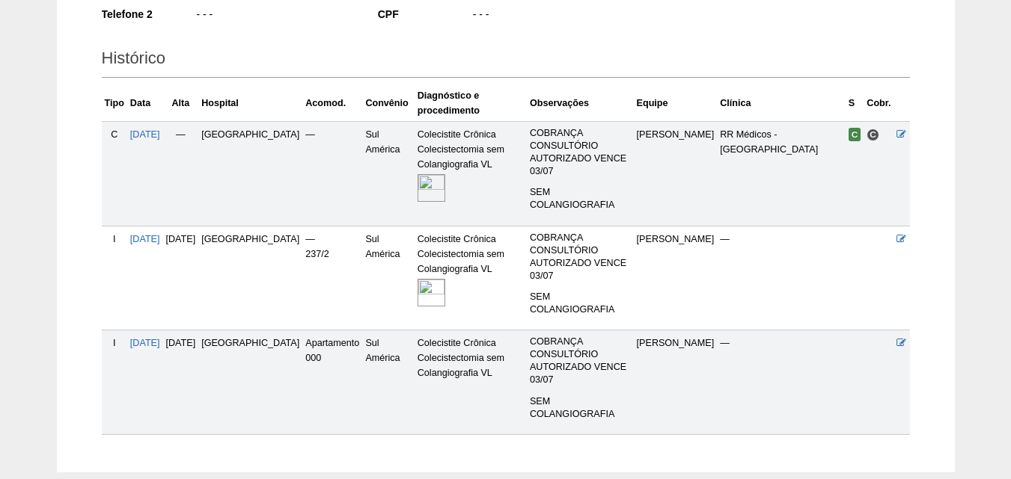
scroll to position [342, 0]
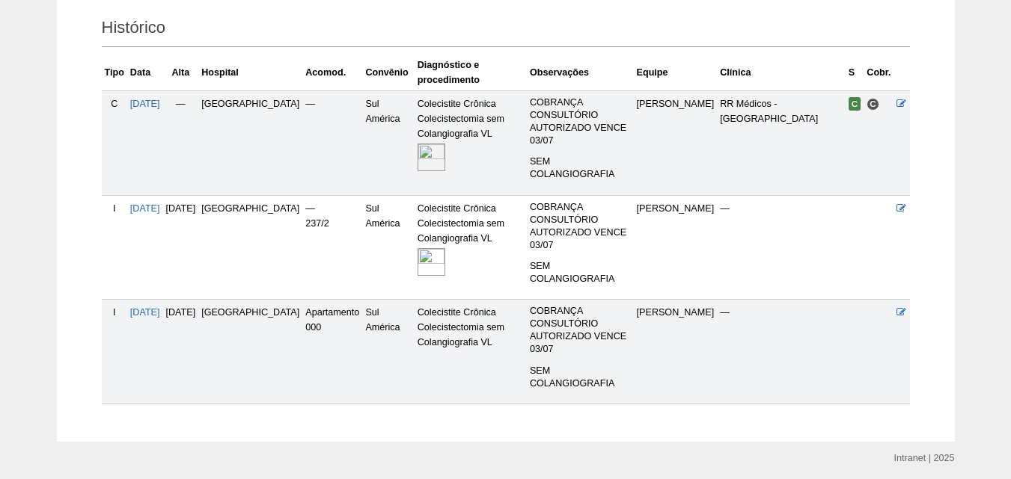
click at [417, 248] on img at bounding box center [431, 262] width 28 height 28
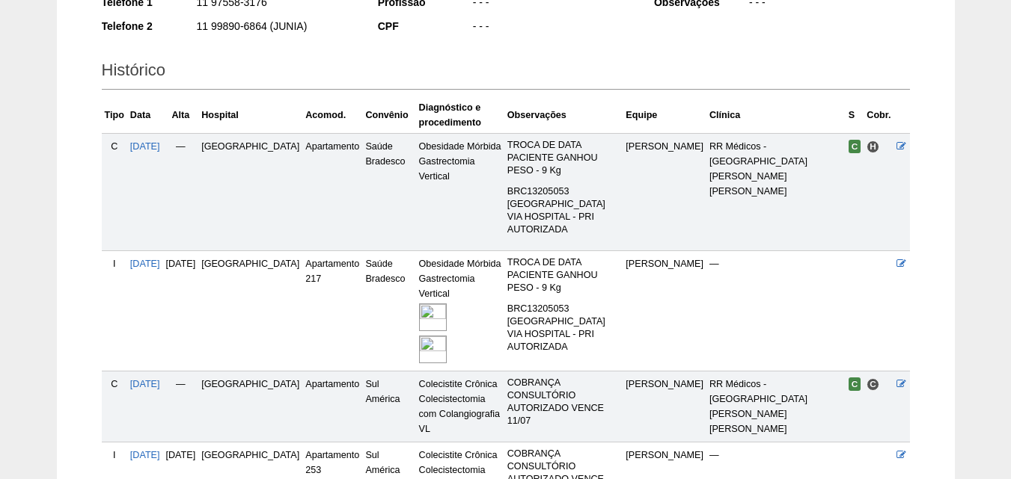
scroll to position [479, 0]
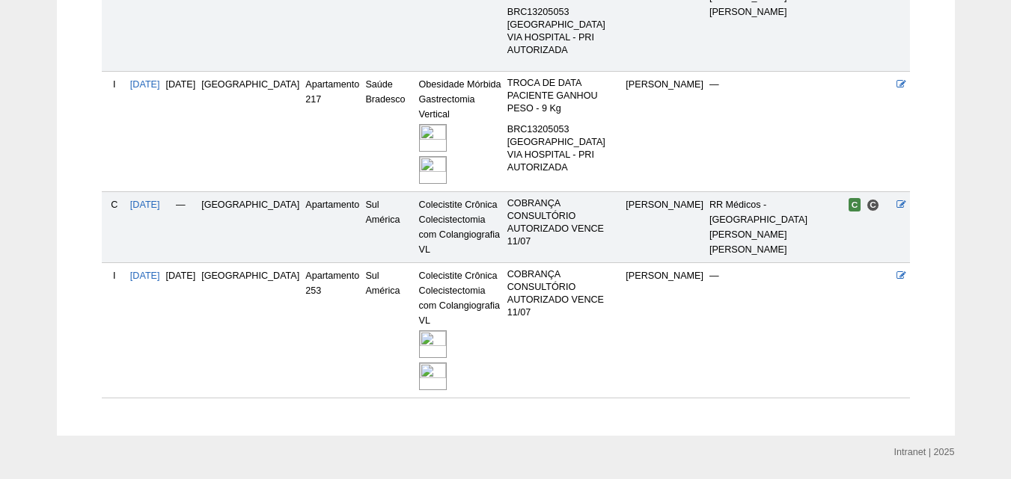
click at [420, 363] on img at bounding box center [433, 377] width 28 height 28
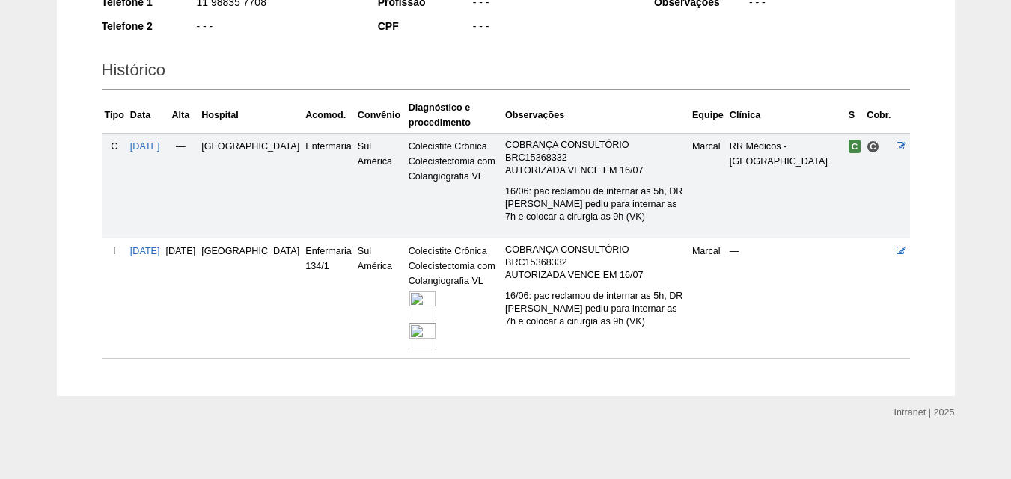
scroll to position [306, 0]
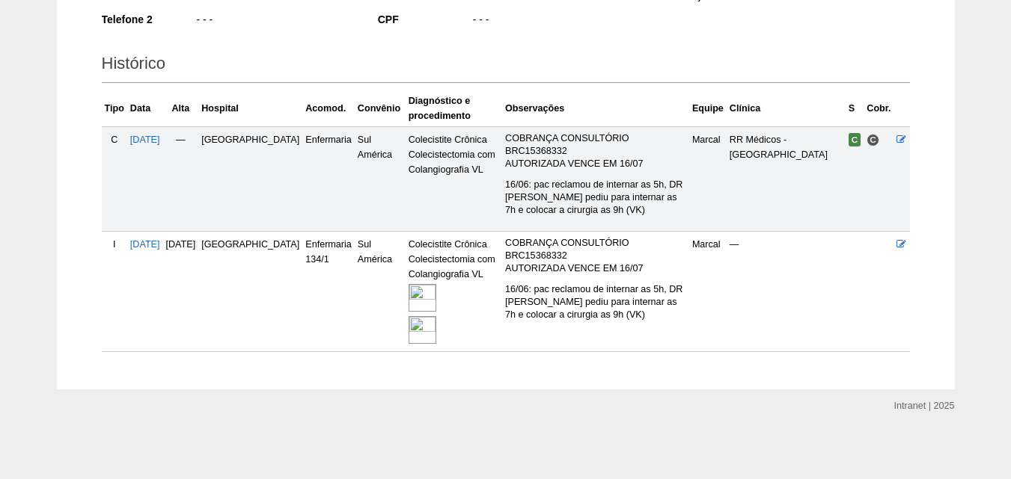
click at [408, 300] on img at bounding box center [422, 298] width 28 height 28
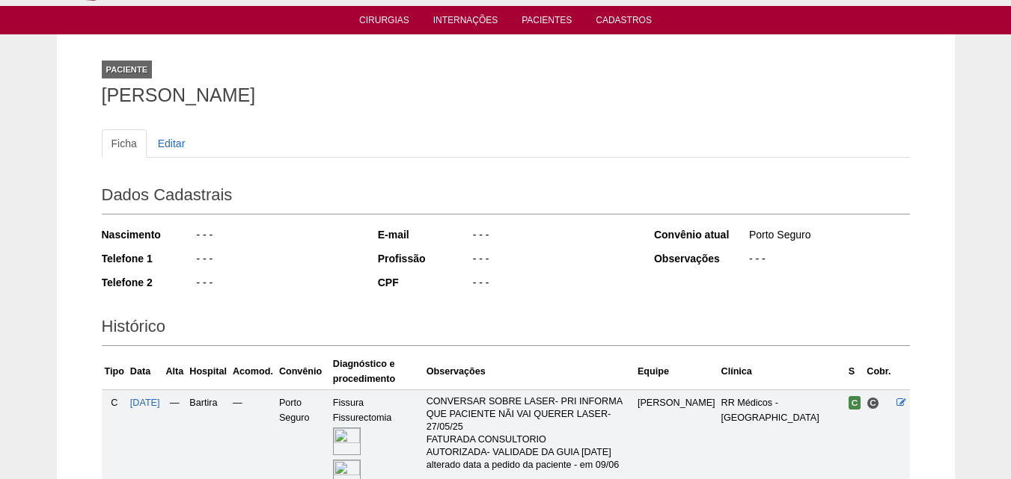
scroll to position [187, 0]
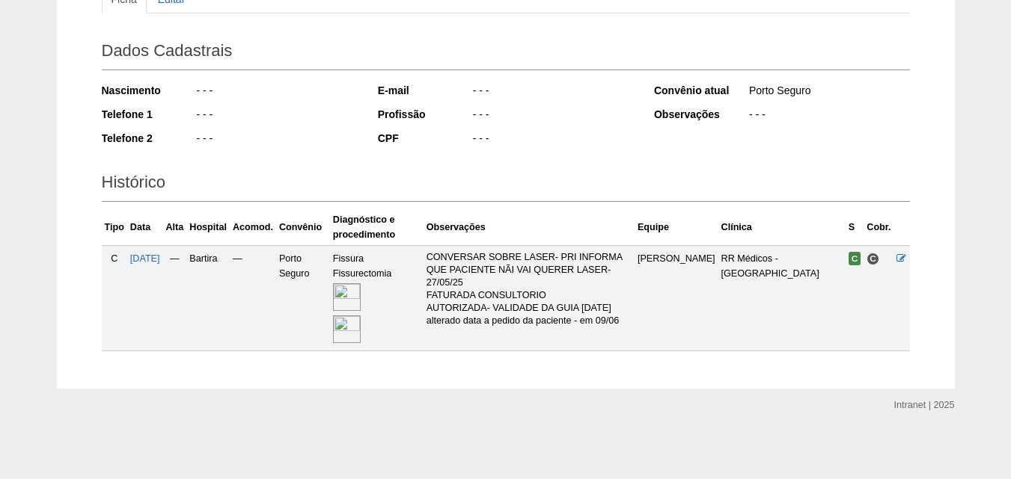
click at [361, 299] on img at bounding box center [347, 298] width 28 height 28
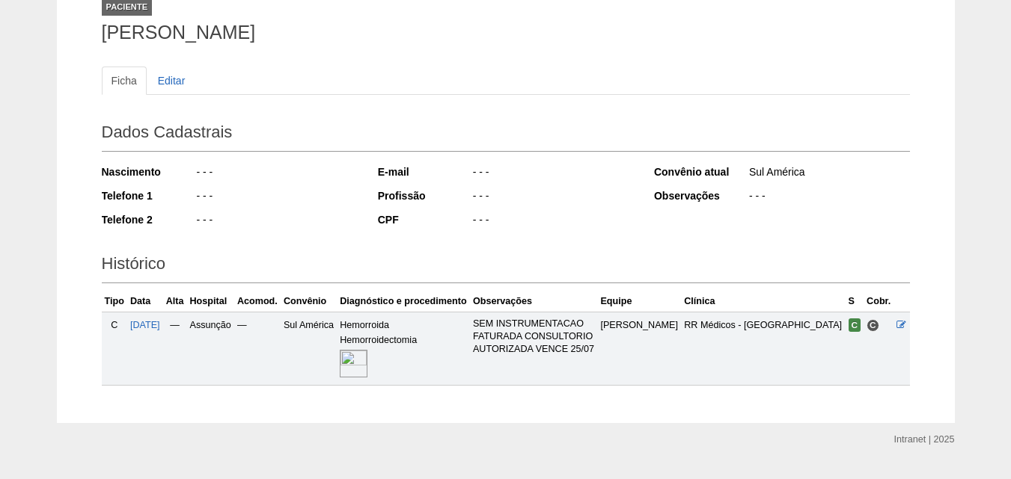
scroll to position [140, 0]
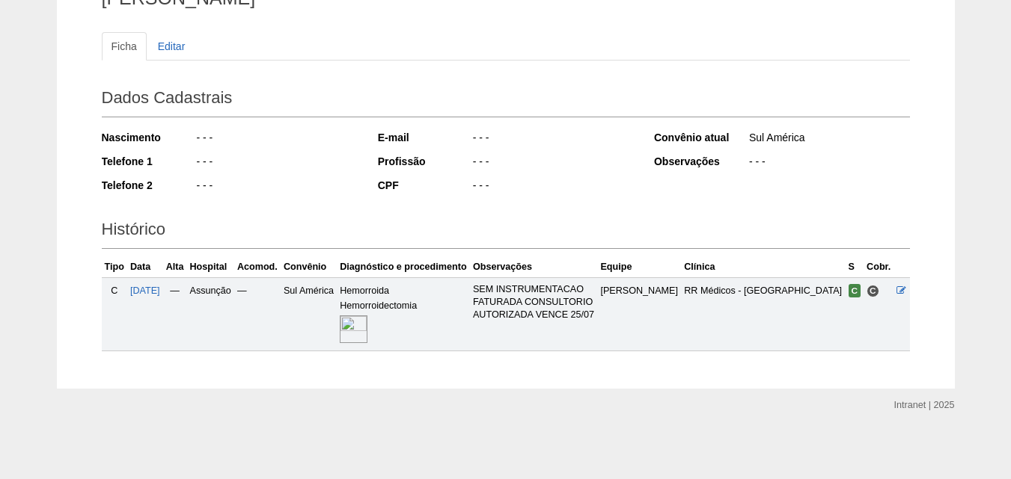
click at [367, 325] on img at bounding box center [354, 330] width 28 height 28
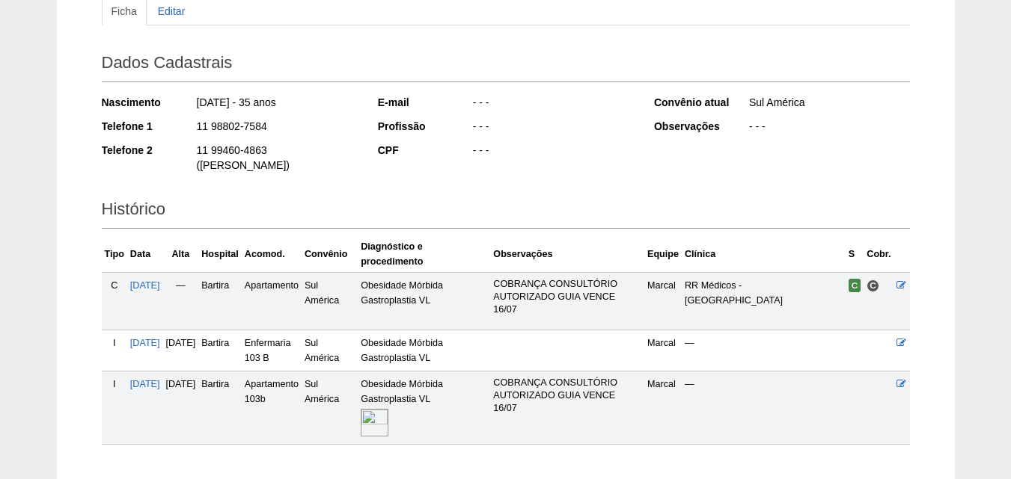
scroll to position [254, 0]
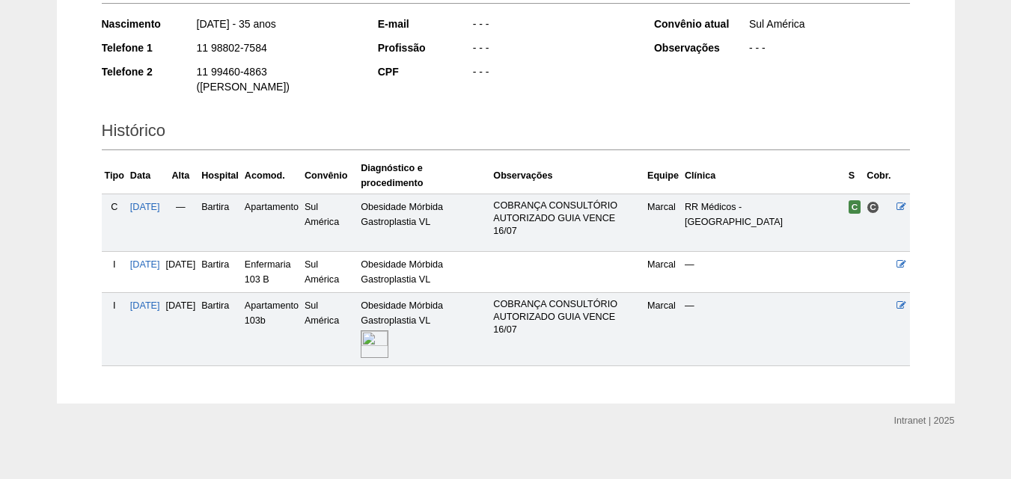
click at [388, 331] on img at bounding box center [375, 345] width 28 height 28
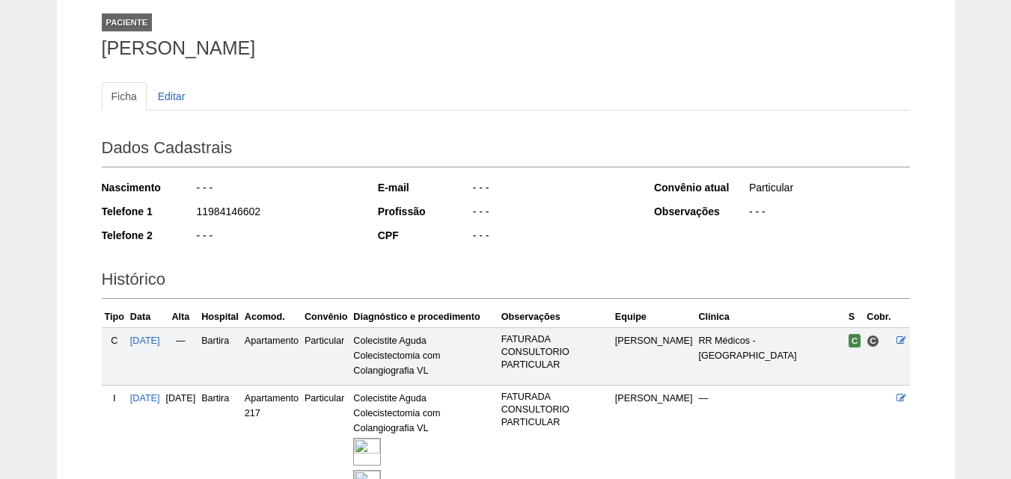
scroll to position [245, 0]
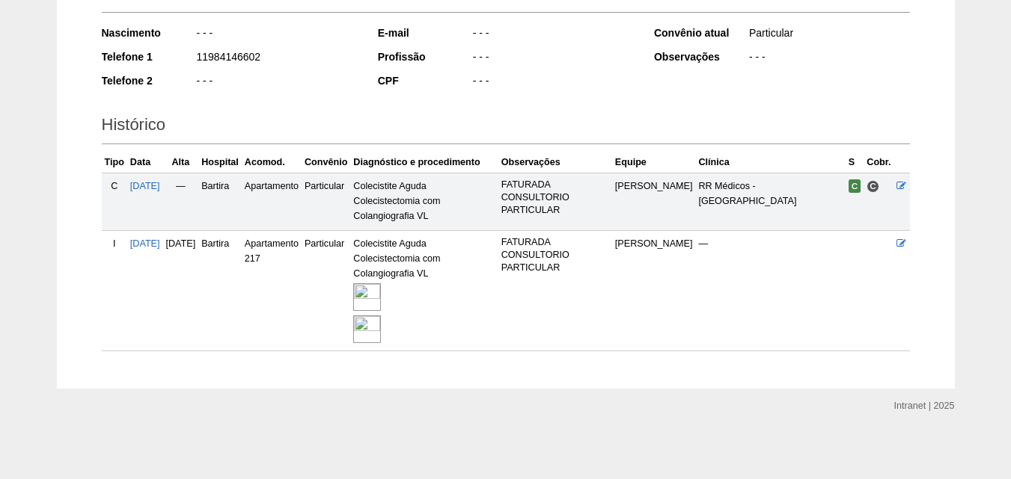
click at [381, 298] on img at bounding box center [367, 298] width 28 height 28
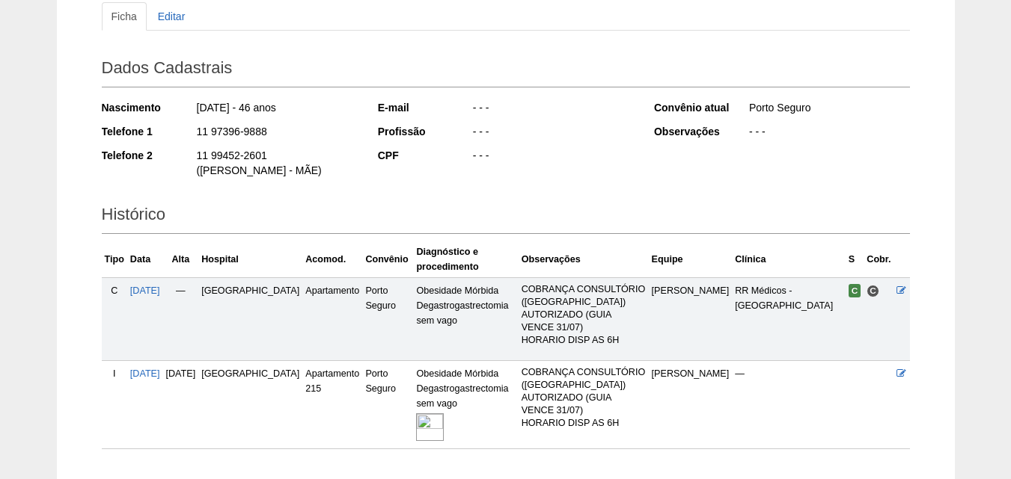
scroll to position [253, 0]
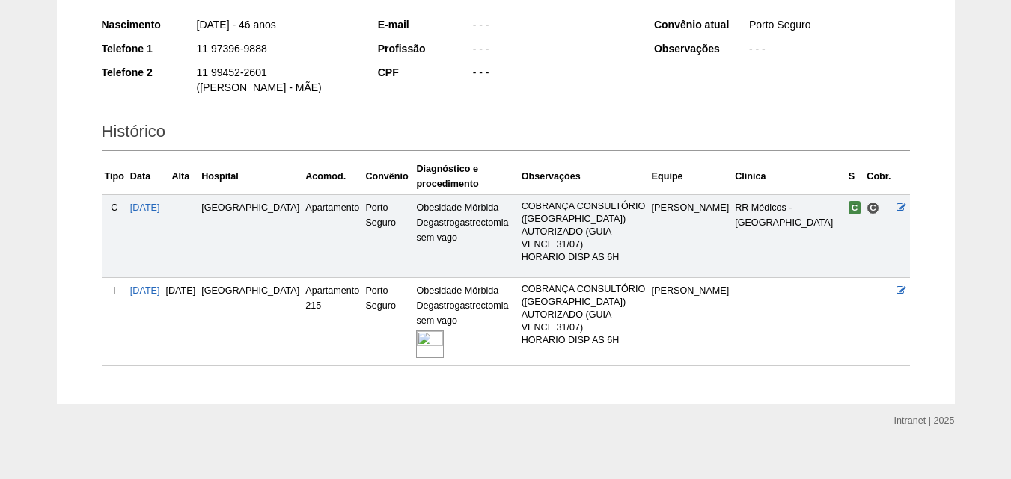
click at [416, 331] on img at bounding box center [430, 345] width 28 height 28
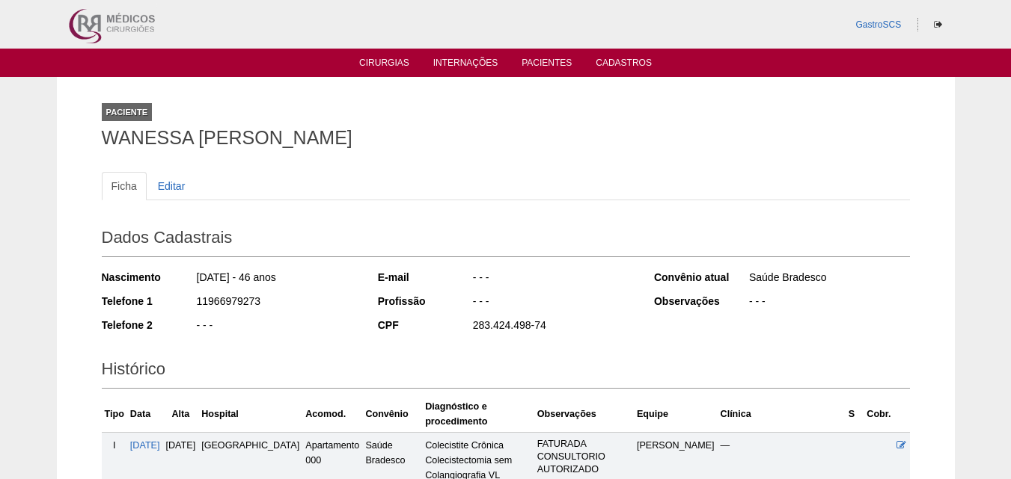
scroll to position [245, 0]
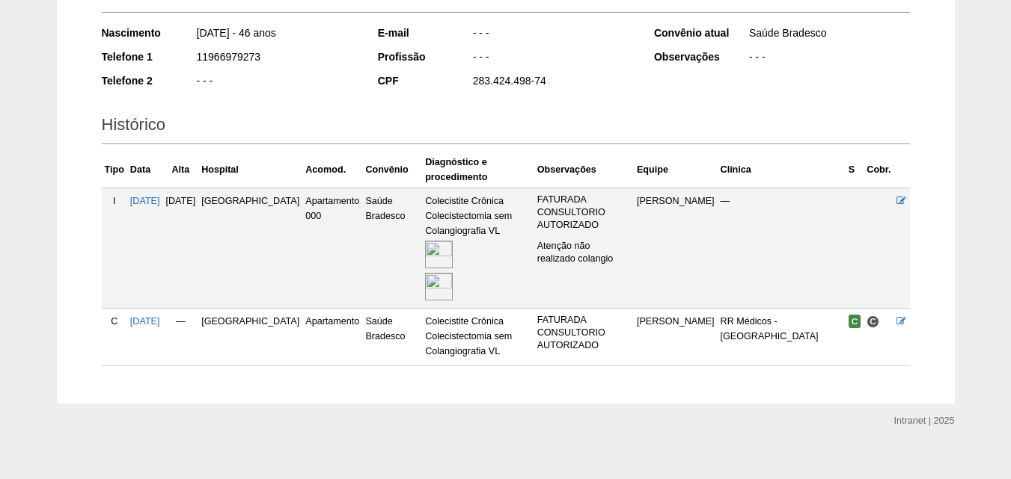
click at [425, 245] on img at bounding box center [439, 255] width 28 height 28
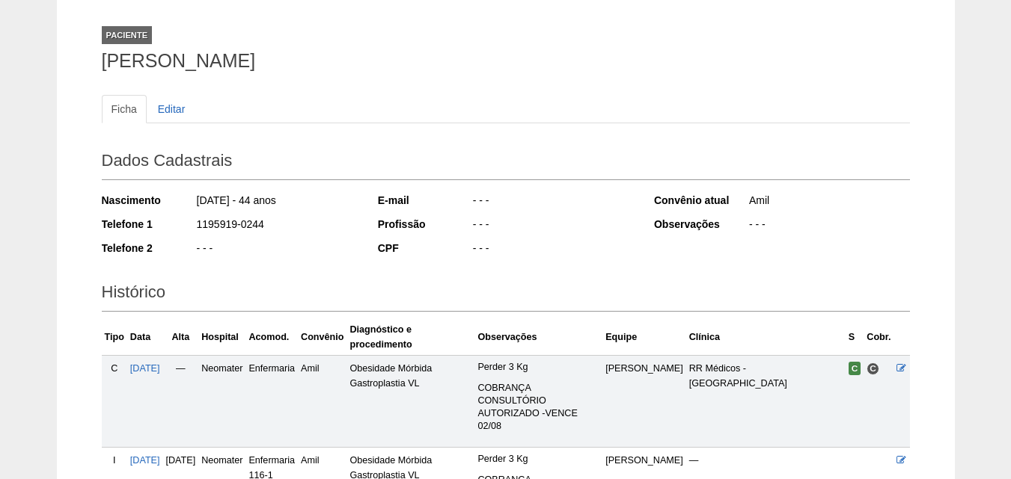
scroll to position [265, 0]
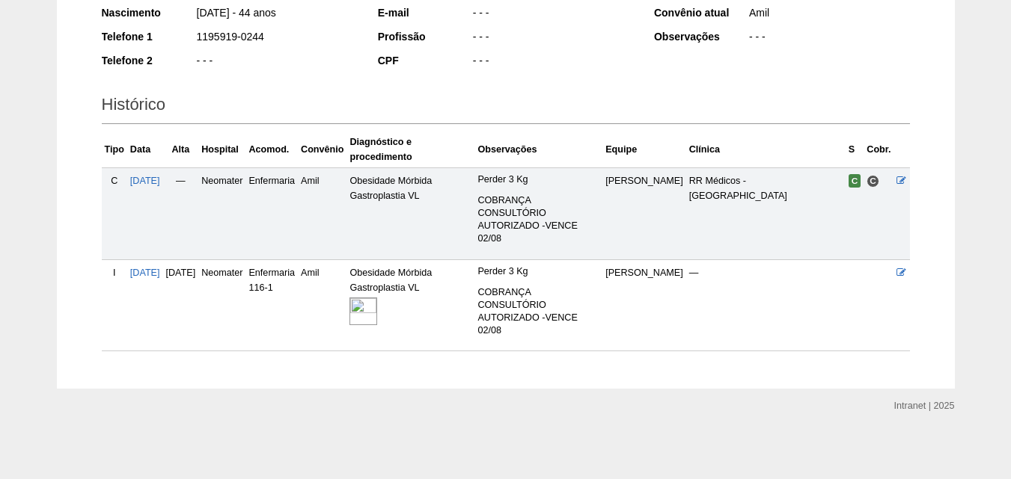
click at [377, 307] on img at bounding box center [363, 312] width 28 height 28
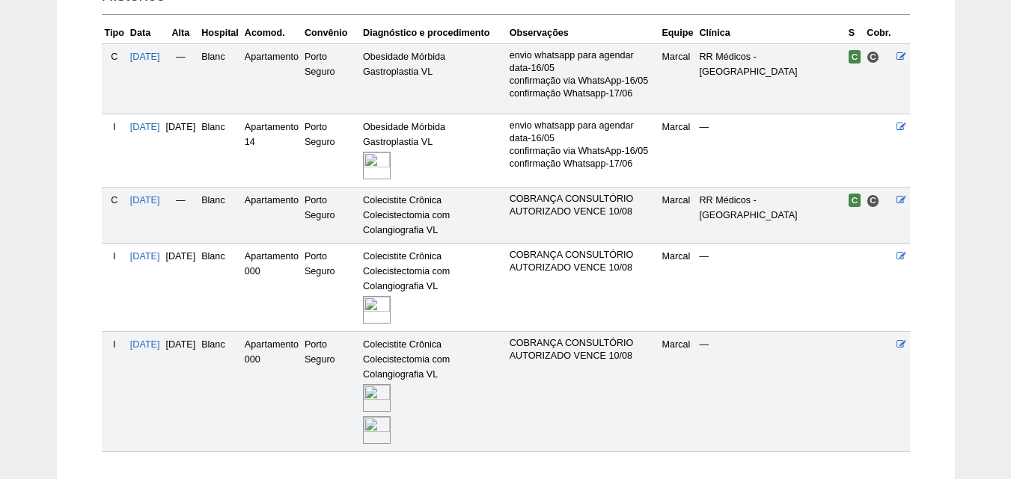
scroll to position [475, 0]
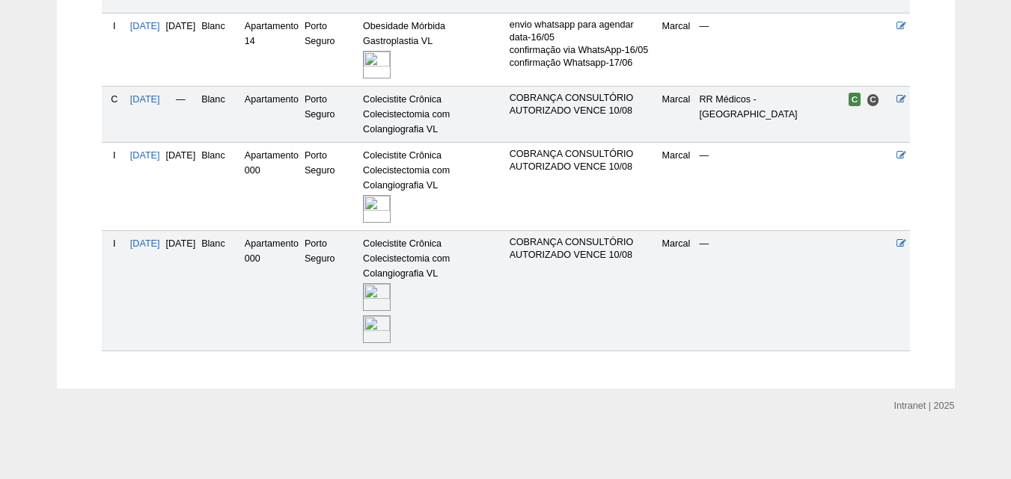
click at [390, 305] on img at bounding box center [377, 298] width 28 height 28
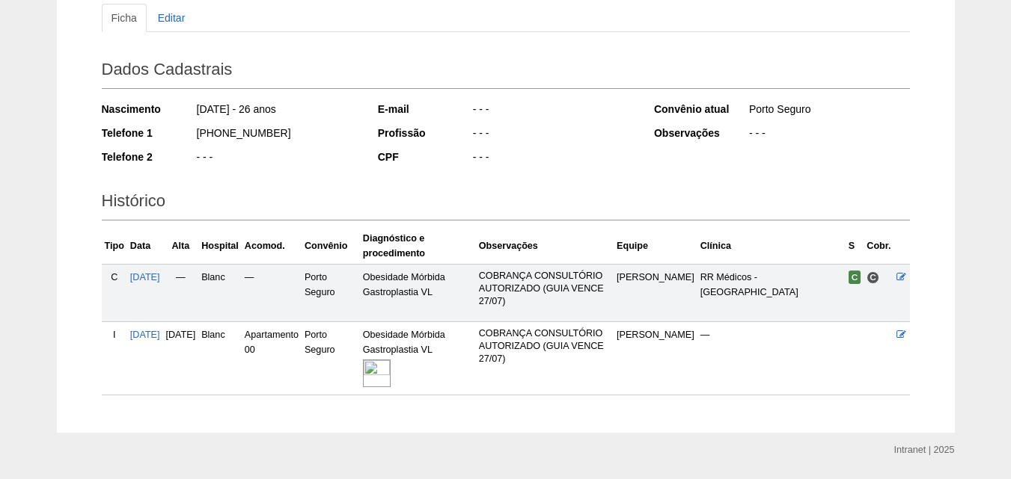
scroll to position [212, 0]
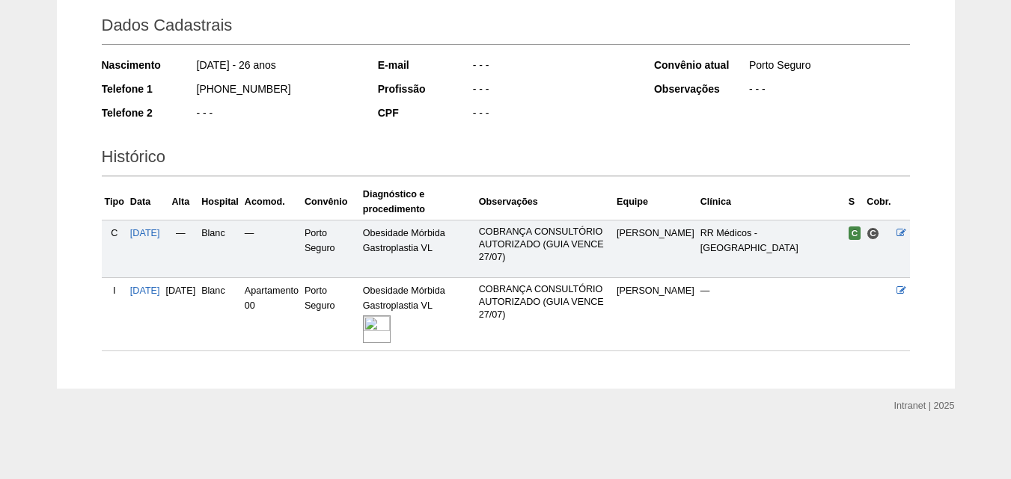
click at [390, 325] on img at bounding box center [377, 330] width 28 height 28
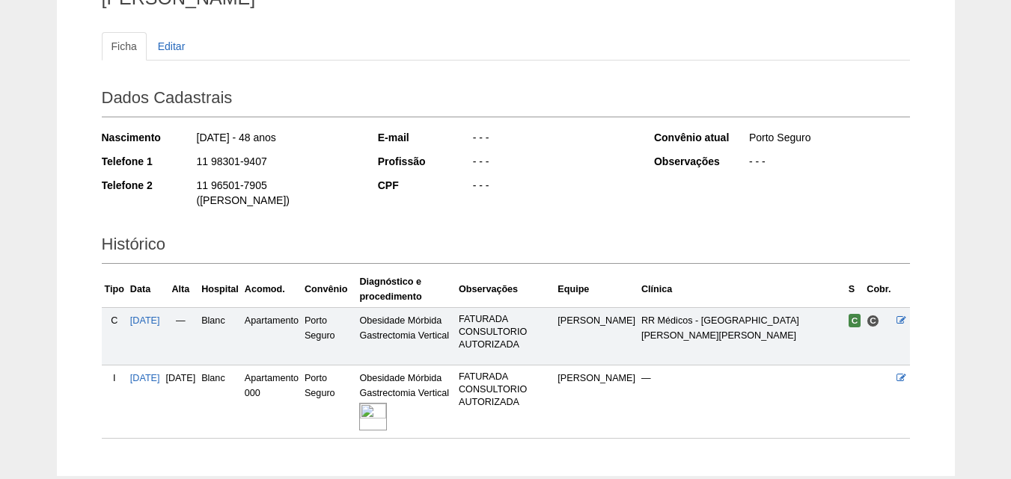
scroll to position [212, 0]
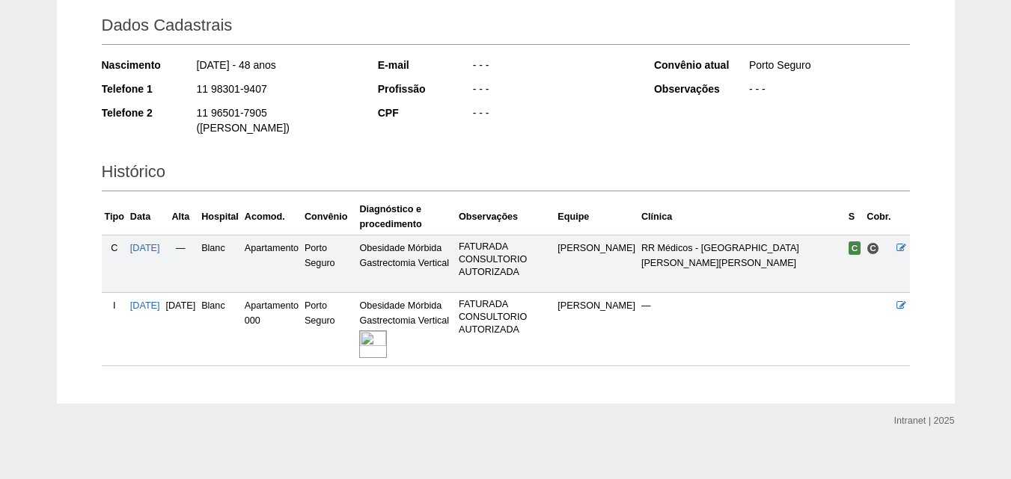
click at [387, 331] on img at bounding box center [373, 345] width 28 height 28
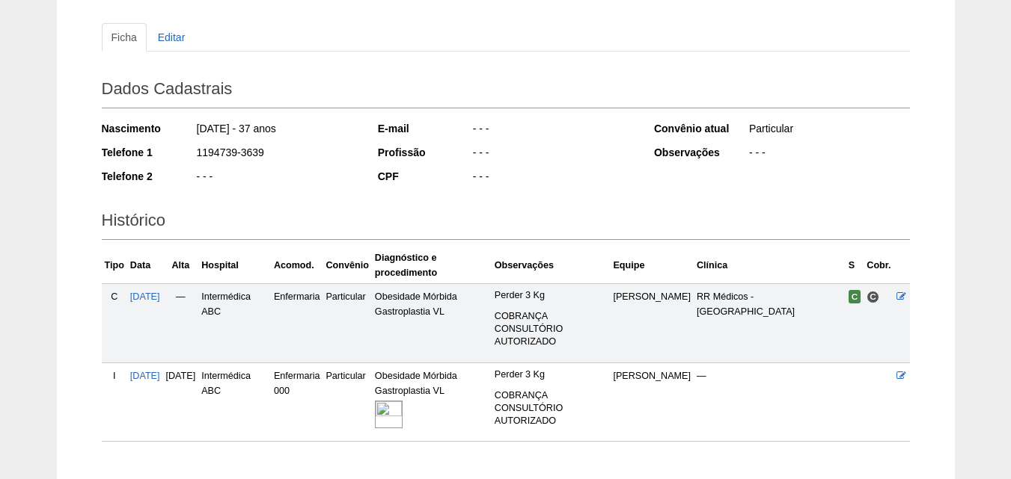
scroll to position [239, 0]
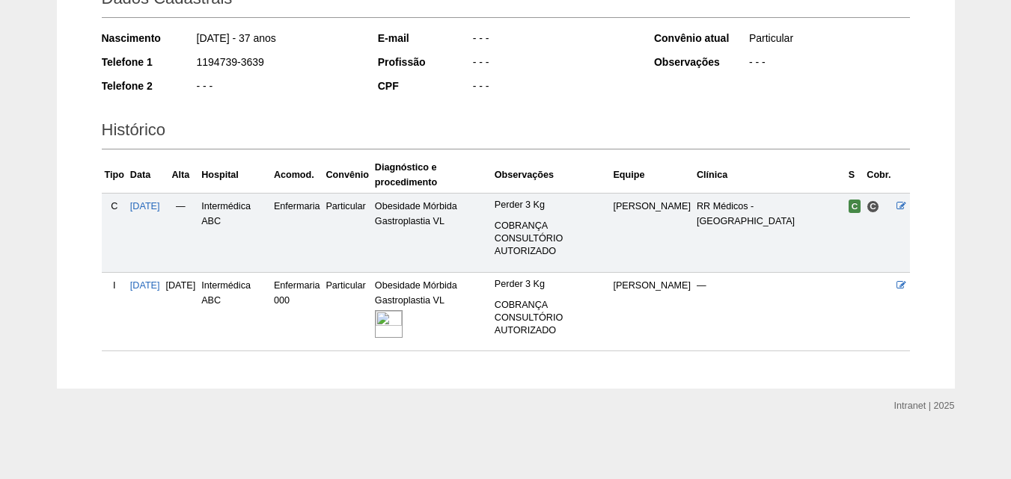
click at [402, 329] on img at bounding box center [389, 324] width 28 height 28
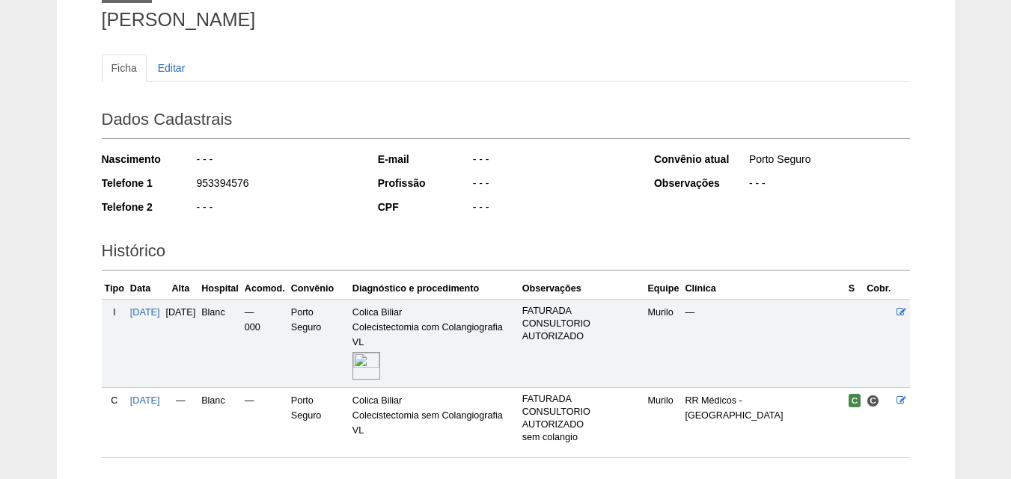
scroll to position [225, 0]
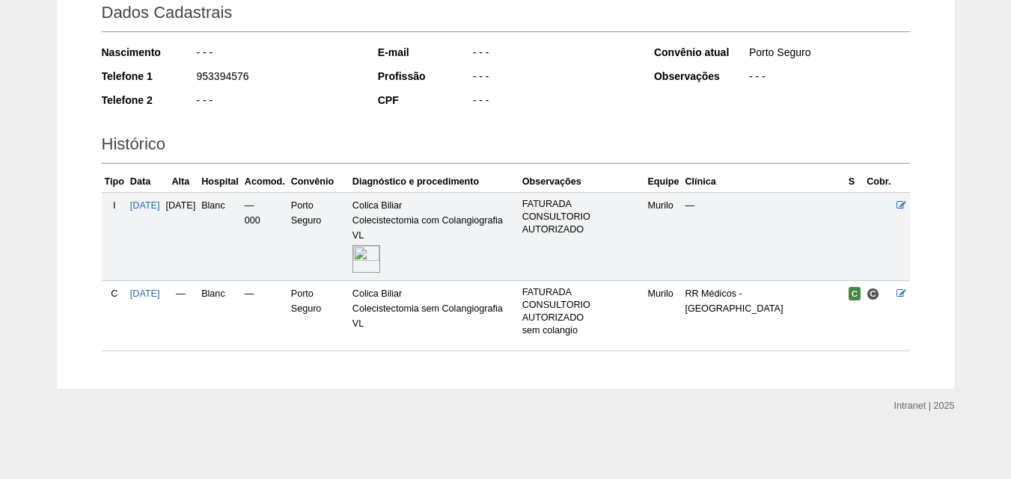
click at [380, 254] on img at bounding box center [366, 259] width 28 height 28
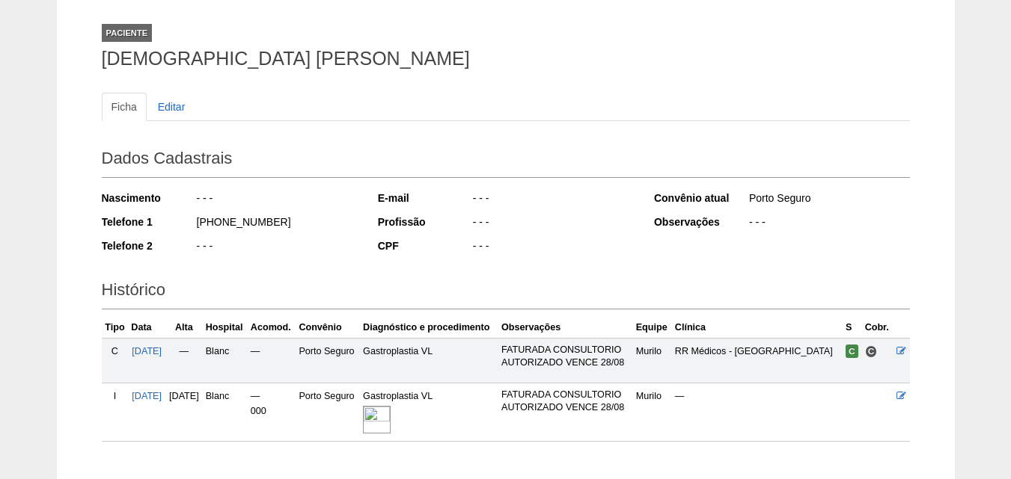
scroll to position [197, 0]
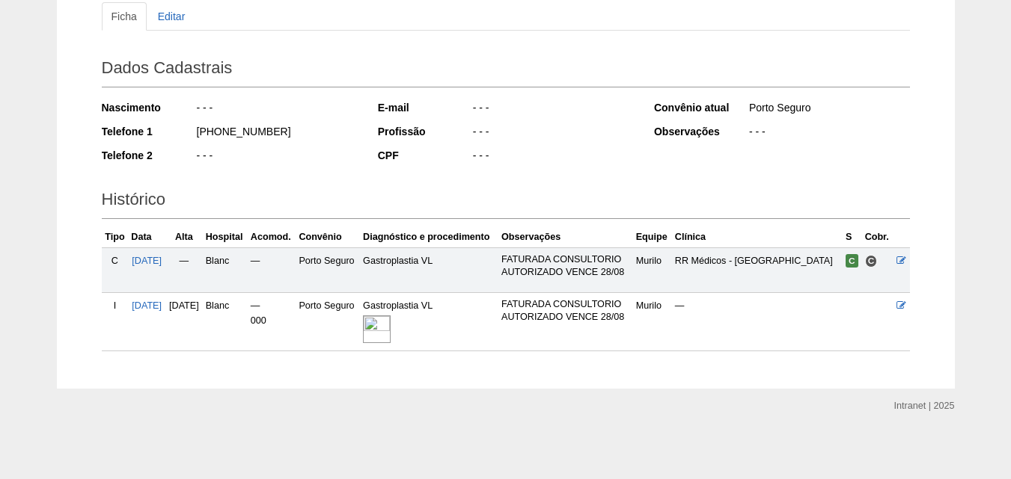
click at [390, 332] on img at bounding box center [377, 330] width 28 height 28
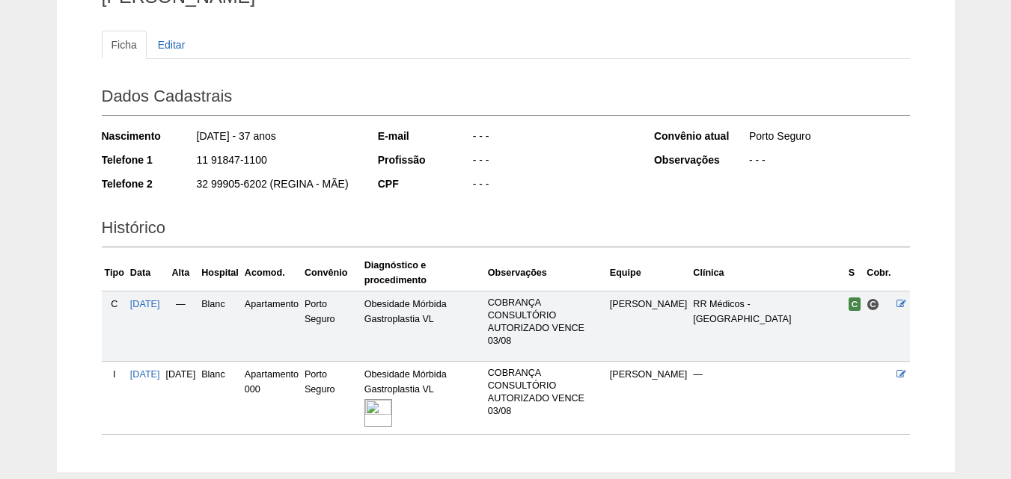
scroll to position [225, 0]
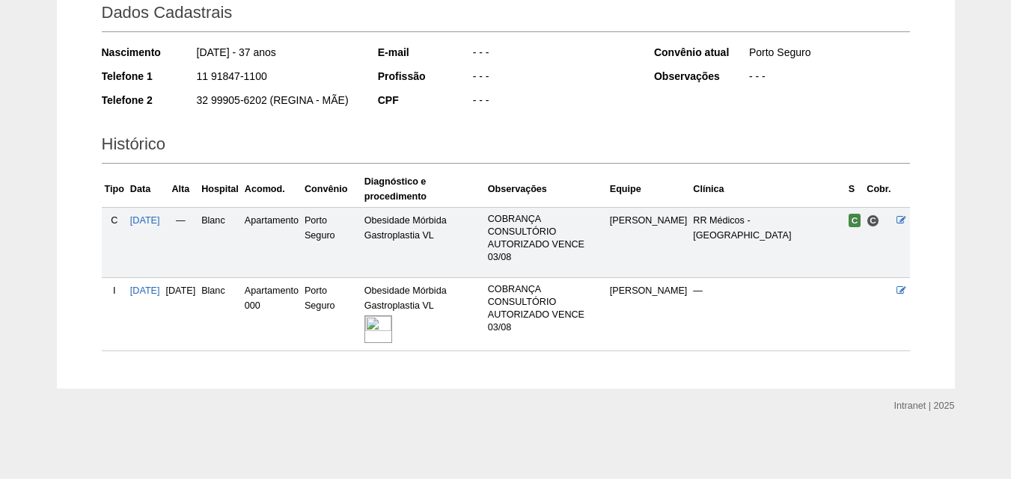
click at [392, 325] on img at bounding box center [378, 330] width 28 height 28
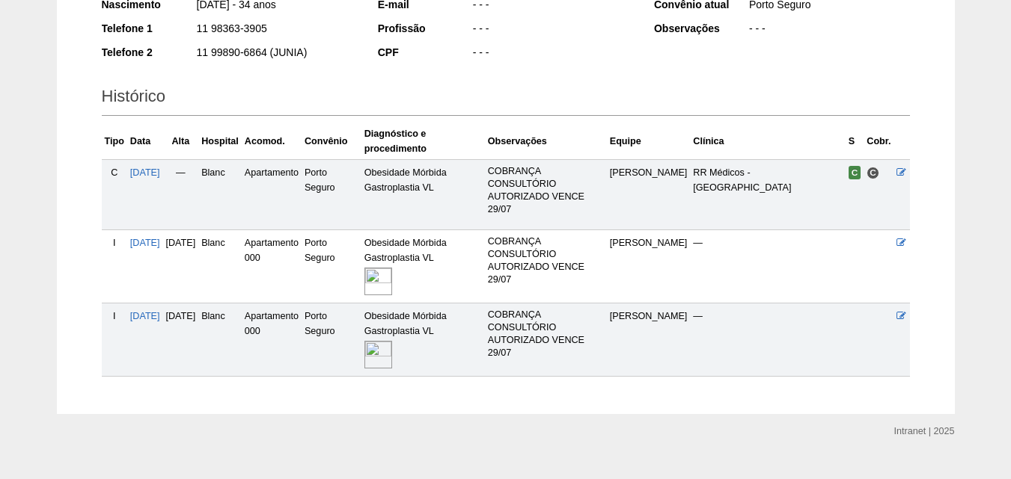
scroll to position [298, 0]
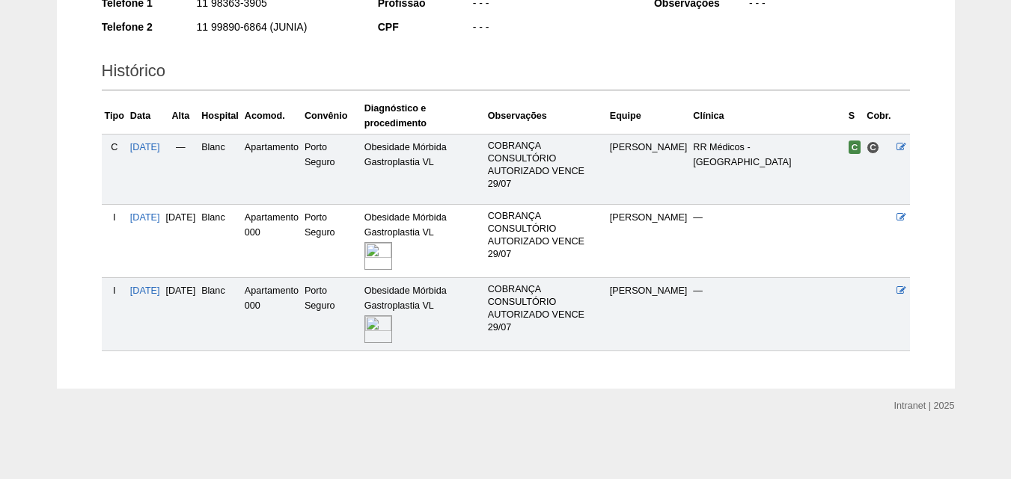
click at [392, 331] on img at bounding box center [378, 330] width 28 height 28
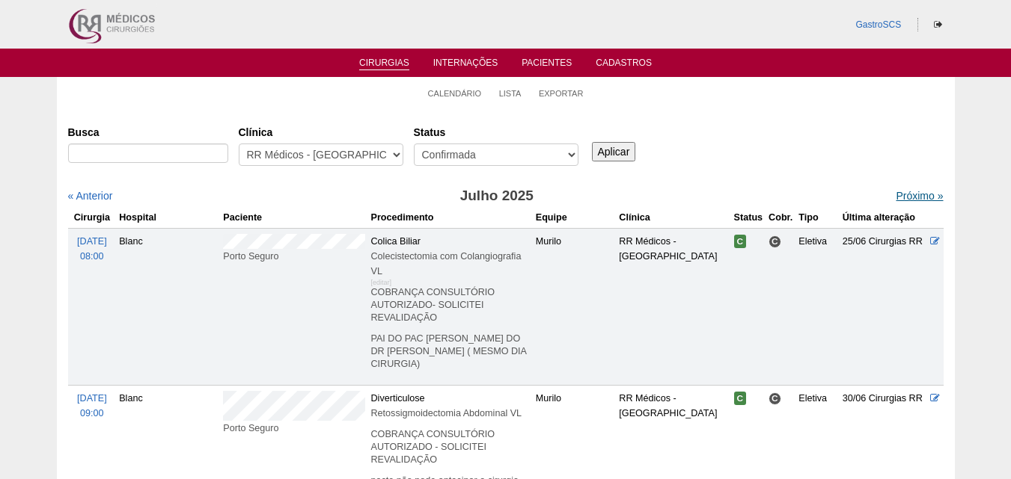
click at [922, 193] on link "Próximo »" at bounding box center [918, 196] width 47 height 12
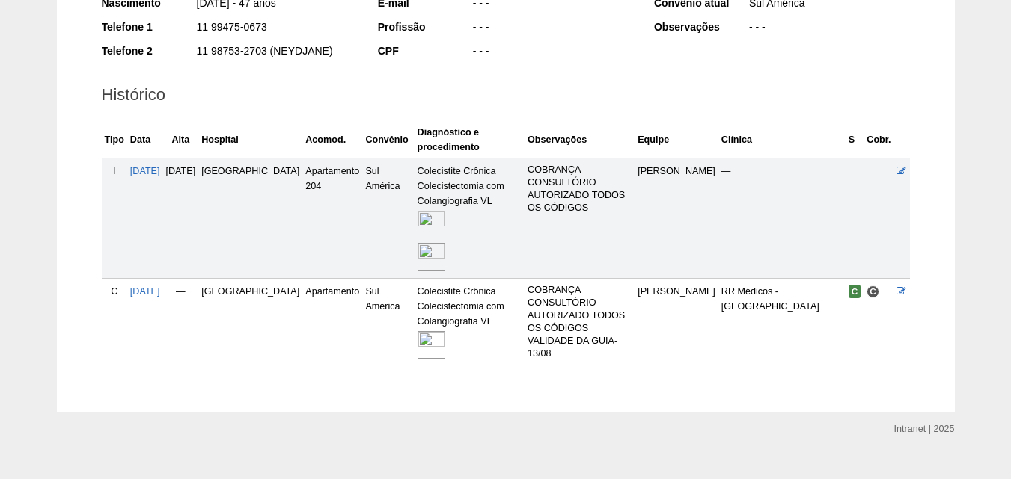
scroll to position [275, 0]
click at [417, 212] on img at bounding box center [431, 224] width 28 height 28
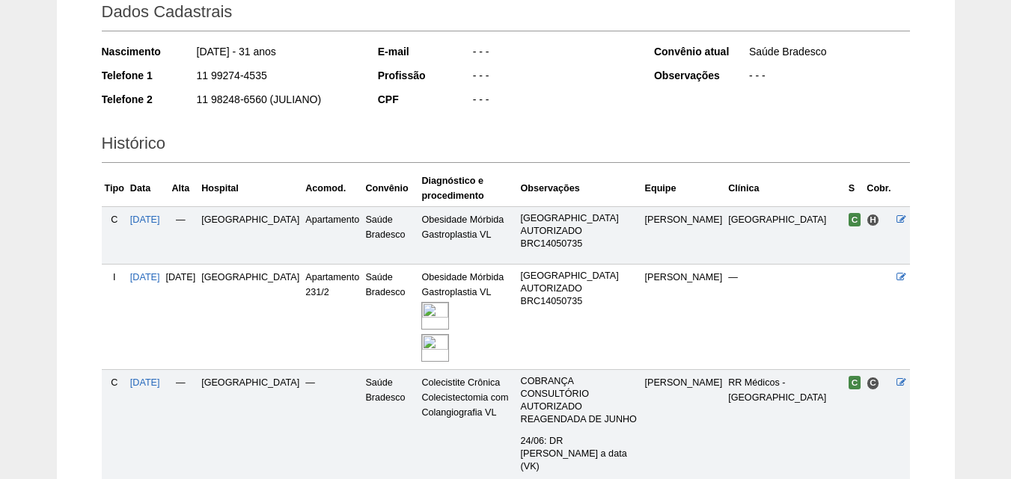
scroll to position [374, 0]
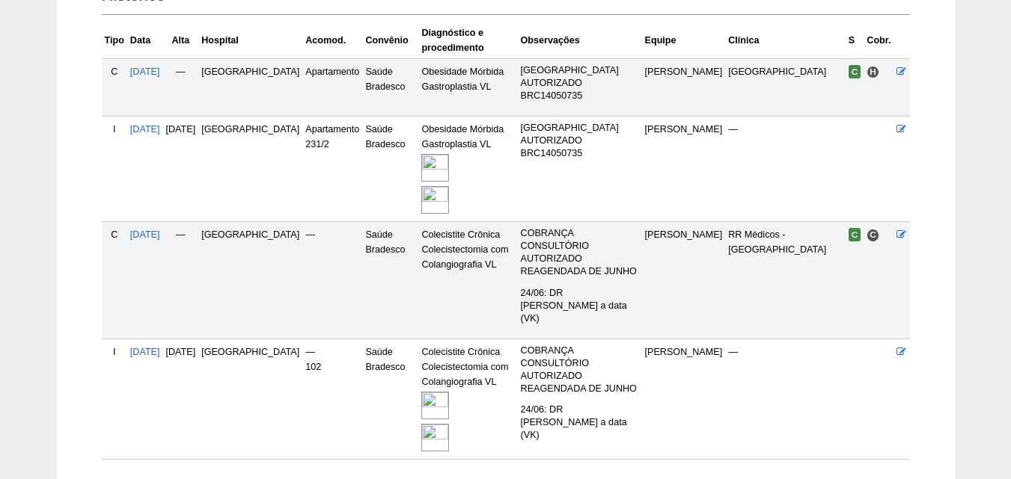
click at [421, 392] on img at bounding box center [435, 406] width 28 height 28
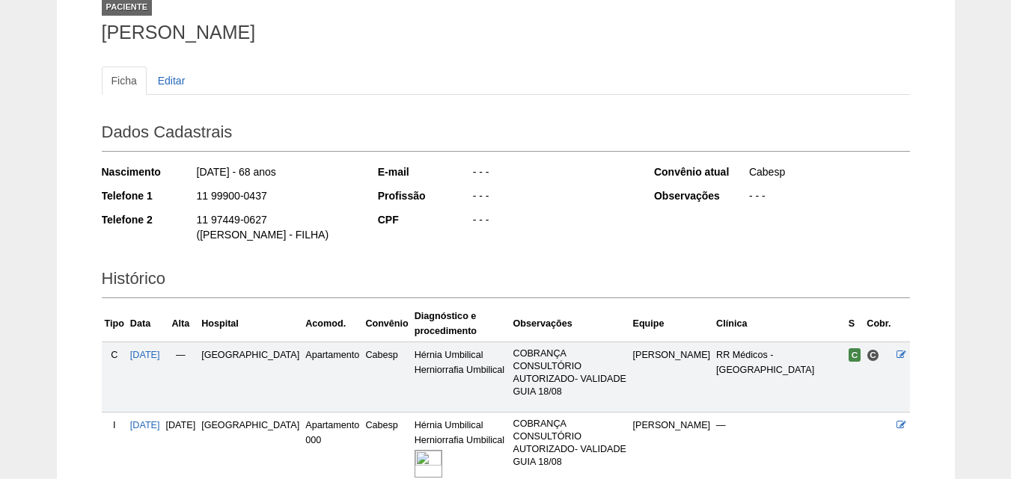
scroll to position [224, 0]
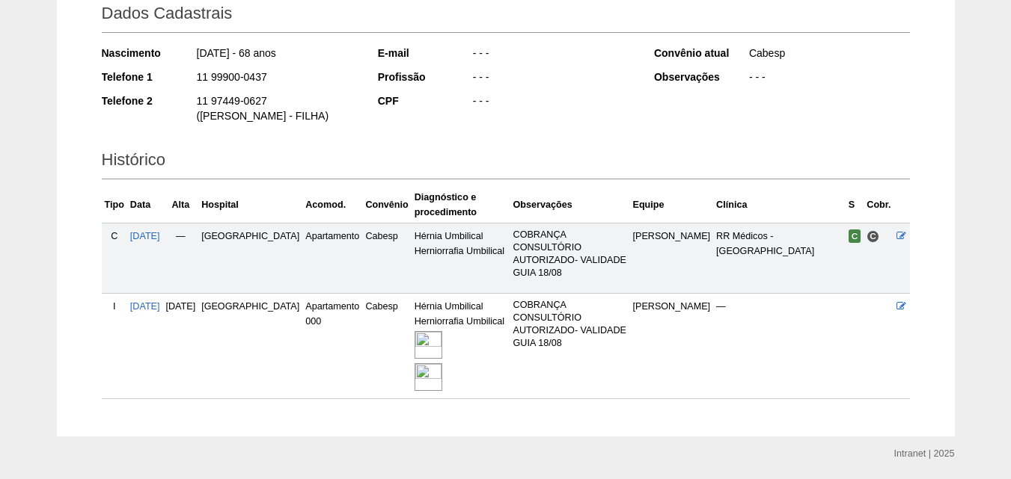
click at [414, 340] on img at bounding box center [428, 345] width 28 height 28
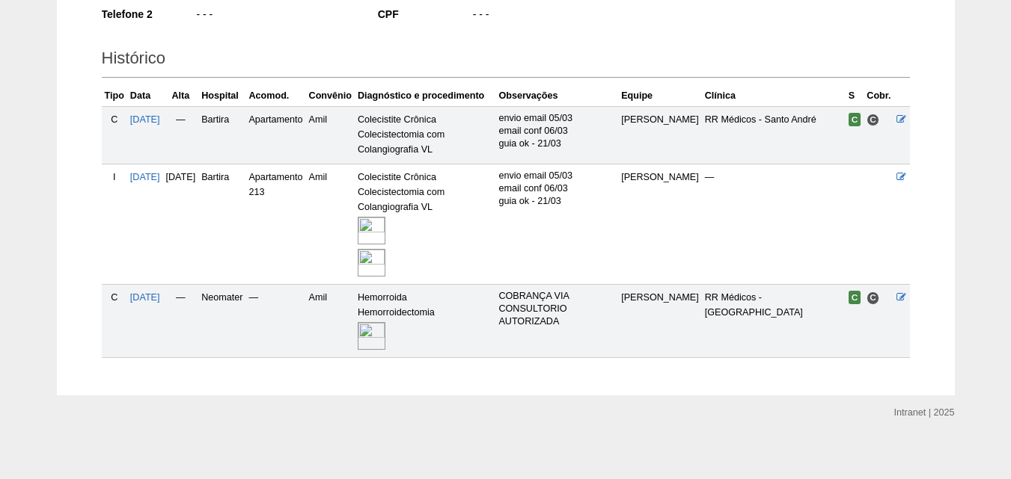
scroll to position [318, 0]
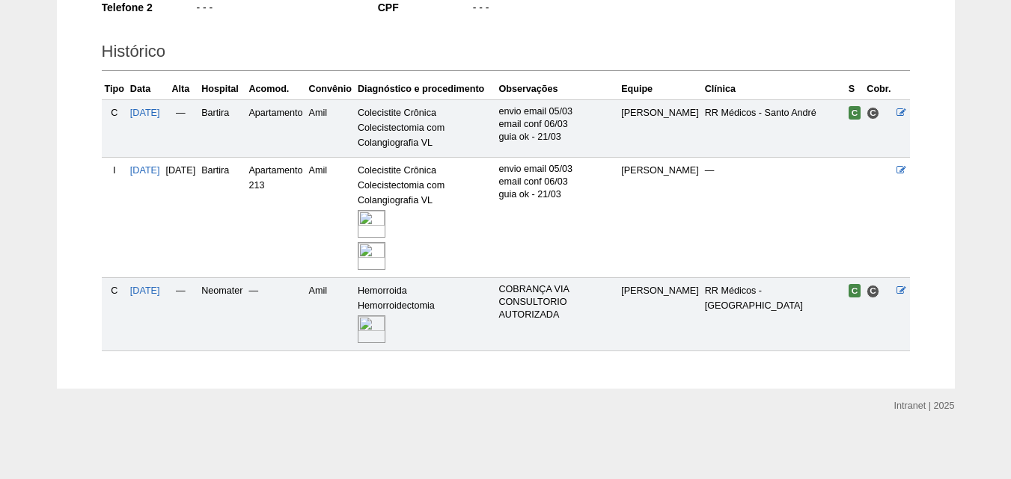
click at [385, 323] on img at bounding box center [372, 330] width 28 height 28
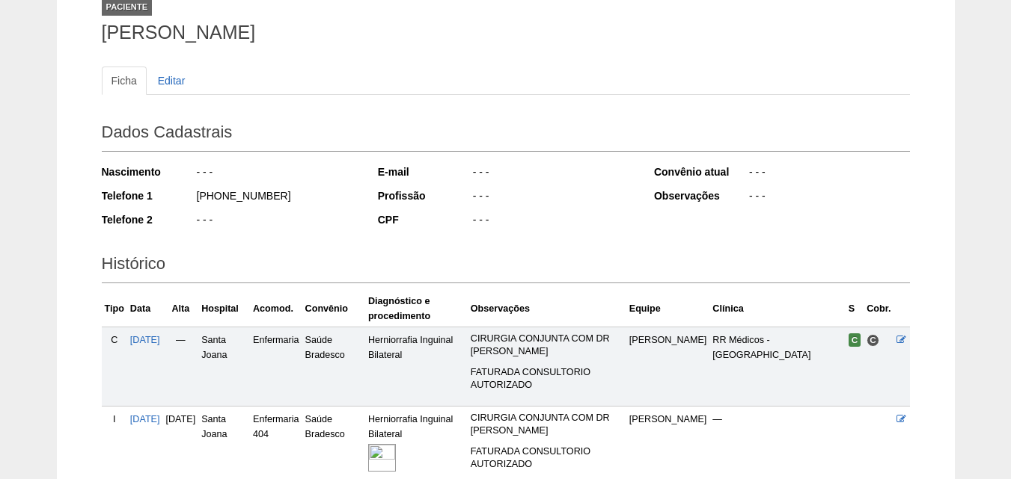
scroll to position [239, 0]
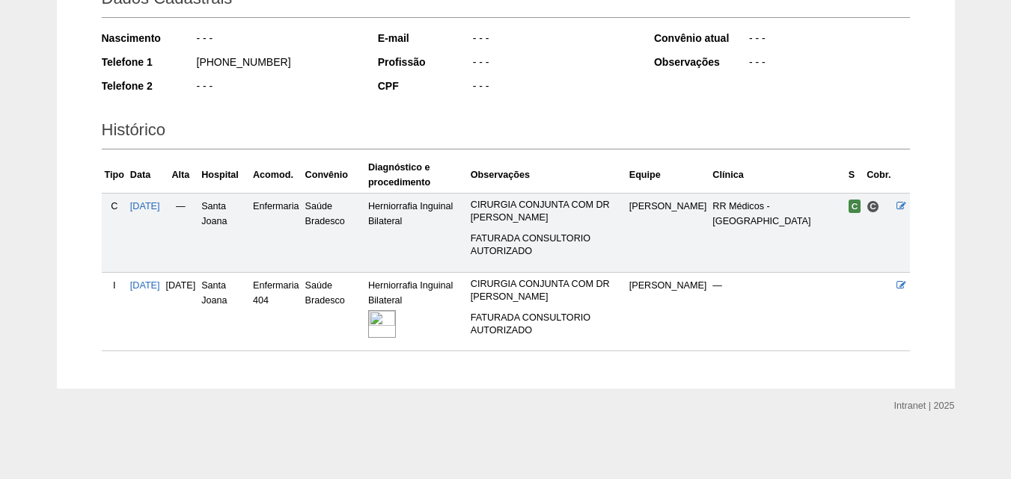
click at [396, 312] on img at bounding box center [382, 324] width 28 height 28
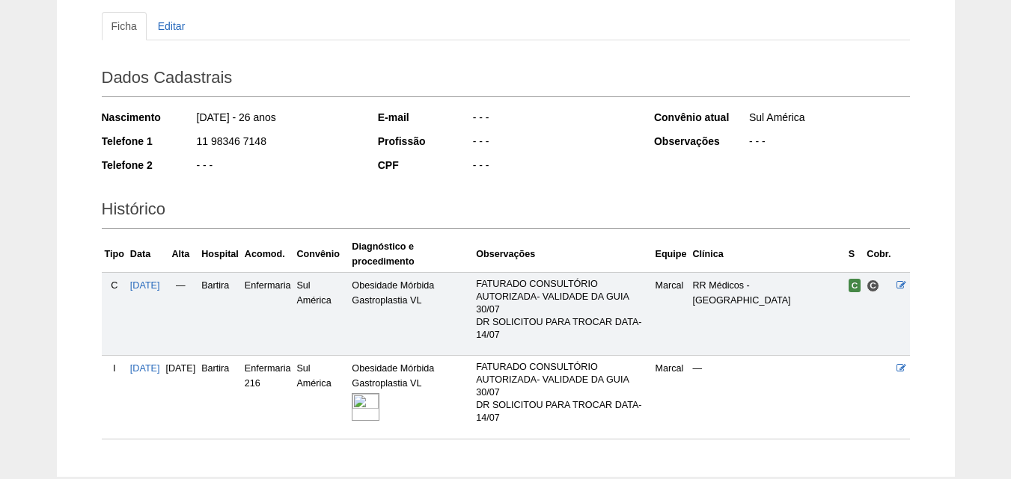
scroll to position [248, 0]
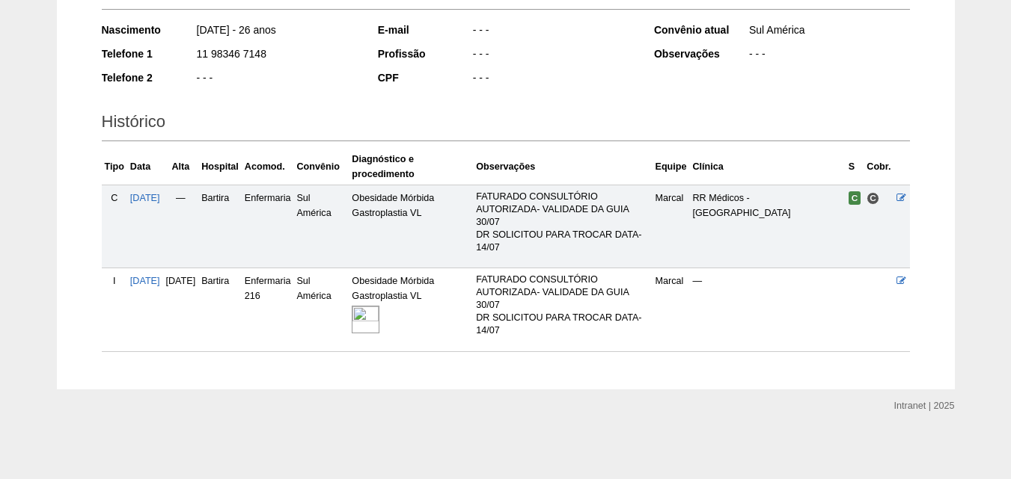
click at [379, 328] on img at bounding box center [366, 320] width 28 height 28
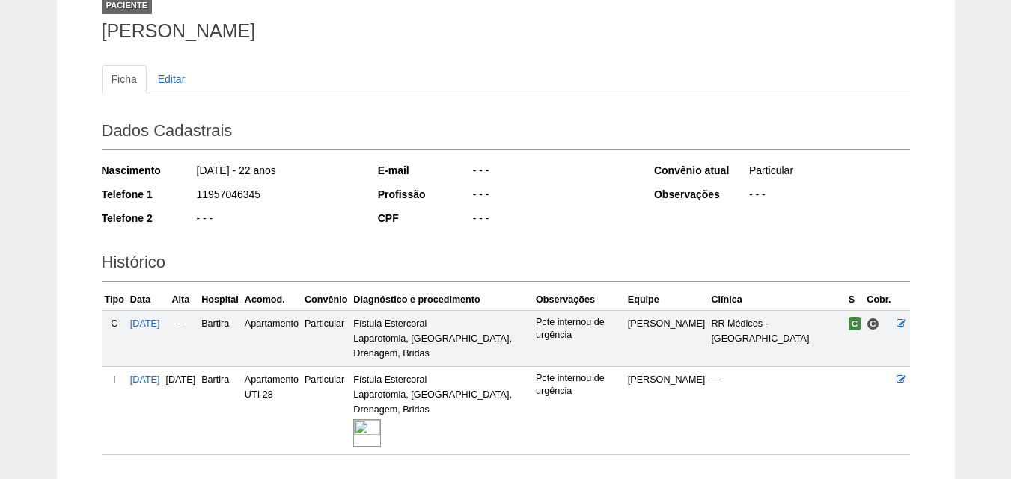
scroll to position [211, 0]
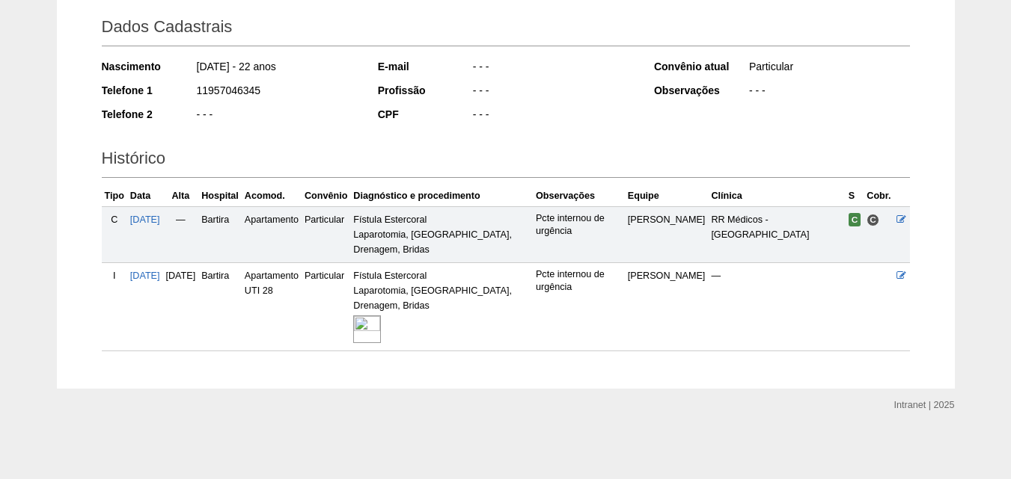
click at [381, 327] on img at bounding box center [367, 330] width 28 height 28
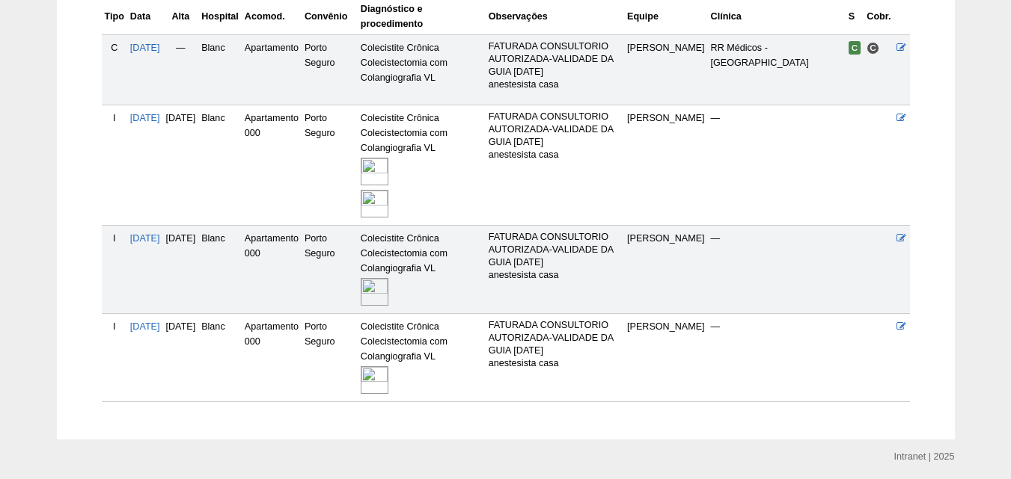
scroll to position [434, 0]
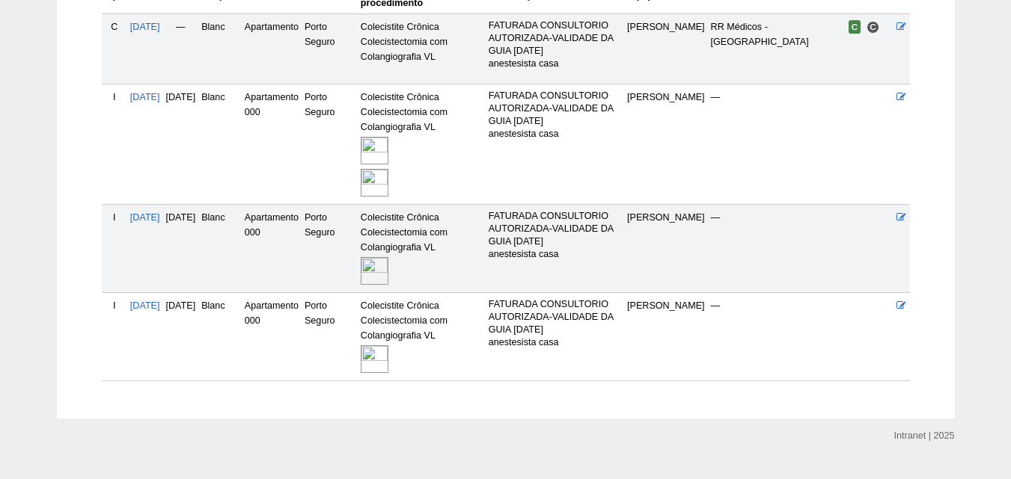
click at [388, 346] on img at bounding box center [375, 360] width 28 height 28
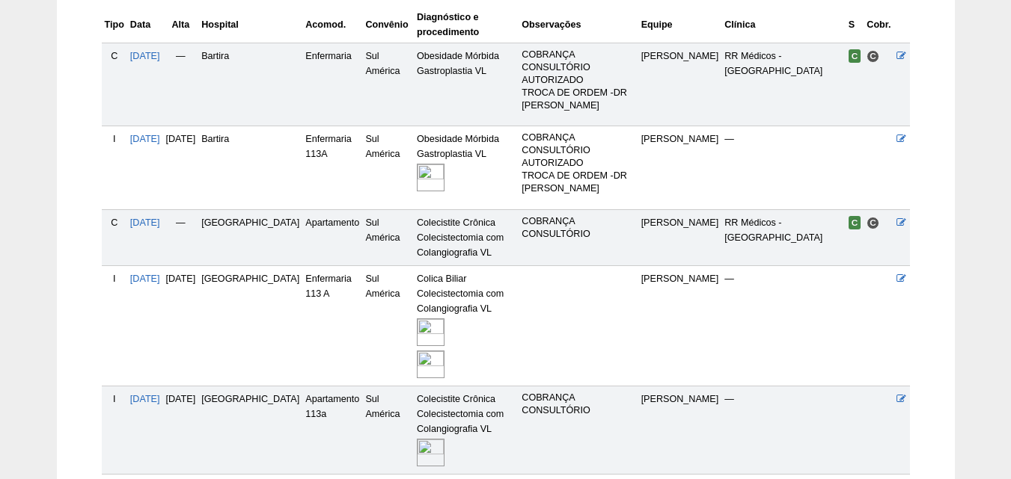
scroll to position [449, 0]
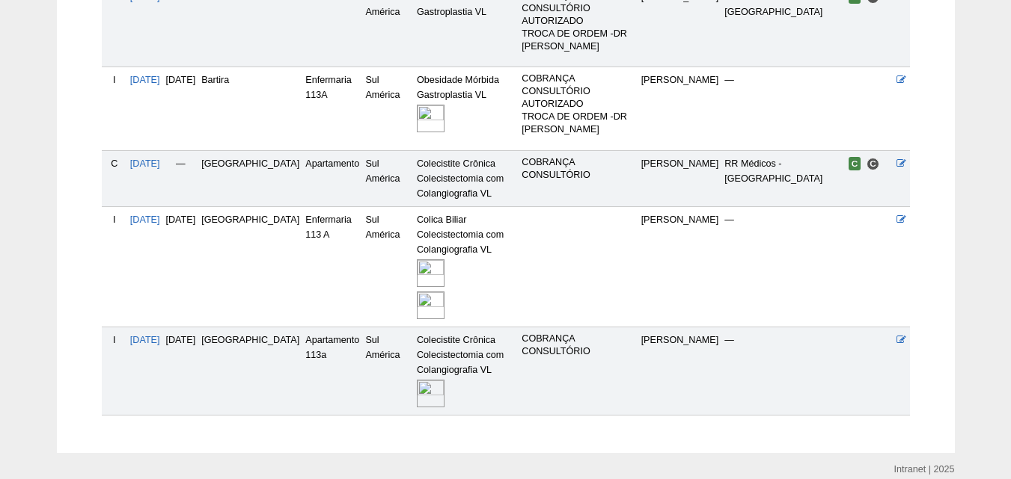
click at [417, 380] on img at bounding box center [431, 394] width 28 height 28
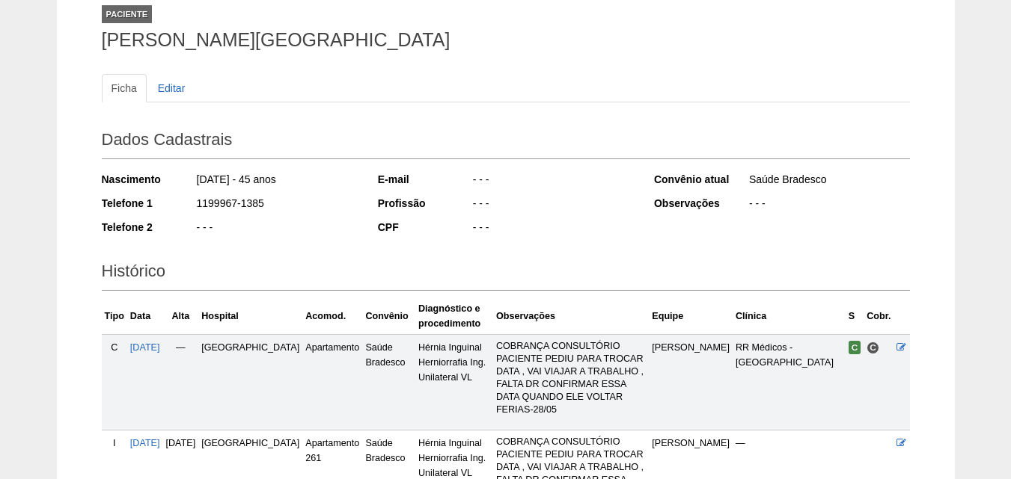
scroll to position [240, 0]
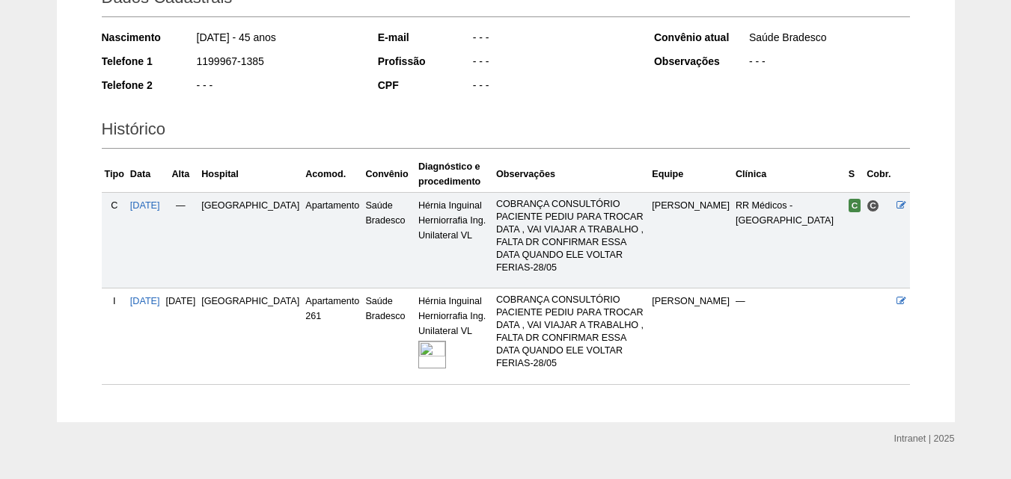
click at [418, 341] on img at bounding box center [432, 355] width 28 height 28
